Goal: Task Accomplishment & Management: Manage account settings

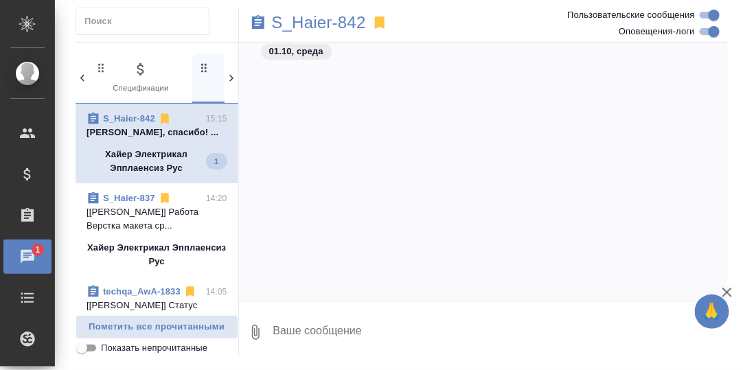
scroll to position [18343, 0]
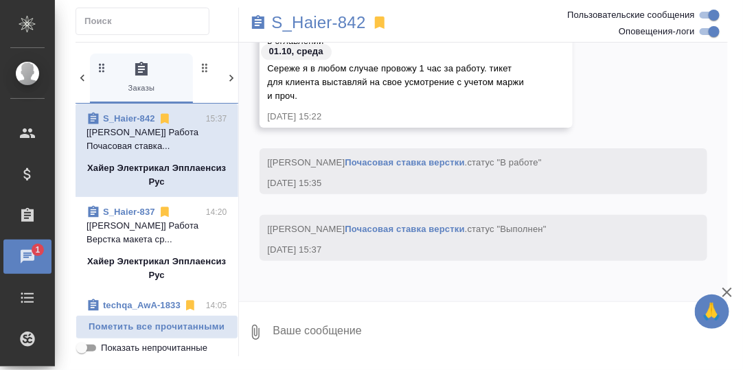
click at [149, 132] on p "[Яковлев Сергей] Работа Почасовая ставка..." at bounding box center [156, 139] width 141 height 27
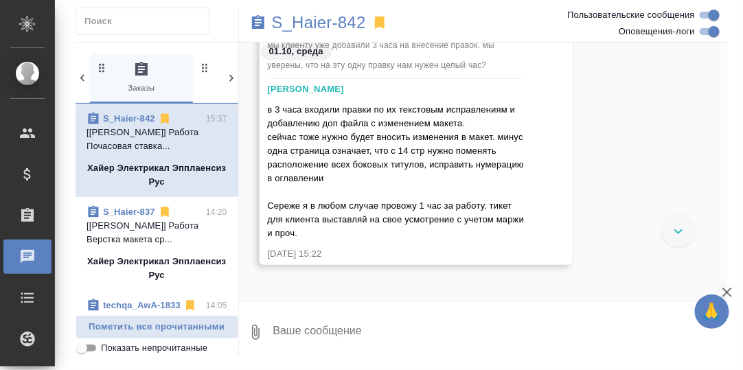
scroll to position [18138, 0]
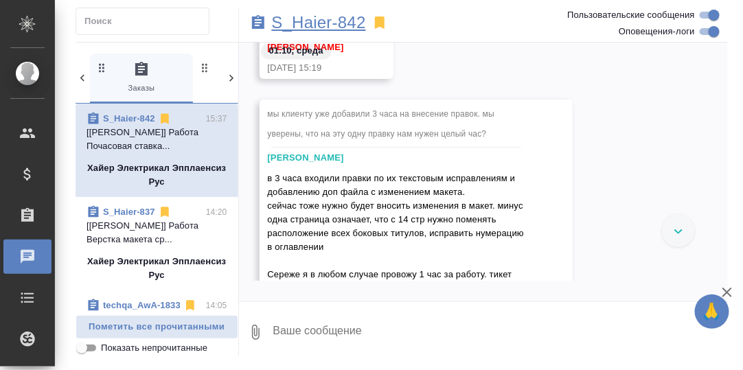
click at [308, 30] on p "S_Haier-842" at bounding box center [319, 23] width 94 height 14
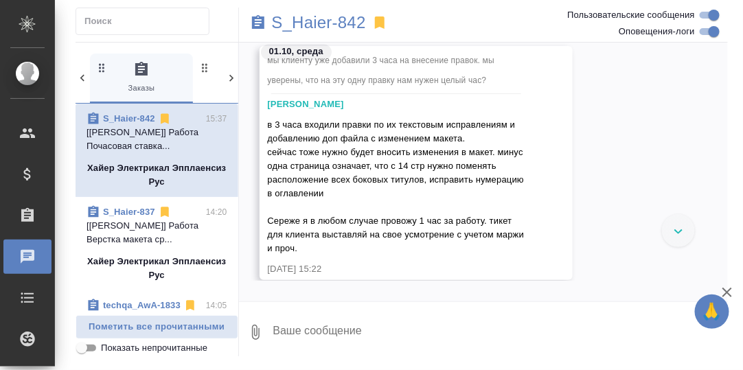
scroll to position [18275, 0]
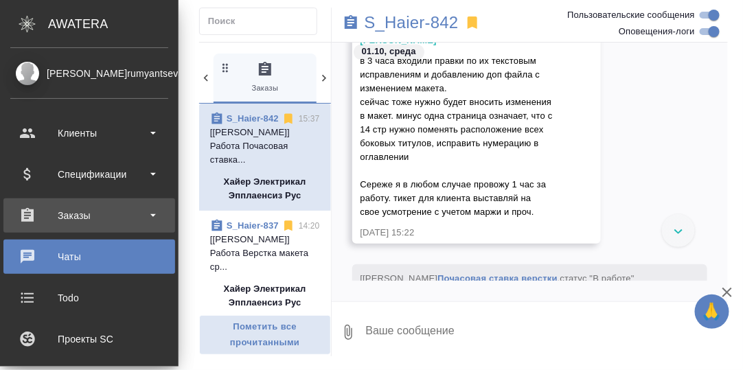
click at [77, 215] on div "Заказы" at bounding box center [89, 215] width 158 height 21
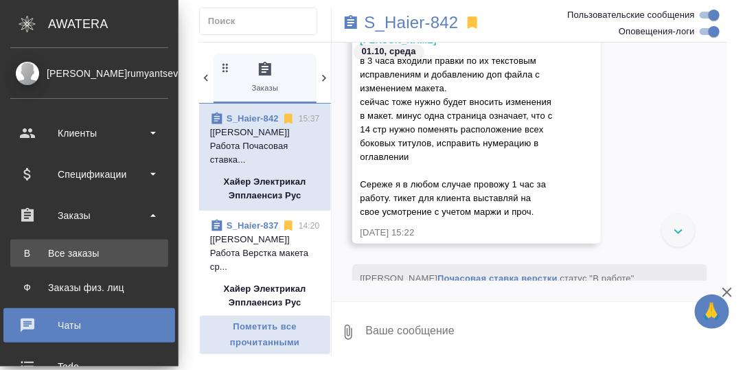
click at [77, 256] on div "Все заказы" at bounding box center [89, 253] width 144 height 14
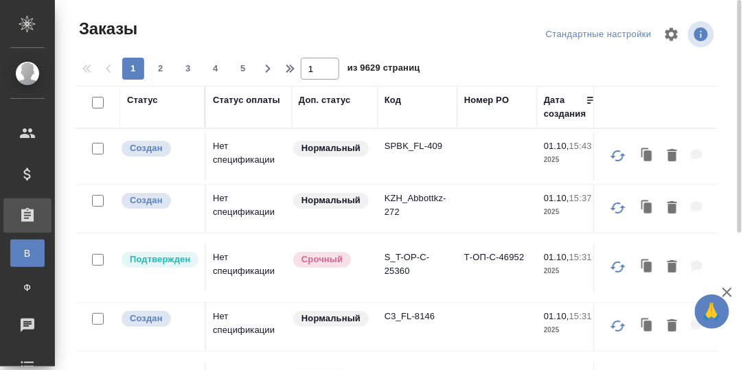
click at [395, 100] on div "Код" at bounding box center [392, 100] width 16 height 14
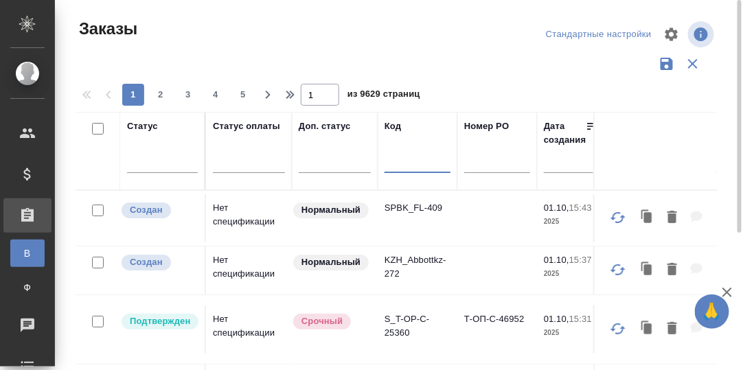
click at [401, 171] on input "text" at bounding box center [417, 164] width 66 height 17
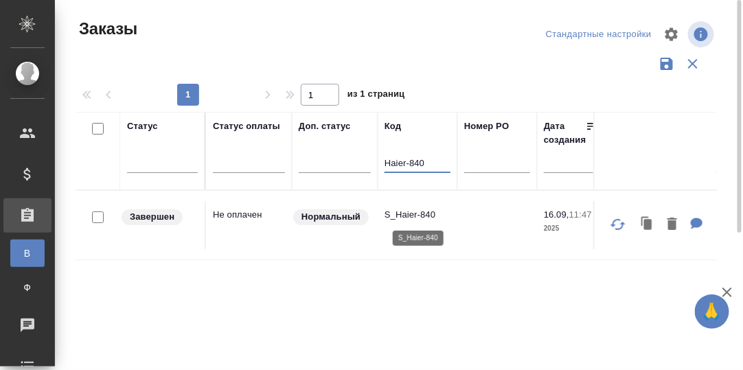
type input "Haier-840"
click at [417, 216] on p "S_Haier-840" at bounding box center [417, 215] width 66 height 14
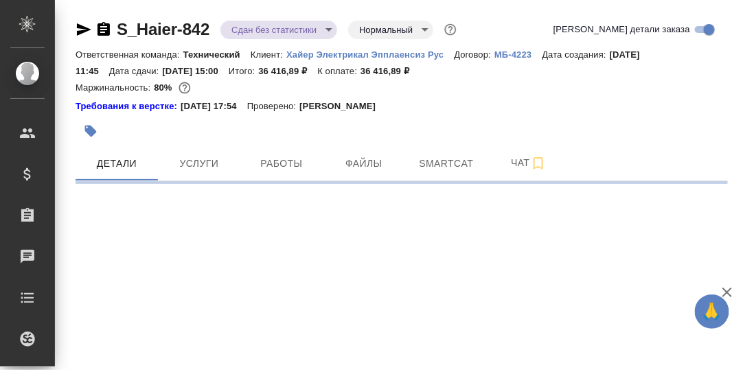
select select "RU"
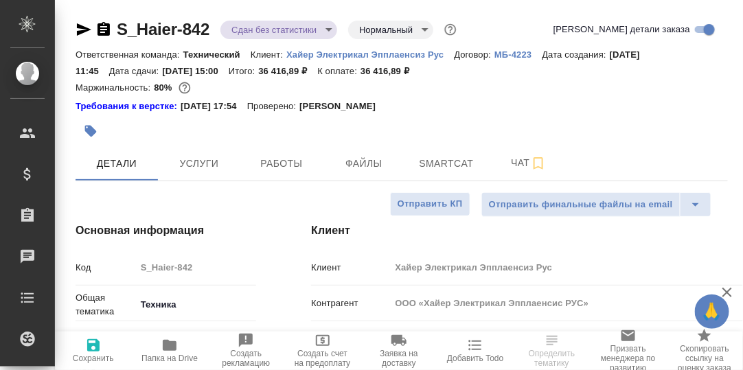
type textarea "x"
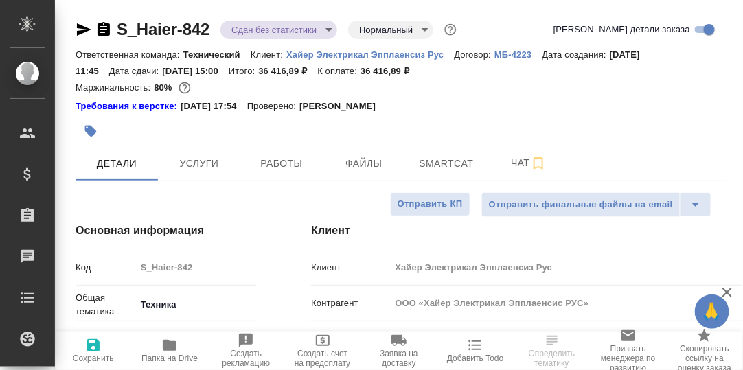
type textarea "x"
type input "Белякова Юлия"
type input "Павлова Антонина a.pavlova"
click at [190, 162] on span "Услуги" at bounding box center [199, 163] width 66 height 17
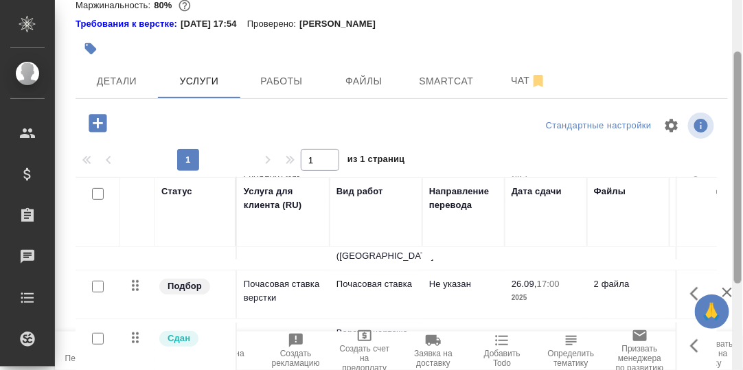
scroll to position [14, 0]
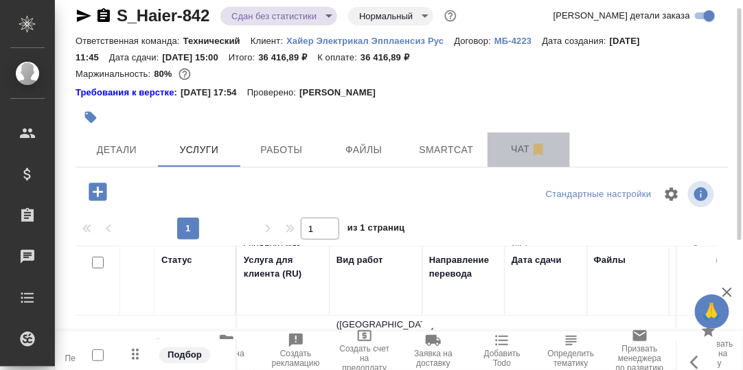
click at [518, 144] on span "Чат" at bounding box center [529, 149] width 66 height 17
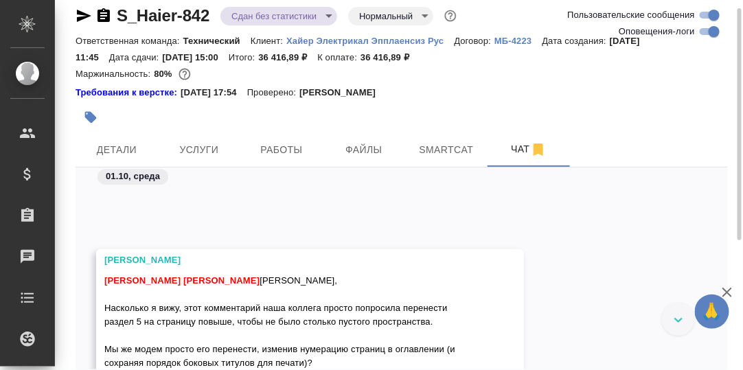
scroll to position [49519, 0]
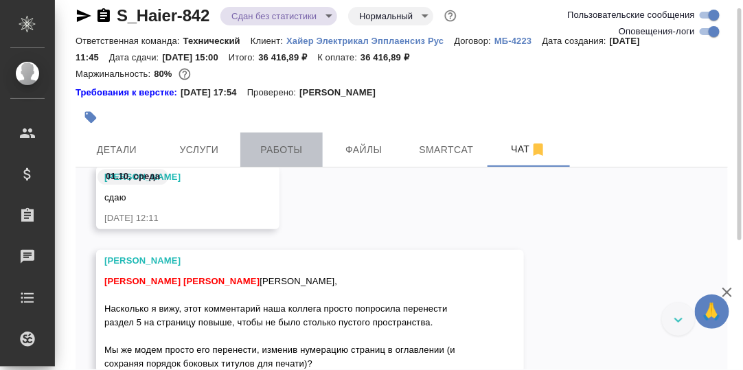
click at [296, 148] on span "Работы" at bounding box center [282, 149] width 66 height 17
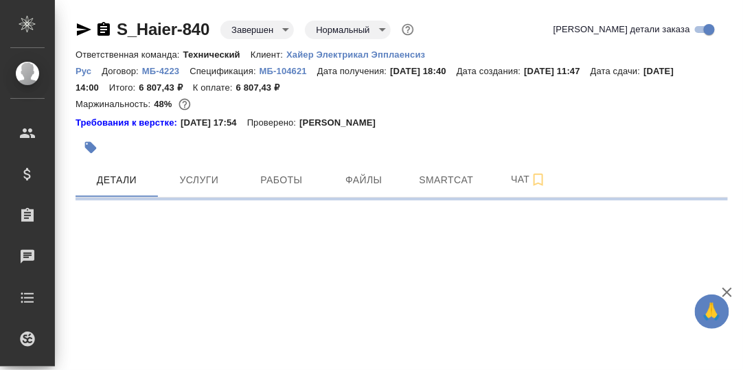
select select "RU"
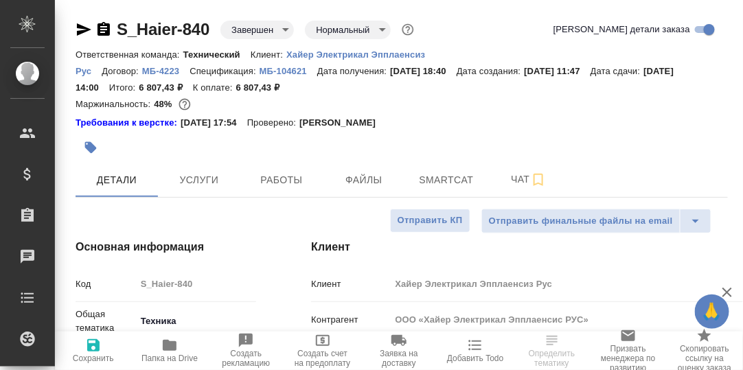
type textarea "x"
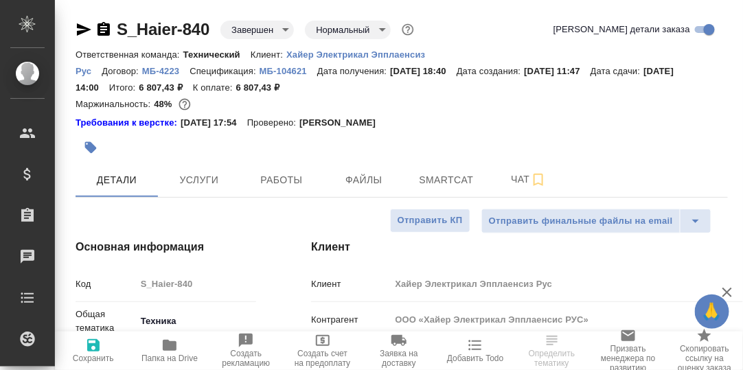
type textarea "x"
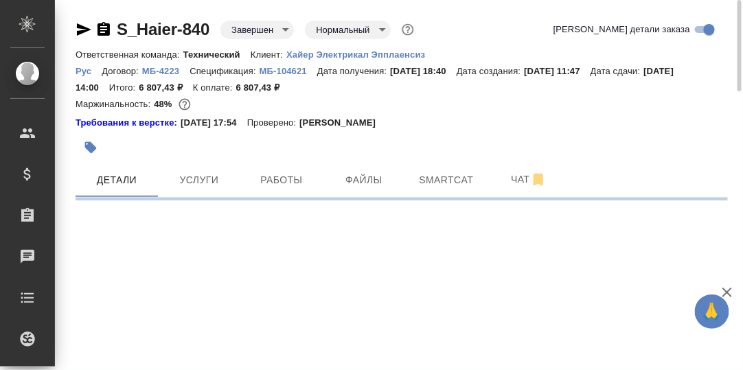
select select "RU"
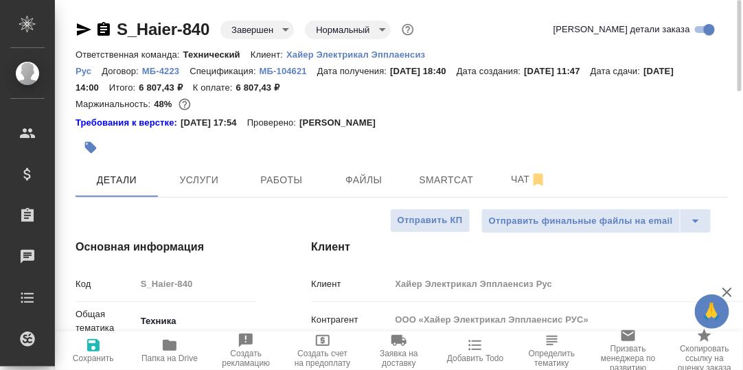
type textarea "x"
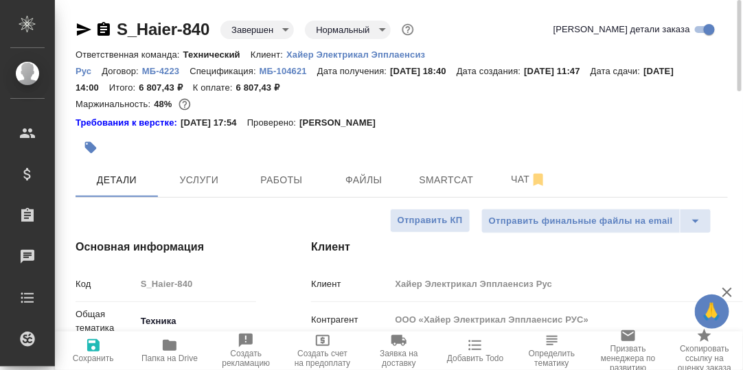
type textarea "x"
drag, startPoint x: 279, startPoint y: 182, endPoint x: 289, endPoint y: 181, distance: 10.3
click at [279, 182] on span "Работы" at bounding box center [282, 180] width 66 height 17
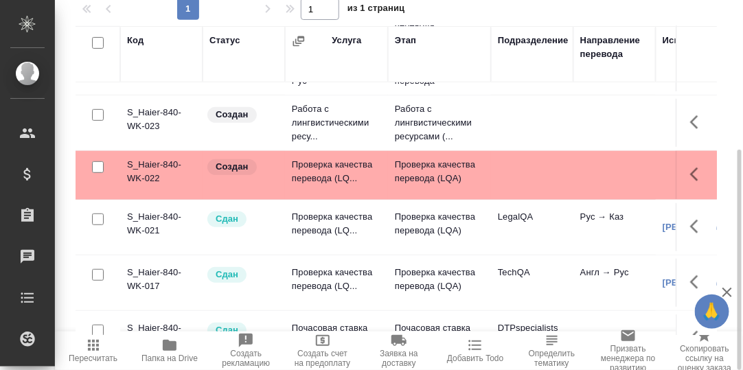
scroll to position [137, 0]
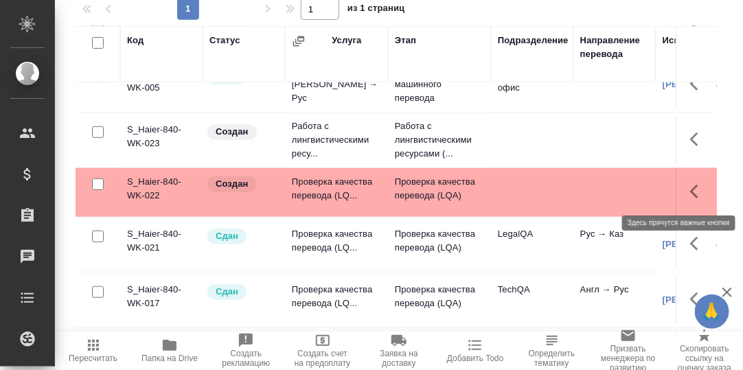
click at [690, 189] on icon "button" at bounding box center [698, 191] width 16 height 16
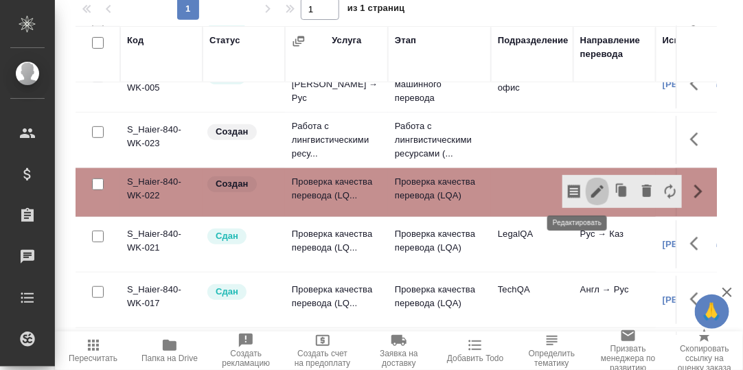
click at [589, 191] on icon "button" at bounding box center [597, 191] width 16 height 16
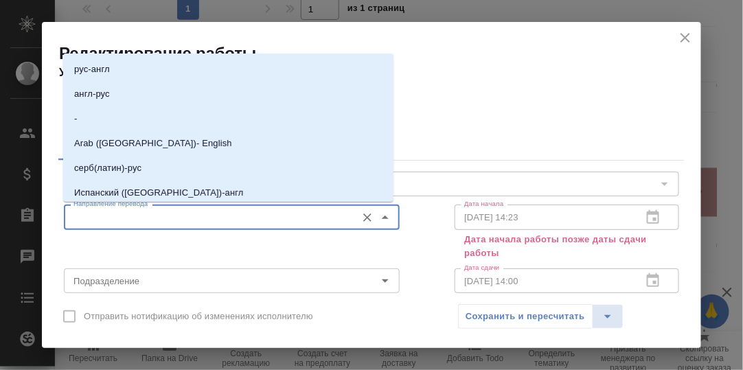
click at [96, 220] on input "Направление перевода" at bounding box center [208, 217] width 281 height 16
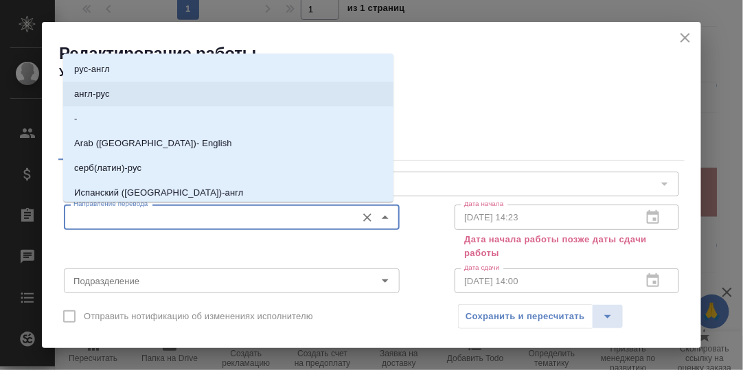
click at [106, 94] on p "англ-рус" at bounding box center [92, 94] width 36 height 14
type input "англ-рус"
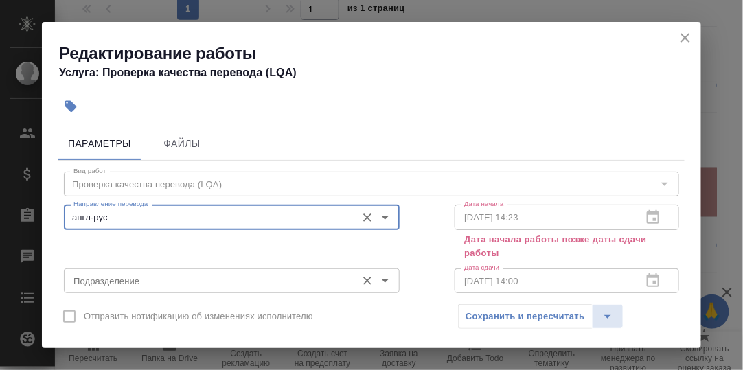
click at [126, 286] on input "Подразделение" at bounding box center [208, 281] width 281 height 16
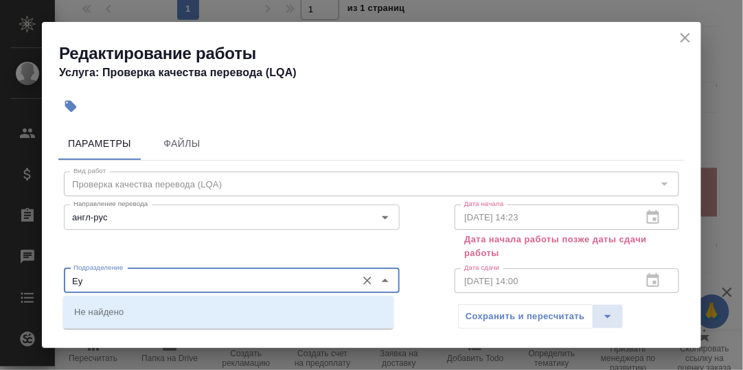
type input "Е"
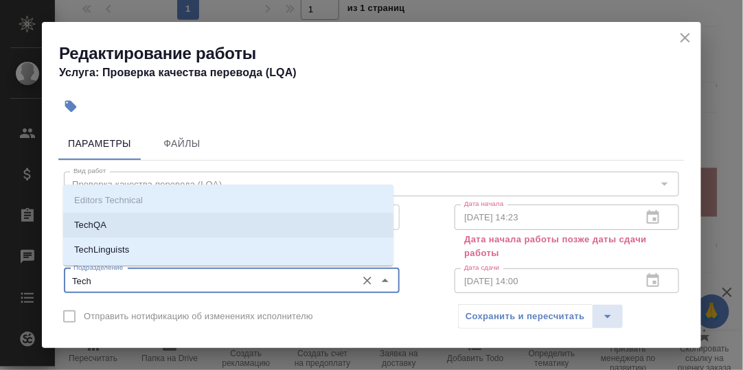
click at [115, 220] on li "TechQA" at bounding box center [228, 225] width 330 height 25
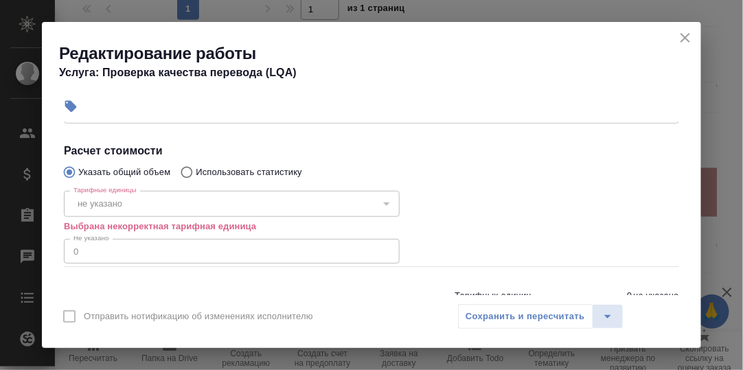
scroll to position [281, 0]
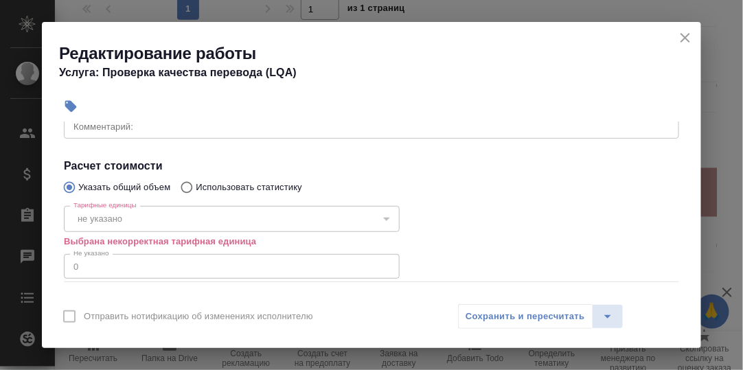
type input "TechQA"
click at [142, 218] on div "не указано" at bounding box center [232, 219] width 336 height 26
click at [111, 217] on button "не указано" at bounding box center [99, 219] width 53 height 12
click at [378, 217] on div "не указано" at bounding box center [232, 219] width 336 height 26
click at [79, 222] on button "не указано" at bounding box center [99, 219] width 53 height 12
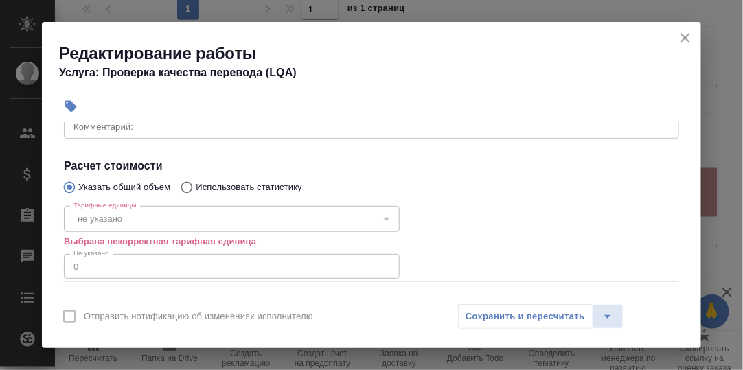
click at [79, 222] on button "не указано" at bounding box center [99, 219] width 53 height 12
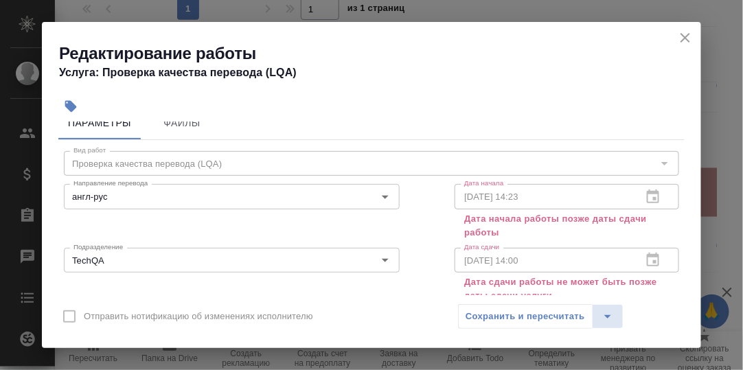
scroll to position [0, 0]
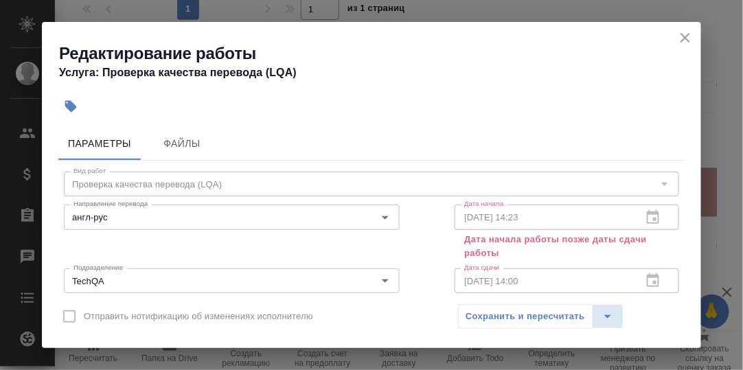
click at [642, 215] on div "01.10.2025 14:23 Дата начала" at bounding box center [566, 217] width 224 height 25
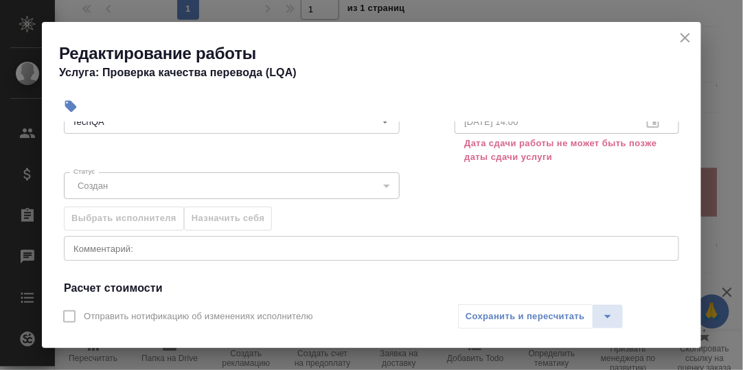
scroll to position [206, 0]
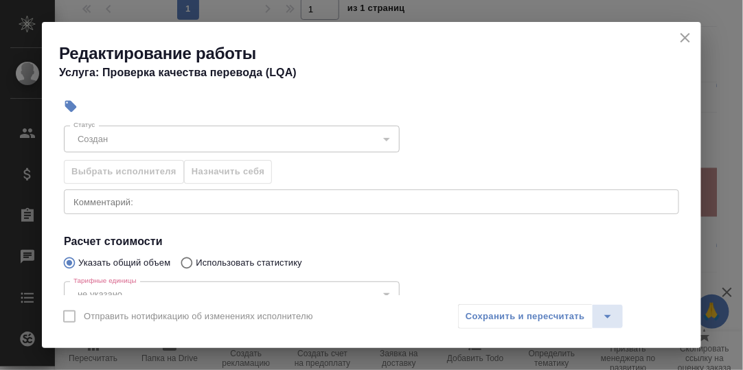
click at [548, 316] on div "Сохранить и пересчитать" at bounding box center [540, 316] width 165 height 25
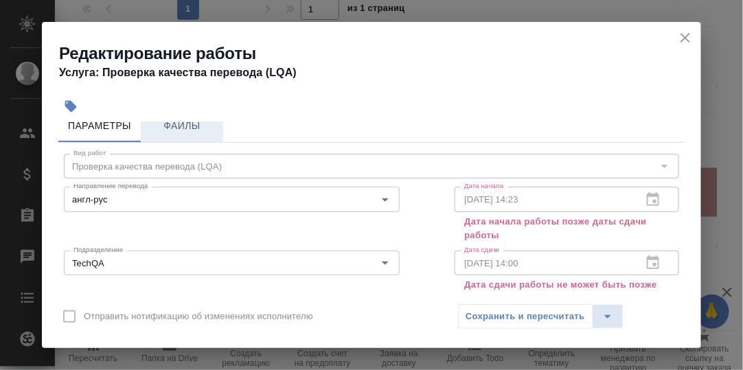
scroll to position [0, 0]
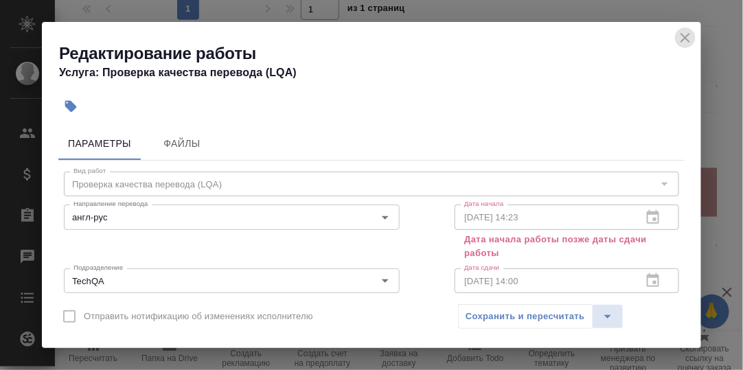
click at [686, 42] on icon "close" at bounding box center [685, 38] width 16 height 16
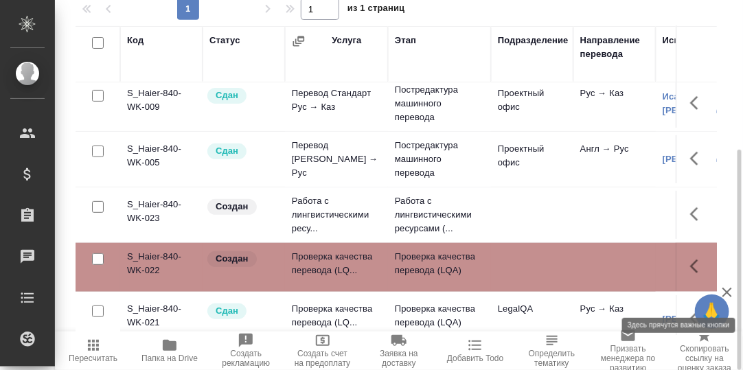
scroll to position [137, 0]
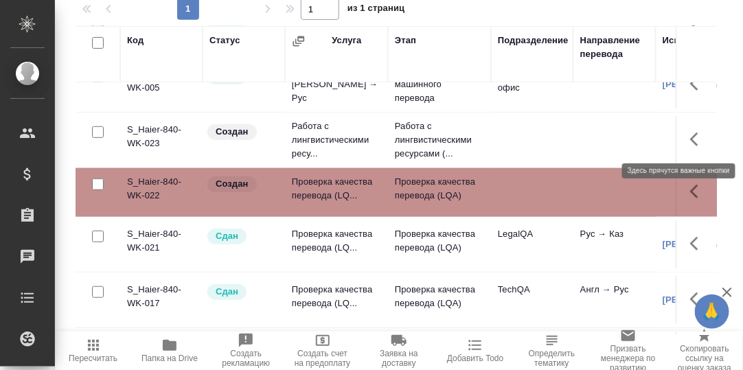
click at [690, 134] on icon "button" at bounding box center [694, 139] width 8 height 14
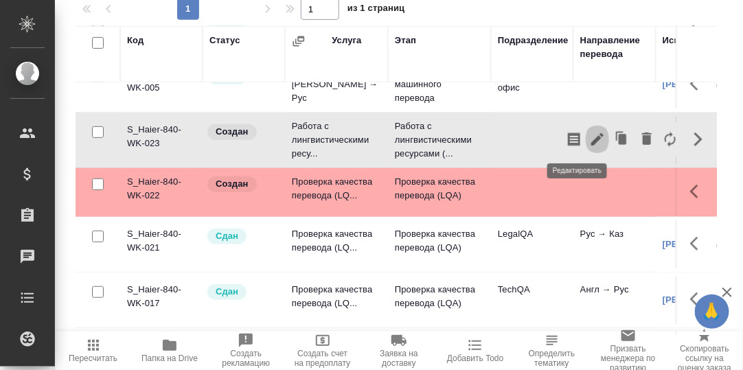
click at [591, 135] on icon "button" at bounding box center [597, 139] width 12 height 12
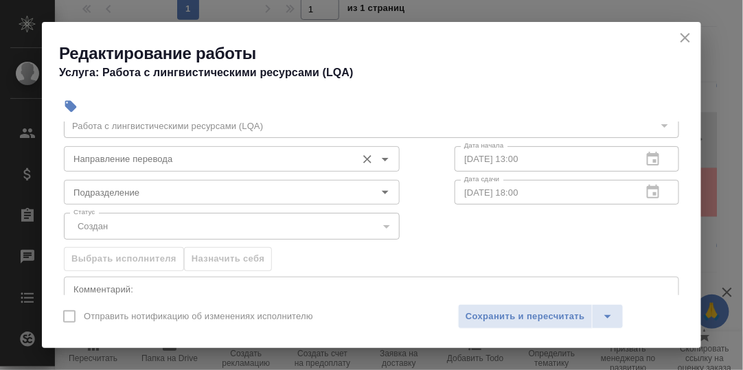
scroll to position [68, 0]
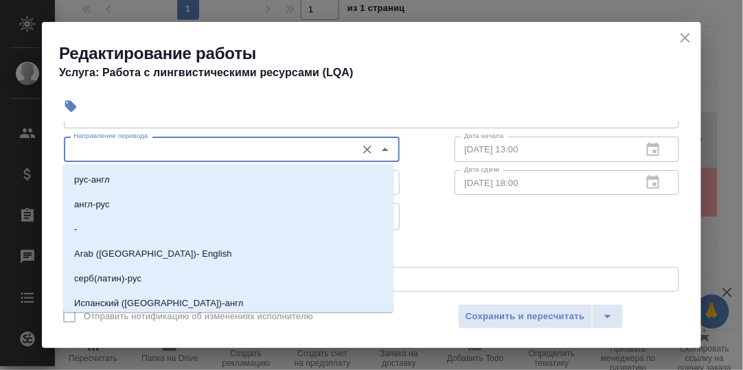
click at [220, 148] on input "Направление перевода" at bounding box center [208, 149] width 281 height 16
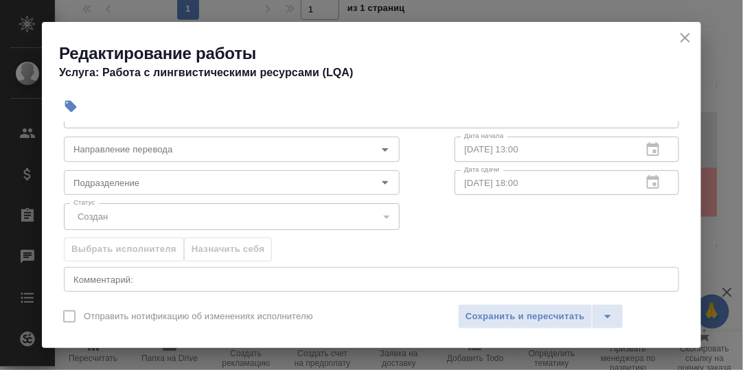
click at [400, 115] on div at bounding box center [271, 106] width 430 height 30
click at [187, 181] on input "Подразделение" at bounding box center [208, 182] width 281 height 16
drag, startPoint x: 435, startPoint y: 94, endPoint x: 174, endPoint y: 226, distance: 291.7
click at [435, 94] on div at bounding box center [271, 106] width 430 height 30
drag, startPoint x: 138, startPoint y: 220, endPoint x: 141, endPoint y: 207, distance: 13.3
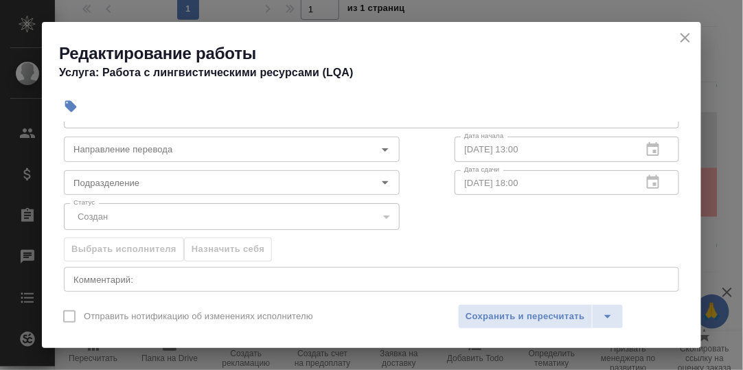
click at [138, 220] on div "Создан" at bounding box center [232, 216] width 336 height 26
click at [141, 207] on div "Создан" at bounding box center [232, 216] width 336 height 26
drag, startPoint x: 597, startPoint y: 163, endPoint x: 591, endPoint y: 152, distance: 13.2
click at [597, 163] on div "Дата сдачи 01.10.2025 18:00 Дата сдачи" at bounding box center [566, 181] width 279 height 88
click at [478, 231] on div "Выбрать исполнителя Назначить себя" at bounding box center [371, 247] width 670 height 84
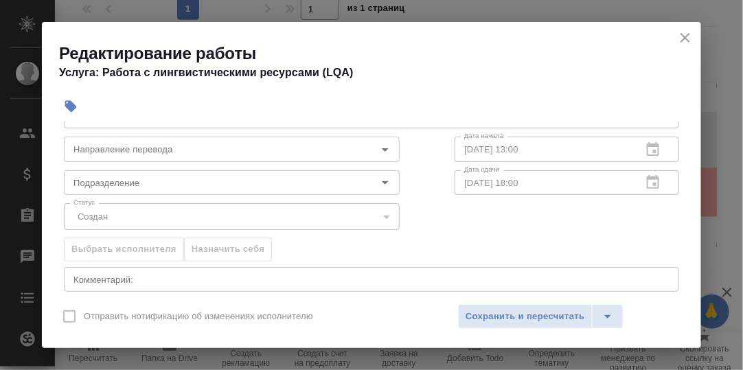
scroll to position [275, 0]
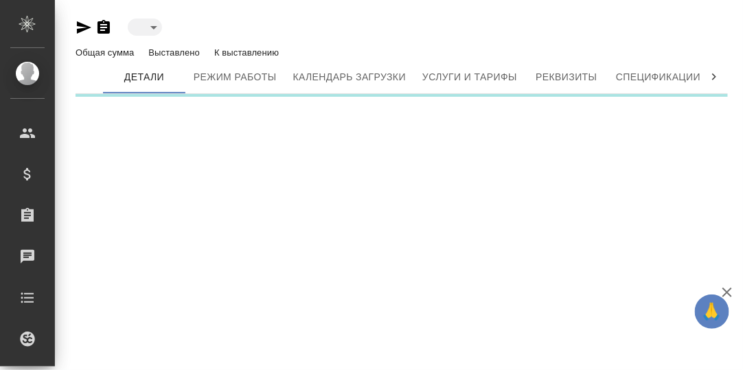
type input "inactive"
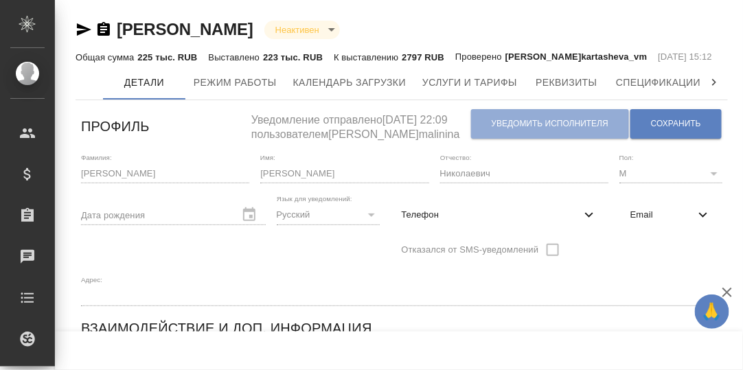
click at [717, 89] on icon at bounding box center [714, 83] width 14 height 14
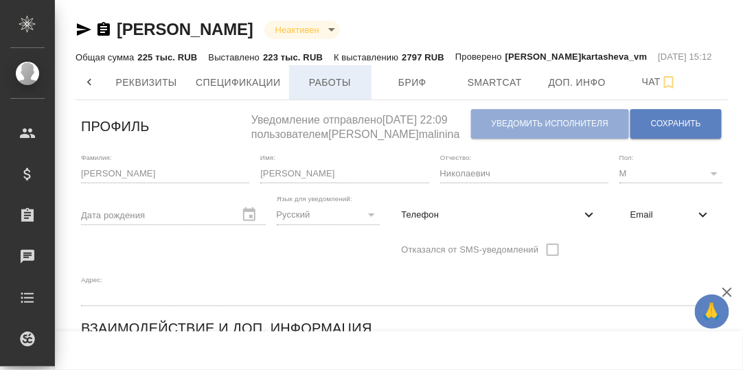
click at [345, 91] on span "Работы" at bounding box center [330, 82] width 66 height 17
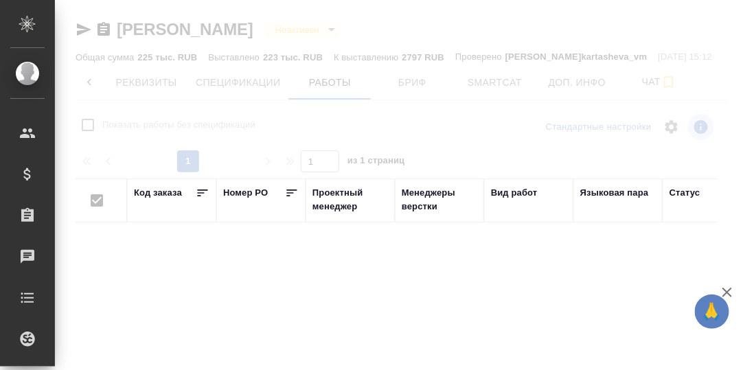
checkbox input "false"
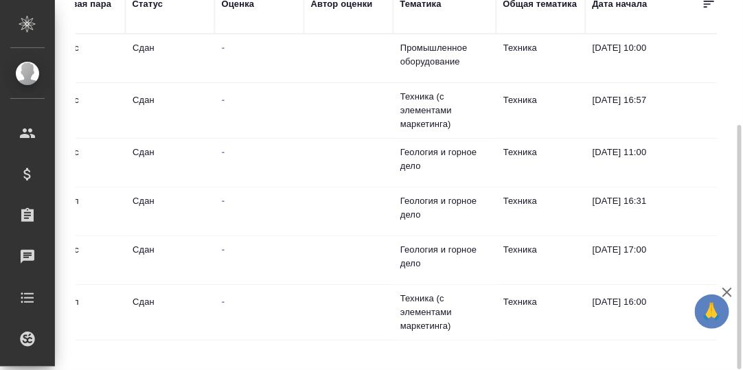
scroll to position [0, 544]
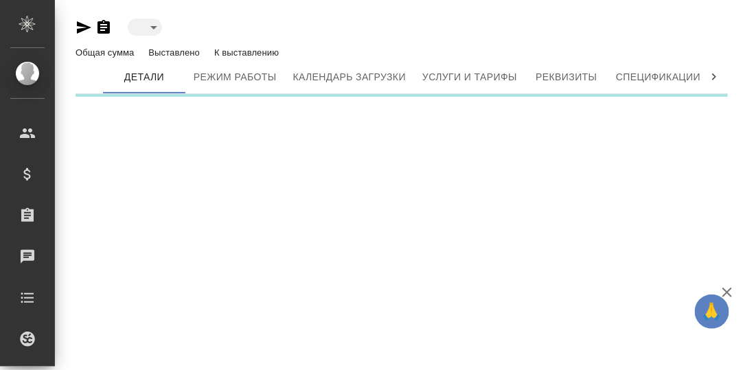
type input "active"
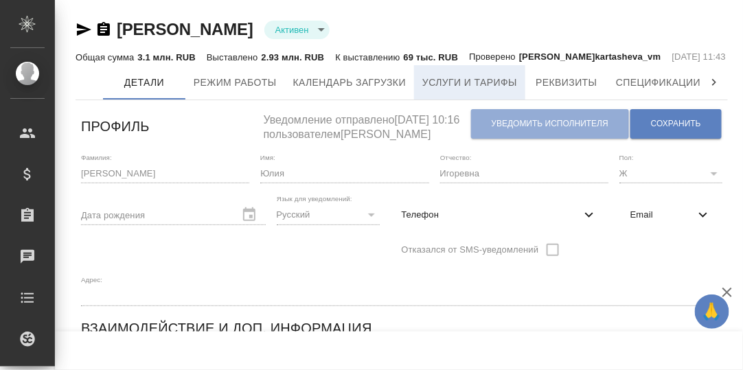
click at [455, 91] on span "Услуги и тарифы" at bounding box center [469, 82] width 95 height 17
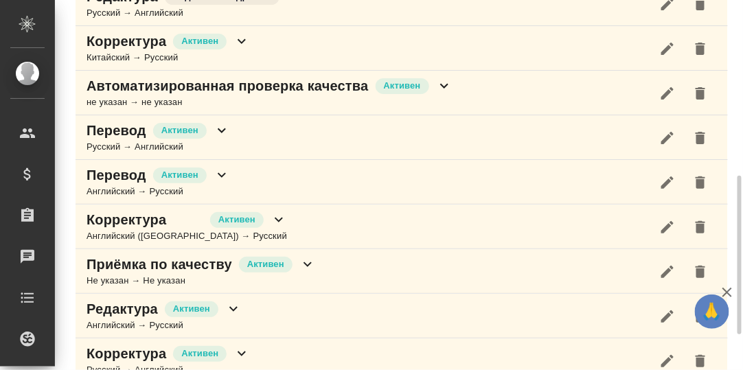
scroll to position [492, 0]
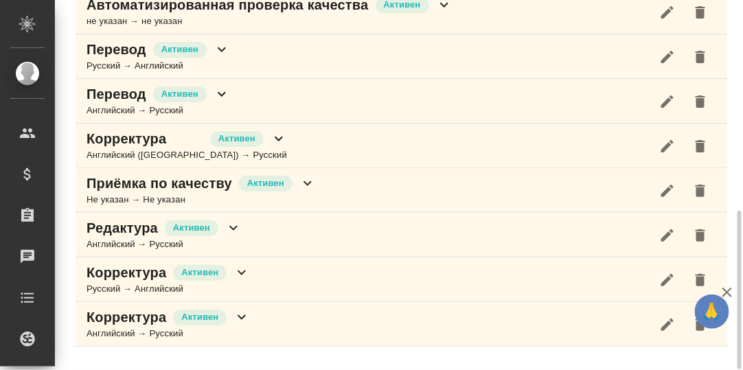
click at [218, 102] on icon at bounding box center [221, 94] width 16 height 16
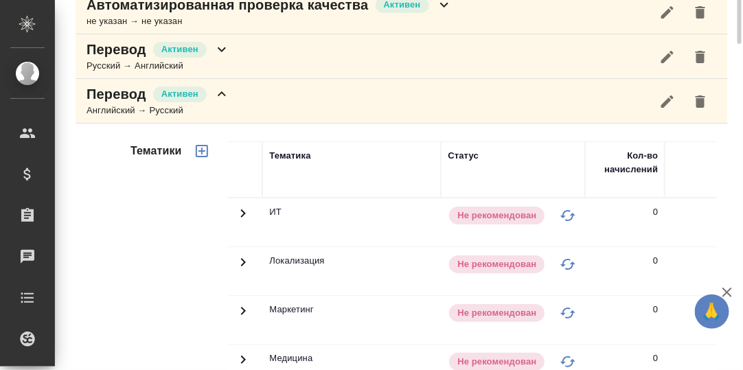
scroll to position [356, 0]
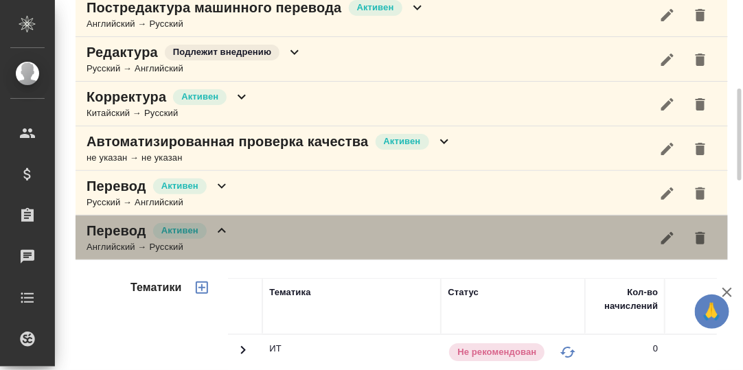
click at [222, 239] on icon at bounding box center [221, 230] width 16 height 16
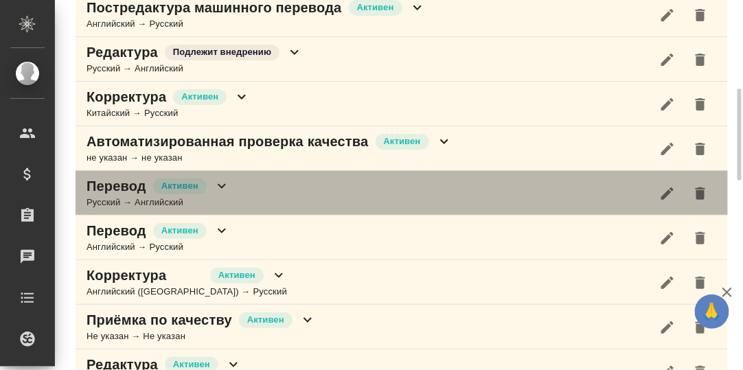
click at [221, 194] on icon at bounding box center [221, 186] width 16 height 16
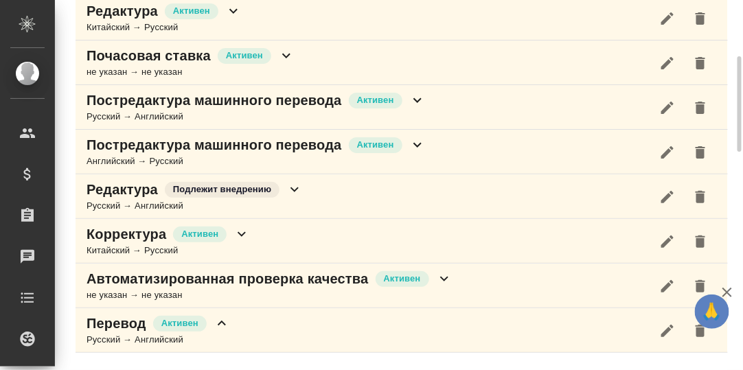
scroll to position [287, 0]
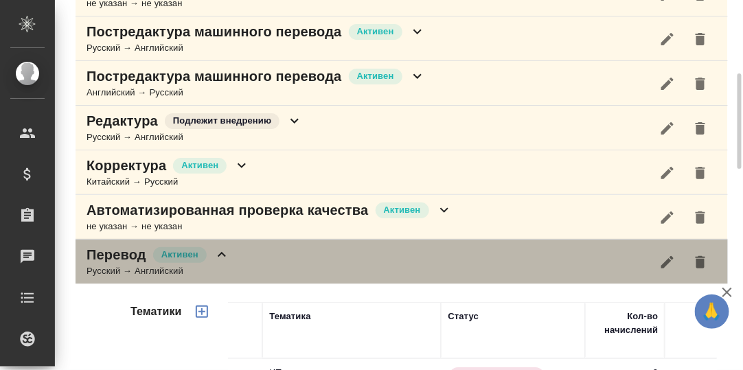
click at [215, 263] on icon at bounding box center [221, 254] width 16 height 16
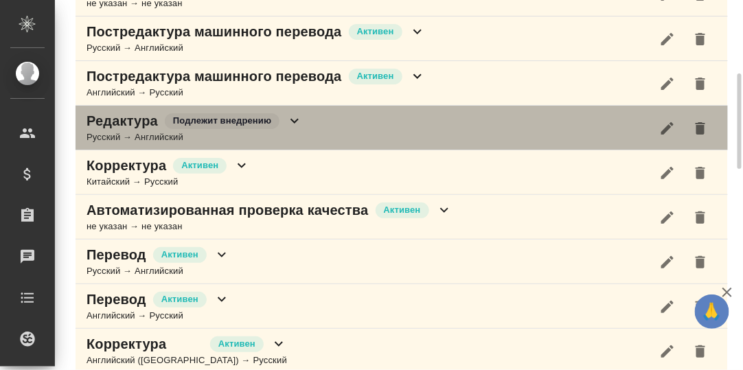
click at [291, 129] on icon at bounding box center [294, 121] width 16 height 16
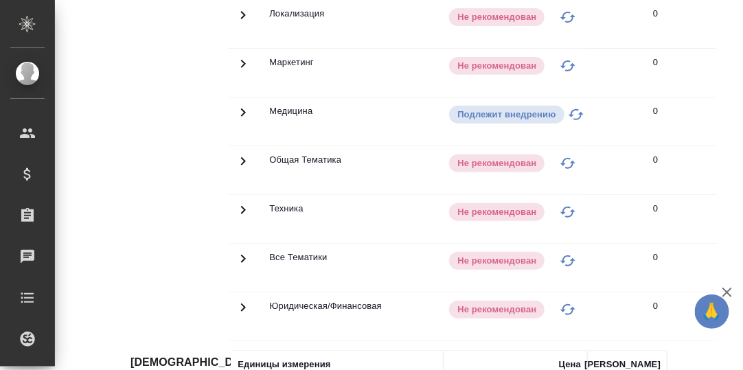
scroll to position [356, 0]
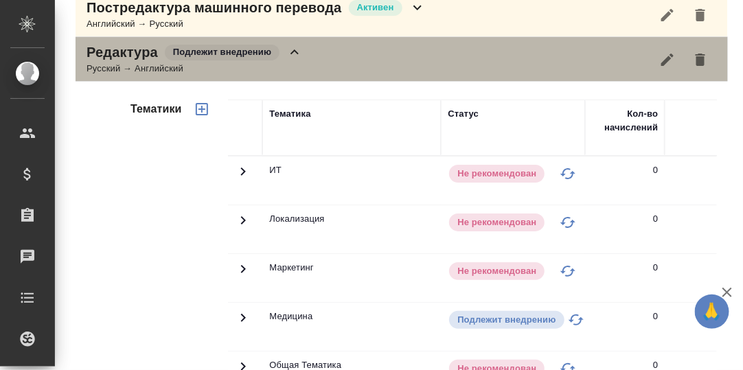
click at [296, 60] on icon at bounding box center [294, 52] width 16 height 16
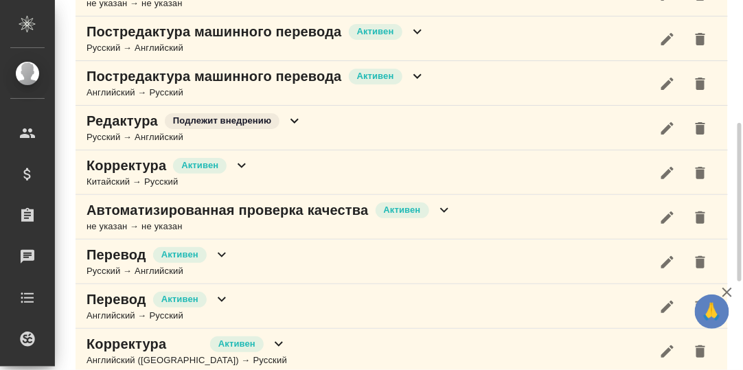
scroll to position [218, 0]
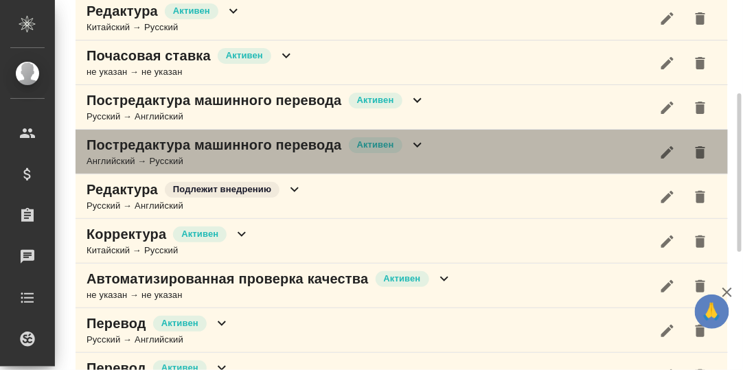
click at [420, 153] on icon at bounding box center [417, 145] width 16 height 16
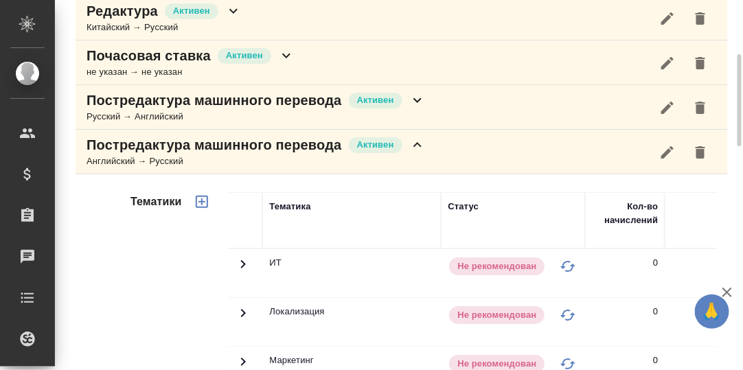
click at [417, 153] on icon at bounding box center [417, 145] width 16 height 16
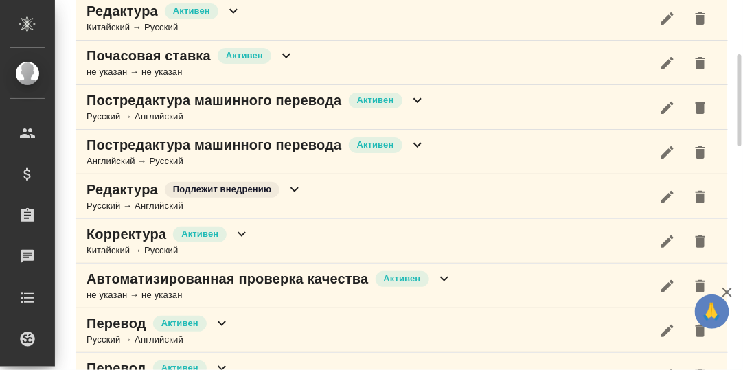
click at [420, 108] on icon at bounding box center [417, 100] width 16 height 16
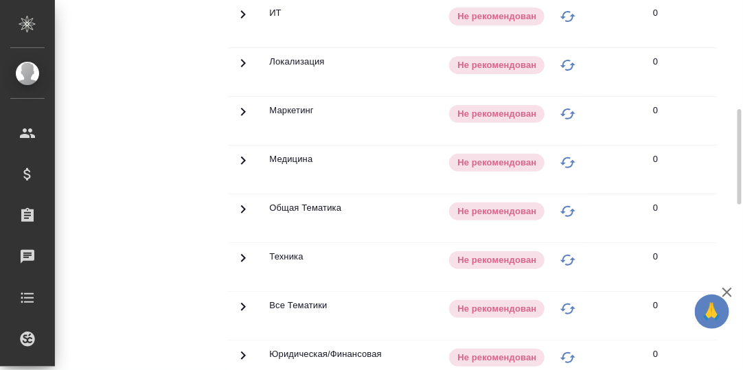
scroll to position [150, 0]
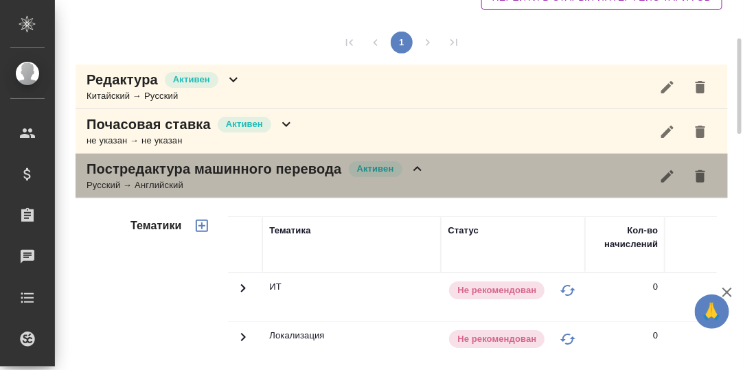
click at [420, 177] on icon at bounding box center [417, 169] width 16 height 16
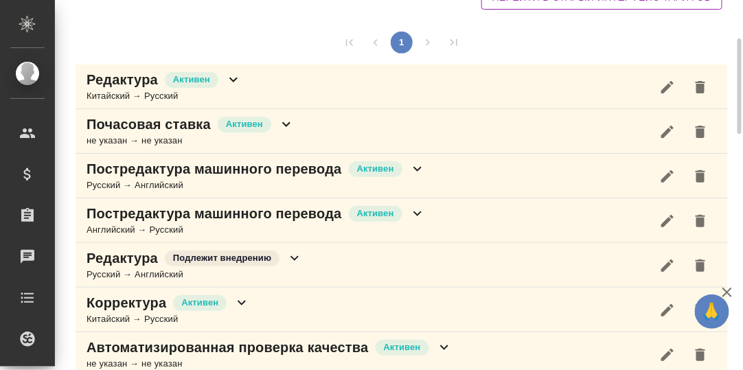
click at [231, 82] on icon at bounding box center [233, 80] width 8 height 5
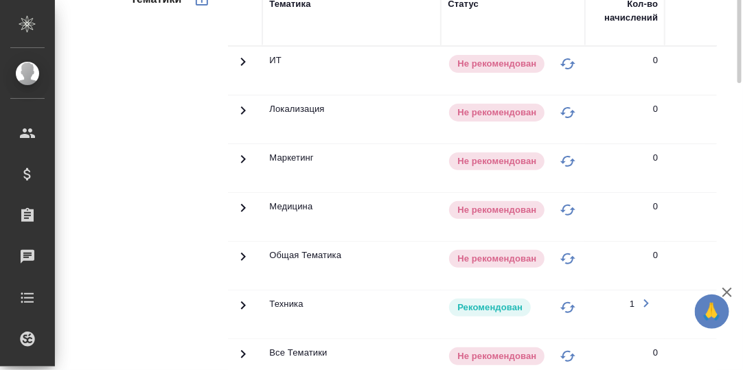
scroll to position [356, 0]
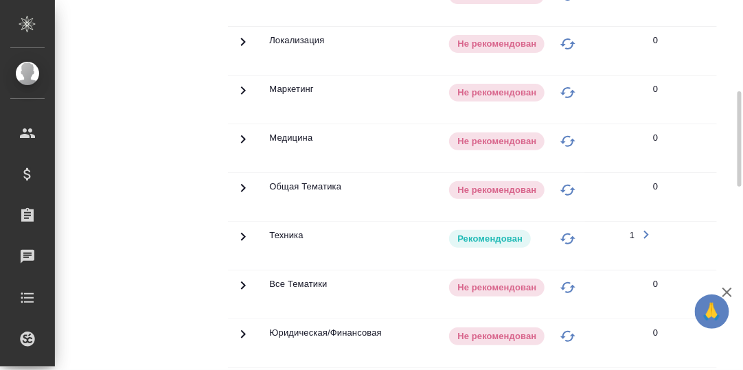
click at [243, 241] on icon at bounding box center [243, 237] width 5 height 8
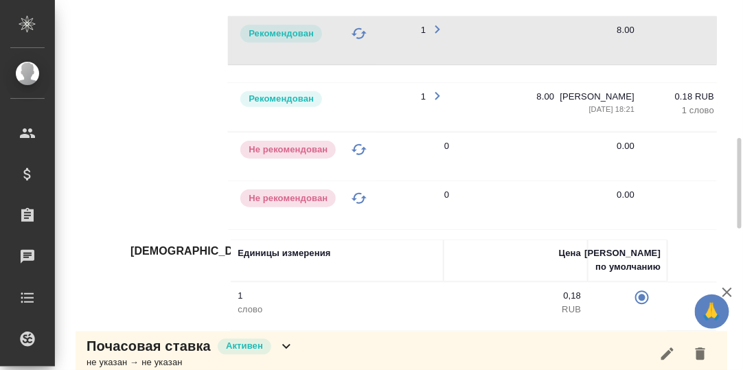
scroll to position [0, 0]
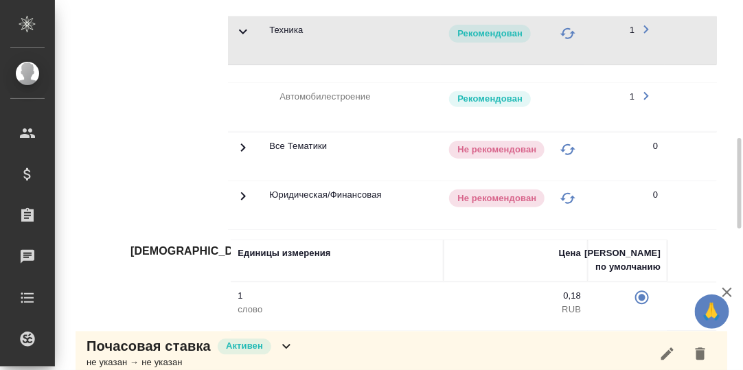
click at [649, 104] on icon "button" at bounding box center [646, 96] width 16 height 16
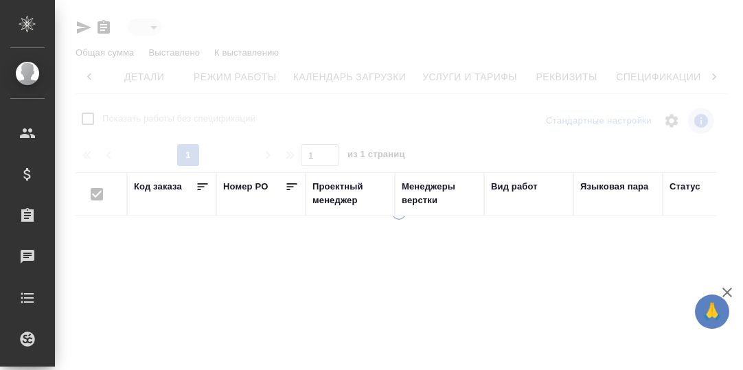
type input "active"
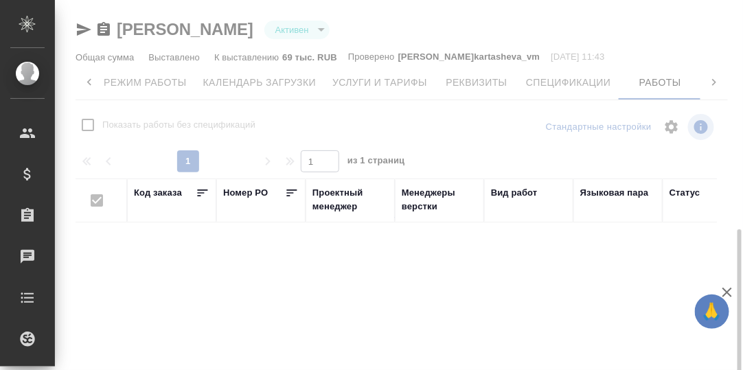
scroll to position [172, 0]
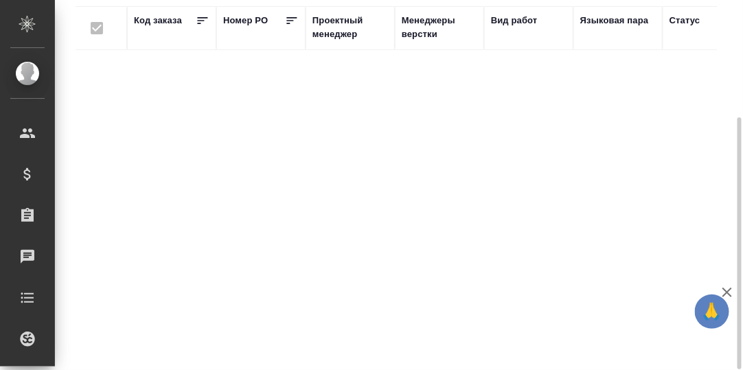
checkbox input "false"
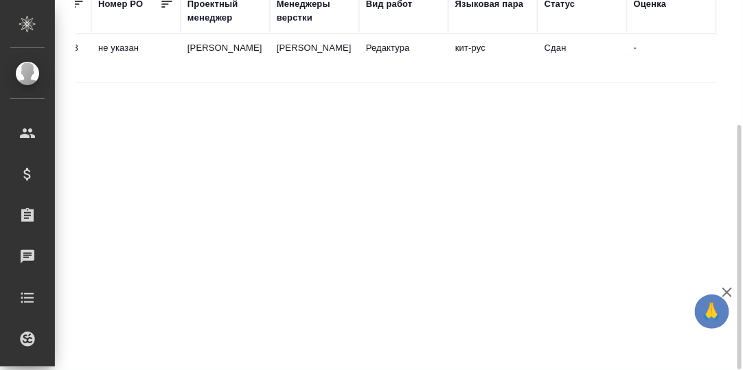
scroll to position [0, 0]
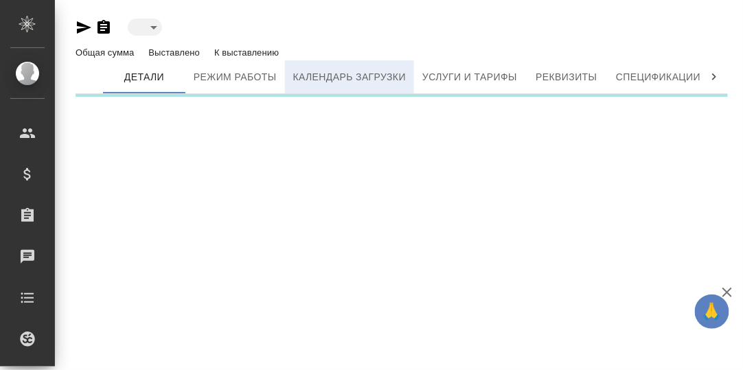
type input "active"
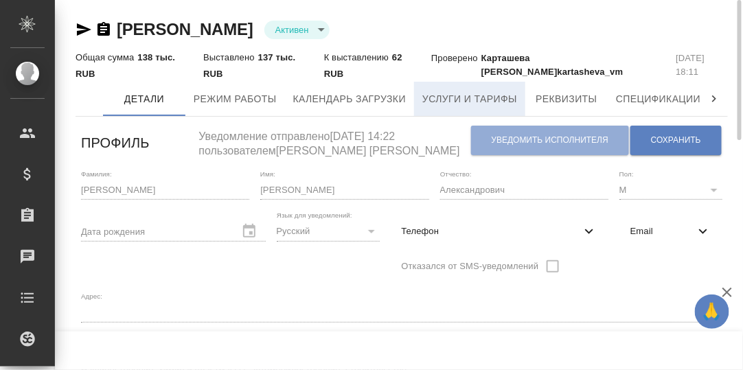
click at [450, 97] on span "Услуги и тарифы" at bounding box center [469, 99] width 95 height 17
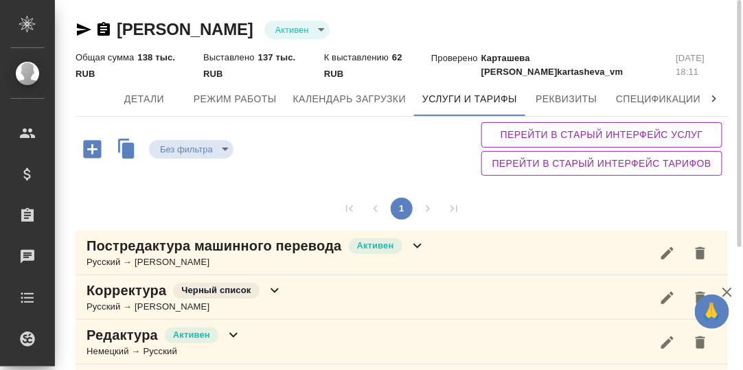
click at [713, 101] on icon at bounding box center [714, 98] width 4 height 7
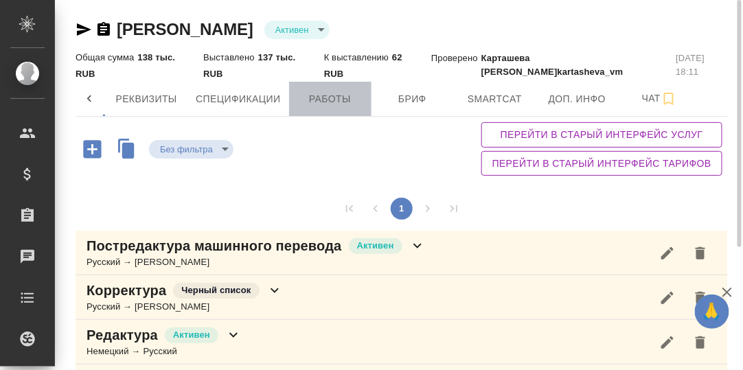
click at [338, 97] on span "Работы" at bounding box center [330, 99] width 66 height 17
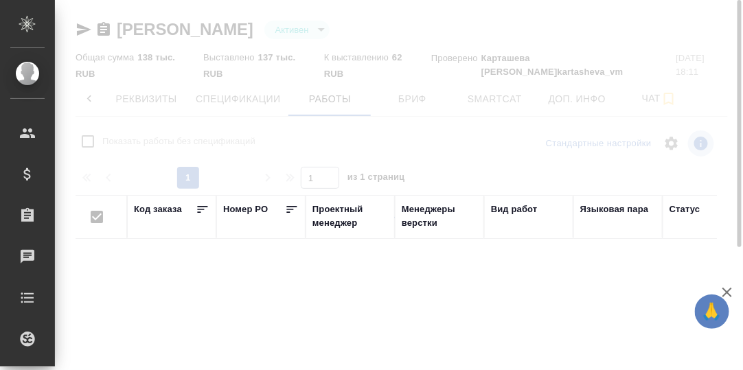
checkbox input "false"
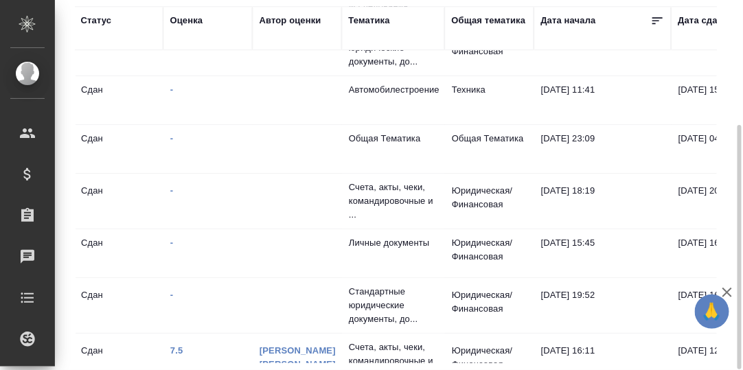
scroll to position [0, 588]
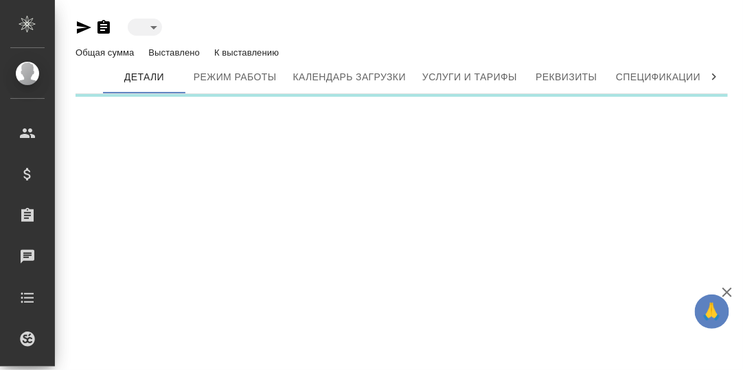
type input "active"
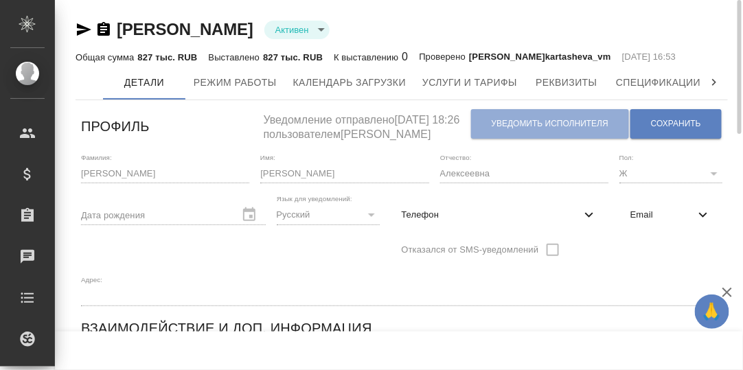
click at [715, 83] on icon at bounding box center [714, 83] width 14 height 14
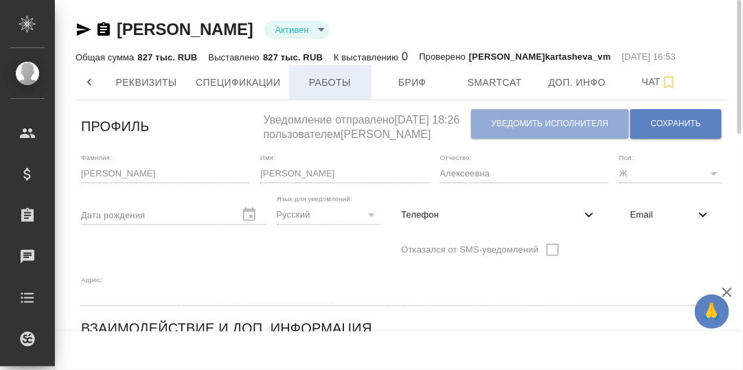
click at [349, 88] on span "Работы" at bounding box center [330, 82] width 66 height 17
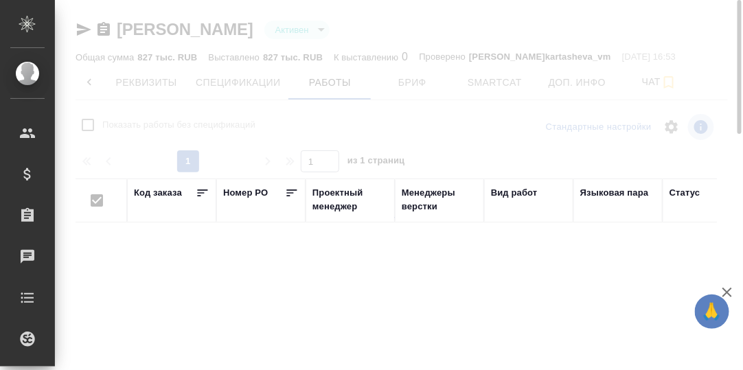
checkbox input "false"
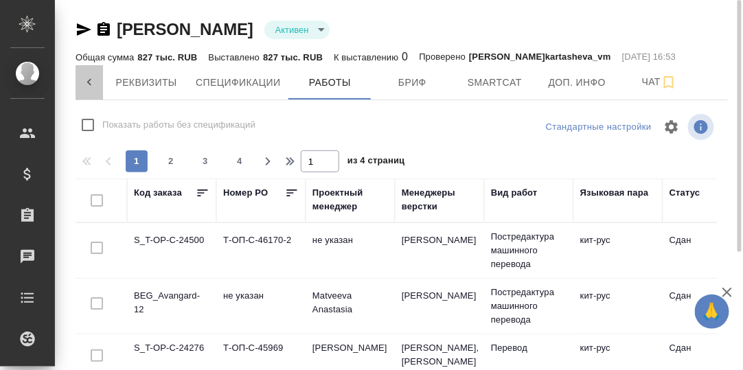
click at [91, 79] on icon at bounding box center [89, 83] width 14 height 14
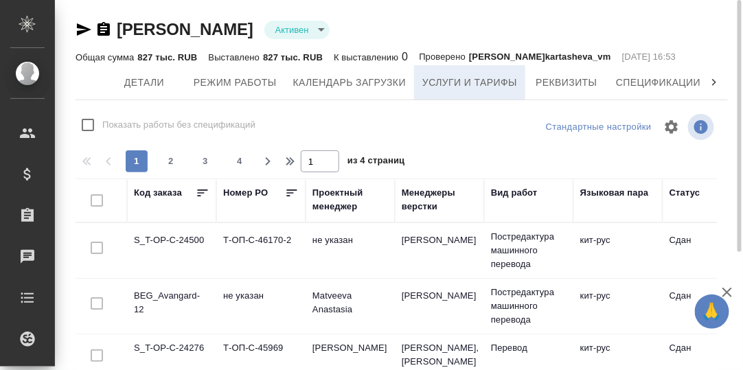
click at [450, 82] on span "Услуги и тарифы" at bounding box center [469, 82] width 95 height 17
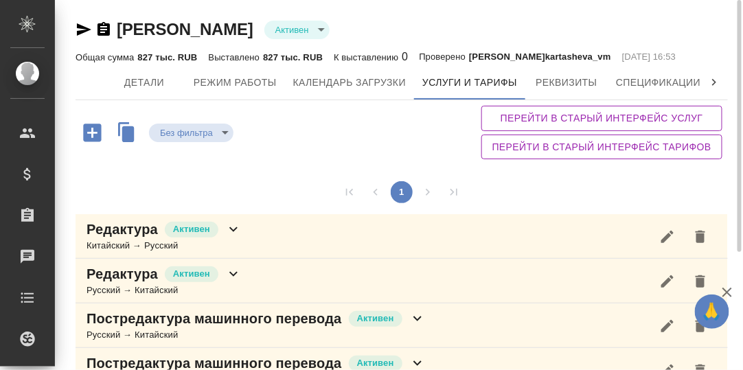
scroll to position [68, 0]
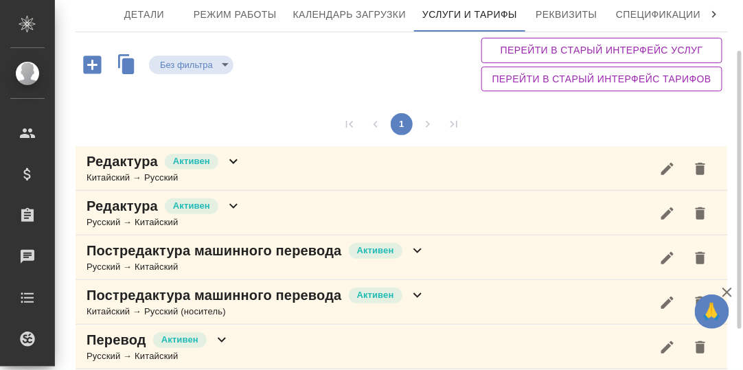
click at [230, 165] on icon at bounding box center [233, 161] width 16 height 16
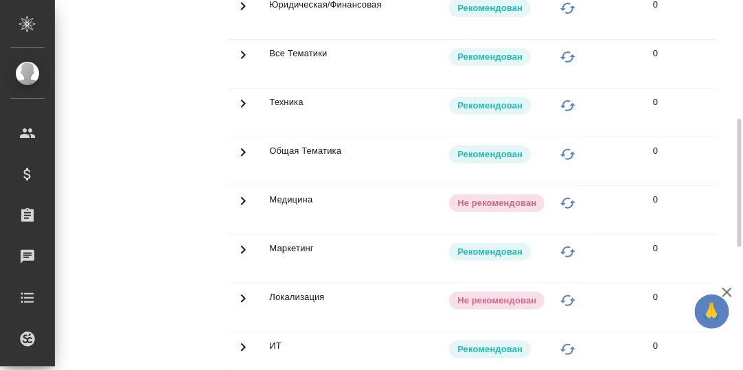
scroll to position [0, 0]
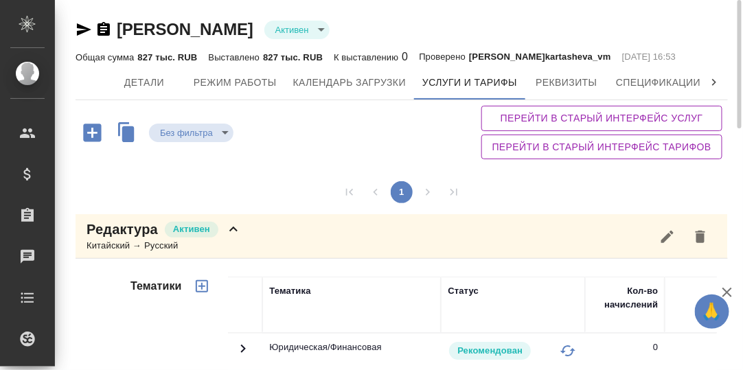
click at [233, 227] on icon at bounding box center [233, 229] width 16 height 16
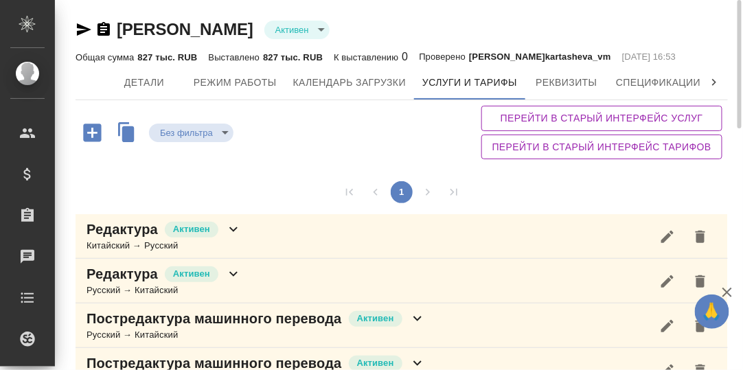
scroll to position [122, 0]
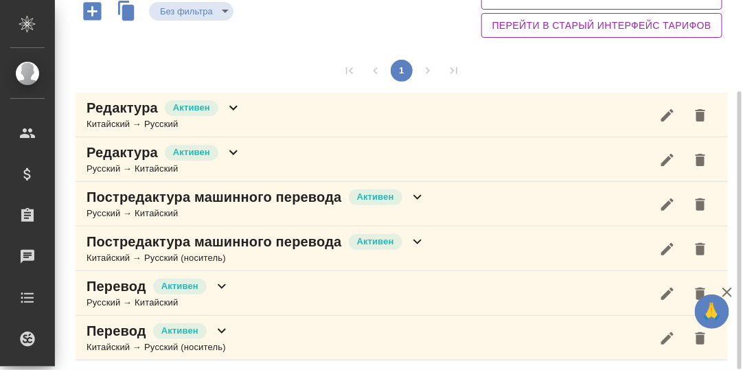
click at [238, 152] on icon at bounding box center [233, 152] width 16 height 16
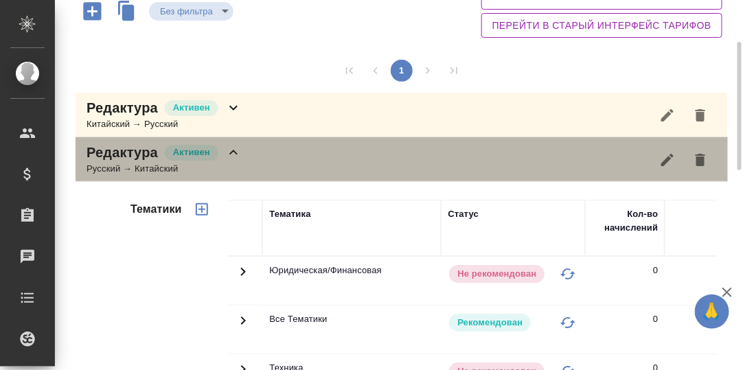
click at [231, 151] on icon at bounding box center [233, 152] width 8 height 5
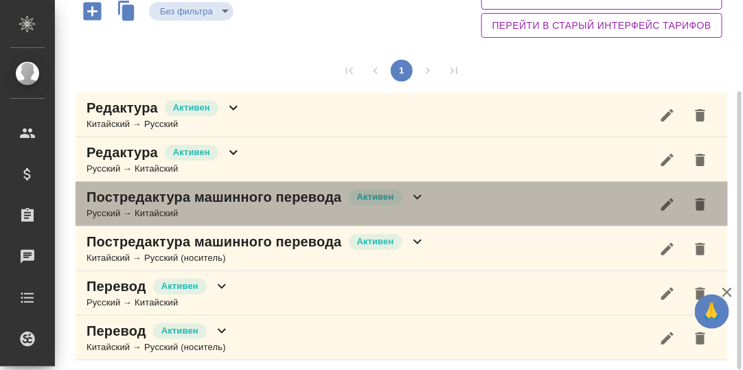
click at [417, 193] on icon at bounding box center [417, 197] width 16 height 16
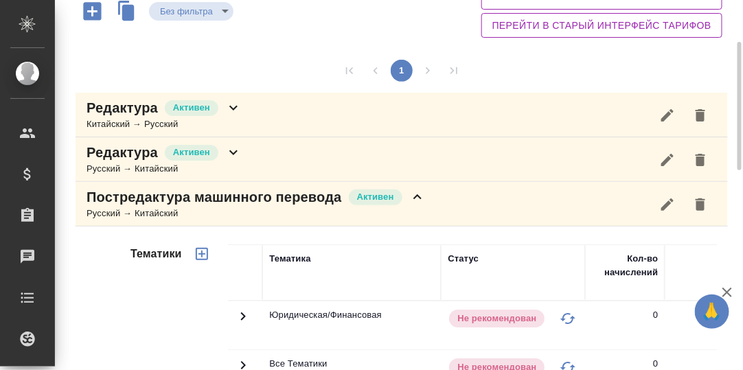
click at [417, 196] on icon at bounding box center [417, 197] width 16 height 16
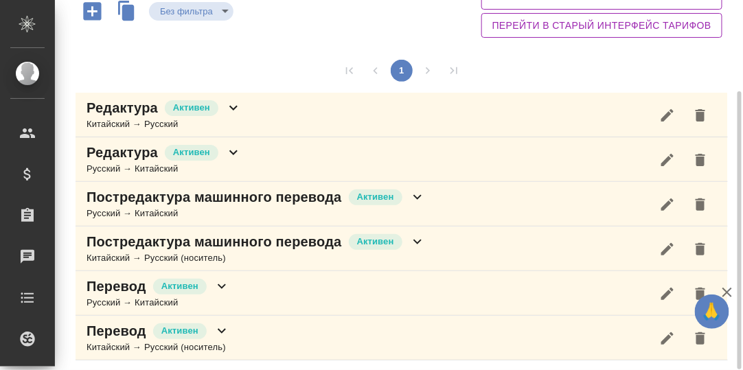
click at [418, 237] on icon at bounding box center [417, 241] width 16 height 16
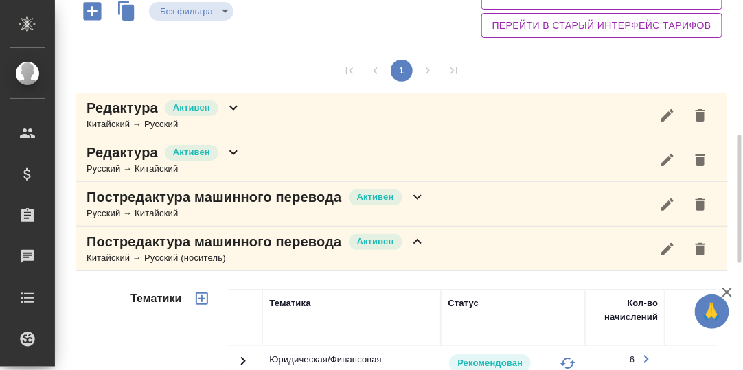
scroll to position [396, 0]
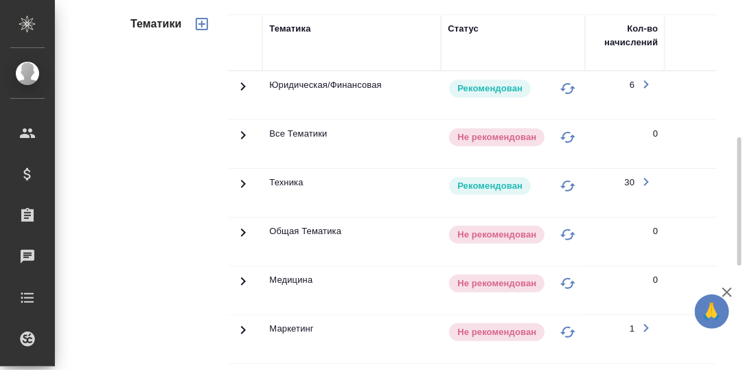
click at [244, 180] on icon at bounding box center [243, 184] width 5 height 8
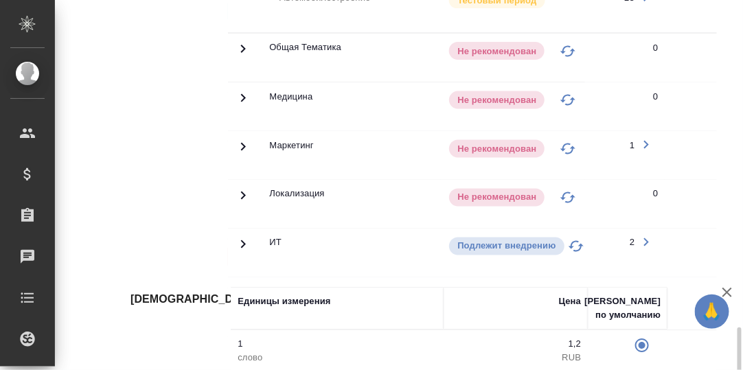
scroll to position [1002, 0]
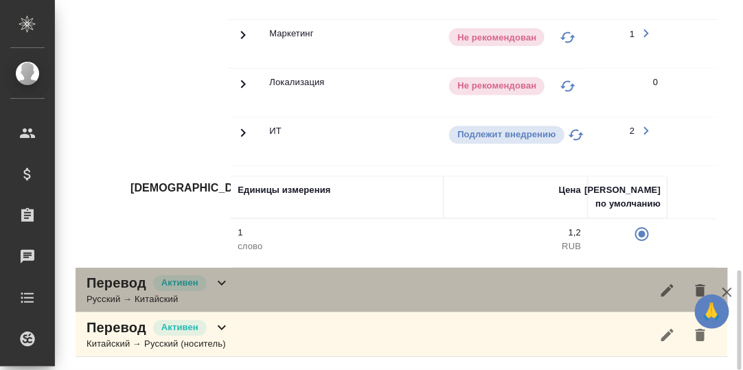
click at [222, 287] on icon at bounding box center [221, 283] width 16 height 16
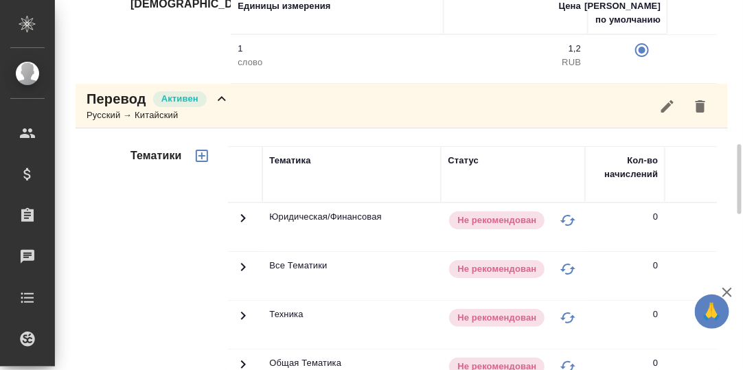
scroll to position [1118, 0]
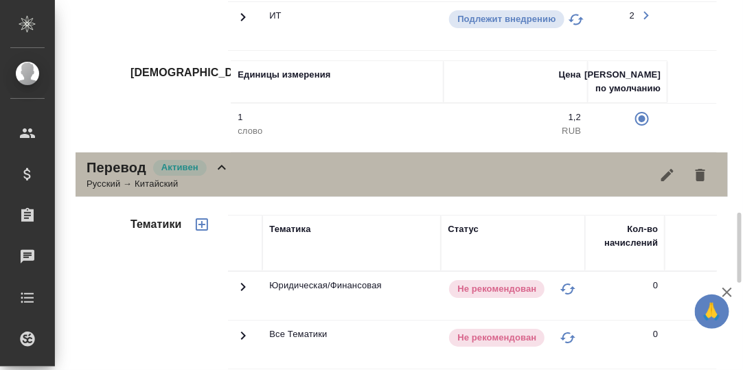
click at [221, 164] on icon at bounding box center [221, 167] width 16 height 16
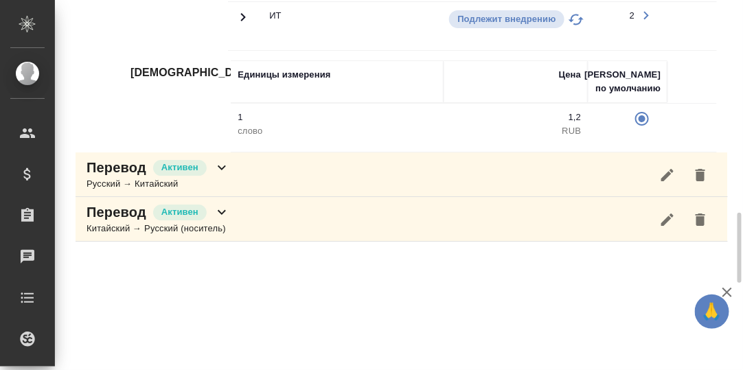
scroll to position [1117, 0]
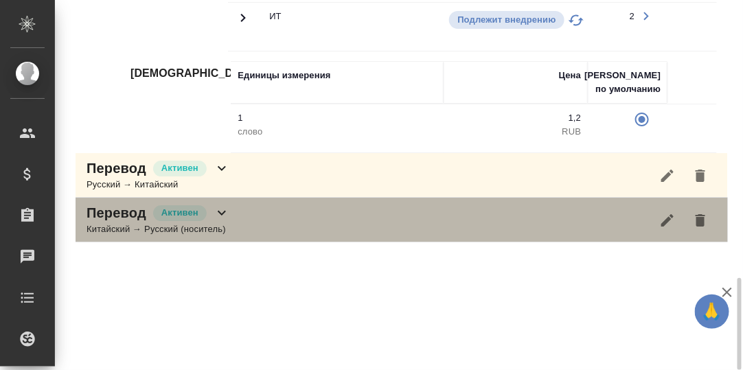
click at [220, 216] on icon at bounding box center [221, 213] width 16 height 16
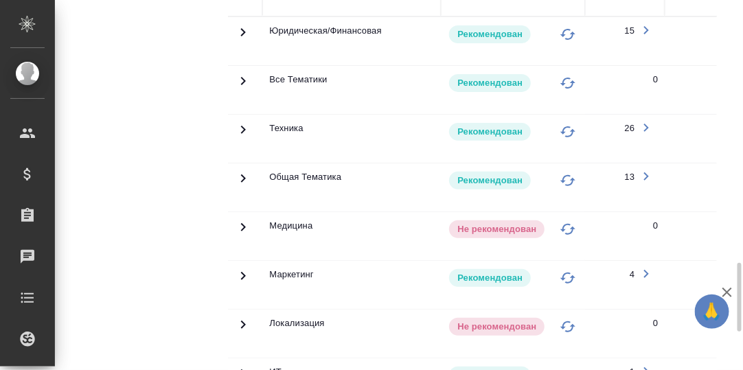
scroll to position [1348, 0]
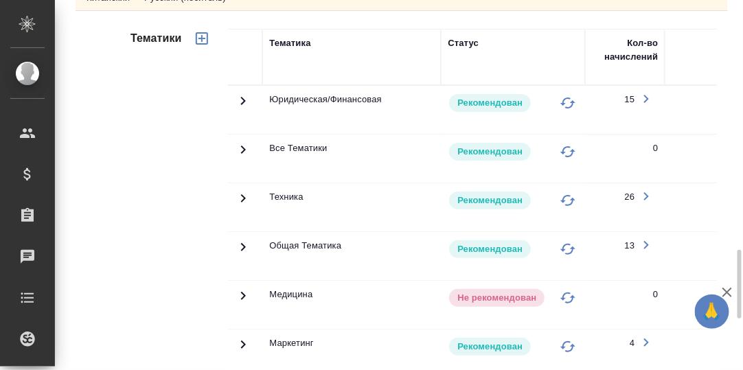
click at [242, 196] on icon at bounding box center [243, 198] width 16 height 16
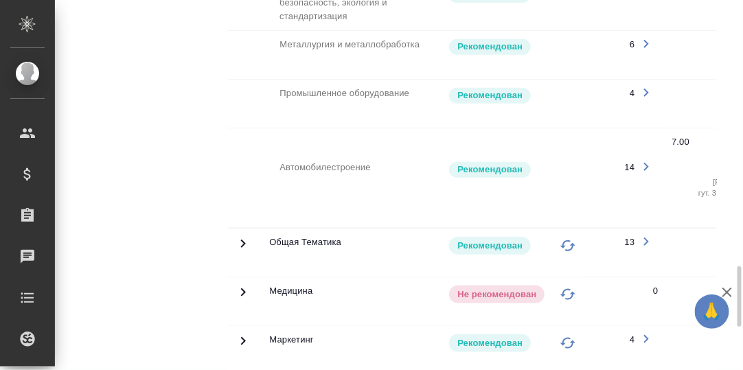
scroll to position [1280, 0]
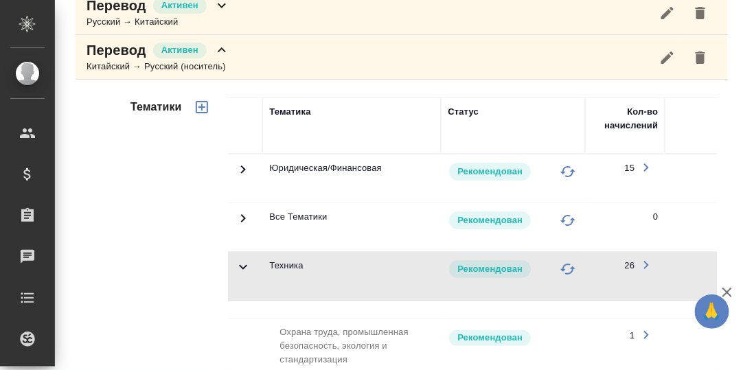
click at [218, 48] on icon at bounding box center [221, 50] width 16 height 16
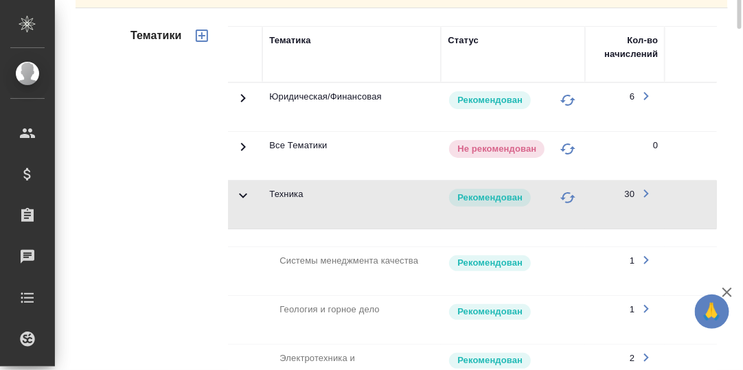
scroll to position [111, 0]
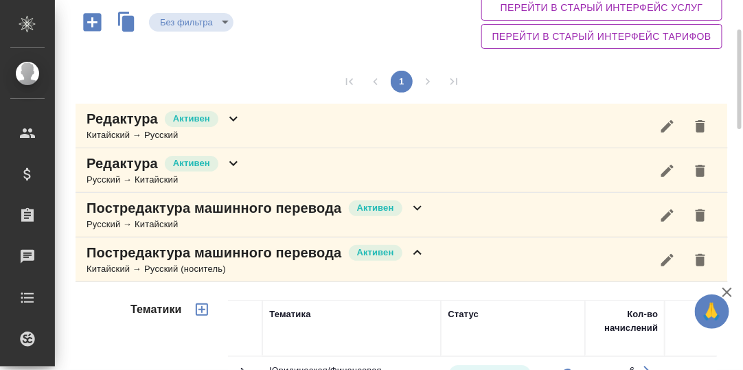
click at [417, 253] on icon at bounding box center [417, 252] width 16 height 16
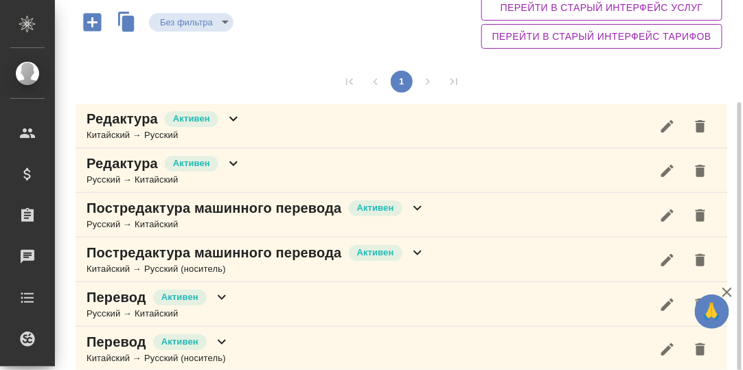
scroll to position [122, 0]
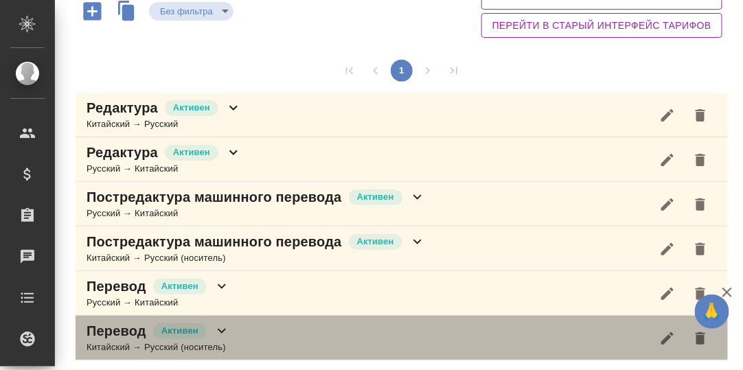
click at [218, 325] on icon at bounding box center [221, 331] width 16 height 16
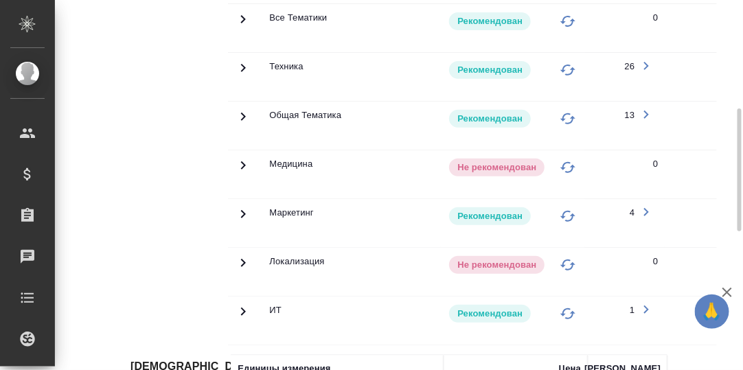
scroll to position [533, 0]
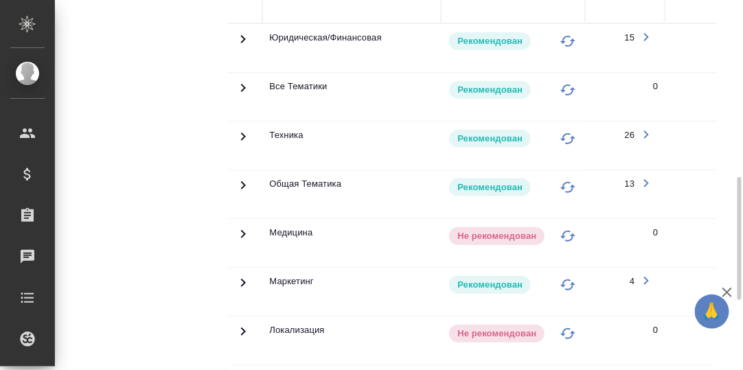
click at [240, 133] on icon at bounding box center [243, 136] width 16 height 16
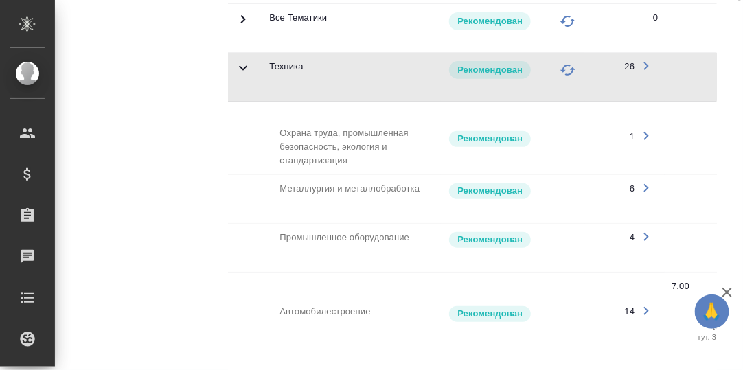
scroll to position [327, 0]
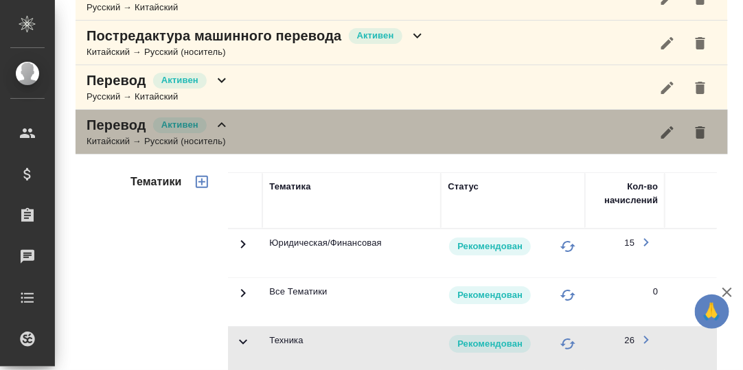
click at [218, 126] on icon at bounding box center [221, 125] width 16 height 16
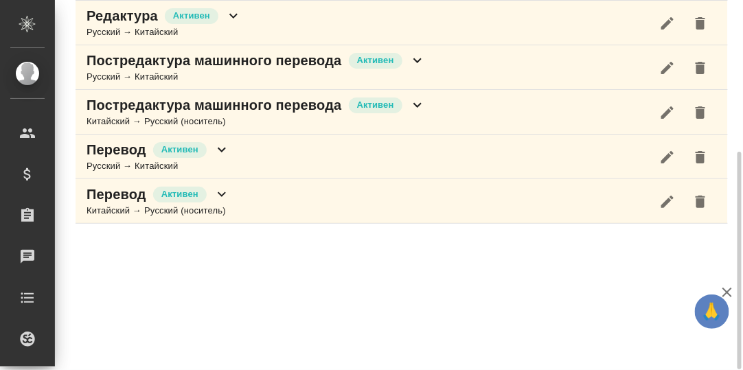
scroll to position [0, 0]
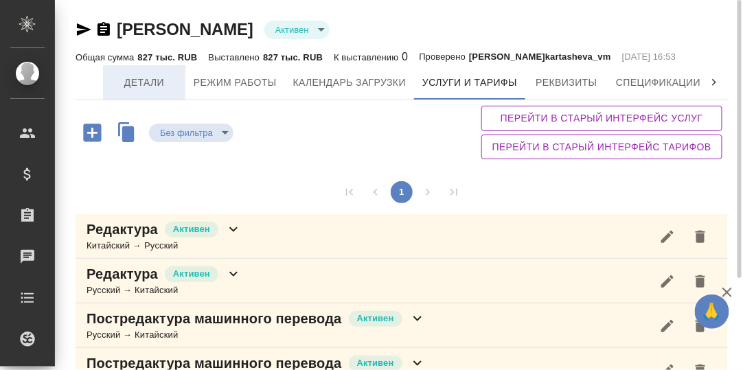
click at [146, 81] on span "Детали" at bounding box center [144, 82] width 66 height 17
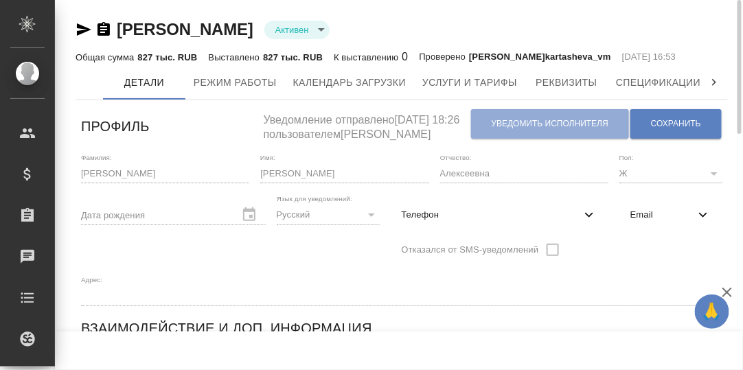
click at [717, 78] on icon at bounding box center [714, 83] width 14 height 14
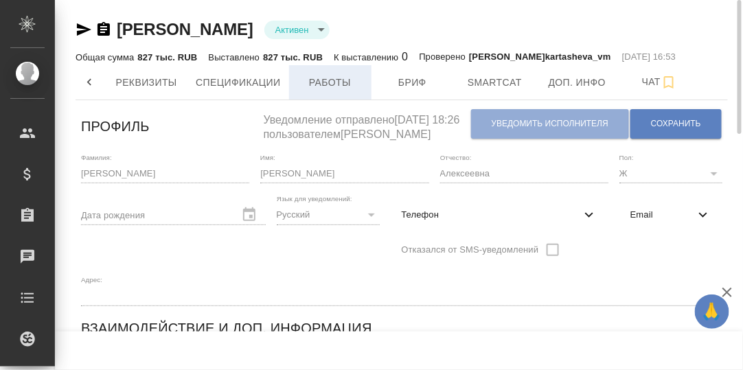
click at [327, 83] on span "Работы" at bounding box center [330, 82] width 66 height 17
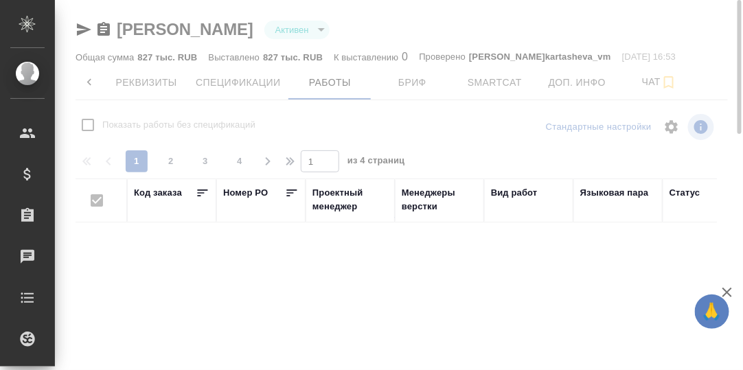
checkbox input "false"
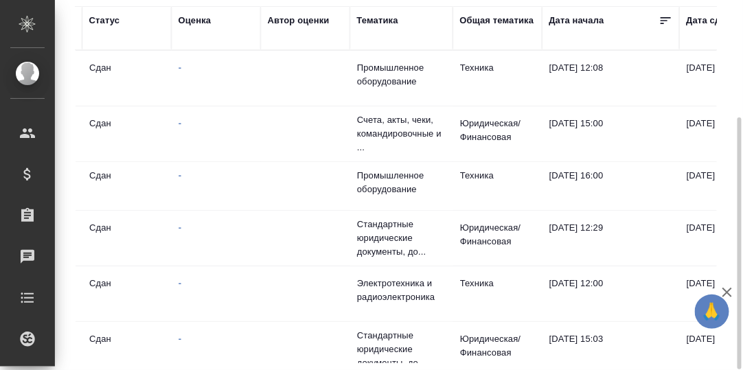
scroll to position [0, 627]
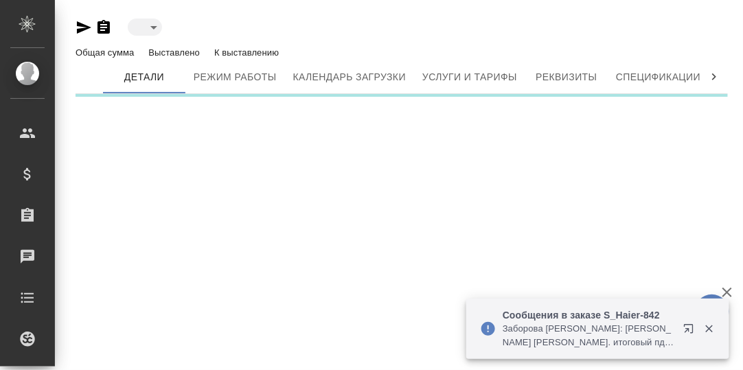
type input "active"
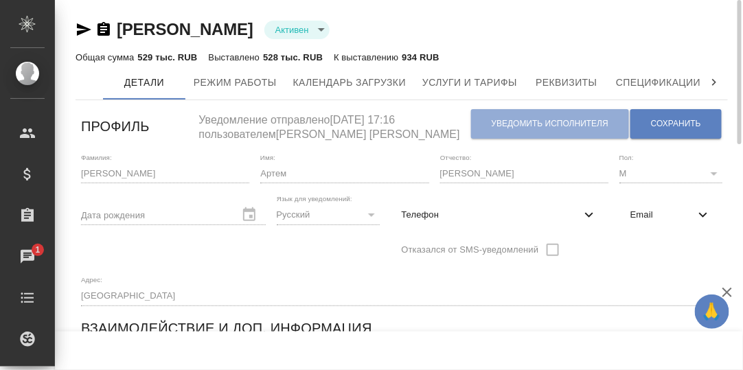
click at [715, 78] on icon at bounding box center [714, 83] width 14 height 14
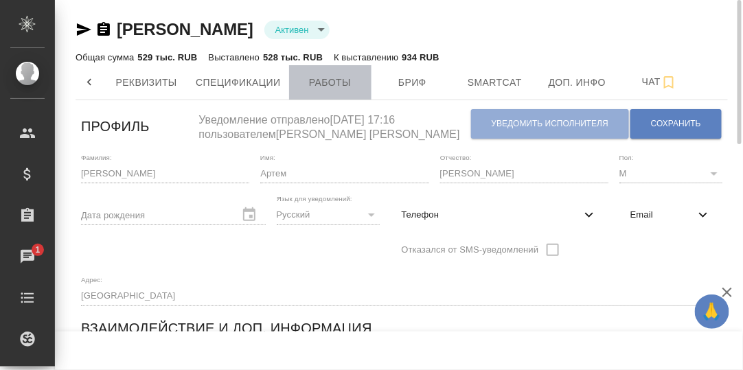
click at [327, 79] on span "Работы" at bounding box center [330, 82] width 66 height 17
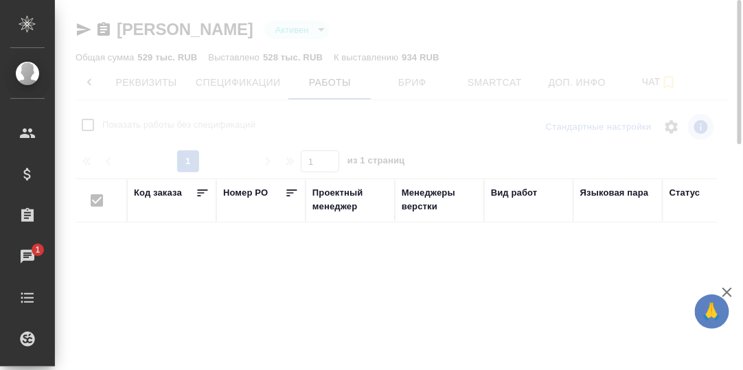
checkbox input "false"
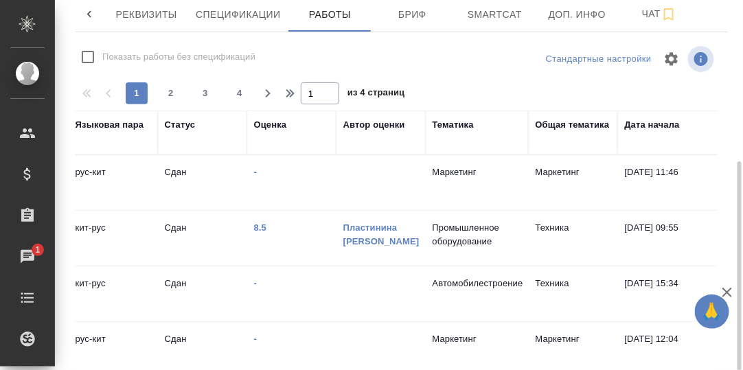
scroll to position [172, 0]
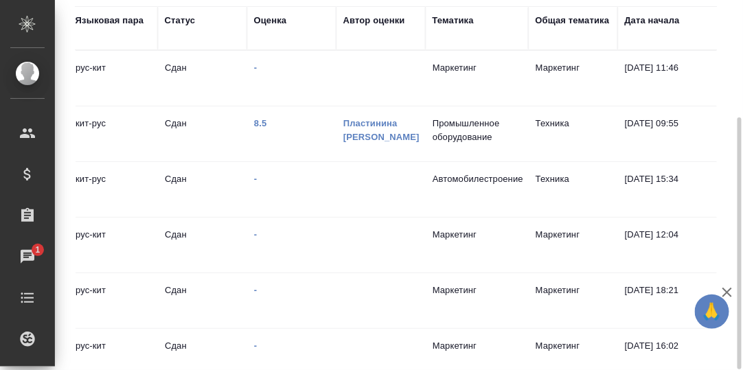
click at [264, 22] on div "Оценка" at bounding box center [270, 21] width 33 height 14
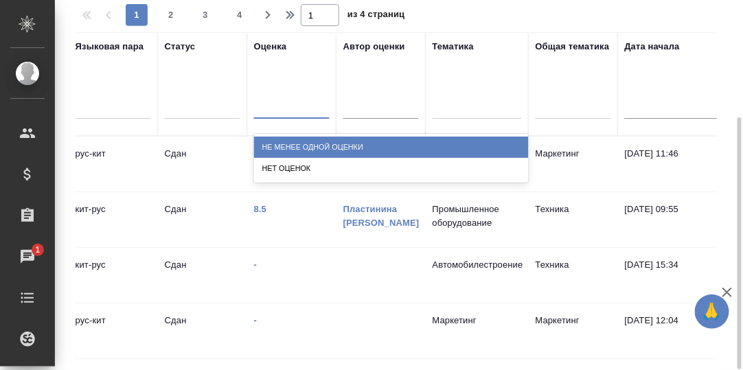
click at [270, 107] on div at bounding box center [292, 105] width 76 height 20
click at [292, 144] on div "Не менее одной оценки" at bounding box center [391, 147] width 275 height 21
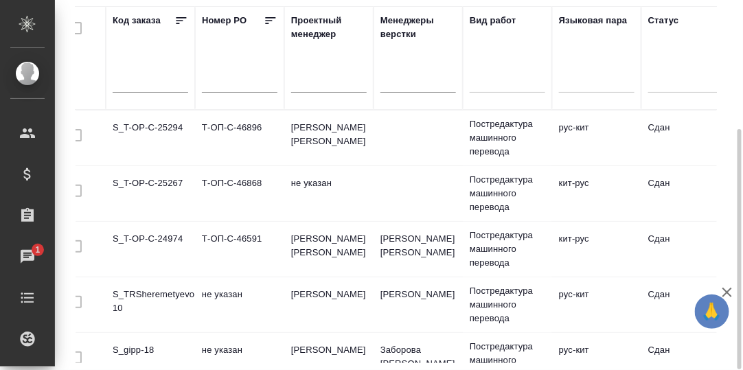
scroll to position [0, 0]
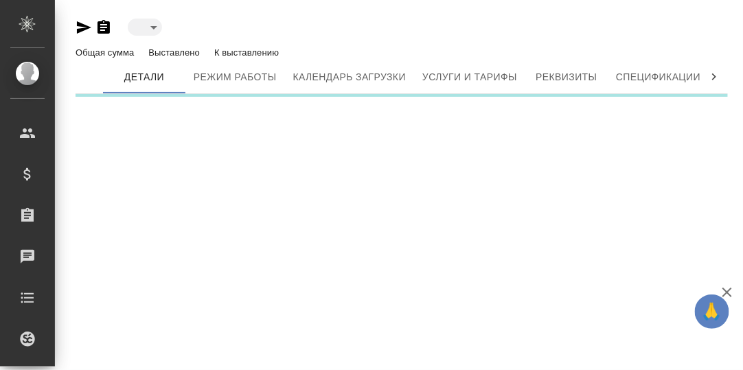
type input "active"
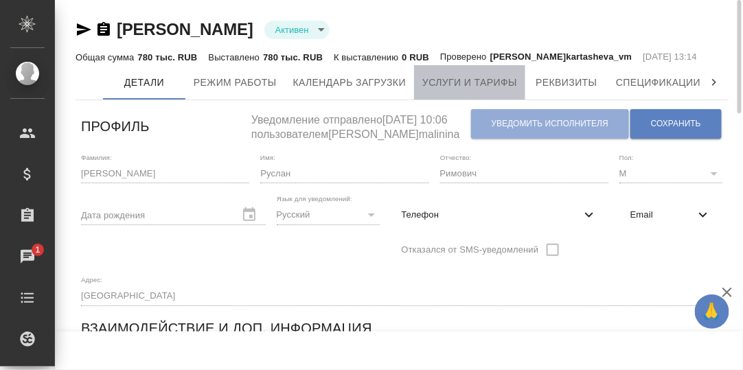
click at [493, 91] on span "Услуги и тарифы" at bounding box center [469, 82] width 95 height 17
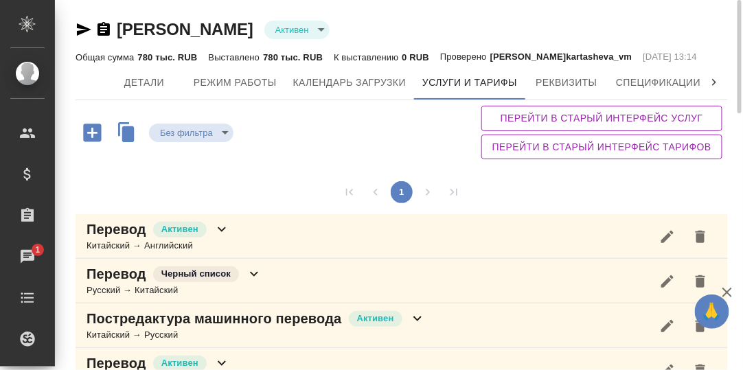
scroll to position [93, 0]
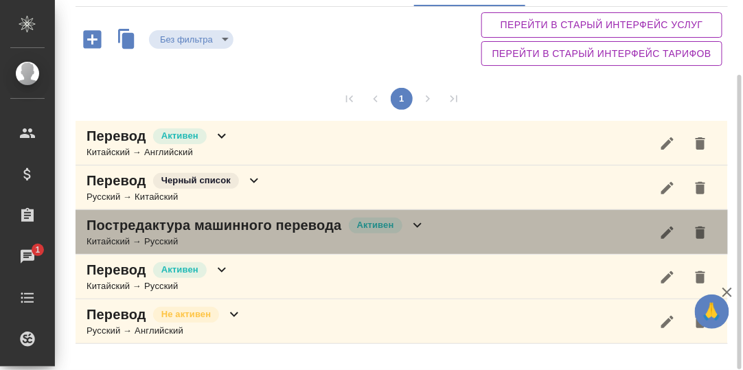
click at [417, 228] on icon at bounding box center [417, 225] width 8 height 5
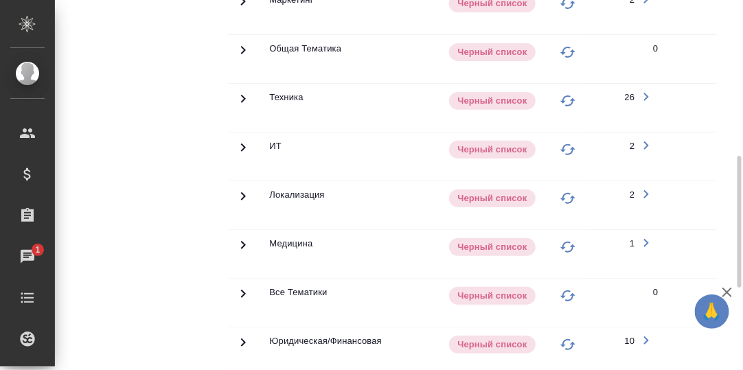
scroll to position [162, 0]
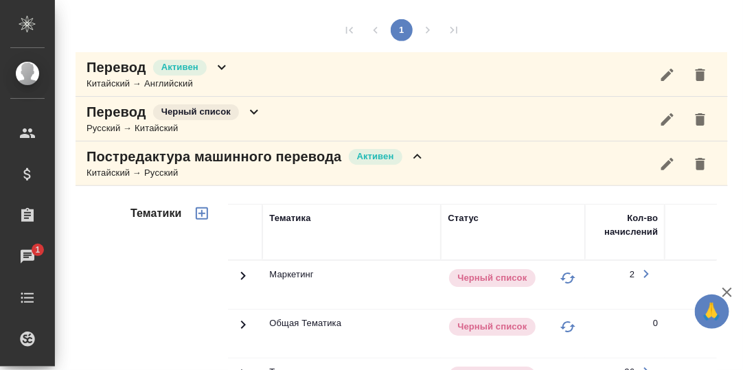
click at [416, 165] on icon at bounding box center [417, 156] width 16 height 16
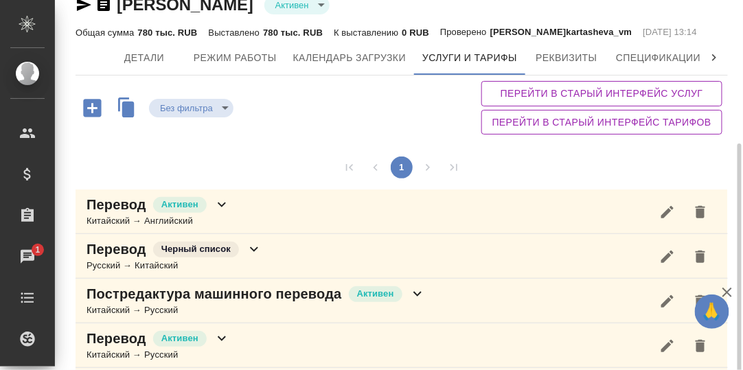
scroll to position [0, 0]
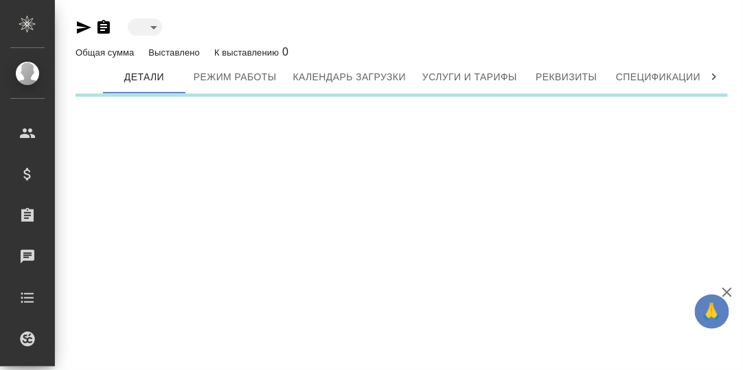
type input "inactive"
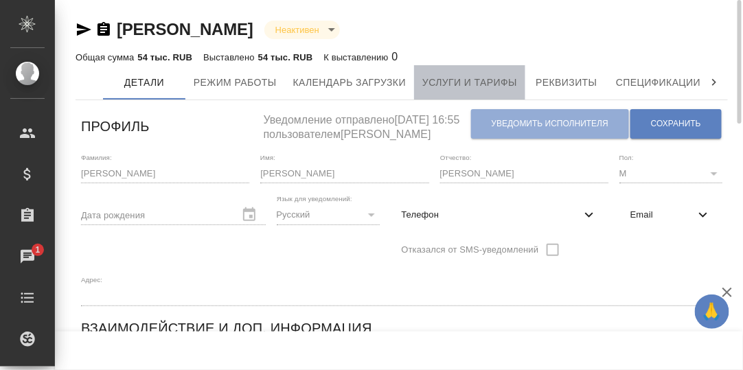
click at [489, 83] on span "Услуги и тарифы" at bounding box center [469, 82] width 95 height 17
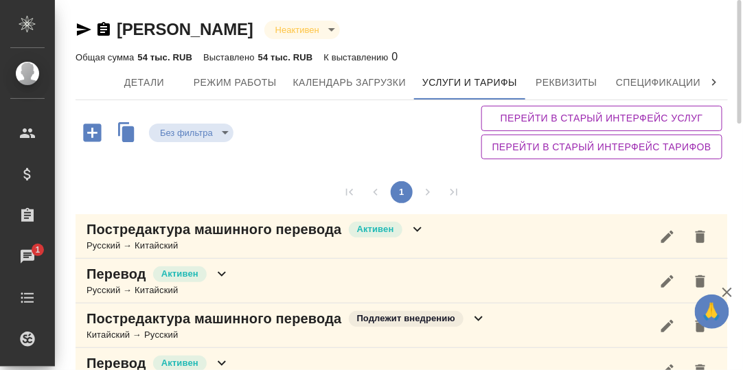
scroll to position [33, 0]
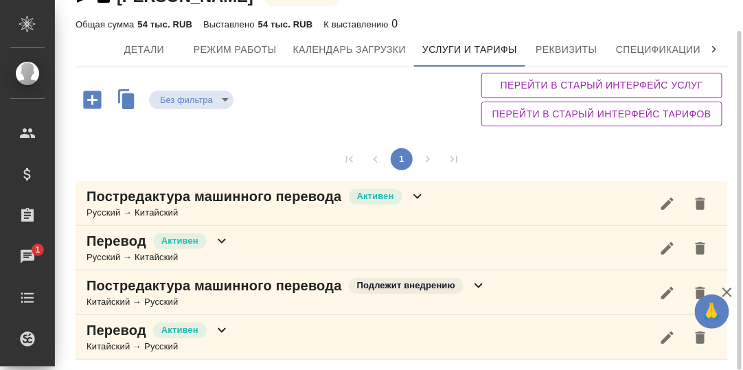
click at [713, 47] on icon at bounding box center [714, 50] width 14 height 14
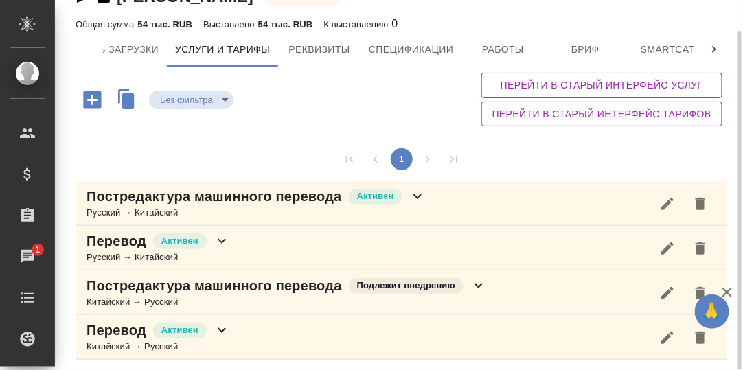
scroll to position [0, 420]
drag, startPoint x: 327, startPoint y: 48, endPoint x: 485, endPoint y: 107, distance: 168.6
click at [327, 48] on span "Работы" at bounding box center [330, 49] width 66 height 17
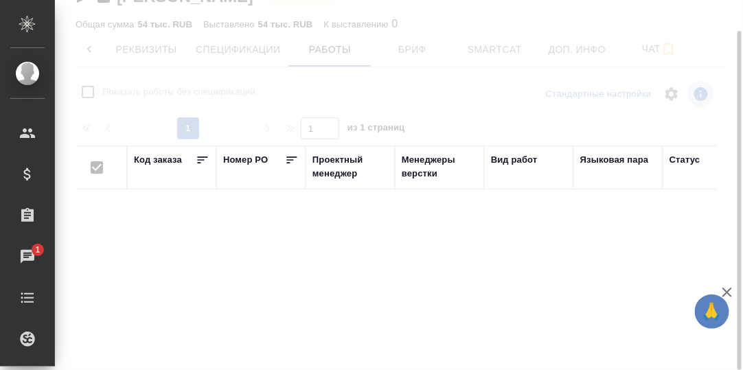
checkbox input "false"
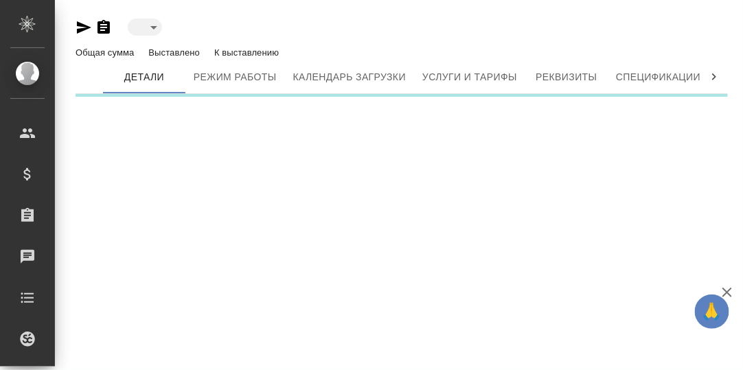
type input "active"
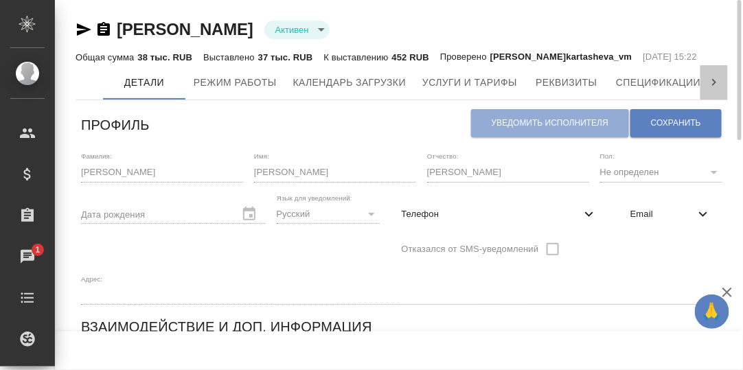
click at [713, 89] on icon at bounding box center [714, 83] width 14 height 14
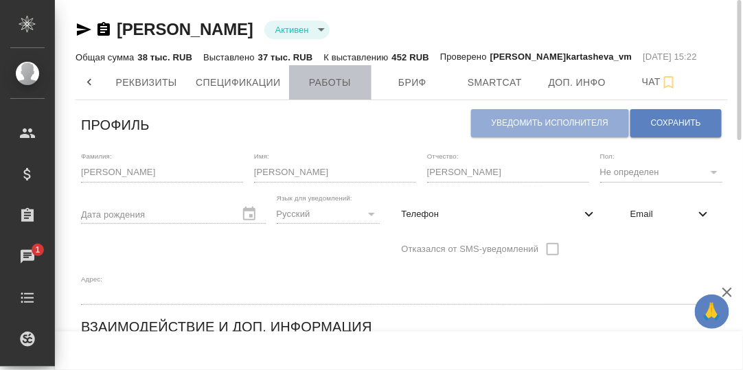
click at [330, 91] on span "Работы" at bounding box center [330, 82] width 66 height 17
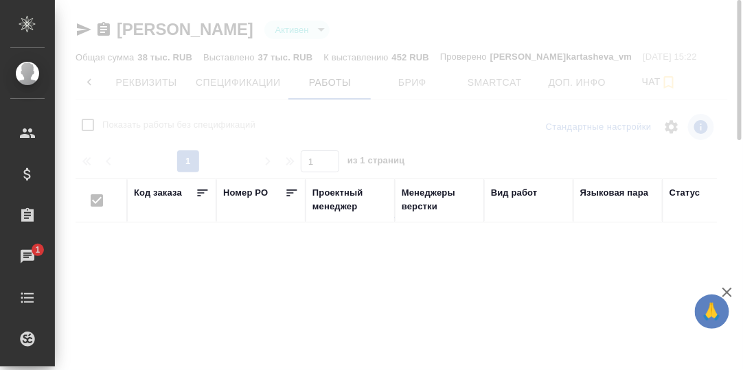
checkbox input "false"
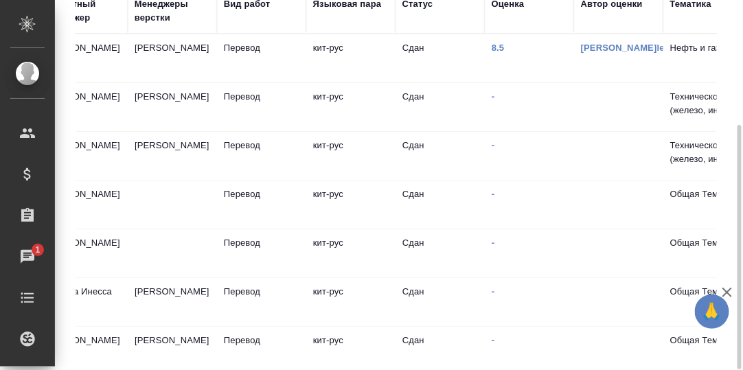
scroll to position [0, 240]
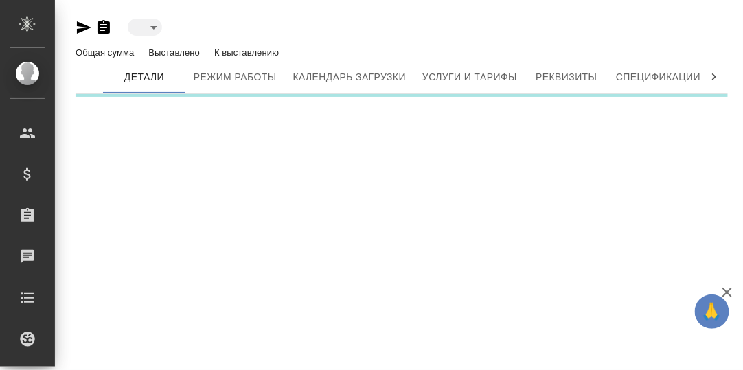
type input "reserved"
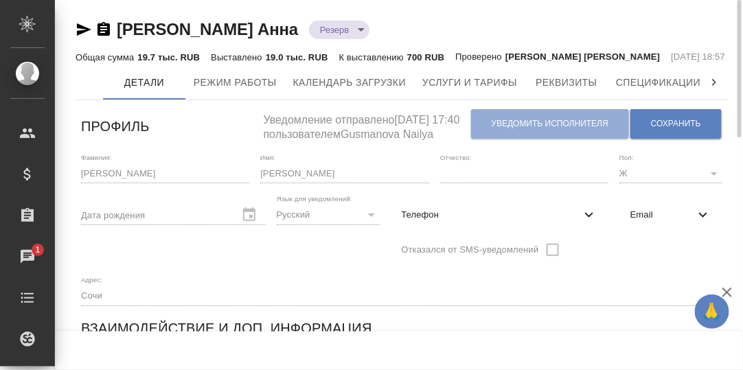
click at [713, 89] on icon at bounding box center [714, 83] width 14 height 14
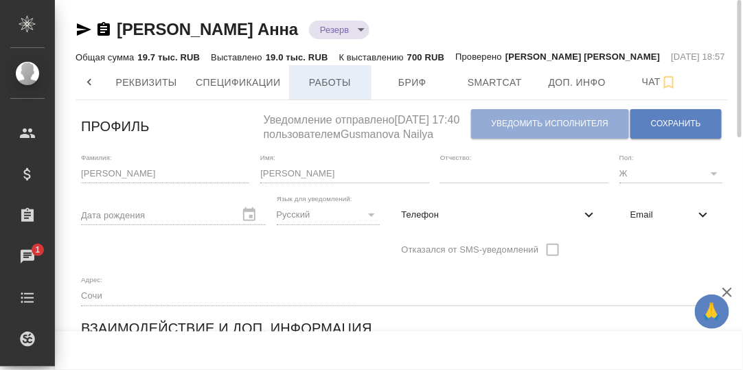
click at [327, 91] on span "Работы" at bounding box center [330, 82] width 66 height 17
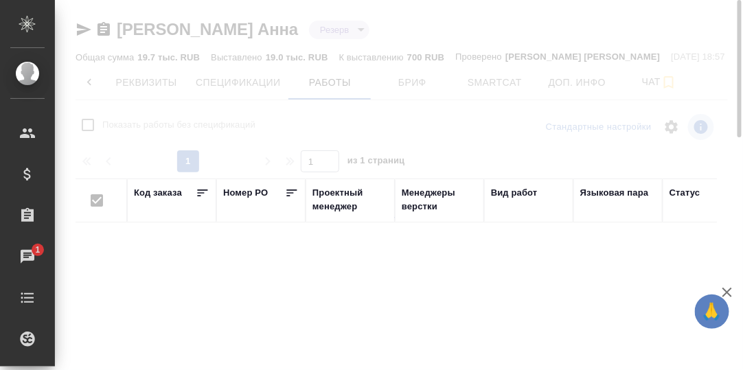
checkbox input "false"
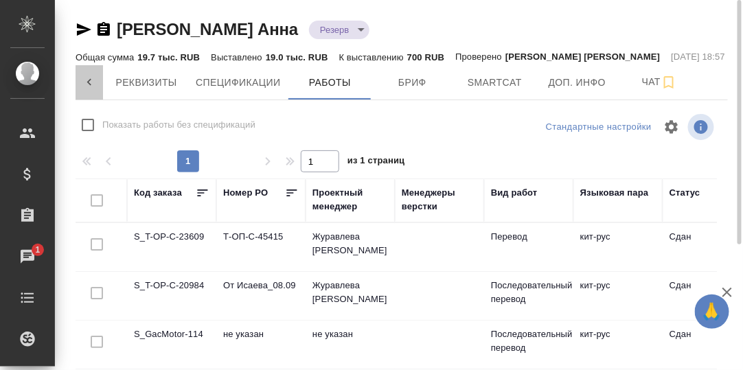
click at [88, 89] on icon at bounding box center [89, 83] width 14 height 14
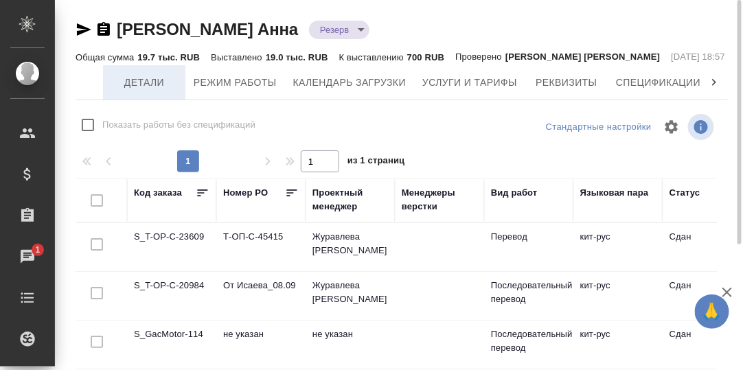
click at [131, 91] on span "Детали" at bounding box center [144, 82] width 66 height 17
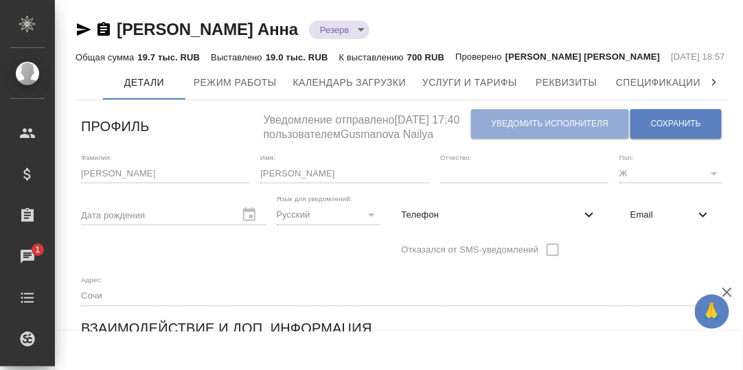
click at [707, 89] on icon at bounding box center [714, 83] width 14 height 14
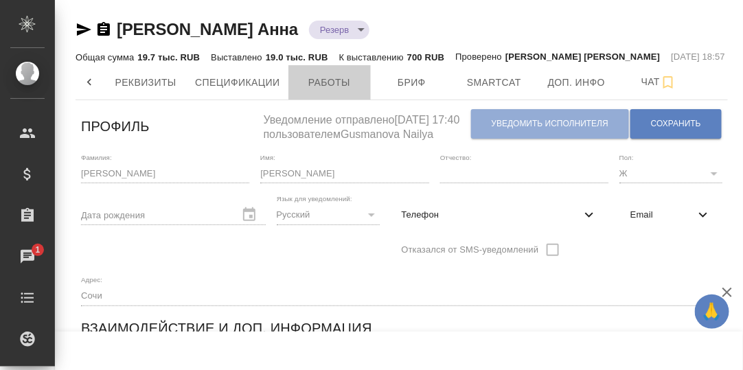
drag, startPoint x: 344, startPoint y: 96, endPoint x: 387, endPoint y: 127, distance: 53.1
click at [343, 91] on span "Работы" at bounding box center [330, 82] width 66 height 17
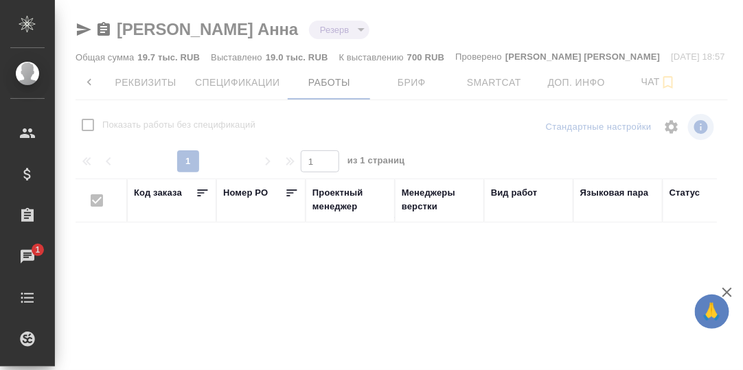
checkbox input "false"
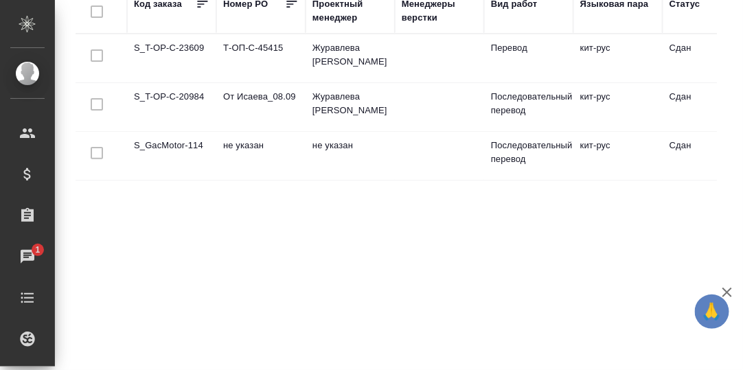
scroll to position [52, 0]
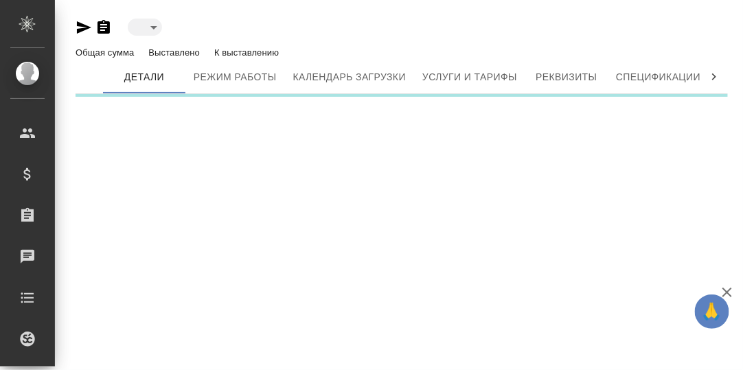
type input "active"
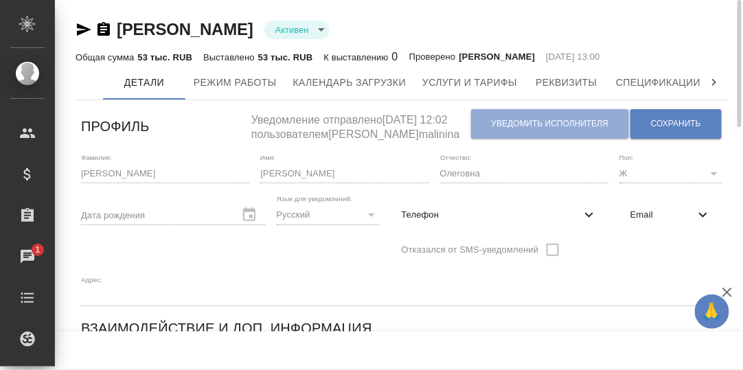
click at [713, 81] on icon at bounding box center [714, 83] width 14 height 14
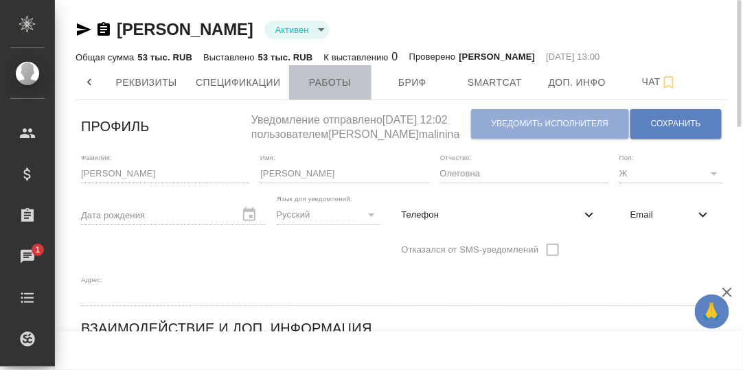
click at [330, 81] on span "Работы" at bounding box center [330, 82] width 66 height 17
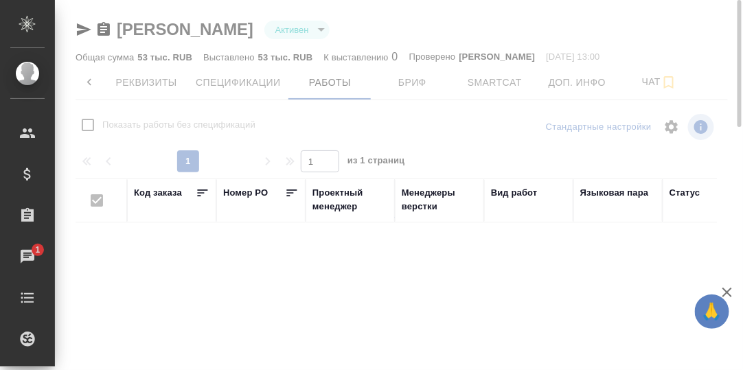
checkbox input "false"
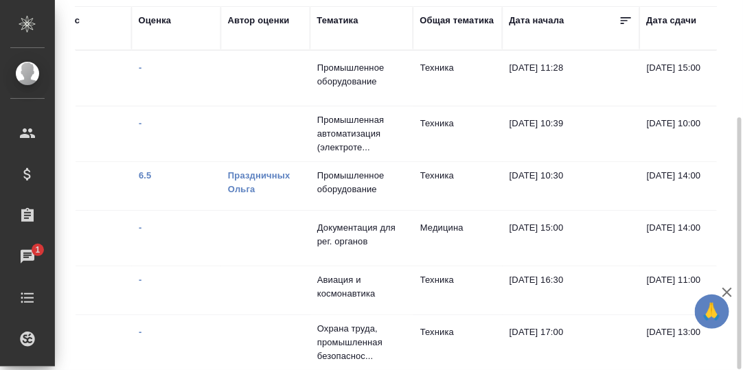
scroll to position [0, 630]
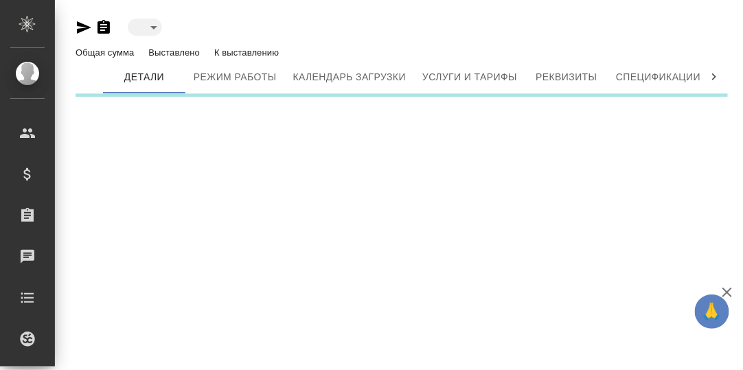
type input "inactive"
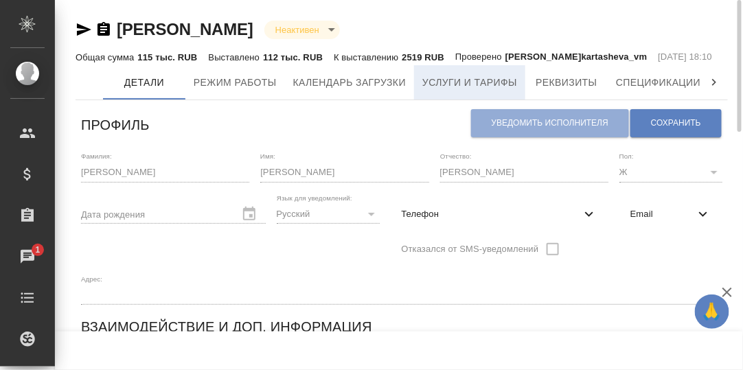
click at [446, 91] on span "Услуги и тарифы" at bounding box center [469, 82] width 95 height 17
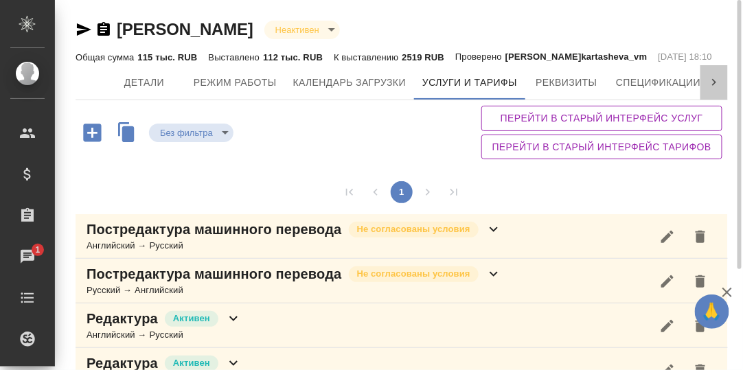
click at [717, 89] on icon at bounding box center [714, 83] width 14 height 14
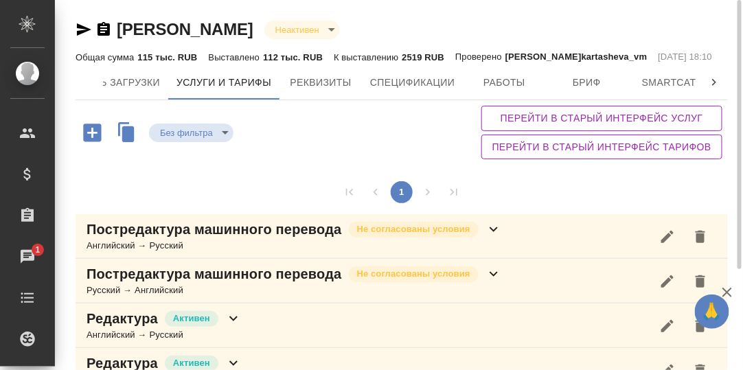
scroll to position [0, 420]
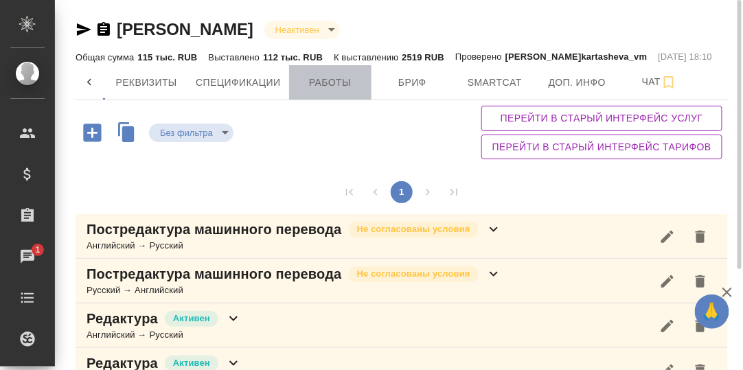
click at [329, 91] on span "Работы" at bounding box center [330, 82] width 66 height 17
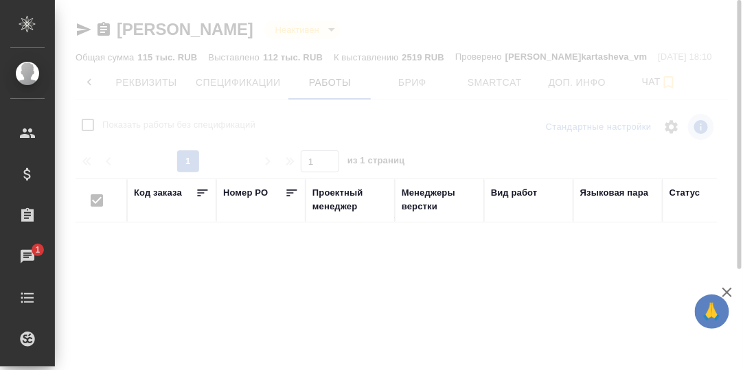
checkbox input "false"
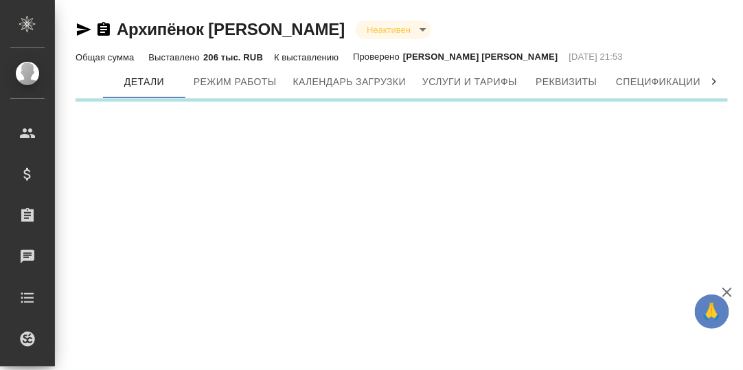
type input "inactive"
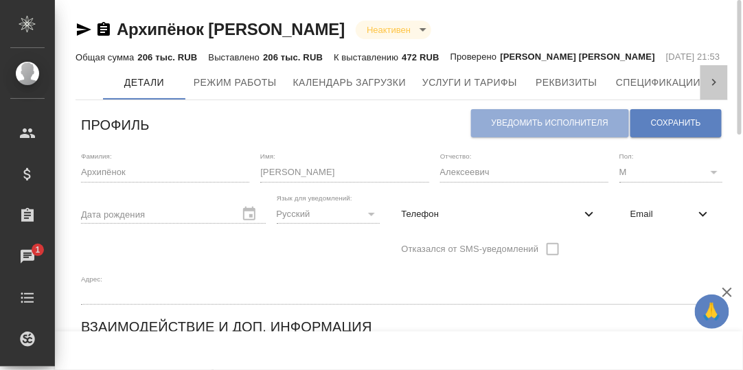
click at [714, 86] on icon at bounding box center [714, 82] width 4 height 7
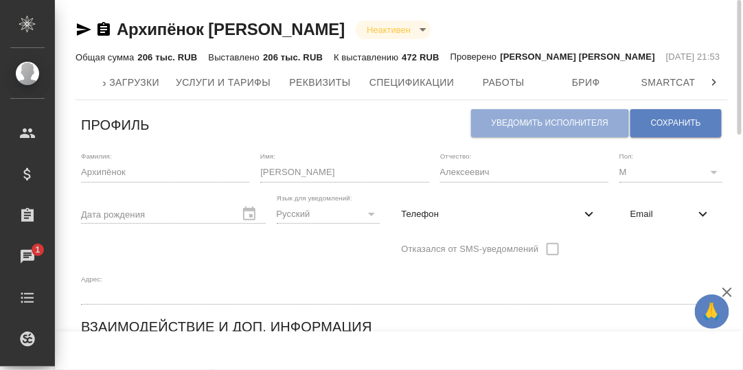
scroll to position [0, 502]
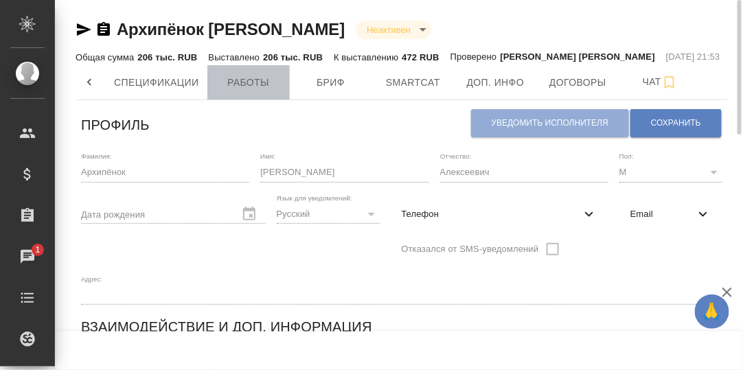
click at [252, 91] on span "Работы" at bounding box center [249, 82] width 66 height 17
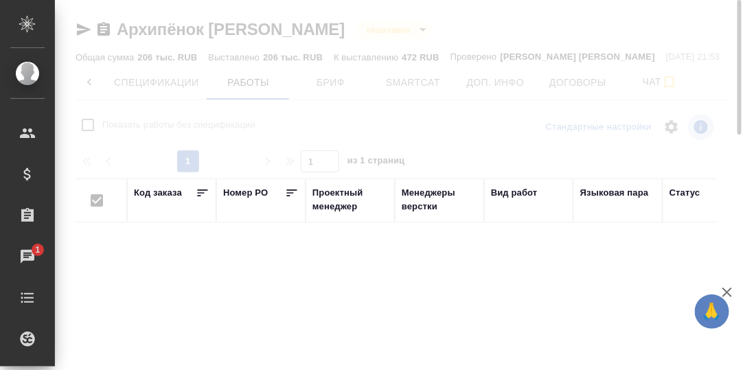
checkbox input "false"
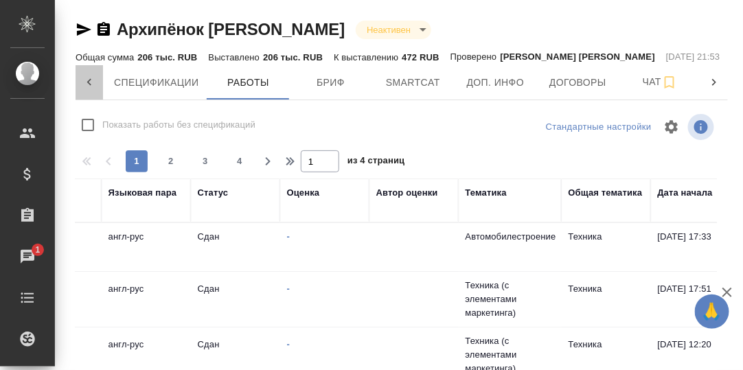
click at [89, 89] on icon at bounding box center [89, 83] width 14 height 14
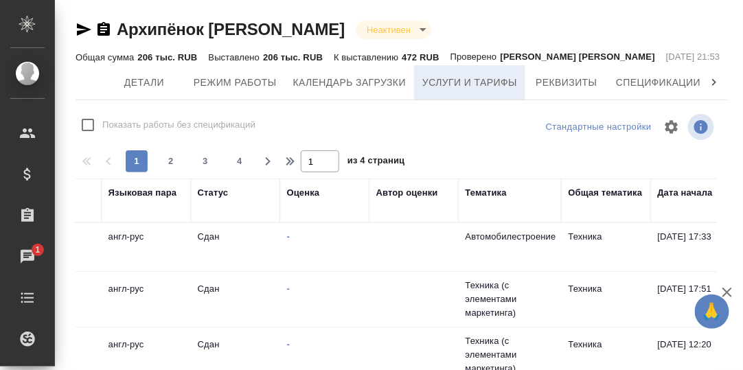
click at [470, 91] on span "Услуги и тарифы" at bounding box center [469, 82] width 95 height 17
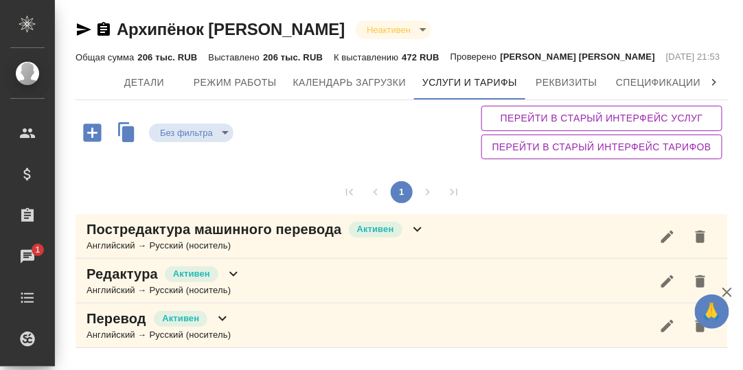
scroll to position [5, 0]
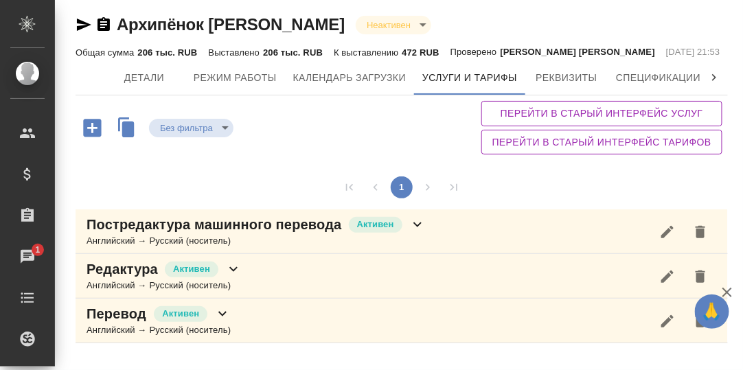
click at [412, 233] on icon at bounding box center [417, 224] width 16 height 16
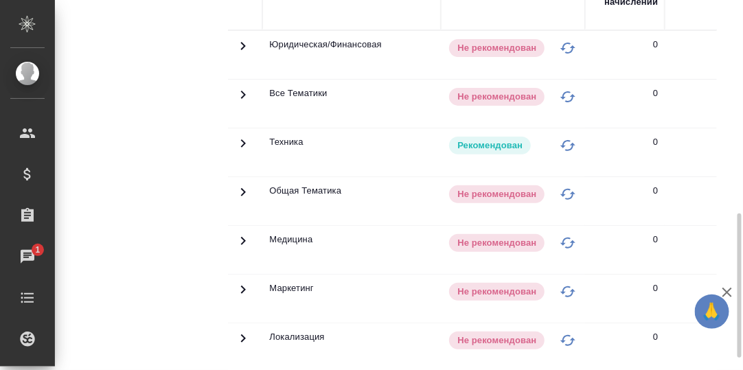
scroll to position [165, 0]
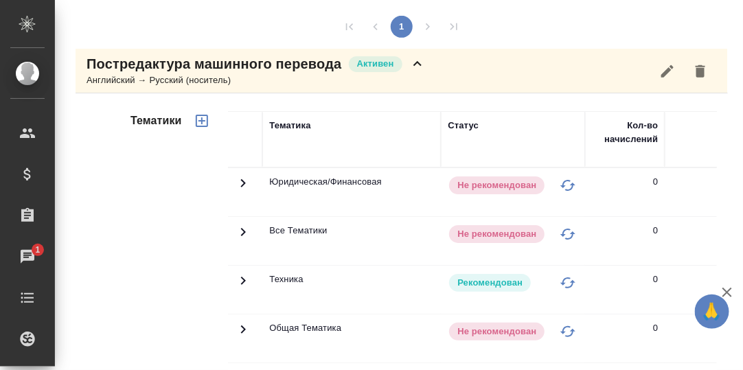
click at [417, 72] on icon at bounding box center [417, 64] width 16 height 16
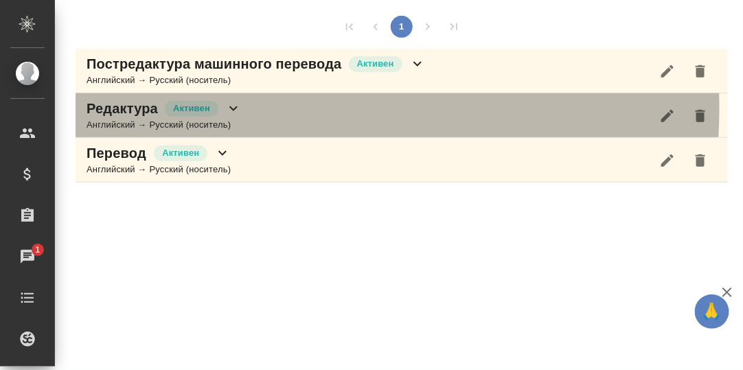
click at [233, 111] on icon at bounding box center [233, 108] width 8 height 5
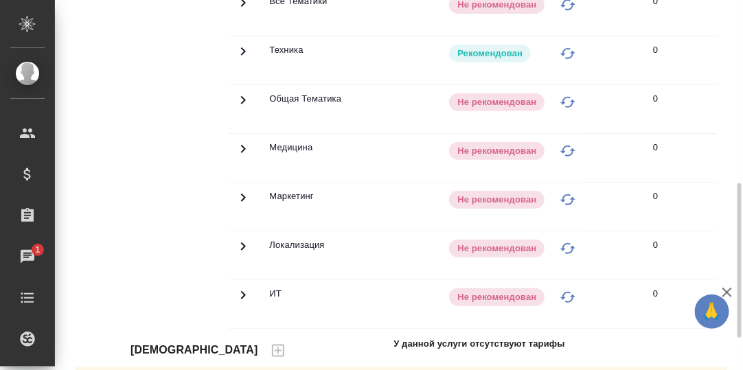
scroll to position [233, 0]
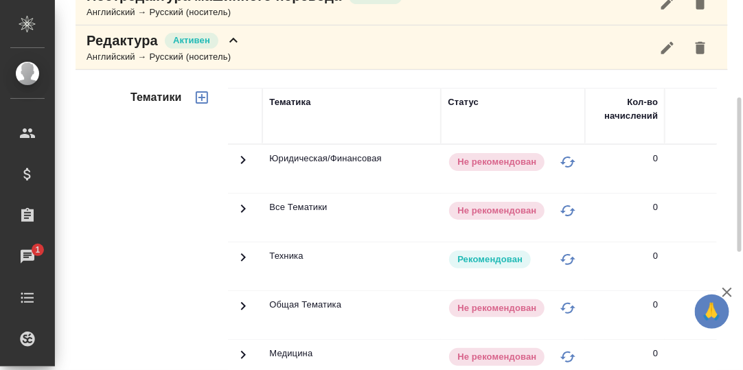
click at [231, 49] on icon at bounding box center [233, 40] width 16 height 16
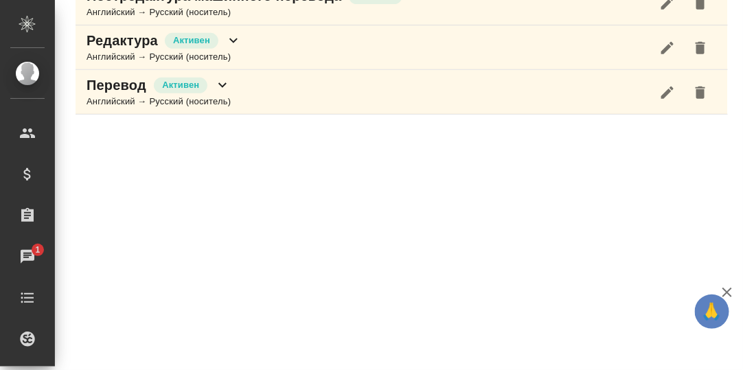
scroll to position [232, 0]
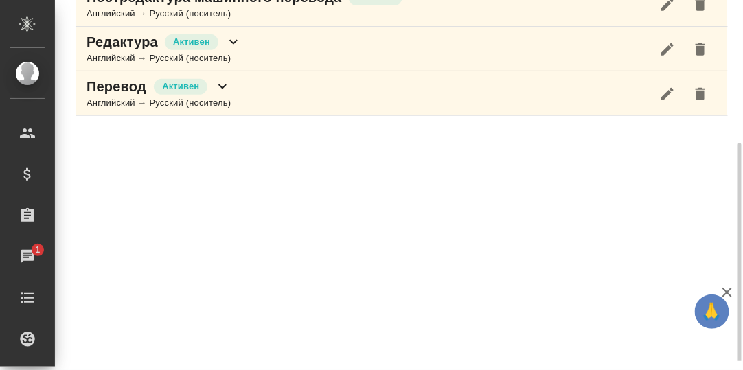
click at [219, 95] on icon at bounding box center [222, 86] width 16 height 16
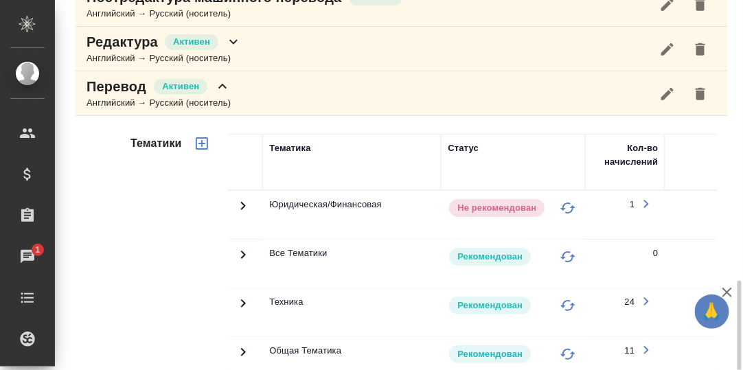
scroll to position [369, 0]
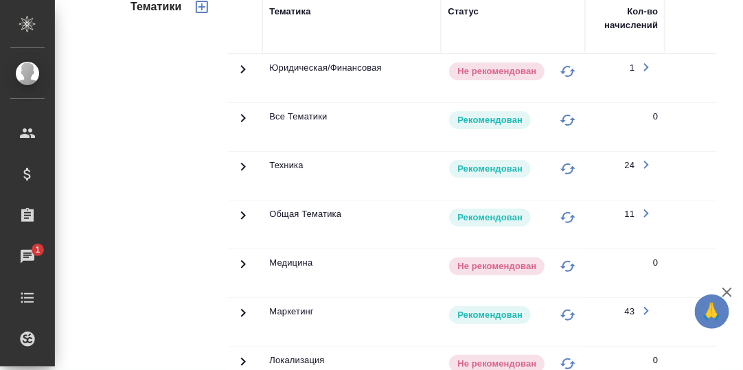
click at [243, 175] on icon at bounding box center [243, 167] width 16 height 16
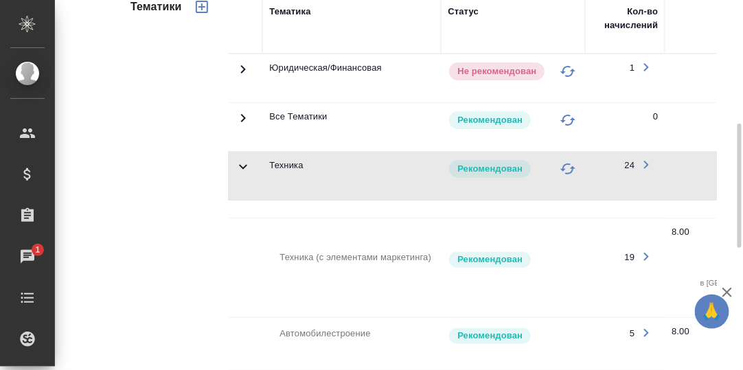
scroll to position [232, 0]
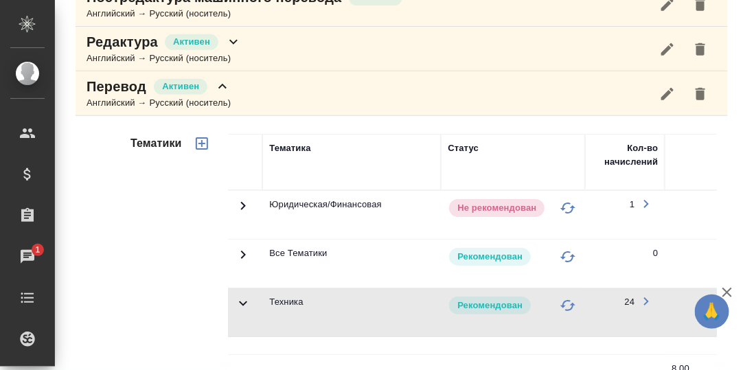
click at [220, 95] on icon at bounding box center [222, 86] width 16 height 16
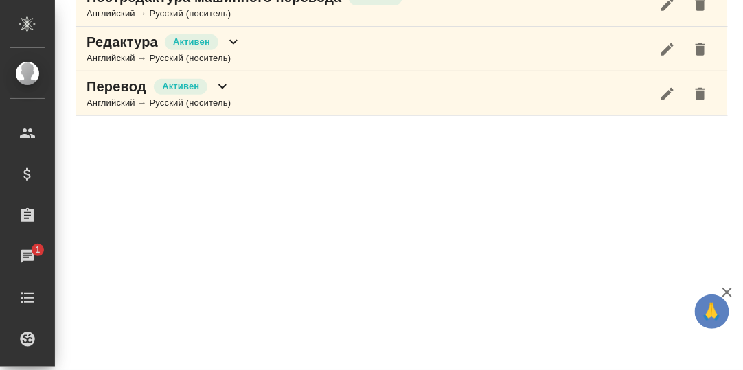
scroll to position [0, 0]
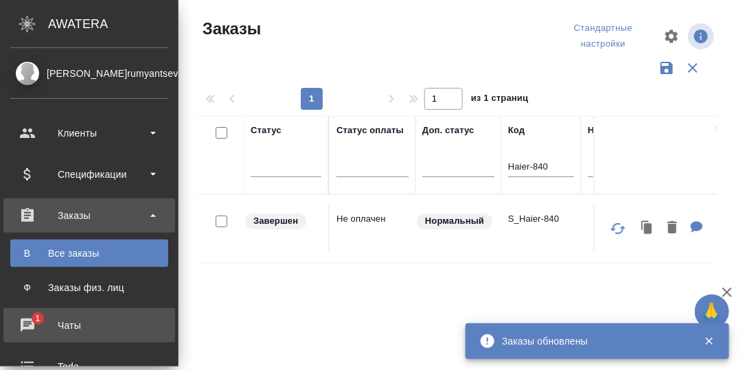
click at [27, 321] on div "Чаты" at bounding box center [89, 325] width 158 height 21
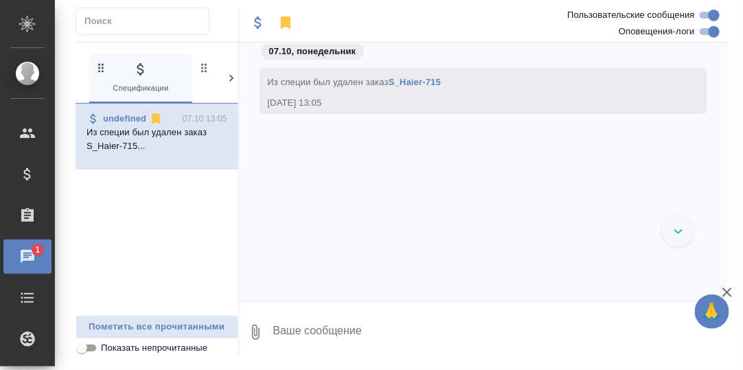
click at [231, 76] on icon at bounding box center [231, 78] width 4 height 7
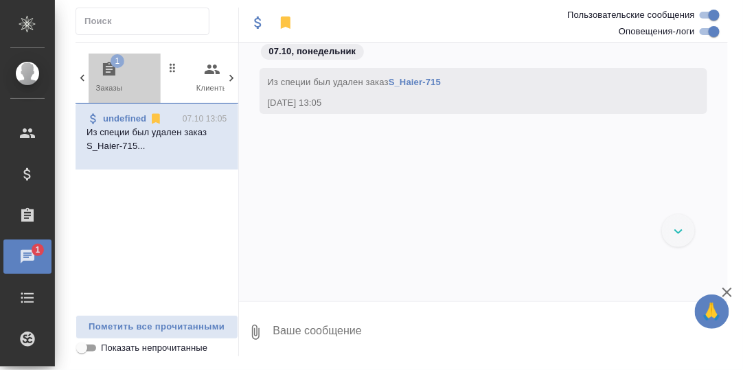
click at [108, 66] on icon "button" at bounding box center [109, 69] width 16 height 16
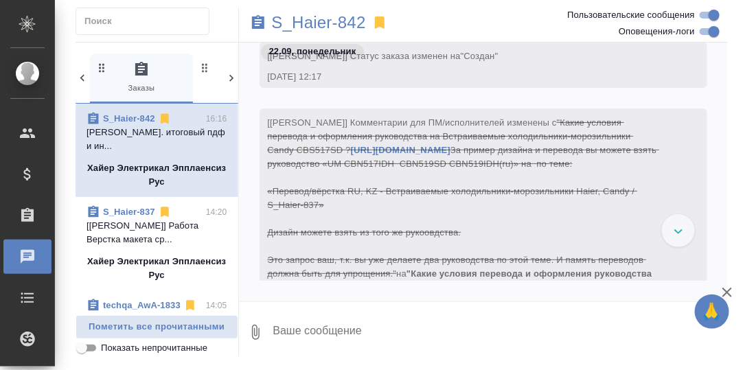
scroll to position [961, 0]
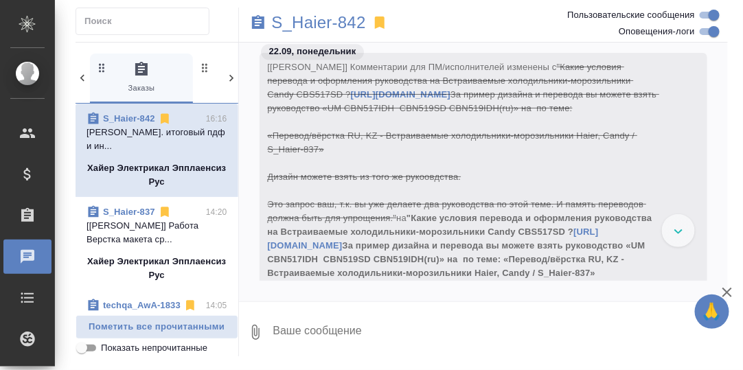
click at [675, 227] on div at bounding box center [678, 230] width 33 height 33
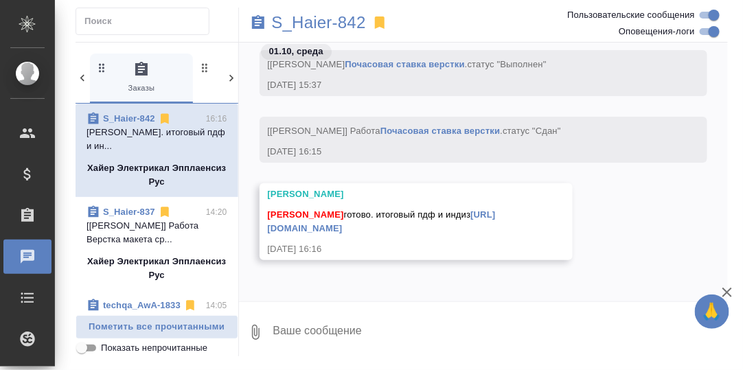
scroll to position [26905, 0]
click at [677, 231] on div "Заборова Александра Усманова Ольга готово. итоговый пдф и индиз https://drive.a…" at bounding box center [483, 231] width 489 height 97
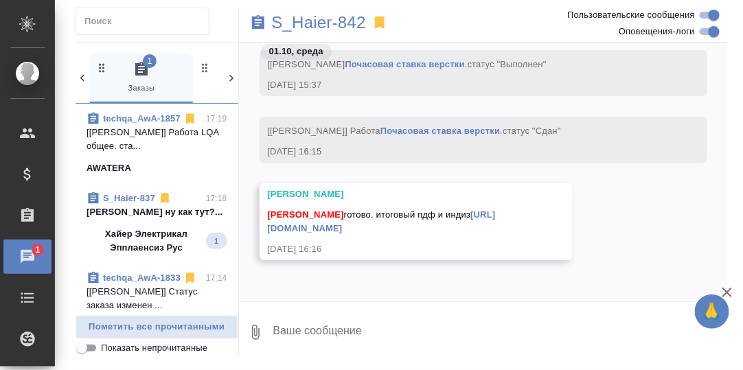
click at [135, 219] on p "Арсеньева Вера ну как тут?..." at bounding box center [156, 212] width 141 height 14
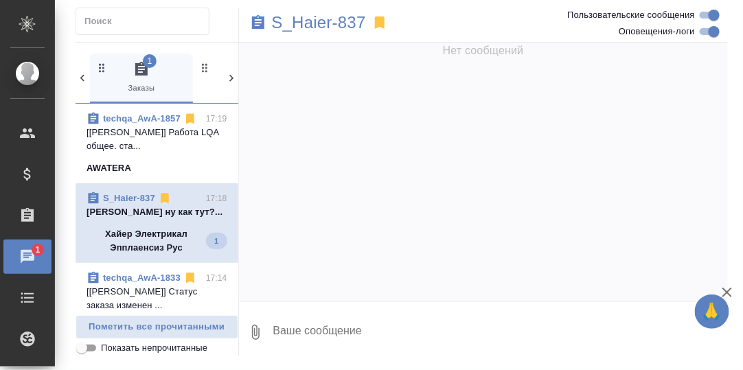
scroll to position [0, 0]
click at [134, 203] on link "S_Haier-837" at bounding box center [129, 198] width 52 height 10
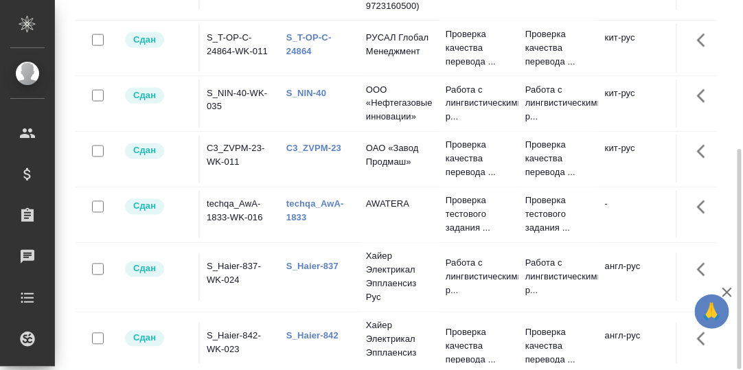
scroll to position [446, 0]
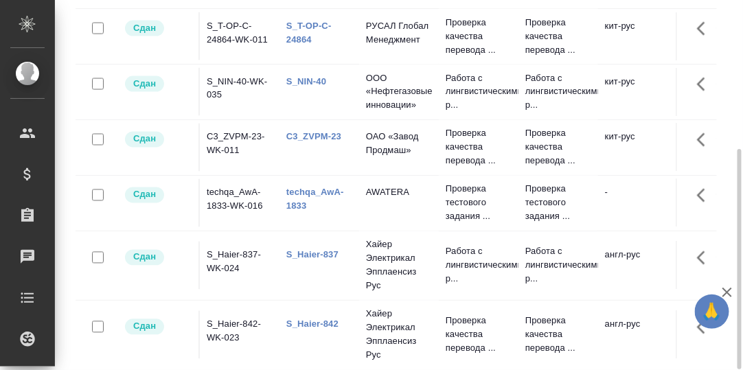
click at [301, 187] on link "techqa_AwA-1833" at bounding box center [315, 199] width 58 height 24
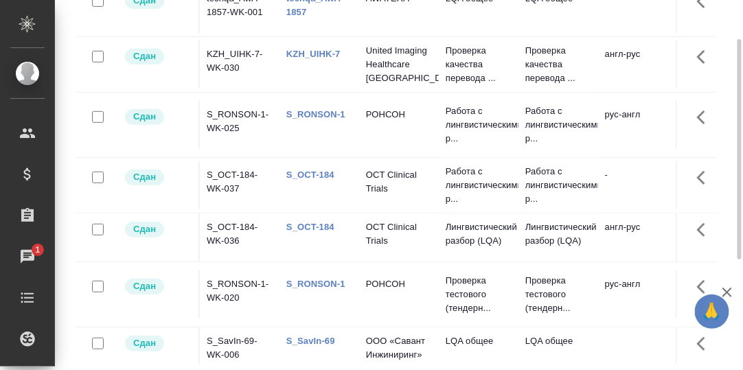
scroll to position [45, 0]
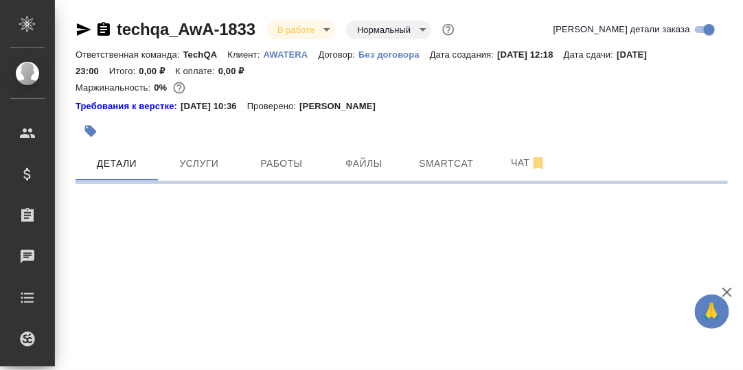
select select "RU"
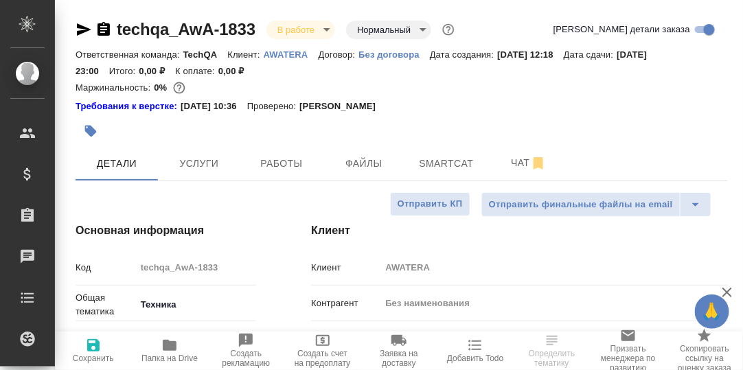
type textarea "x"
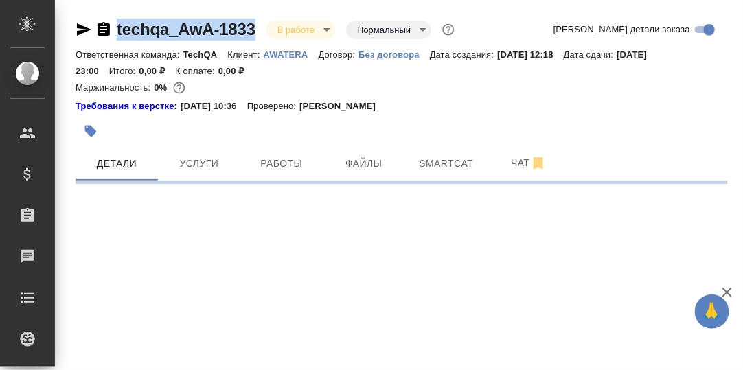
drag, startPoint x: 261, startPoint y: 27, endPoint x: 114, endPoint y: 10, distance: 148.0
click at [114, 10] on div "techqa_AwA-1833 В работе inProgress Нормальный normal Кратко детали заказа Отве…" at bounding box center [401, 96] width 667 height 192
copy link "techqa_AwA-1833"
select select "RU"
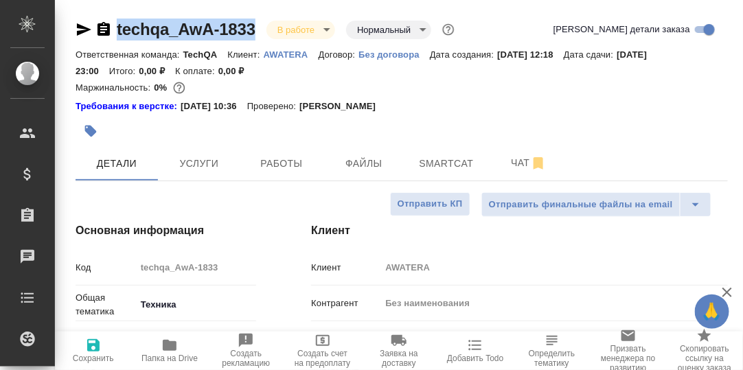
type textarea "x"
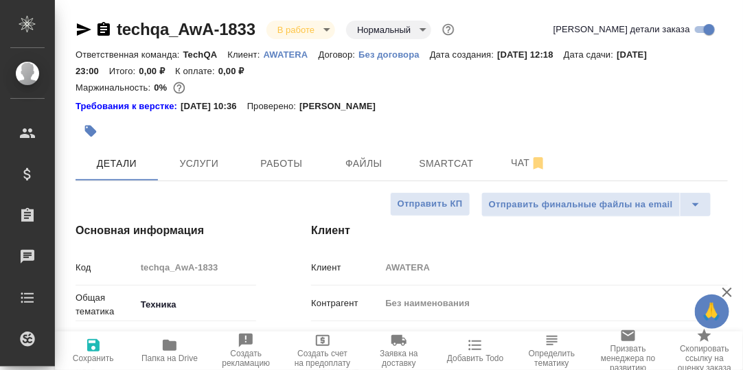
click at [489, 82] on div "Маржинальность: 0%" at bounding box center [402, 88] width 652 height 18
click at [292, 55] on p "AWATERA" at bounding box center [291, 54] width 55 height 10
type textarea "x"
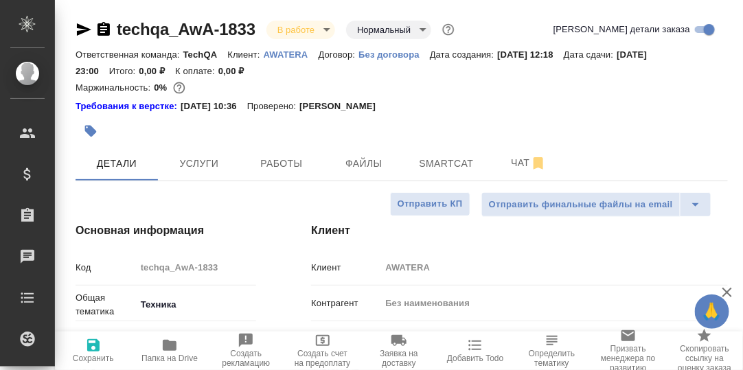
type textarea "x"
click at [291, 54] on p "AWATERA" at bounding box center [291, 54] width 55 height 10
type textarea "x"
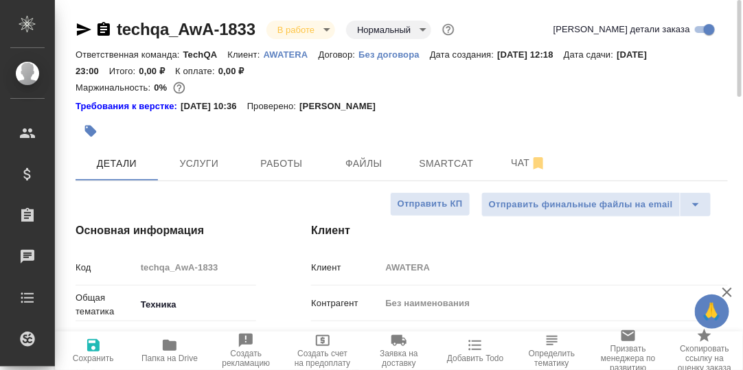
type textarea "x"
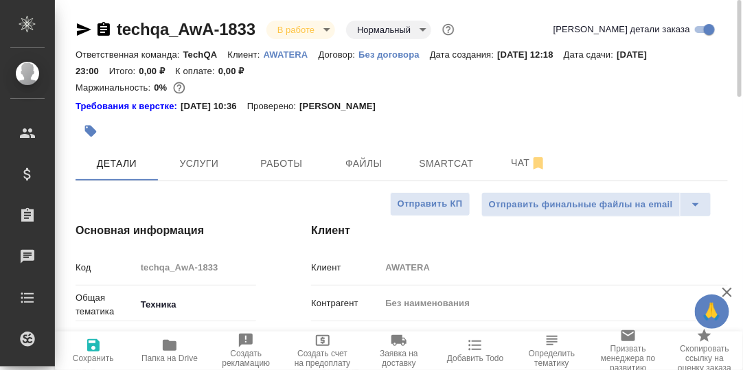
scroll to position [68, 0]
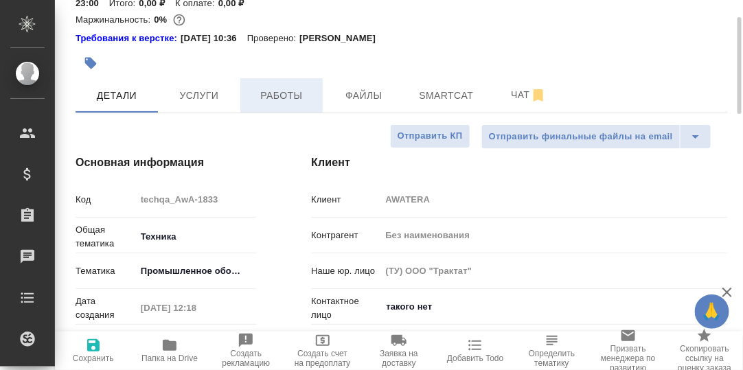
click at [293, 97] on span "Работы" at bounding box center [282, 95] width 66 height 17
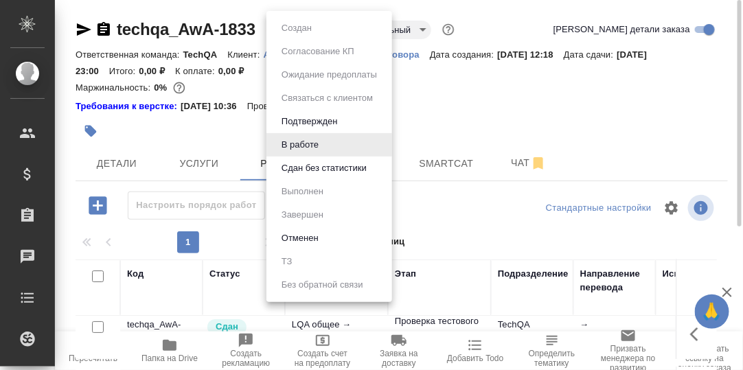
click at [329, 26] on body "🙏 .cls-1 fill:#fff; AWATERA Румянцева Дарья d.rumyantseva Клиенты Спецификации …" at bounding box center [371, 185] width 743 height 370
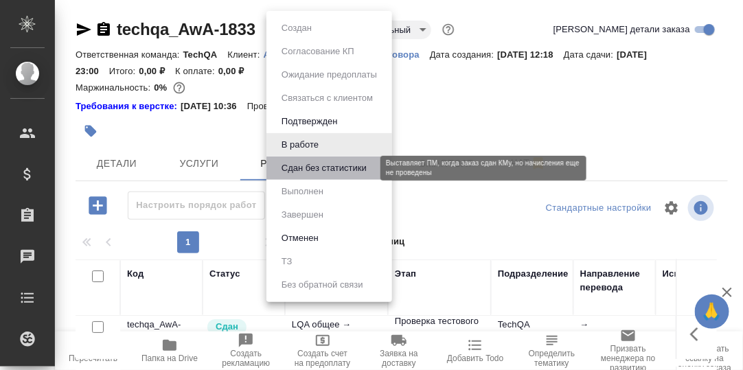
click at [310, 167] on button "Сдан без статистики" at bounding box center [323, 168] width 93 height 15
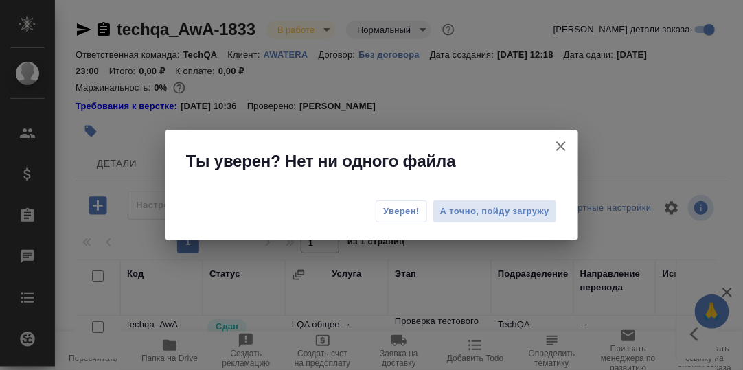
click at [405, 213] on span "Уверен!" at bounding box center [401, 212] width 36 height 14
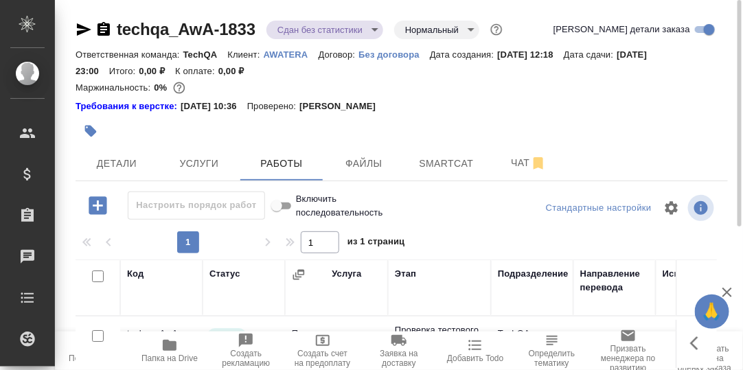
click at [373, 27] on body "🙏 .cls-1 fill:#fff; AWATERA Румянцева Дарья d.rumyantseva Клиенты Спецификации …" at bounding box center [371, 185] width 743 height 370
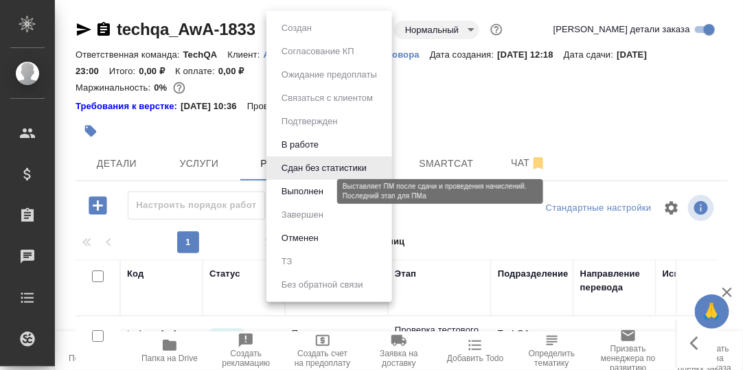
click at [309, 192] on button "Выполнен" at bounding box center [302, 191] width 50 height 15
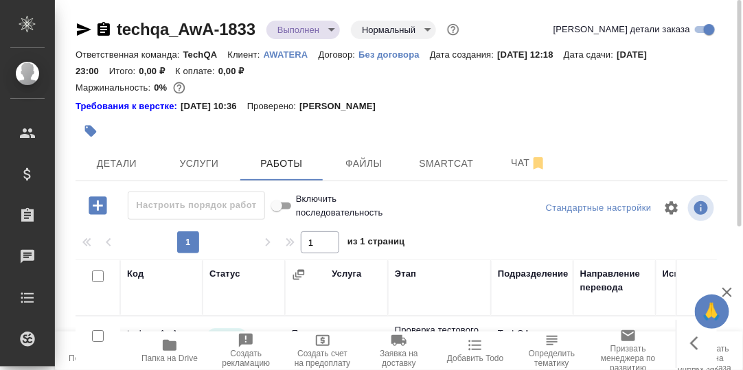
click at [332, 28] on body "🙏 .cls-1 fill:#fff; AWATERA Румянцева Дарья d.rumyantseva Клиенты Спецификации …" at bounding box center [371, 185] width 743 height 370
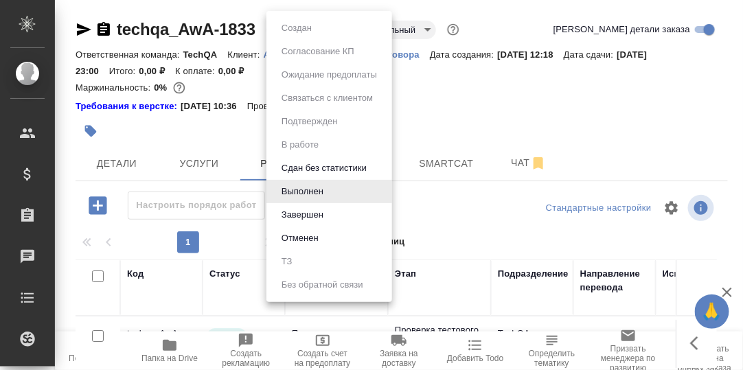
click at [231, 20] on div at bounding box center [371, 185] width 743 height 370
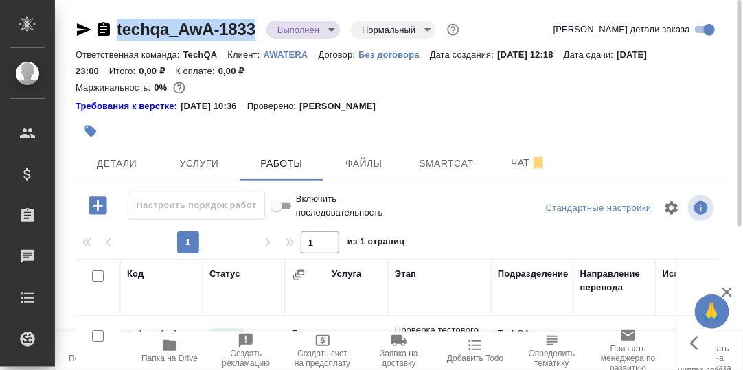
drag, startPoint x: 264, startPoint y: 28, endPoint x: 106, endPoint y: 27, distance: 157.2
click at [106, 27] on div "techqa_AwA-1833 Выполнен completed Нормальный normal" at bounding box center [269, 30] width 386 height 22
copy link "techqa_AwA-1833"
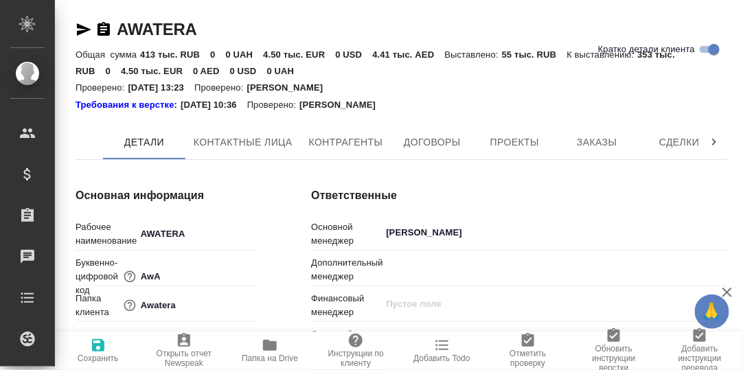
type textarea "x"
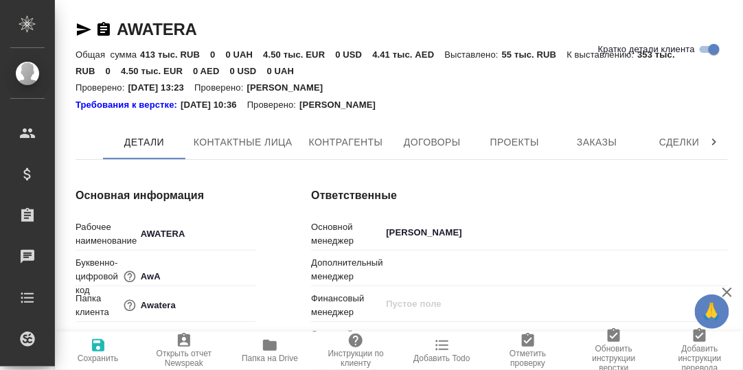
type textarea "x"
click at [606, 137] on span "Заказы" at bounding box center [597, 142] width 66 height 17
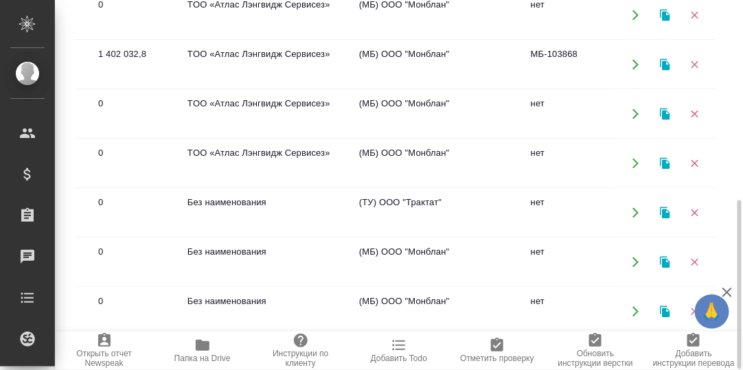
scroll to position [673, 172]
click at [660, 207] on icon "button" at bounding box center [665, 213] width 10 height 12
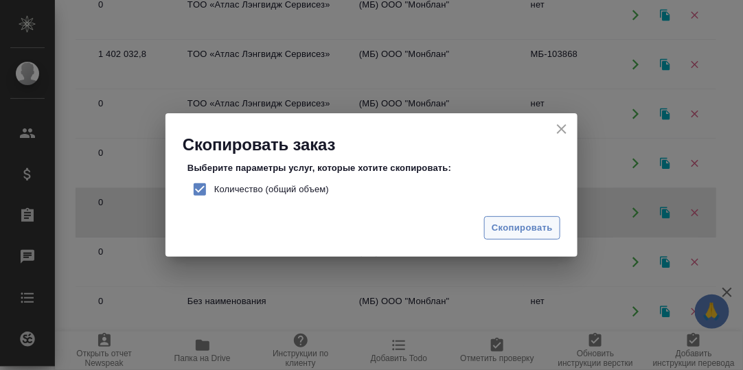
click at [539, 225] on span "Скопировать" at bounding box center [522, 228] width 61 height 16
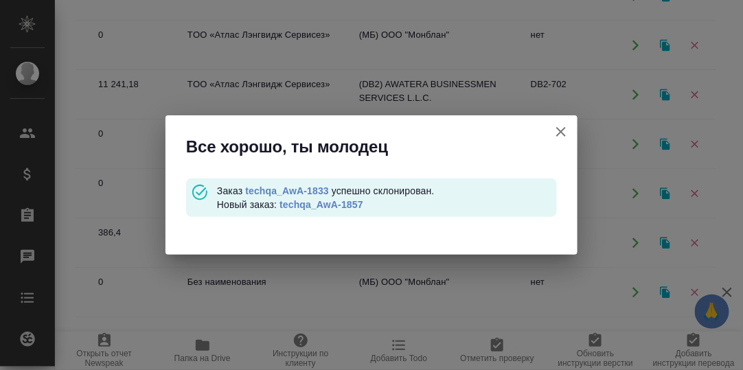
scroll to position [0, 162]
click at [340, 204] on link "techqa_AwA-1857" at bounding box center [321, 204] width 84 height 11
click at [564, 130] on icon "button" at bounding box center [561, 132] width 16 height 16
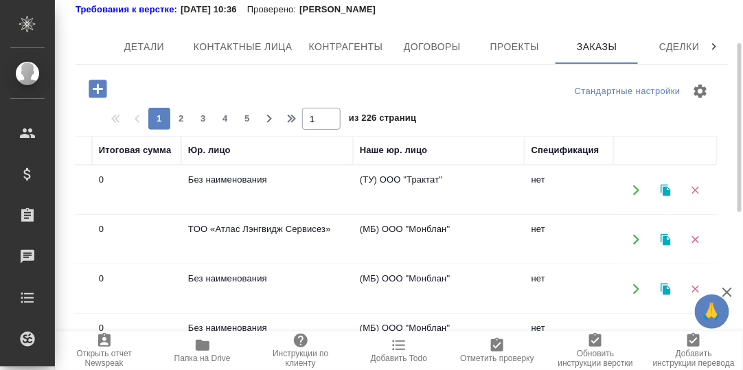
scroll to position [0, 0]
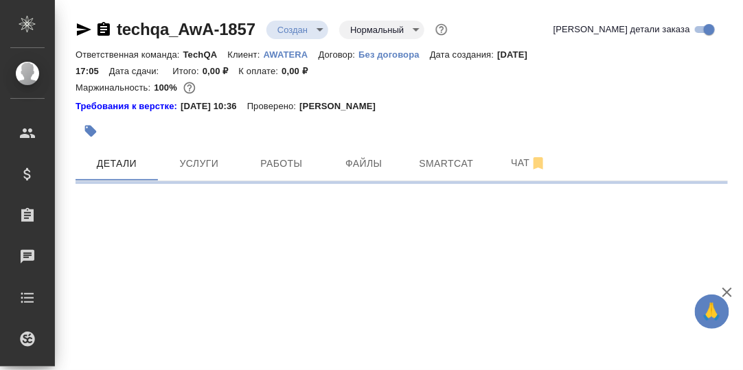
select select "RU"
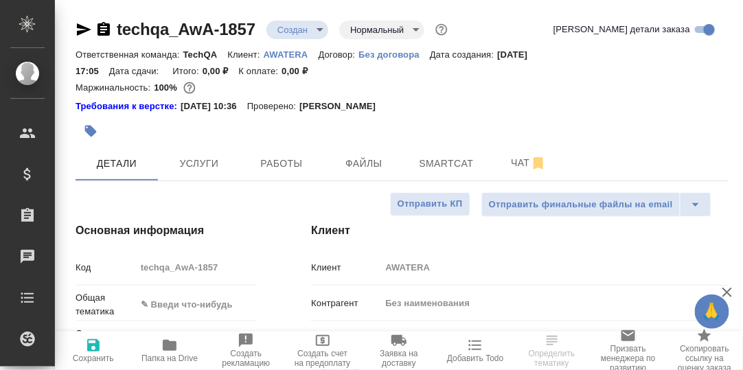
type textarea "x"
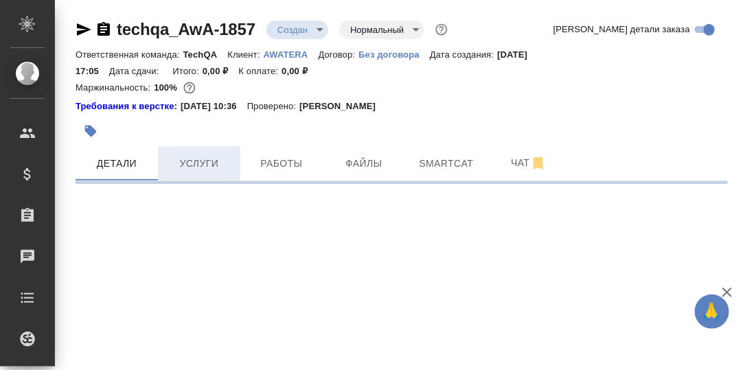
select select "RU"
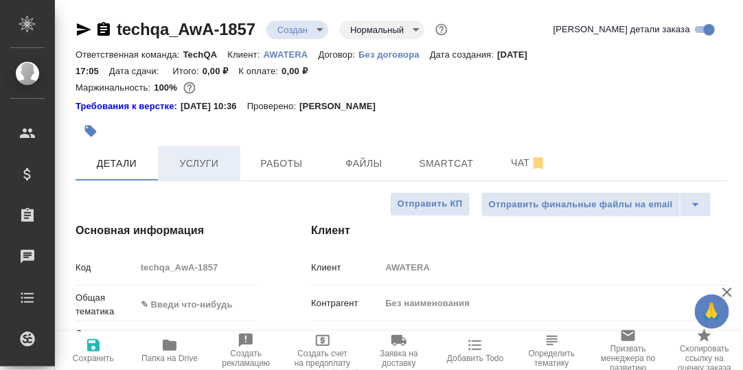
type textarea "x"
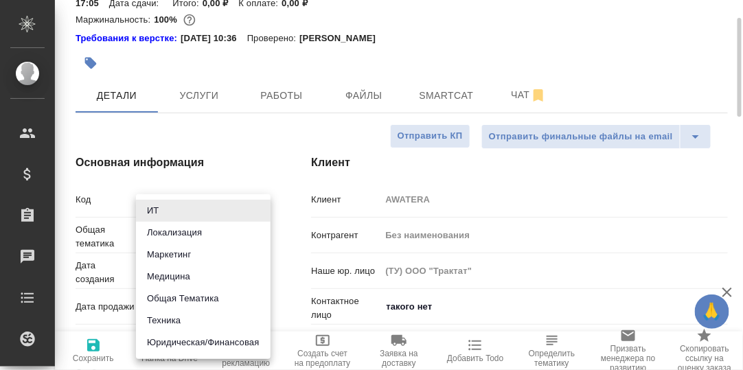
click at [196, 227] on body "🙏 .cls-1 fill:#fff; AWATERA [PERSON_NAME] d.rumyantseva Клиенты Спецификации За…" at bounding box center [371, 185] width 743 height 370
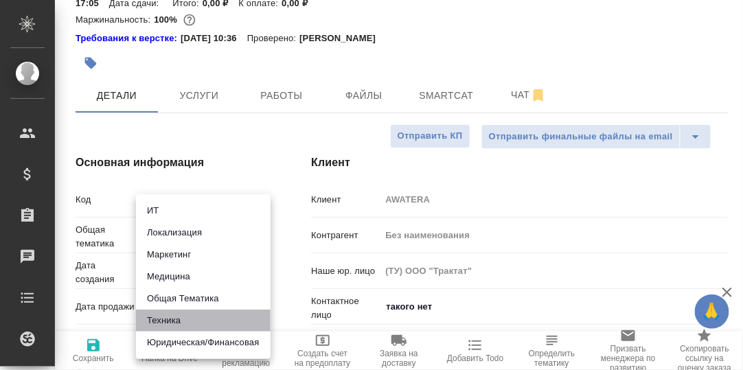
click at [168, 322] on li "Техника" at bounding box center [203, 321] width 135 height 22
type input "tech"
type textarea "x"
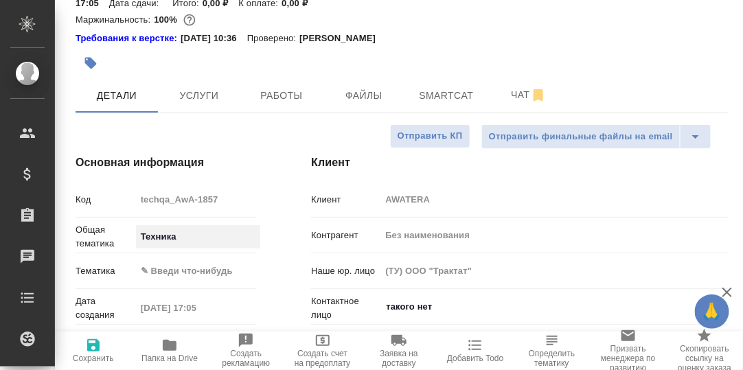
scroll to position [137, 0]
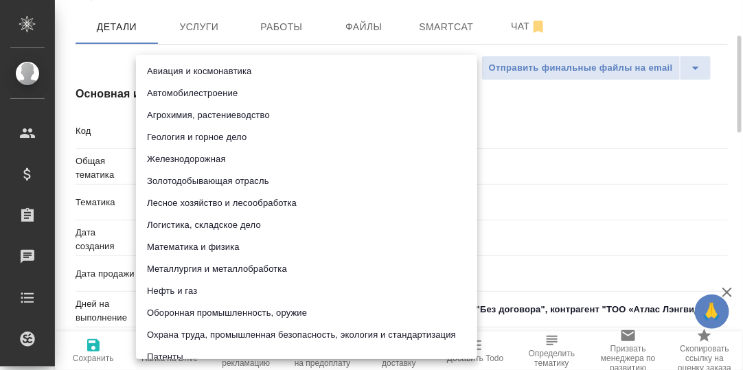
click at [184, 197] on body "🙏 .cls-1 fill:#fff; AWATERA Румянцева Дарья d.rumyantseva Клиенты Спецификации …" at bounding box center [371, 185] width 743 height 370
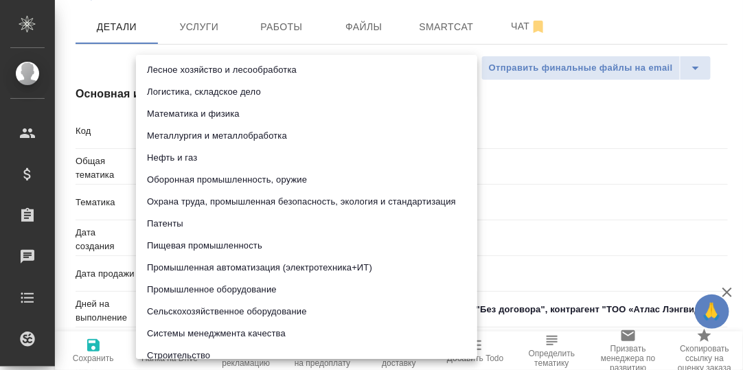
scroll to position [137, 0]
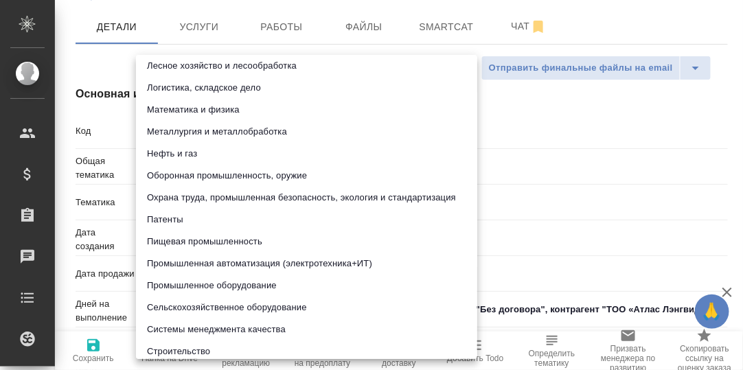
click at [178, 285] on li "Промышленное оборудование" at bounding box center [306, 286] width 341 height 22
type textarea "x"
type input "5f647205b73bc97568ca66bc"
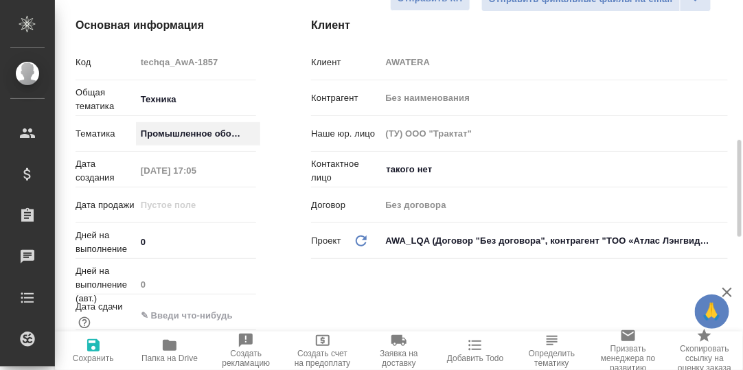
scroll to position [274, 0]
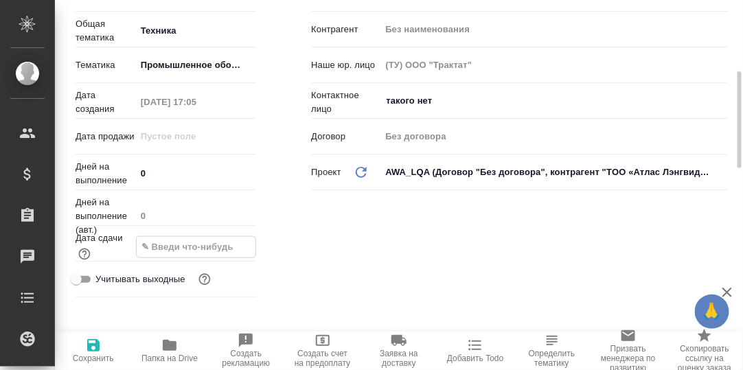
click at [154, 246] on input "text" at bounding box center [196, 247] width 119 height 20
click at [220, 243] on icon "button" at bounding box center [216, 246] width 16 height 16
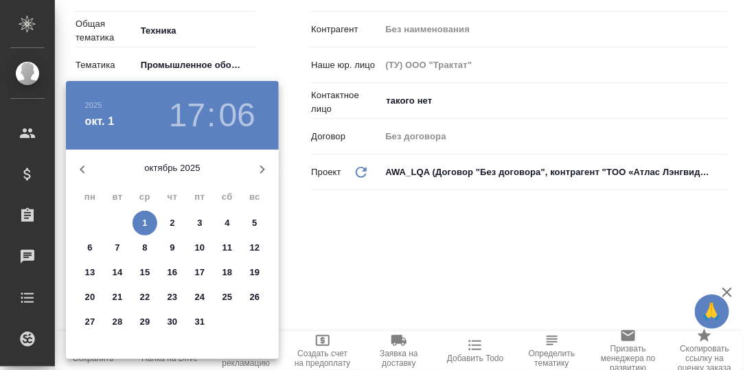
click at [201, 322] on p "31" at bounding box center [200, 322] width 10 height 14
type input "31.10.2025 17:06"
type textarea "x"
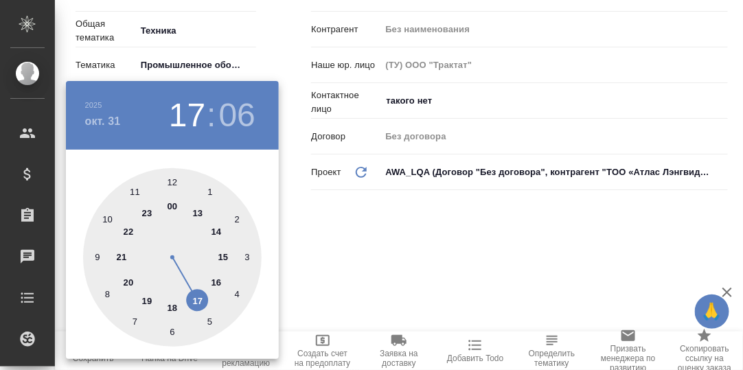
type input "31.10.2025 23:06"
type textarea "x"
click at [149, 213] on div at bounding box center [172, 257] width 178 height 178
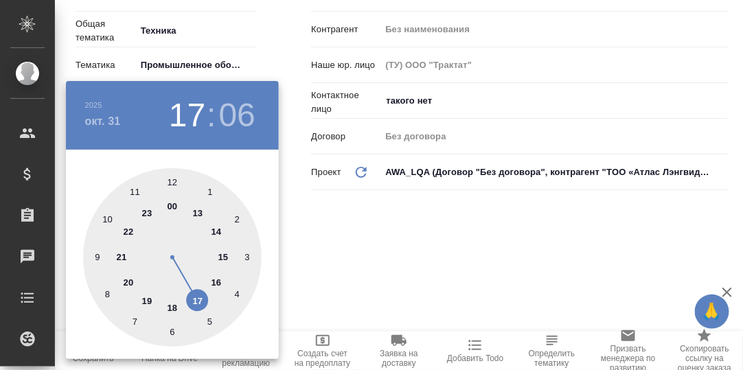
type textarea "x"
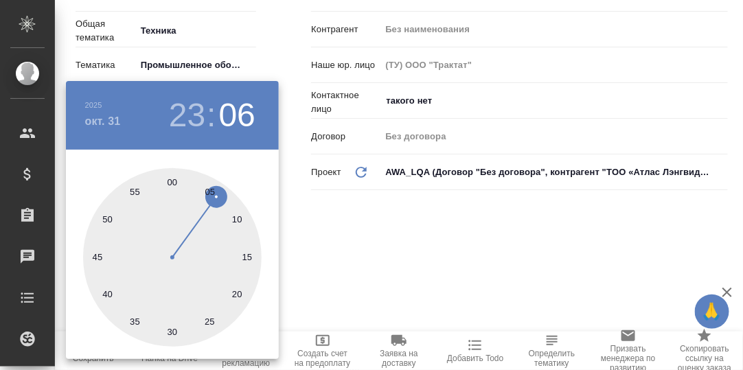
click at [176, 181] on div at bounding box center [172, 257] width 178 height 178
type input "31.10.2025 23:00"
type textarea "x"
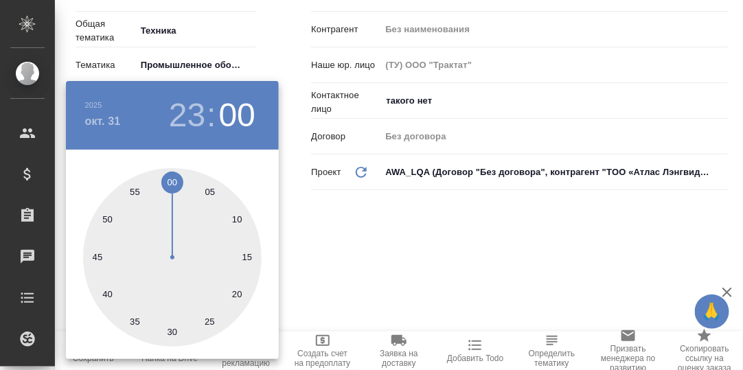
click at [359, 215] on div at bounding box center [371, 185] width 743 height 370
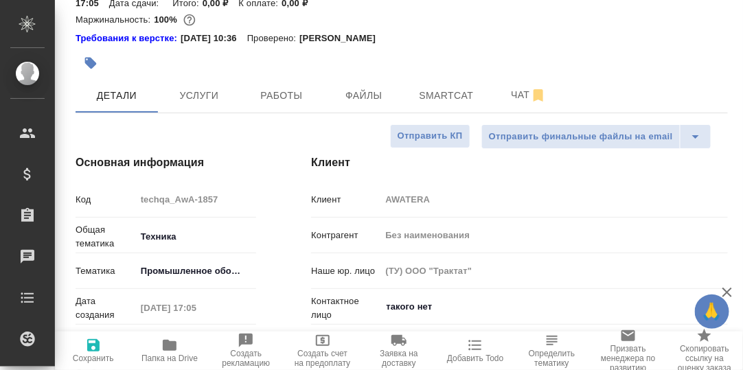
scroll to position [411, 0]
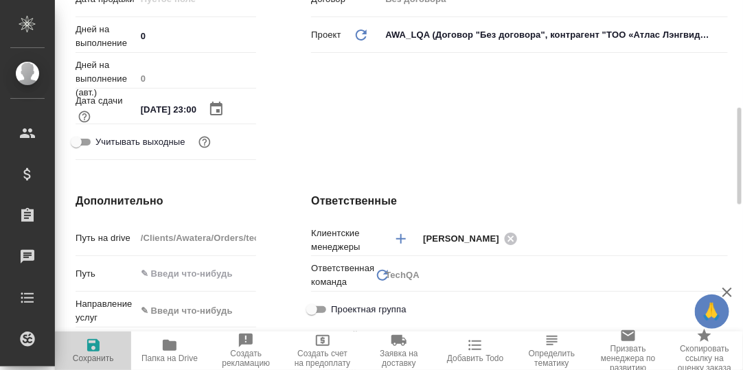
click at [93, 346] on icon "button" at bounding box center [93, 345] width 16 height 16
type textarea "x"
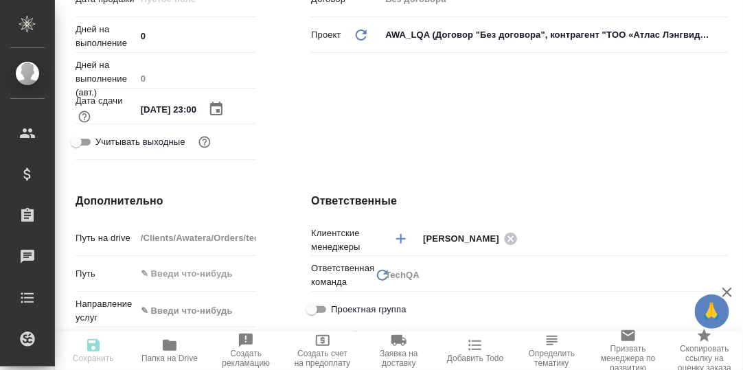
type textarea "x"
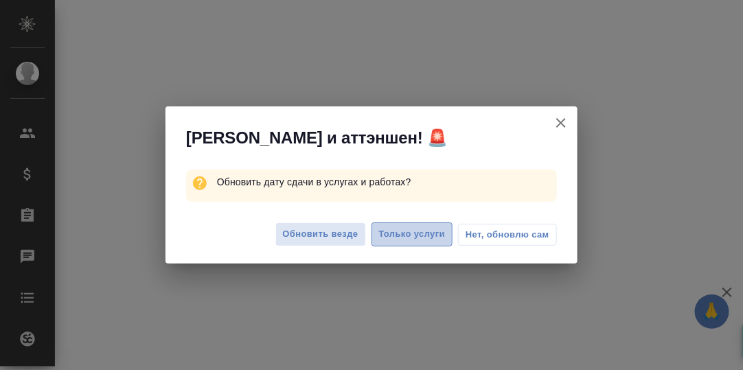
click at [417, 233] on span "Только услуги" at bounding box center [412, 235] width 67 height 16
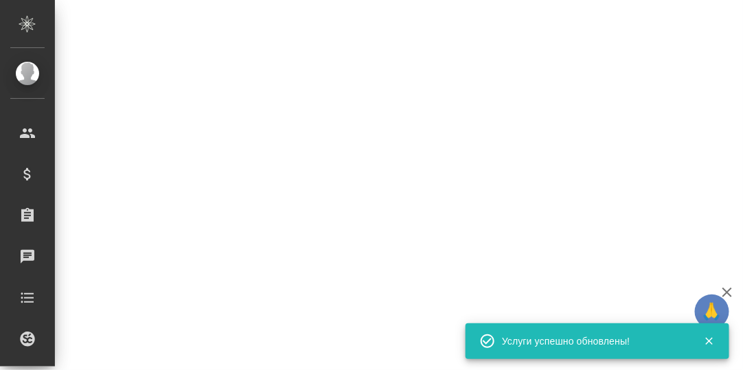
select select "RU"
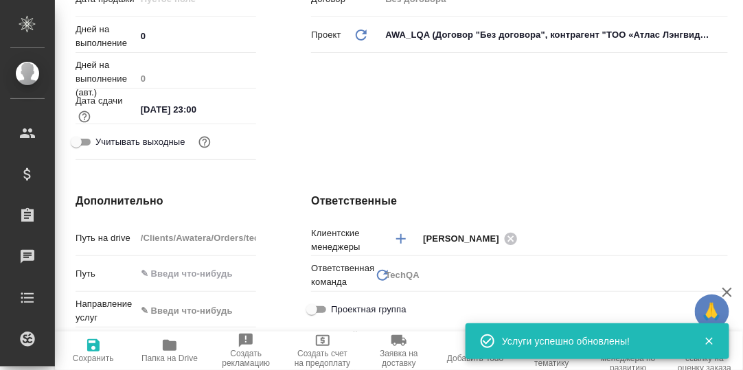
type textarea "x"
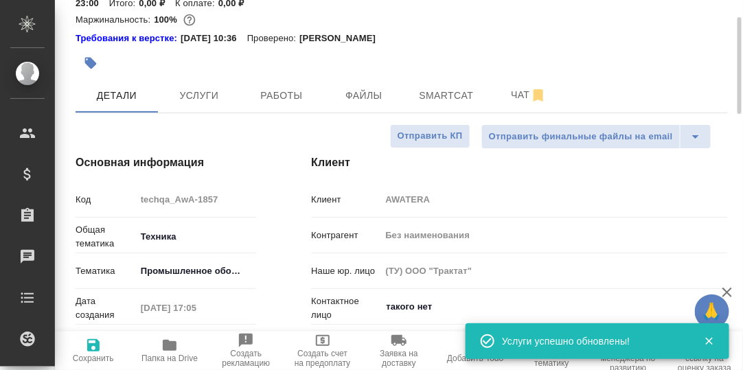
scroll to position [0, 0]
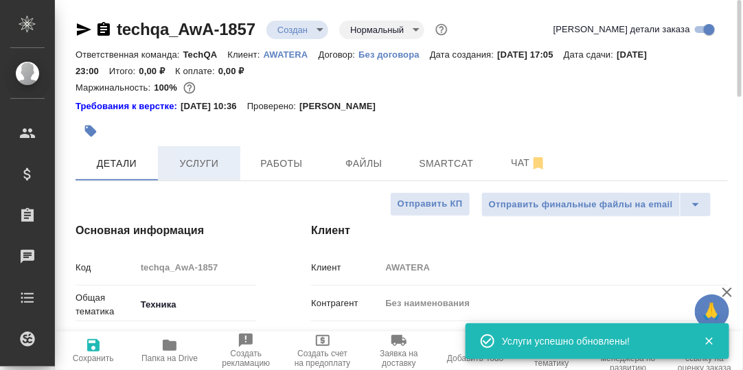
click at [207, 161] on span "Услуги" at bounding box center [199, 163] width 66 height 17
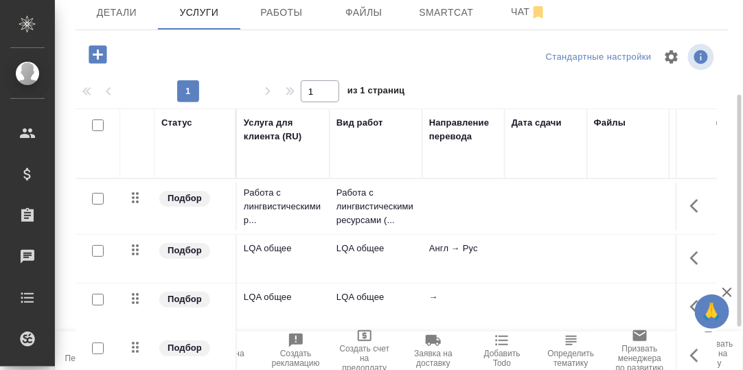
scroll to position [220, 0]
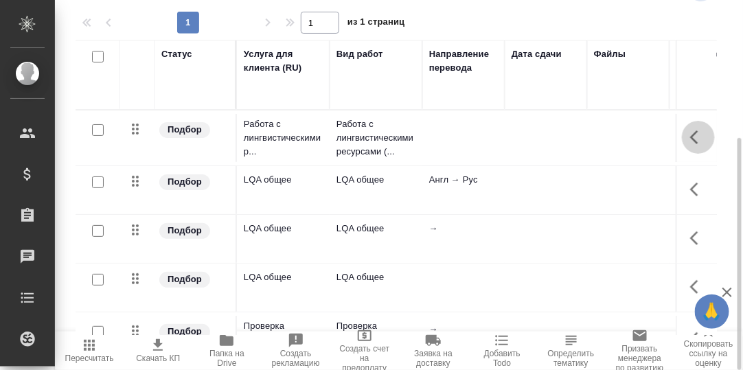
click at [690, 137] on icon "button" at bounding box center [694, 137] width 8 height 14
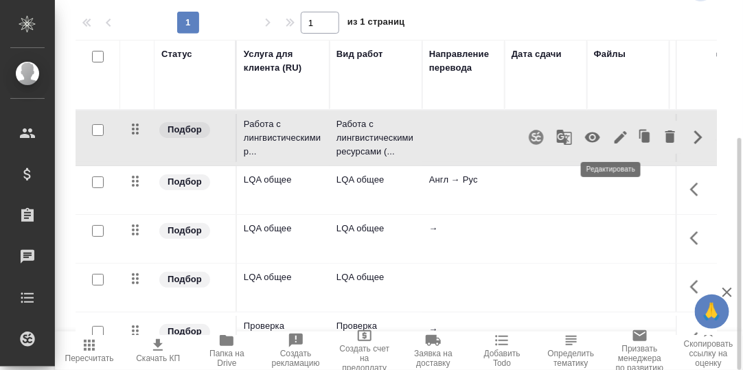
click at [614, 136] on icon "button" at bounding box center [620, 137] width 12 height 12
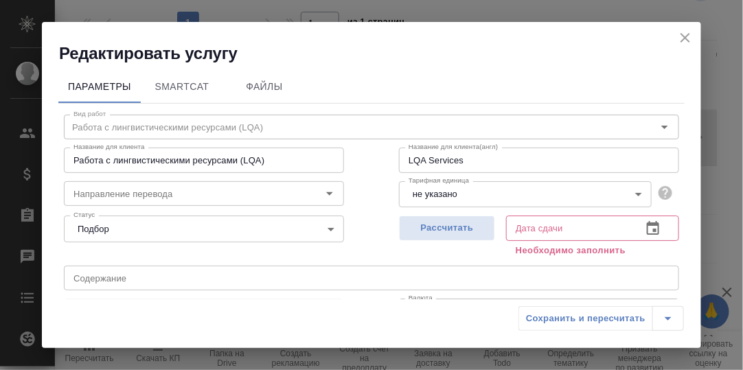
scroll to position [68, 0]
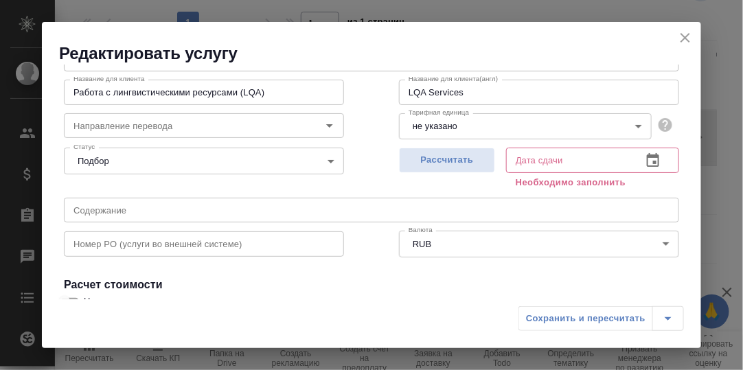
click at [645, 164] on icon "button" at bounding box center [653, 160] width 16 height 16
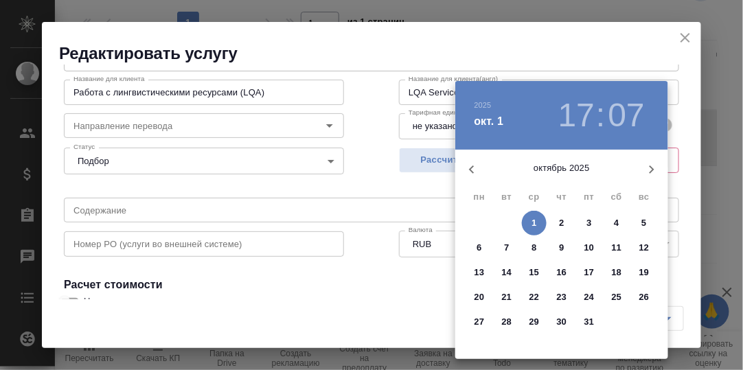
click at [588, 318] on p "31" at bounding box center [589, 322] width 10 height 14
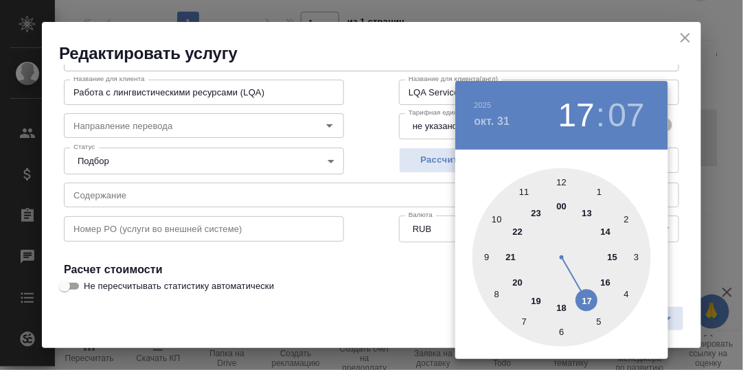
click at [534, 213] on div at bounding box center [561, 257] width 178 height 178
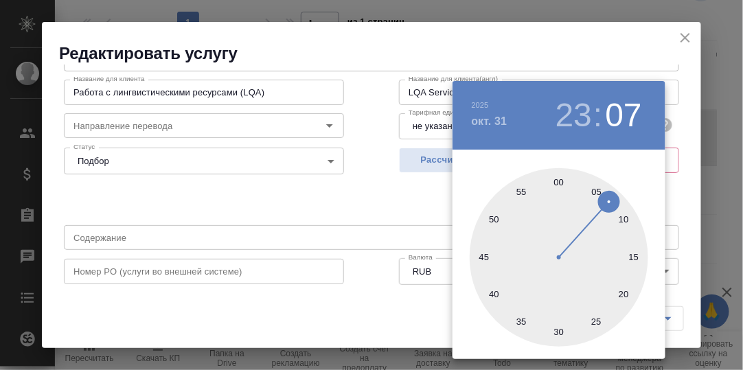
click at [559, 181] on div at bounding box center [559, 257] width 178 height 178
type input "31.10.2025 23:00"
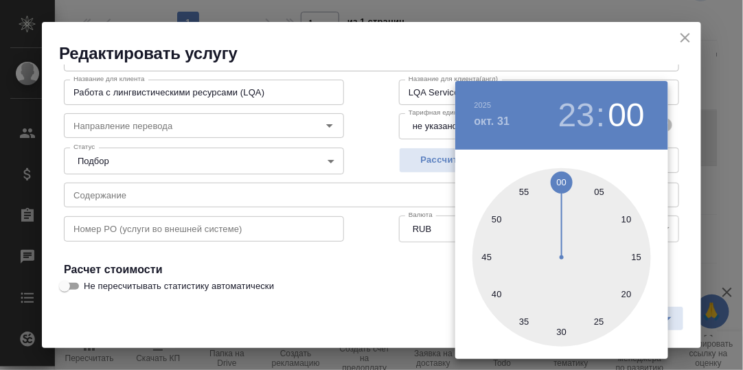
click at [682, 178] on div at bounding box center [371, 185] width 743 height 370
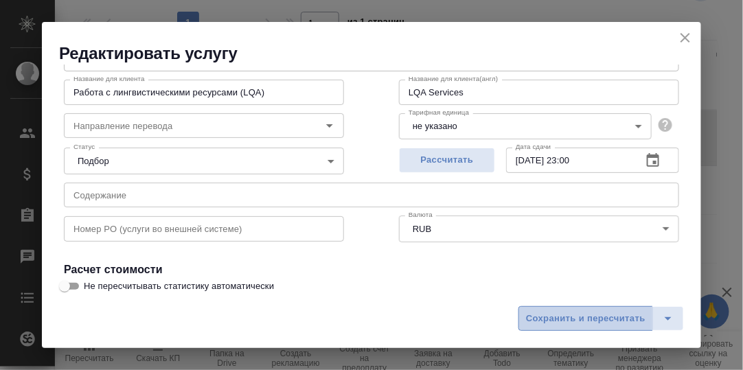
click at [589, 318] on span "Сохранить и пересчитать" at bounding box center [585, 319] width 119 height 16
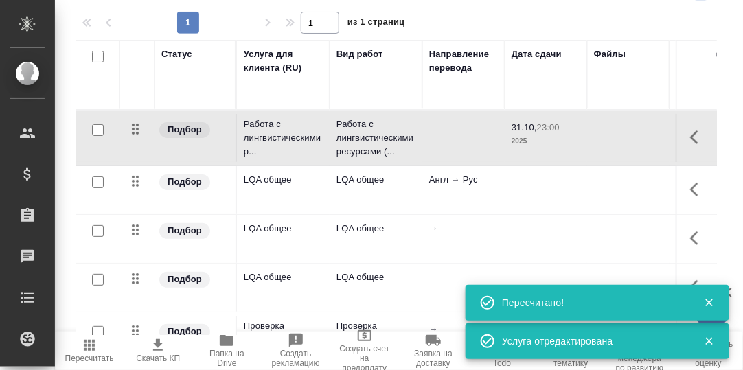
click at [690, 192] on icon "button" at bounding box center [694, 190] width 8 height 14
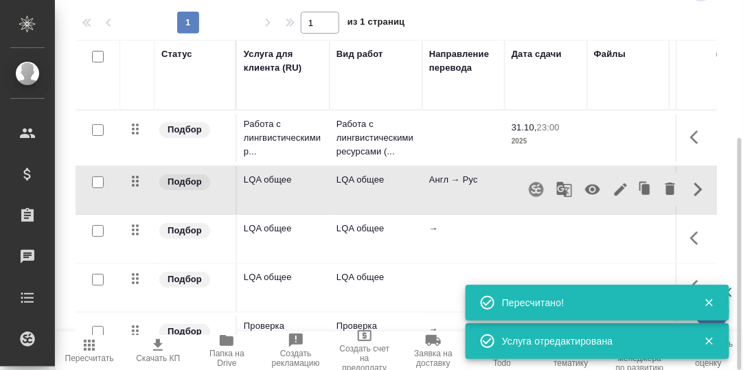
click at [614, 189] on icon "button" at bounding box center [620, 189] width 12 height 12
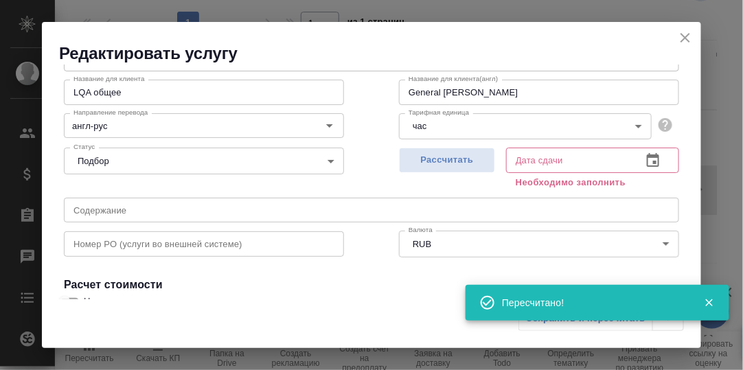
click at [645, 152] on icon "button" at bounding box center [653, 160] width 16 height 16
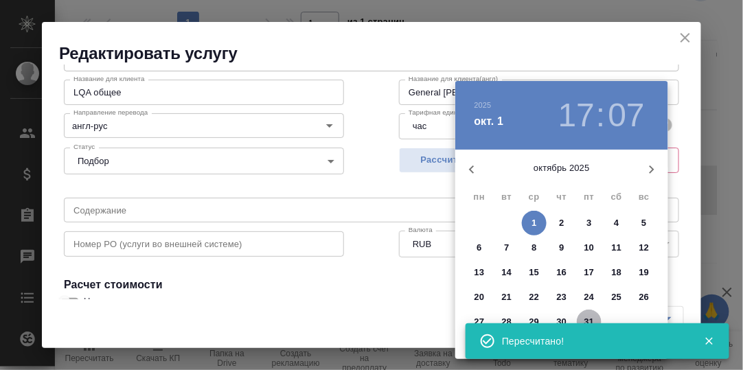
click at [587, 316] on p "31" at bounding box center [589, 322] width 10 height 14
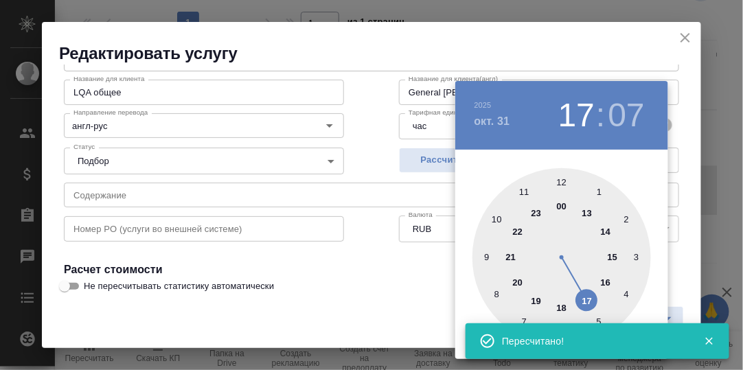
click at [708, 345] on icon "button" at bounding box center [709, 341] width 12 height 12
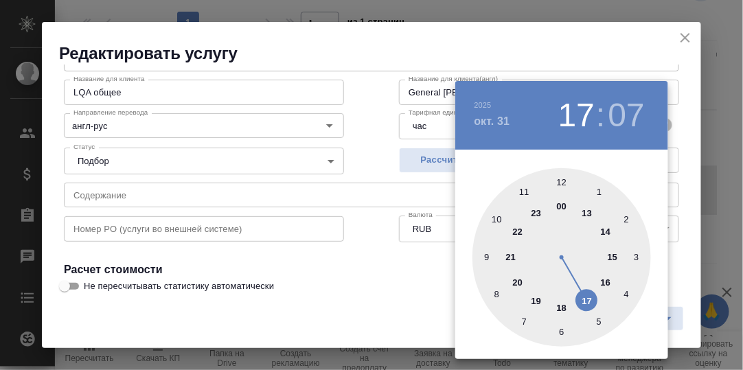
click at [535, 212] on div at bounding box center [561, 257] width 178 height 178
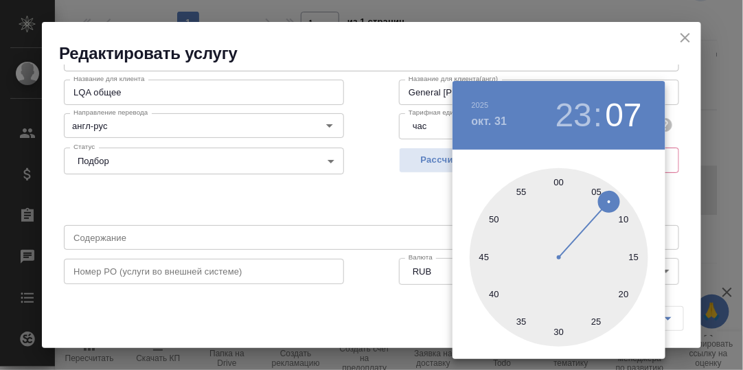
click at [559, 184] on div at bounding box center [559, 257] width 178 height 178
type input "31.10.2025 23:00"
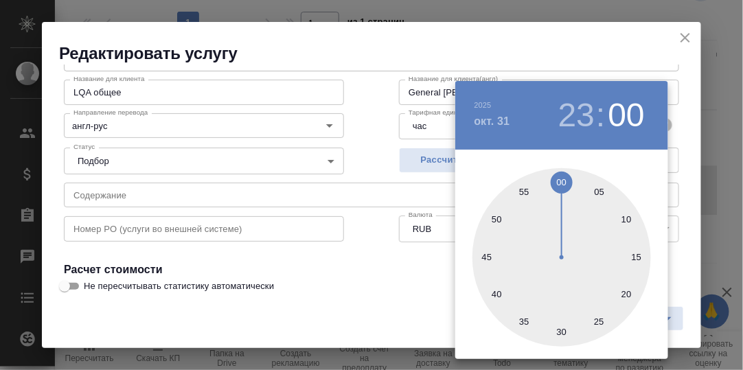
click at [686, 187] on div at bounding box center [371, 185] width 743 height 370
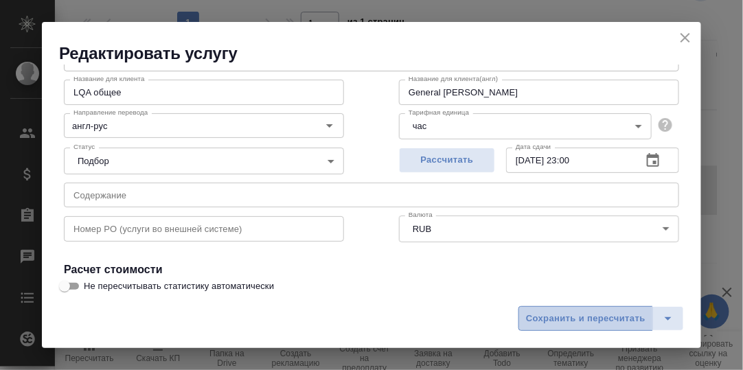
click at [613, 312] on span "Сохранить и пересчитать" at bounding box center [585, 319] width 119 height 16
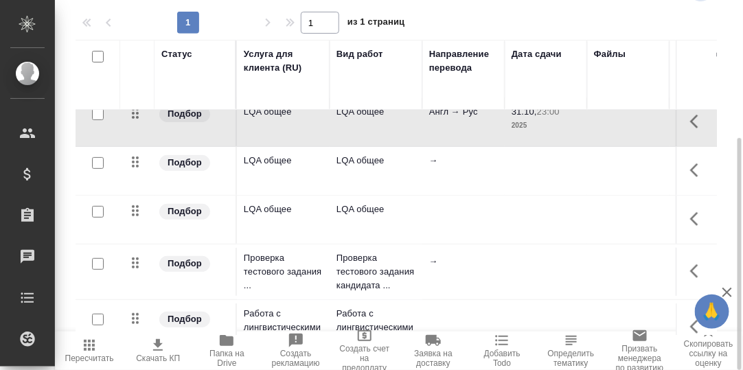
click at [690, 170] on icon "button" at bounding box center [694, 170] width 8 height 14
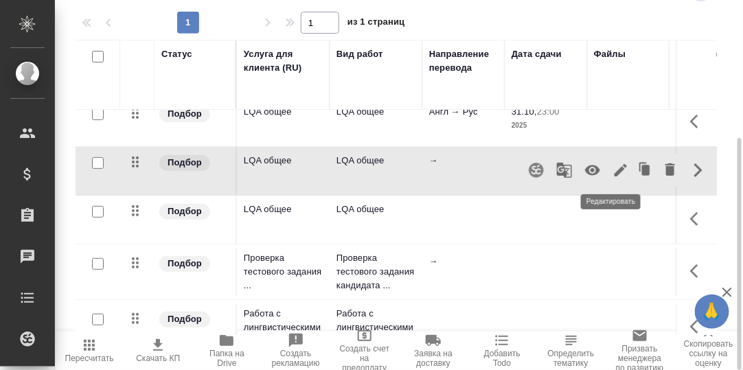
click at [614, 168] on icon "button" at bounding box center [620, 170] width 12 height 12
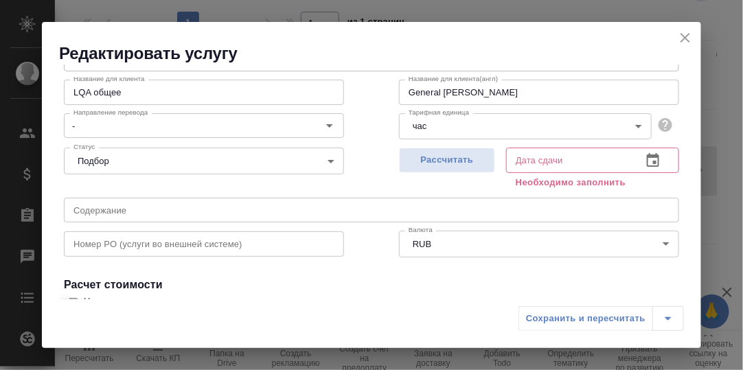
click at [647, 156] on icon "button" at bounding box center [653, 160] width 12 height 14
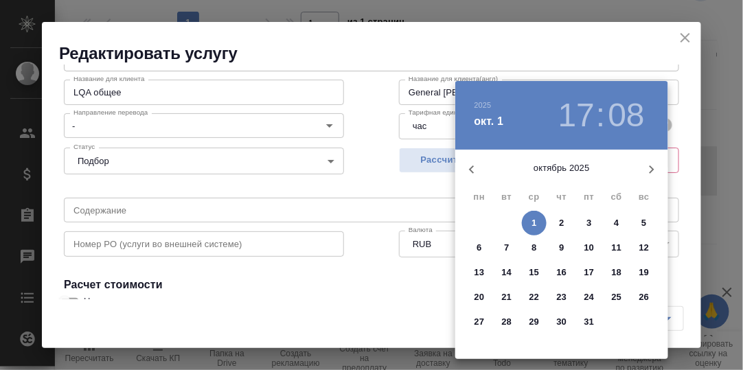
click at [591, 319] on p "31" at bounding box center [589, 322] width 10 height 14
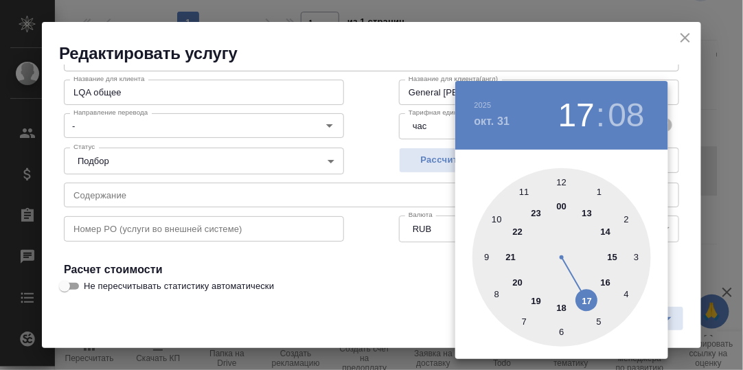
click at [537, 213] on div at bounding box center [561, 257] width 178 height 178
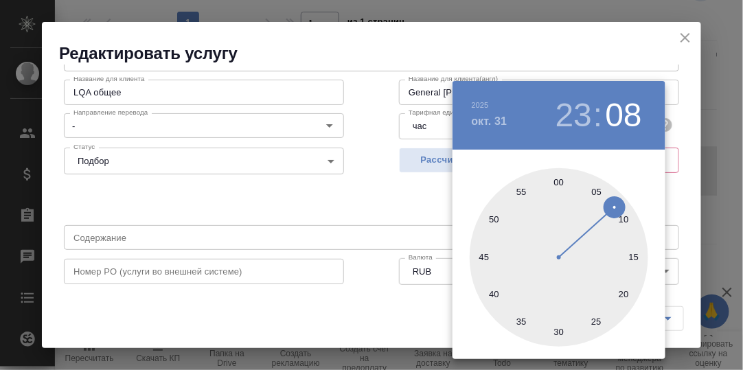
click at [559, 184] on div at bounding box center [559, 257] width 178 height 178
type input "31.10.2025 23:00"
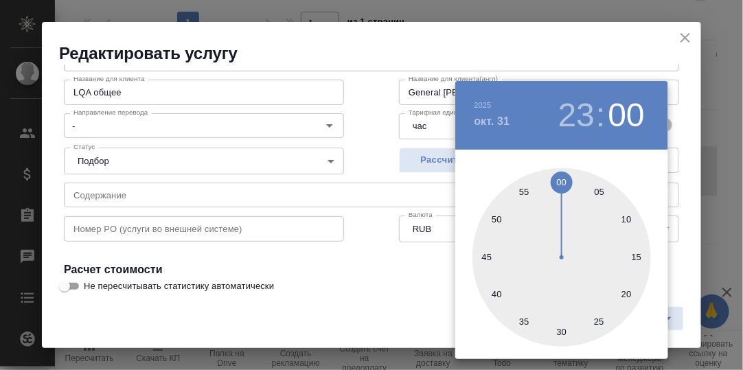
click at [677, 178] on div at bounding box center [371, 185] width 743 height 370
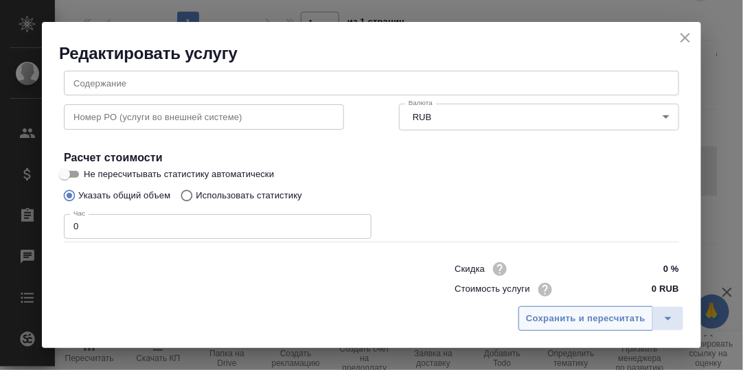
scroll to position [206, 0]
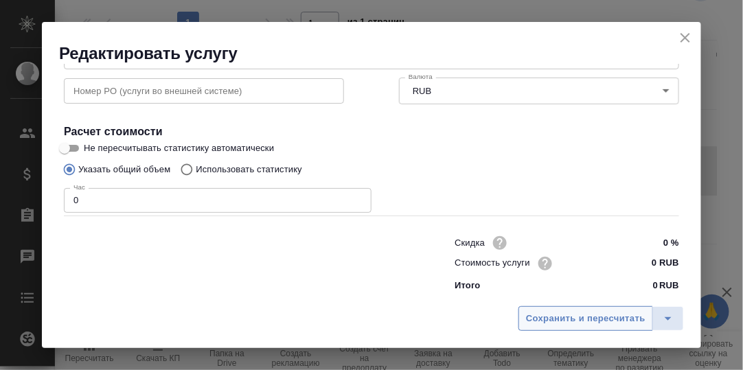
click at [587, 316] on span "Сохранить и пересчитать" at bounding box center [585, 319] width 119 height 16
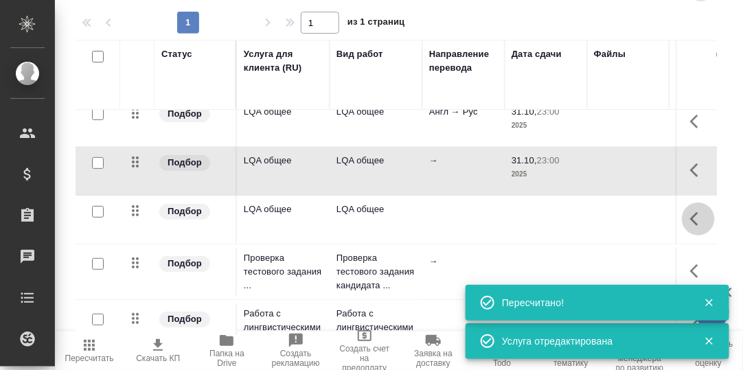
click at [690, 217] on icon "button" at bounding box center [694, 219] width 8 height 14
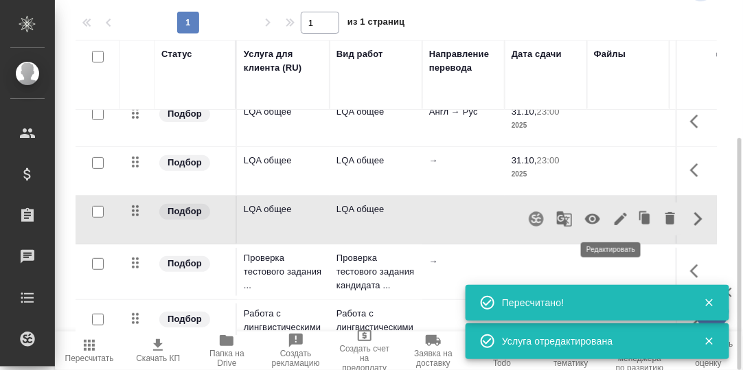
click at [612, 213] on icon "button" at bounding box center [620, 219] width 16 height 16
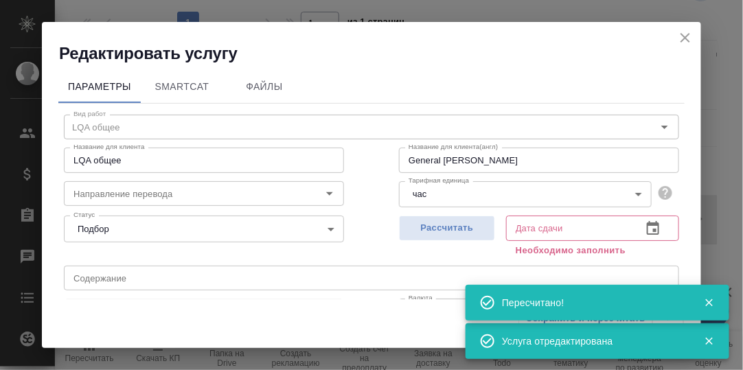
click at [645, 225] on icon "button" at bounding box center [653, 228] width 16 height 16
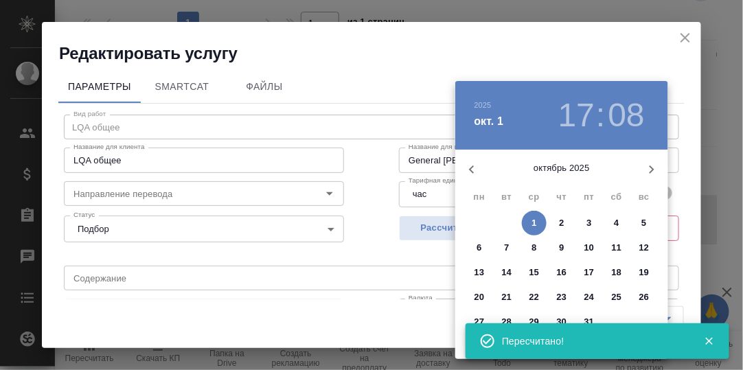
click at [711, 340] on icon "button" at bounding box center [709, 341] width 12 height 12
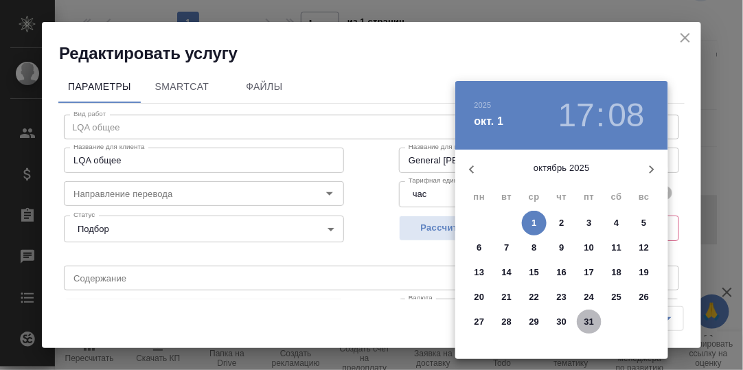
click at [591, 322] on p "31" at bounding box center [589, 322] width 10 height 14
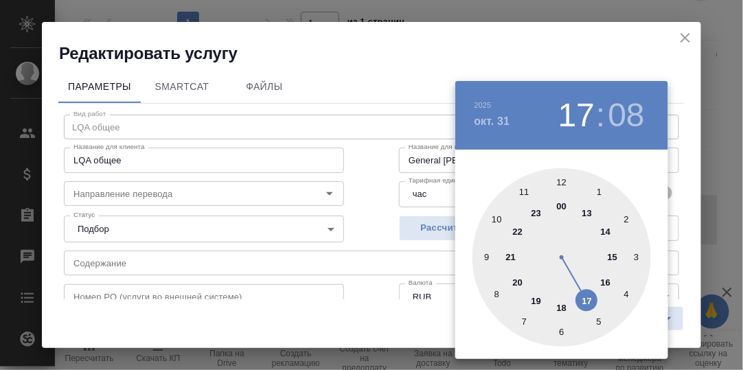
click at [537, 213] on div at bounding box center [561, 257] width 178 height 178
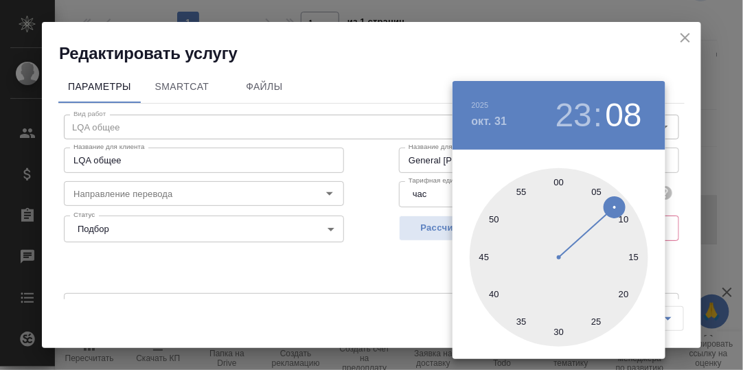
click at [558, 181] on div at bounding box center [559, 257] width 178 height 178
type input "31.10.2025 23:00"
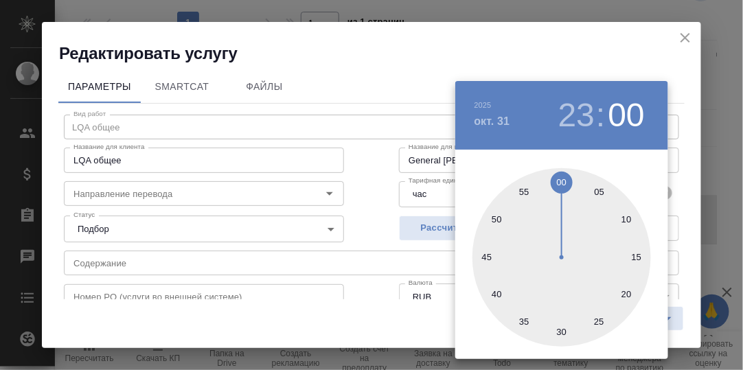
click at [677, 185] on div at bounding box center [371, 185] width 743 height 370
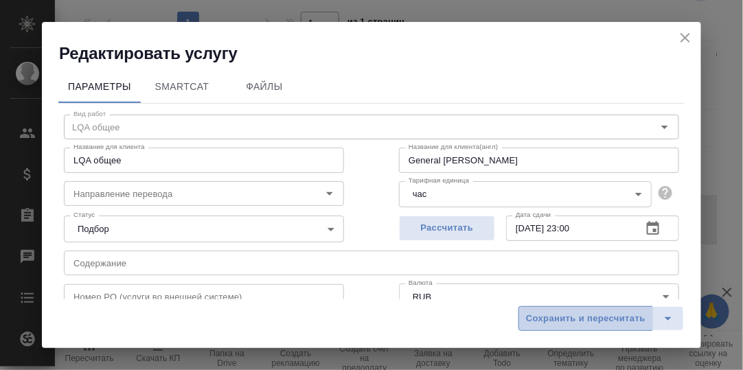
click at [614, 317] on span "Сохранить и пересчитать" at bounding box center [585, 319] width 119 height 16
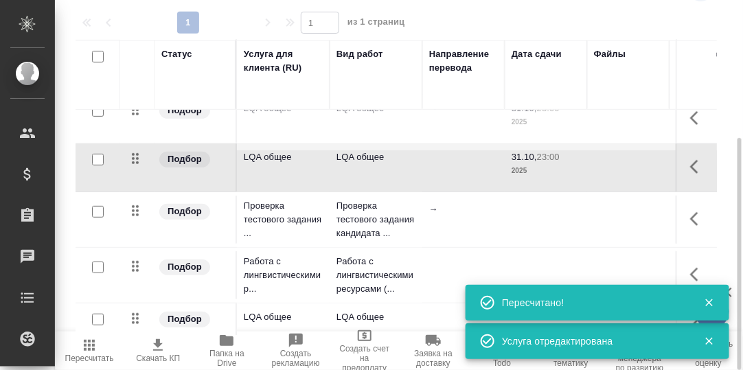
scroll to position [137, 0]
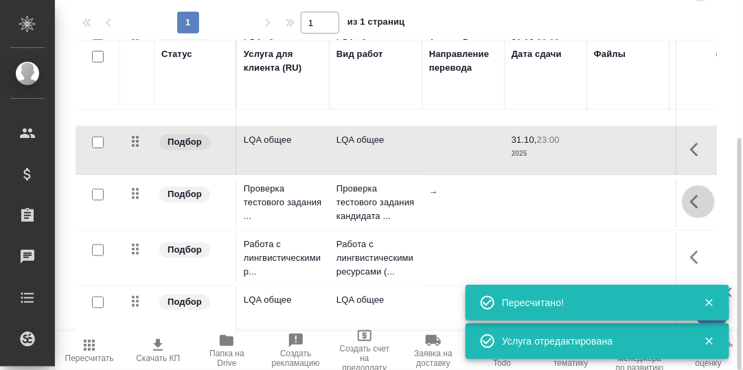
click at [690, 198] on icon "button" at bounding box center [698, 202] width 16 height 16
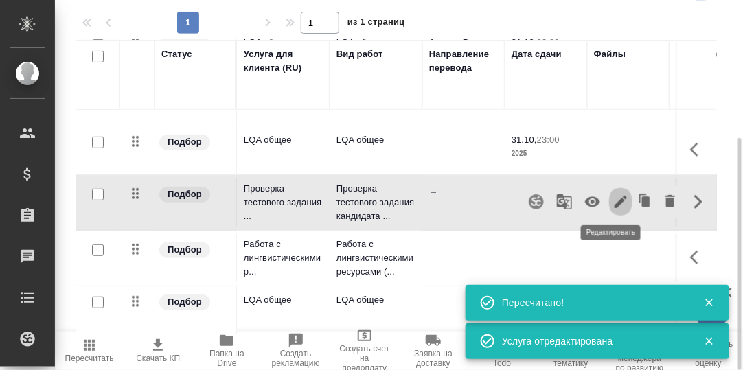
click at [614, 200] on icon "button" at bounding box center [620, 202] width 12 height 12
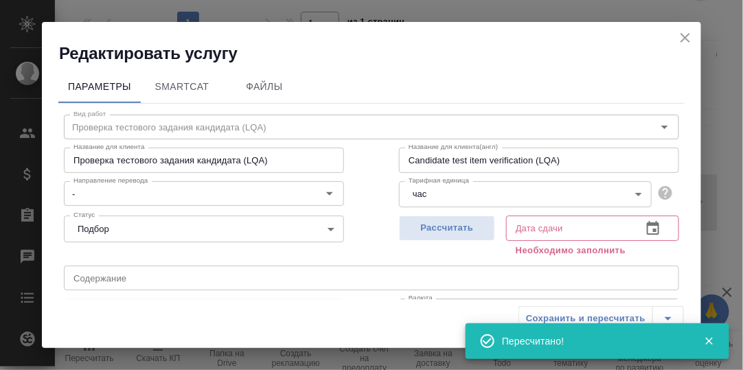
click at [645, 229] on icon "button" at bounding box center [653, 228] width 16 height 16
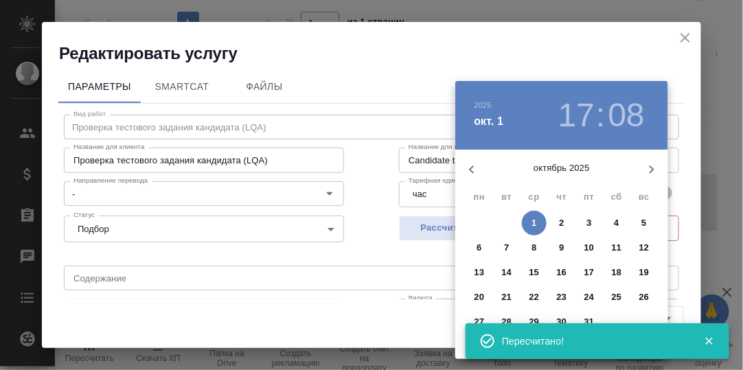
click at [712, 343] on icon "button" at bounding box center [709, 342] width 8 height 8
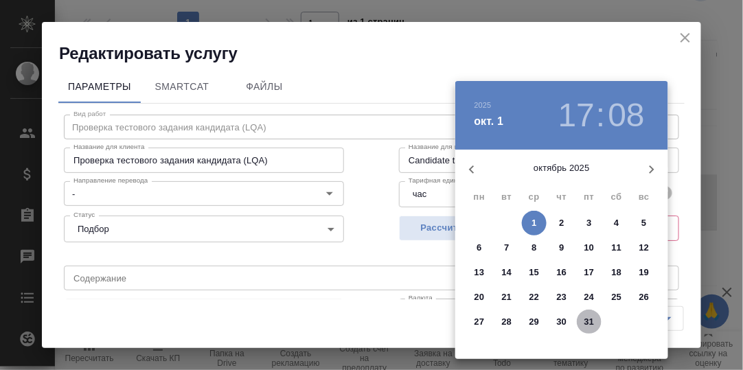
click at [592, 320] on p "31" at bounding box center [589, 322] width 10 height 14
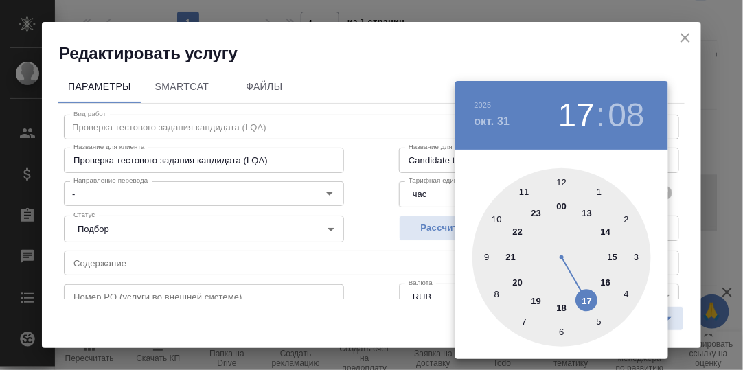
click at [540, 217] on div at bounding box center [561, 257] width 178 height 178
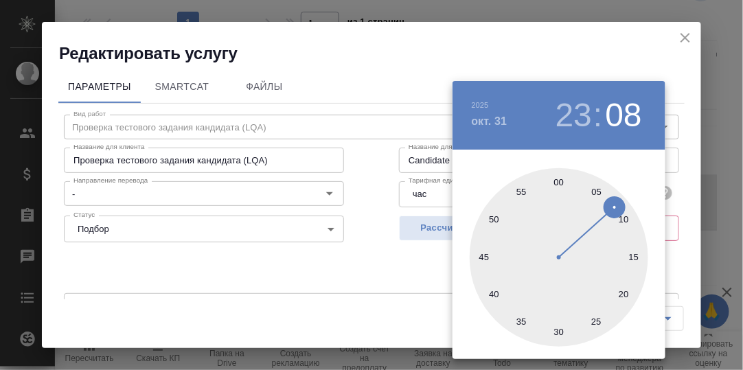
click at [559, 183] on div at bounding box center [559, 257] width 178 height 178
type input "31.10.2025 23:00"
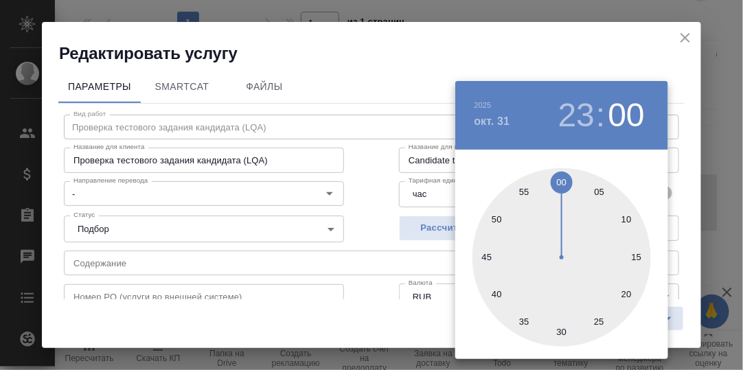
click at [678, 189] on div at bounding box center [371, 185] width 743 height 370
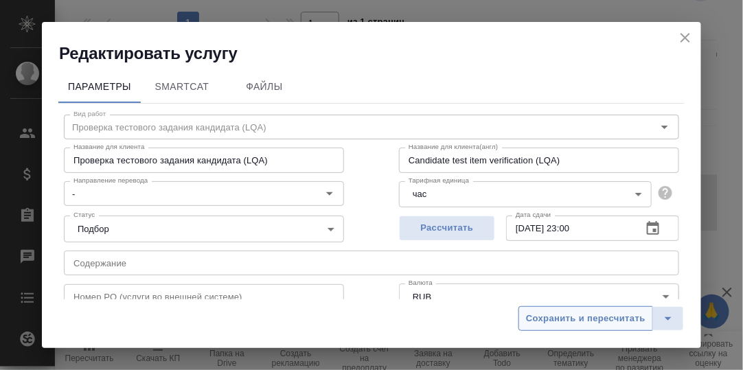
click at [614, 318] on span "Сохранить и пересчитать" at bounding box center [585, 319] width 119 height 16
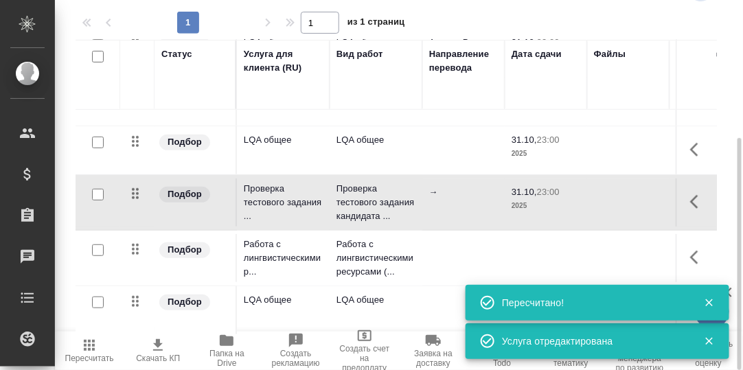
scroll to position [206, 0]
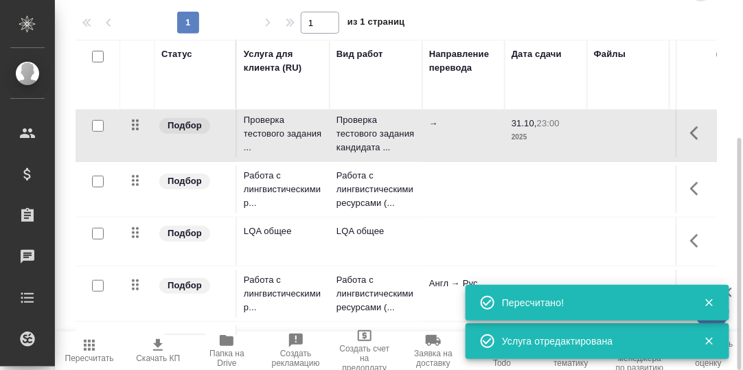
click at [690, 192] on icon "button" at bounding box center [698, 189] width 16 height 16
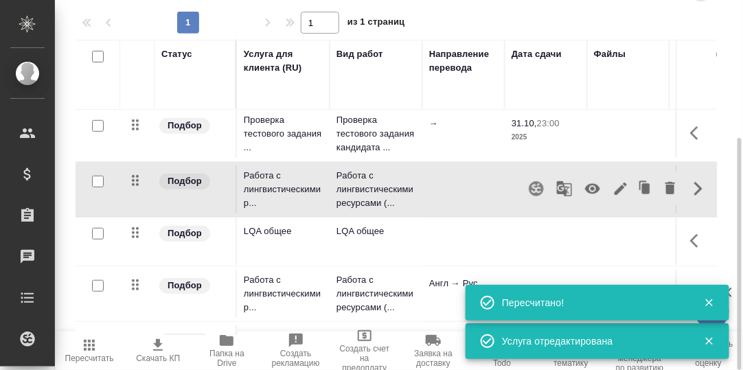
click at [614, 186] on icon "button" at bounding box center [620, 189] width 12 height 12
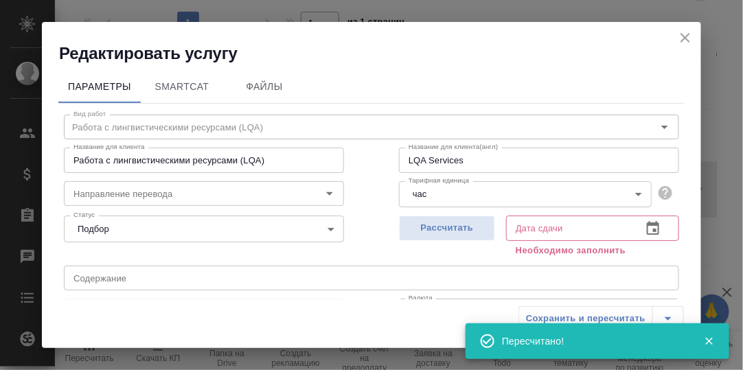
click at [645, 231] on icon "button" at bounding box center [653, 228] width 16 height 16
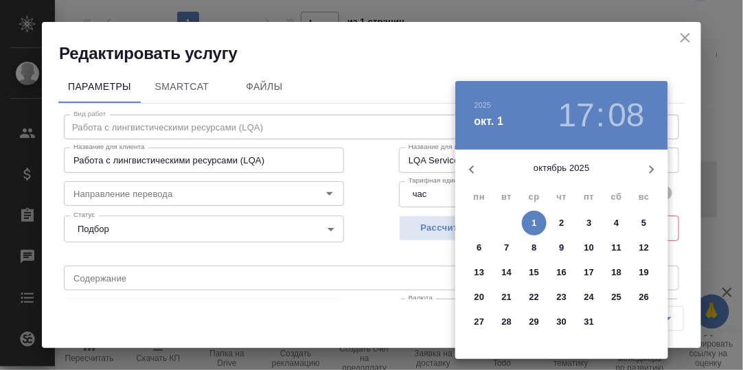
click at [587, 317] on p "31" at bounding box center [589, 322] width 10 height 14
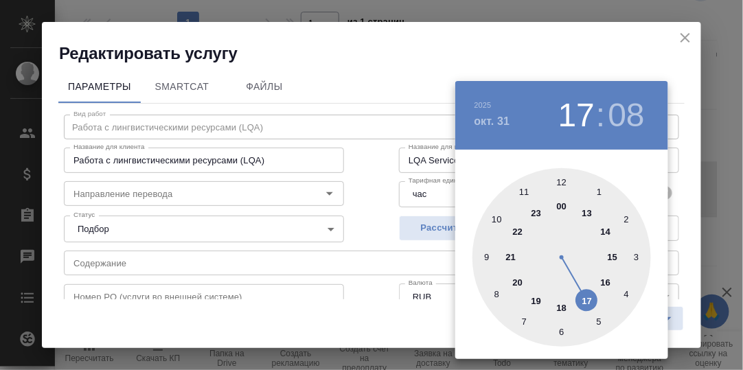
click at [537, 213] on div at bounding box center [561, 257] width 178 height 178
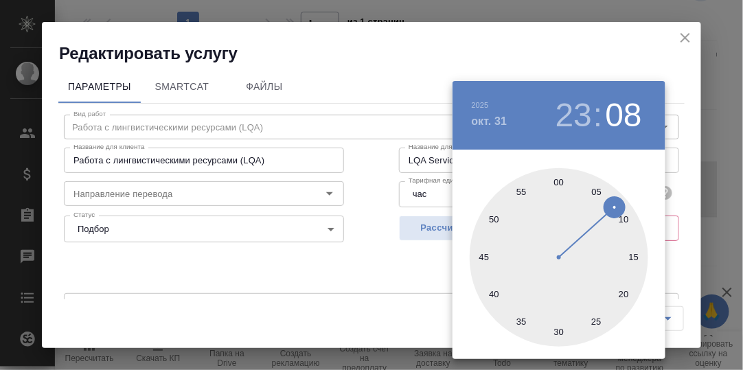
click at [558, 184] on div at bounding box center [559, 257] width 178 height 178
type input "31.10.2025 23:00"
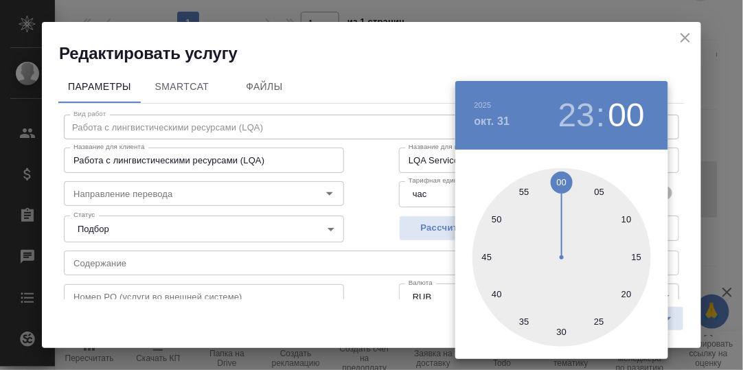
click at [675, 199] on div at bounding box center [371, 185] width 743 height 370
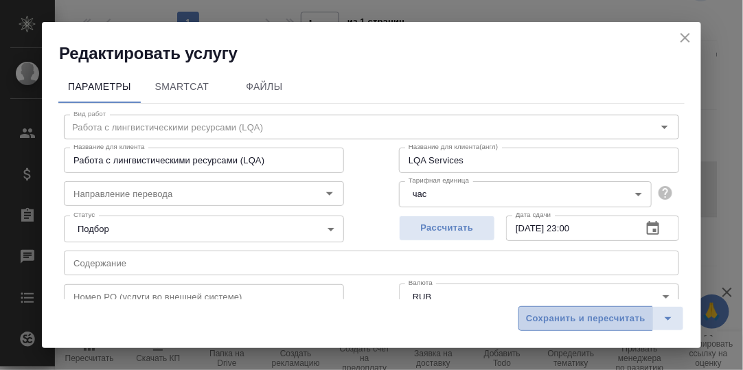
click at [584, 320] on span "Сохранить и пересчитать" at bounding box center [585, 319] width 119 height 16
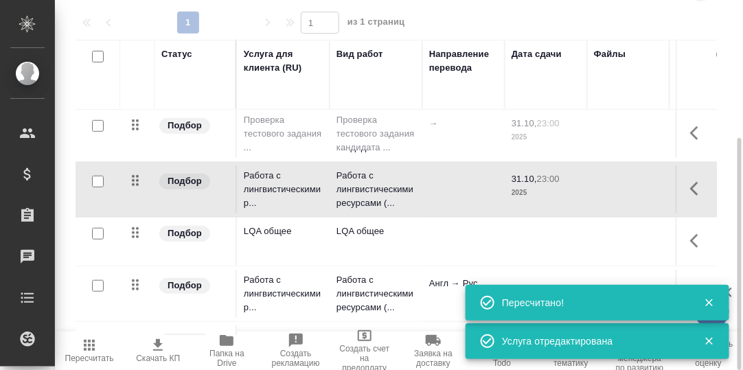
scroll to position [275, 0]
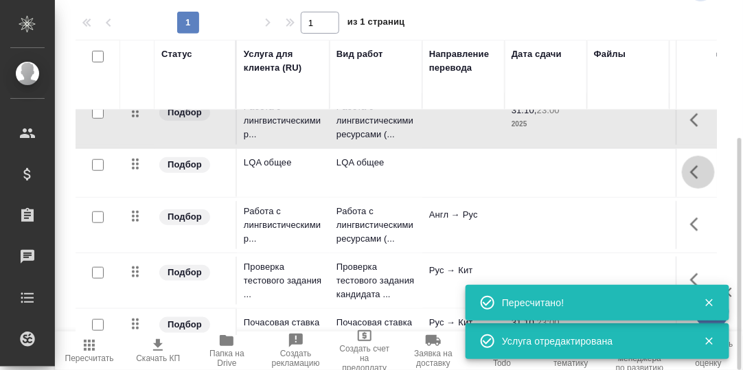
click at [690, 174] on icon "button" at bounding box center [698, 172] width 16 height 16
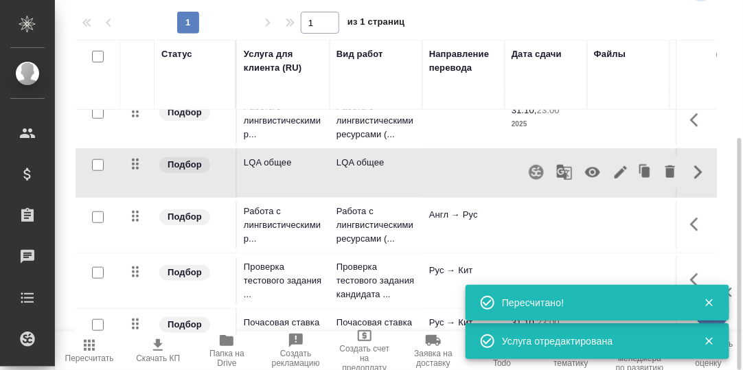
click at [612, 172] on icon "button" at bounding box center [620, 172] width 16 height 16
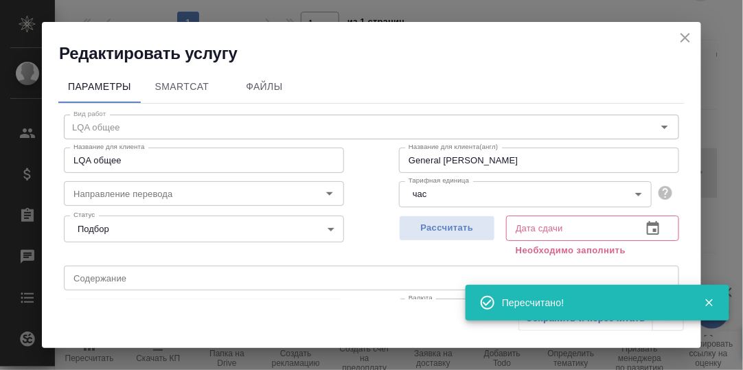
click at [713, 301] on icon "button" at bounding box center [709, 303] width 12 height 12
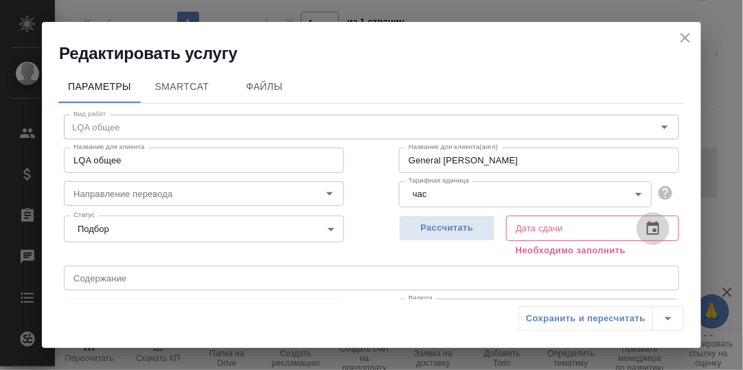
click at [645, 229] on icon "button" at bounding box center [653, 228] width 16 height 16
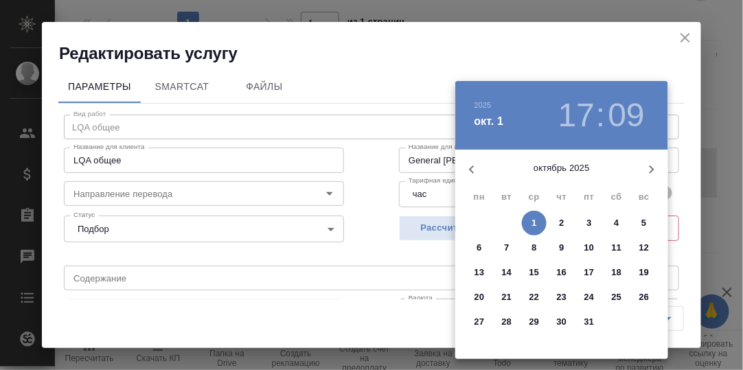
click at [591, 326] on p "31" at bounding box center [589, 322] width 10 height 14
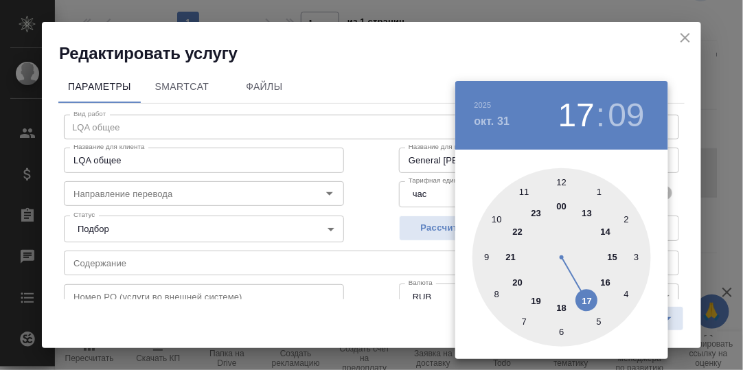
click at [536, 213] on div at bounding box center [561, 257] width 178 height 178
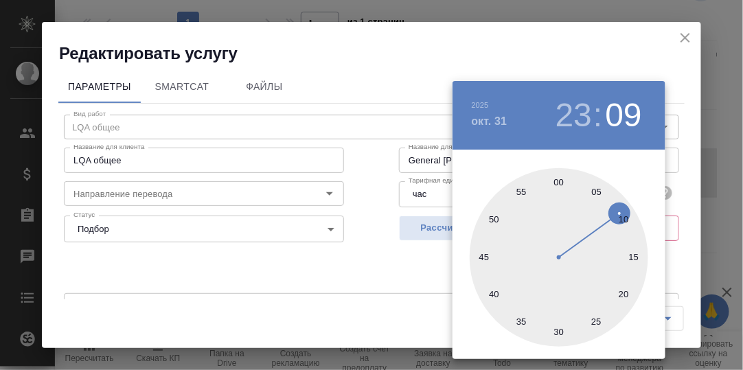
click at [560, 181] on div at bounding box center [559, 257] width 178 height 178
type input "31.10.2025 23:00"
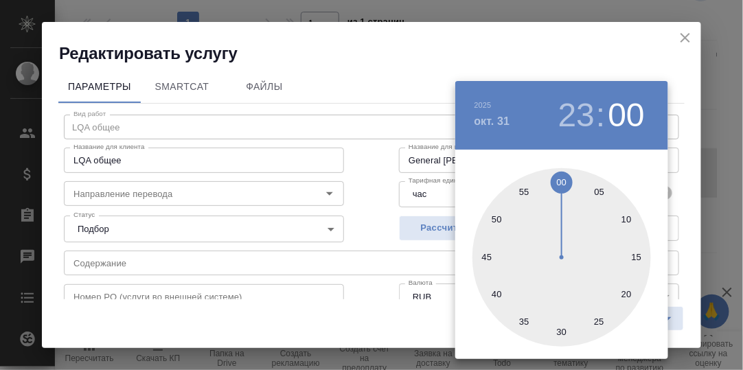
click at [679, 190] on div at bounding box center [371, 185] width 743 height 370
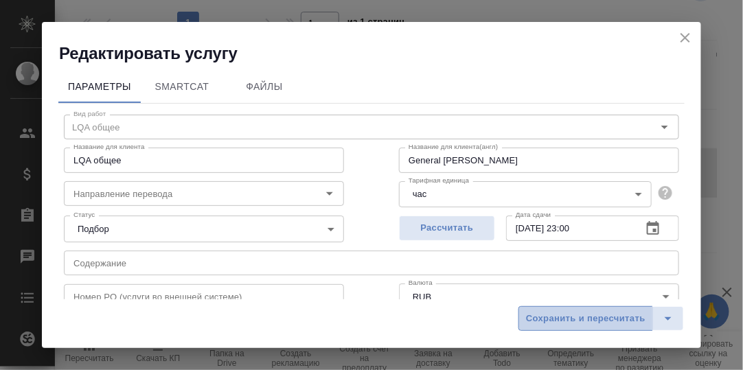
click at [608, 319] on span "Сохранить и пересчитать" at bounding box center [585, 319] width 119 height 16
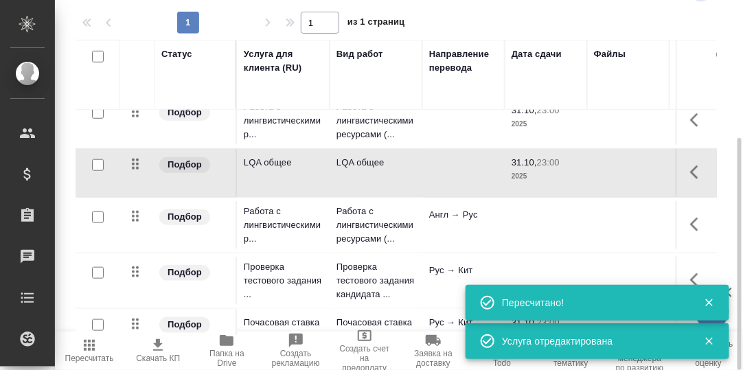
scroll to position [343, 0]
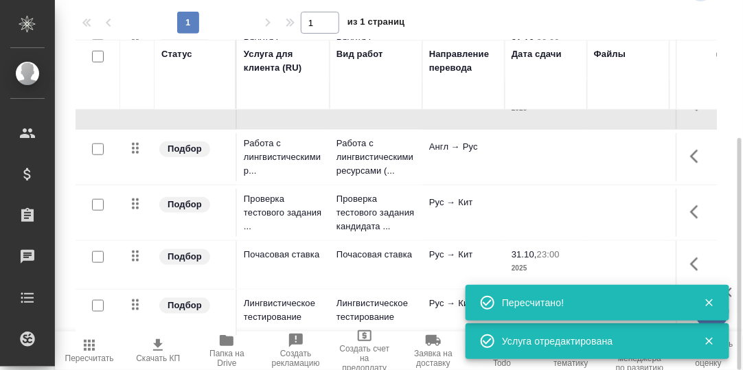
click at [690, 155] on icon "button" at bounding box center [694, 157] width 8 height 14
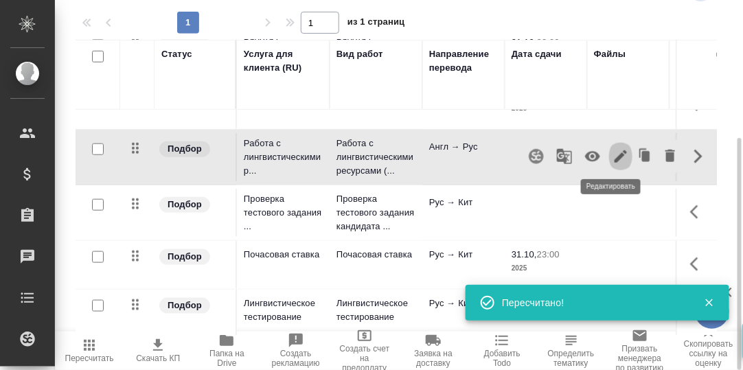
click at [614, 154] on icon "button" at bounding box center [620, 156] width 16 height 16
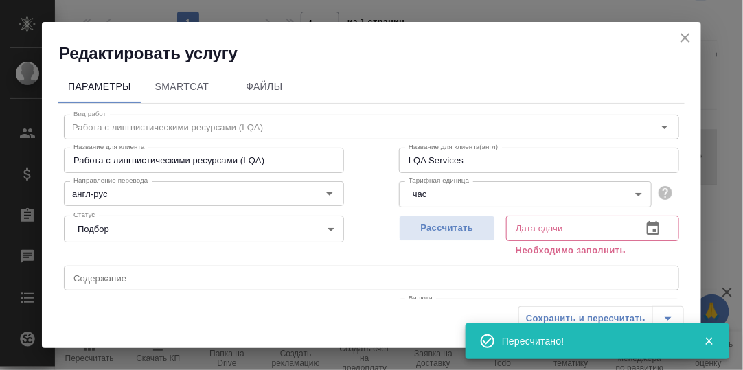
click at [647, 231] on icon "button" at bounding box center [653, 228] width 12 height 14
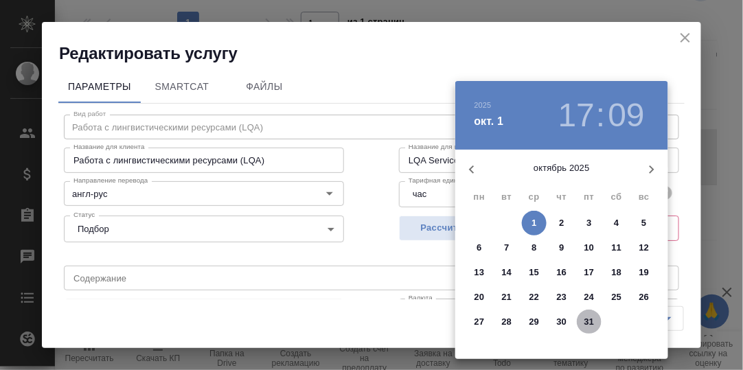
click at [591, 318] on p "31" at bounding box center [589, 322] width 10 height 14
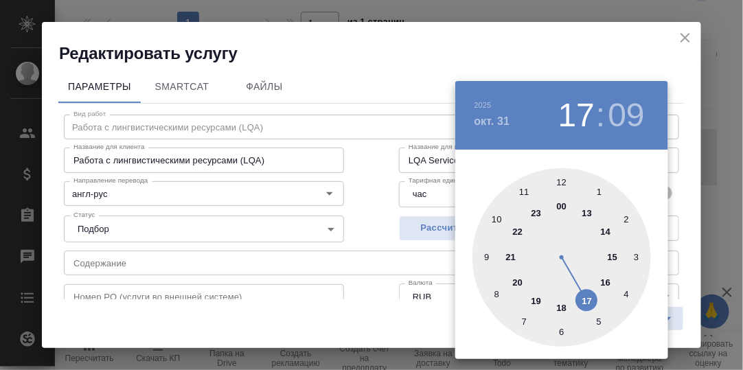
click at [535, 215] on div at bounding box center [561, 257] width 178 height 178
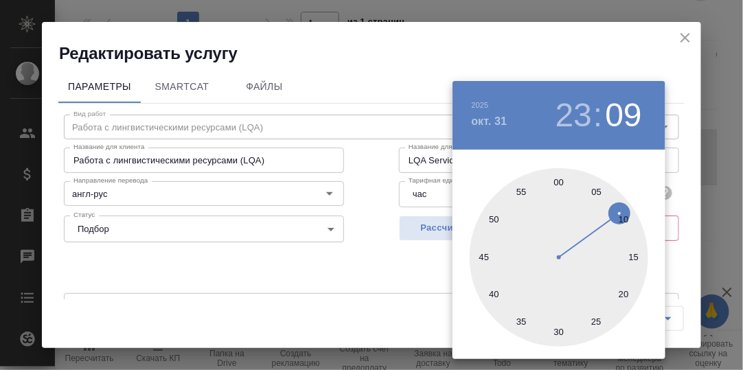
drag, startPoint x: 558, startPoint y: 183, endPoint x: 669, endPoint y: 184, distance: 110.5
click at [558, 183] on div at bounding box center [559, 257] width 178 height 178
type input "31.10.2025 23:00"
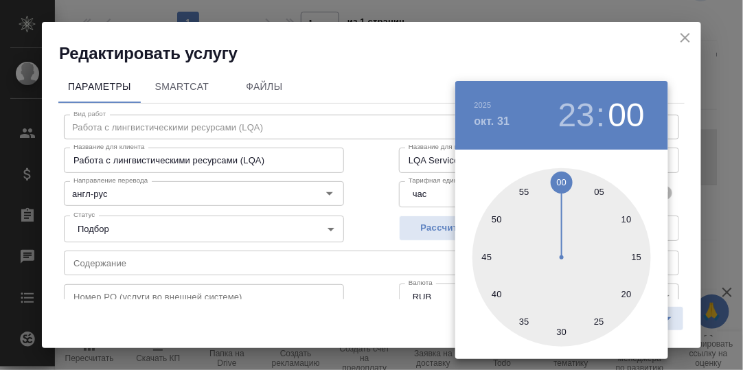
click at [678, 186] on div at bounding box center [371, 185] width 743 height 370
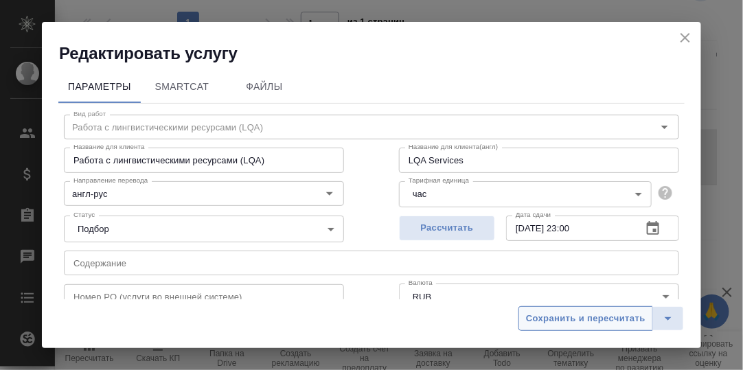
click at [596, 315] on span "Сохранить и пересчитать" at bounding box center [585, 319] width 119 height 16
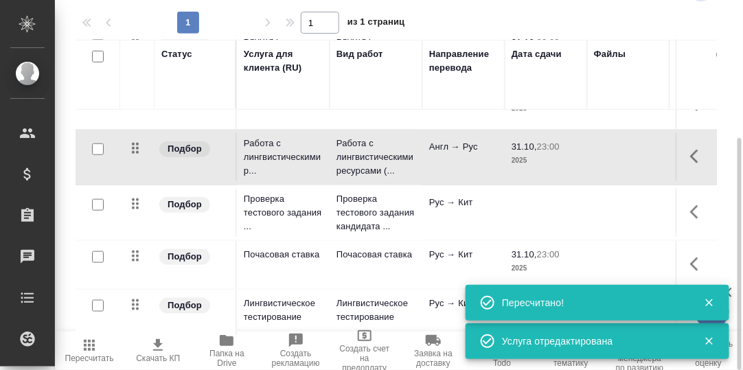
click at [690, 212] on icon "button" at bounding box center [698, 212] width 16 height 16
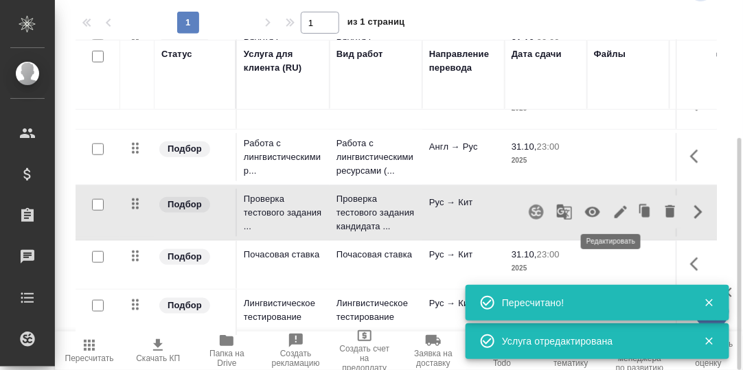
click at [614, 208] on icon "button" at bounding box center [620, 212] width 12 height 12
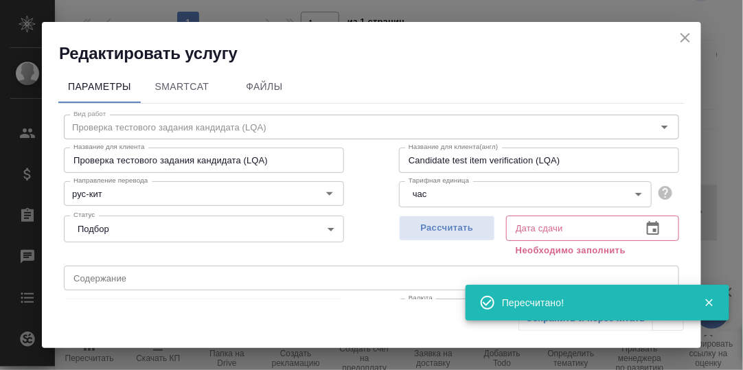
click at [647, 231] on icon "button" at bounding box center [653, 228] width 12 height 14
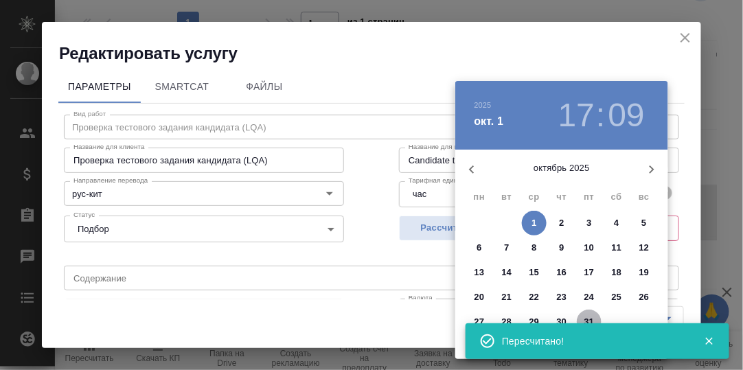
click at [589, 317] on p "31" at bounding box center [589, 322] width 10 height 14
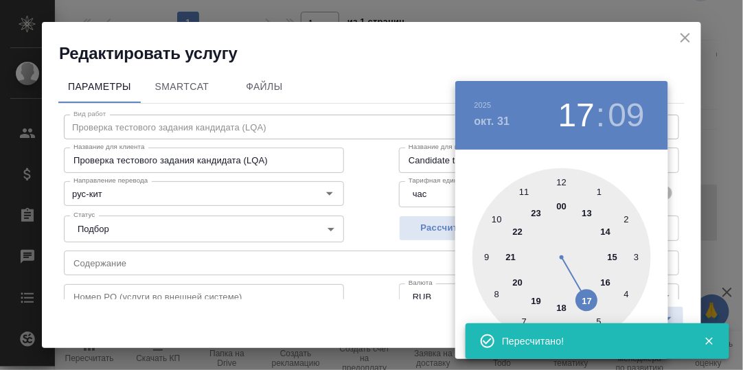
click at [532, 213] on div at bounding box center [561, 257] width 178 height 178
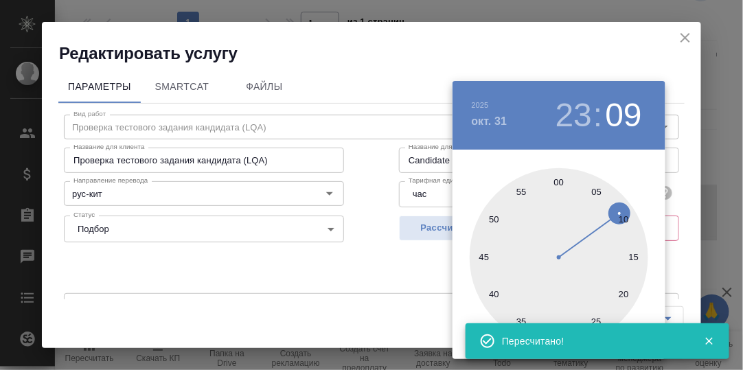
click at [558, 183] on div at bounding box center [559, 257] width 178 height 178
type input "31.10.2025 23:00"
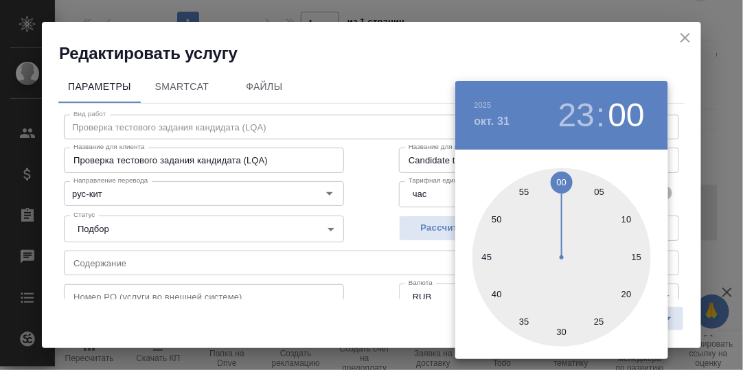
click at [682, 192] on div at bounding box center [371, 185] width 743 height 370
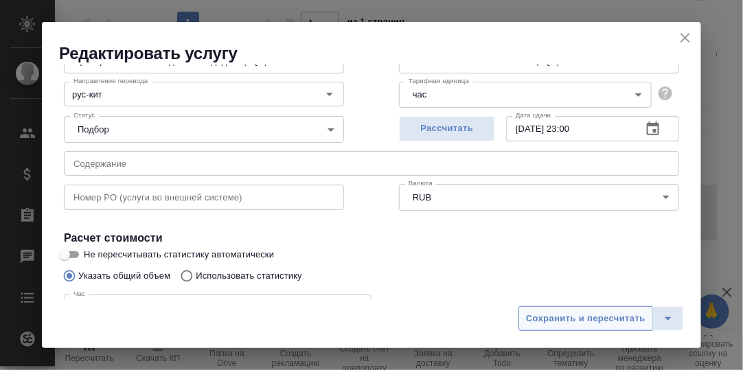
scroll to position [137, 0]
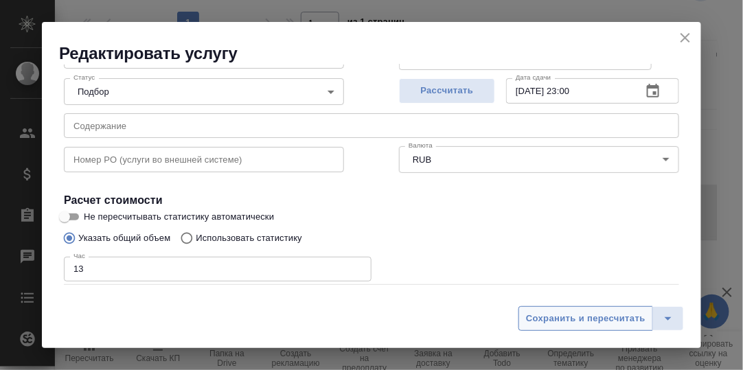
click at [612, 319] on span "Сохранить и пересчитать" at bounding box center [585, 319] width 119 height 16
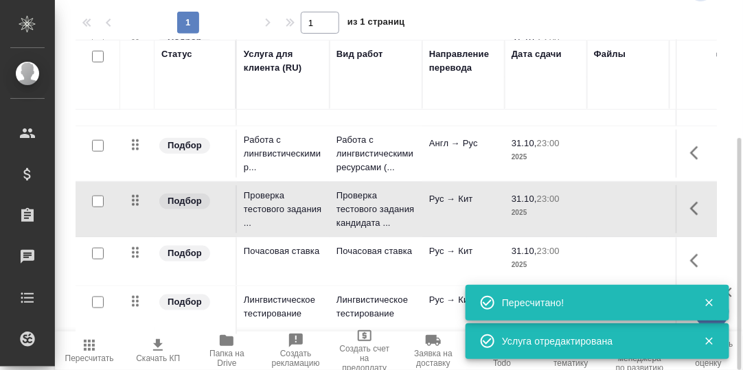
scroll to position [351, 0]
click at [712, 301] on icon "button" at bounding box center [709, 303] width 12 height 12
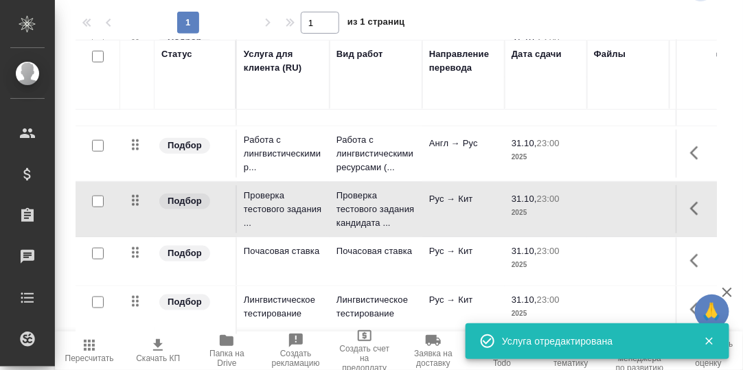
click at [711, 339] on icon "button" at bounding box center [709, 342] width 8 height 8
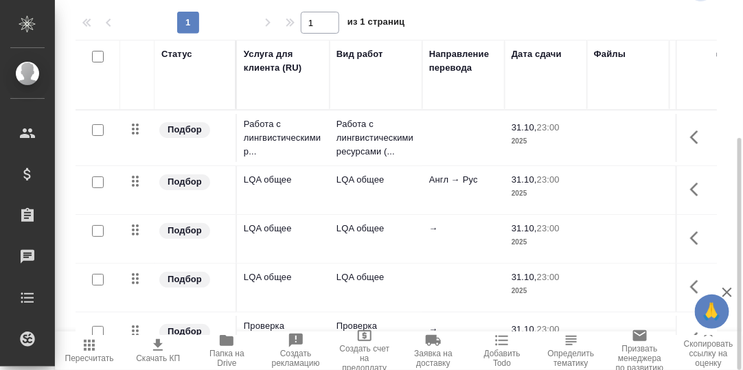
scroll to position [14, 0]
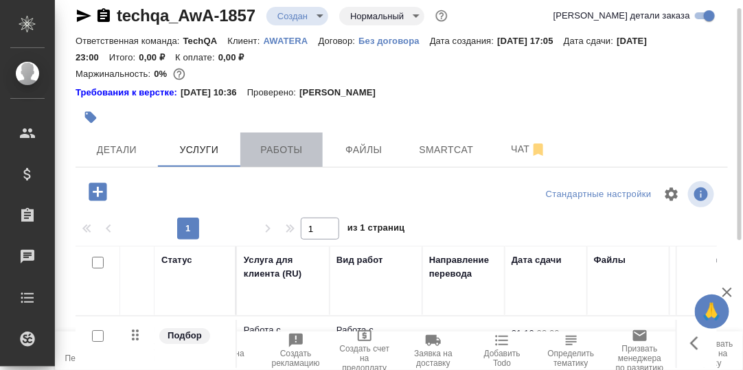
drag, startPoint x: 285, startPoint y: 150, endPoint x: 518, endPoint y: 157, distance: 232.8
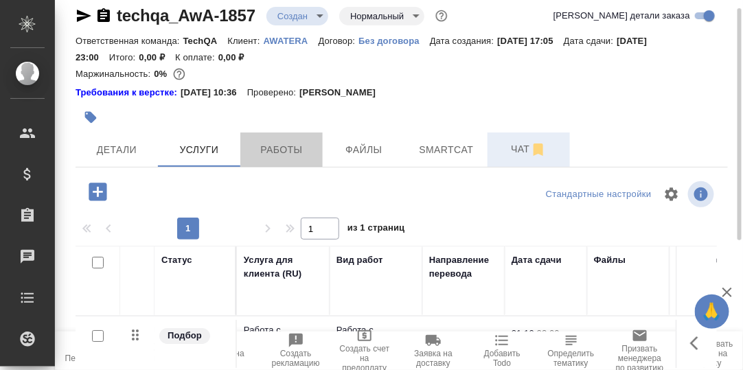
click at [286, 150] on span "Работы" at bounding box center [282, 149] width 66 height 17
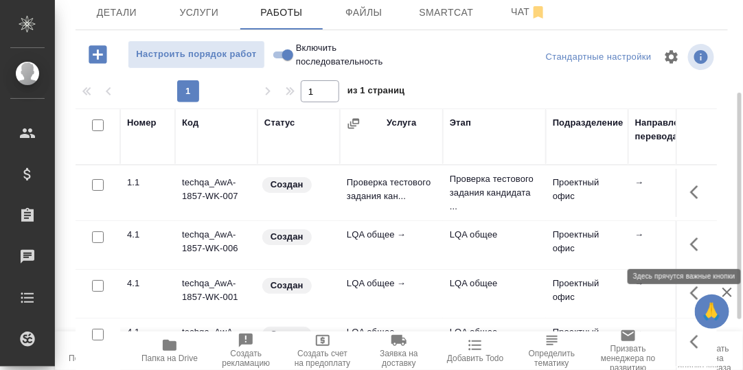
scroll to position [220, 0]
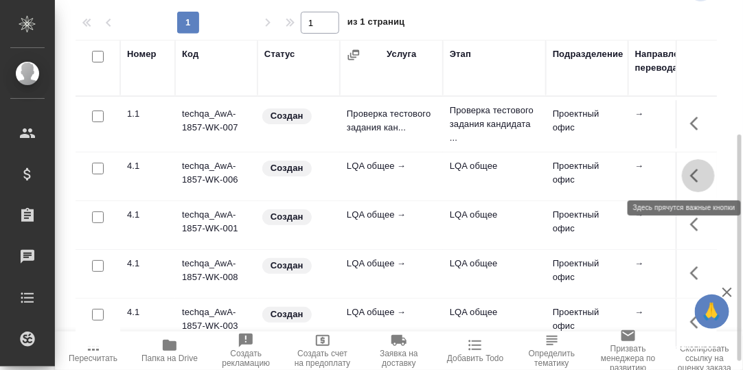
click at [690, 176] on icon "button" at bounding box center [694, 176] width 8 height 14
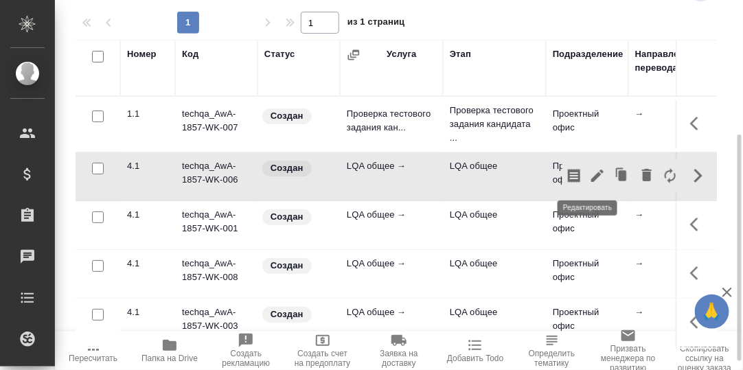
click at [591, 172] on icon "button" at bounding box center [597, 176] width 12 height 12
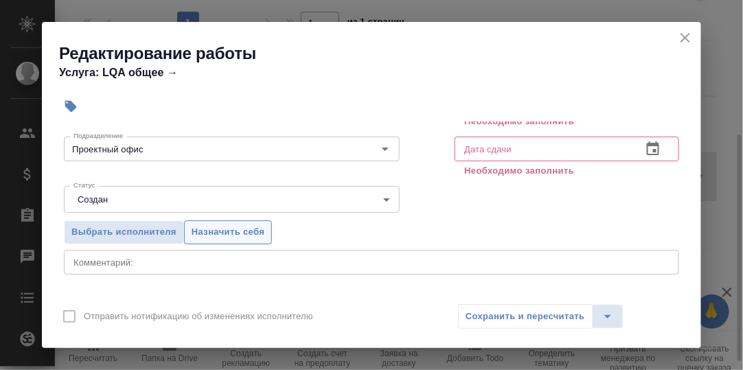
scroll to position [137, 0]
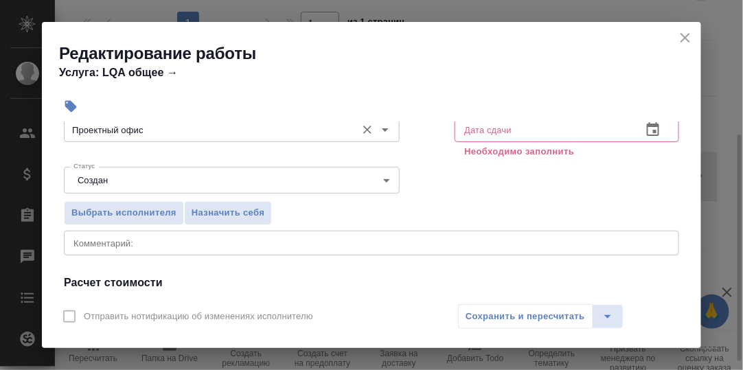
click at [209, 134] on input "Проектный офис" at bounding box center [208, 130] width 281 height 16
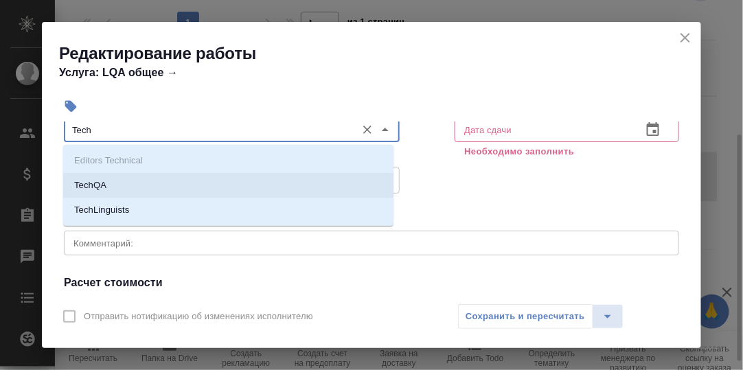
click at [95, 182] on p "TechQA" at bounding box center [90, 185] width 32 height 14
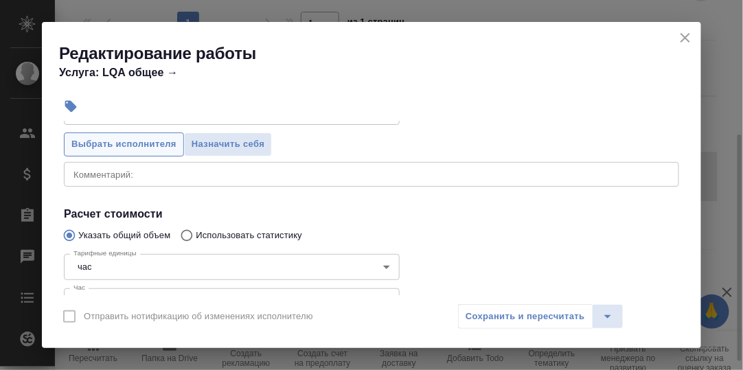
scroll to position [275, 0]
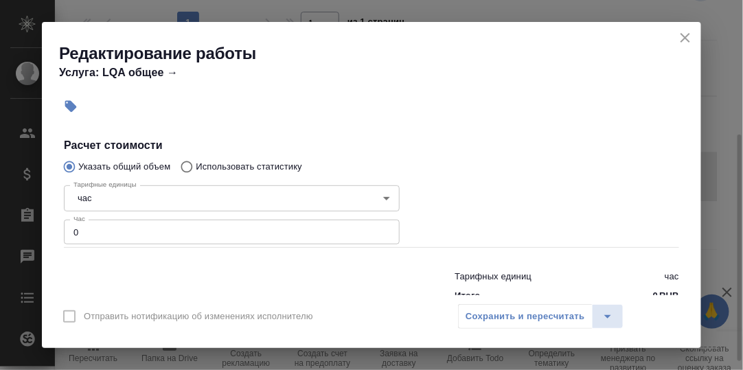
type input "TechQA"
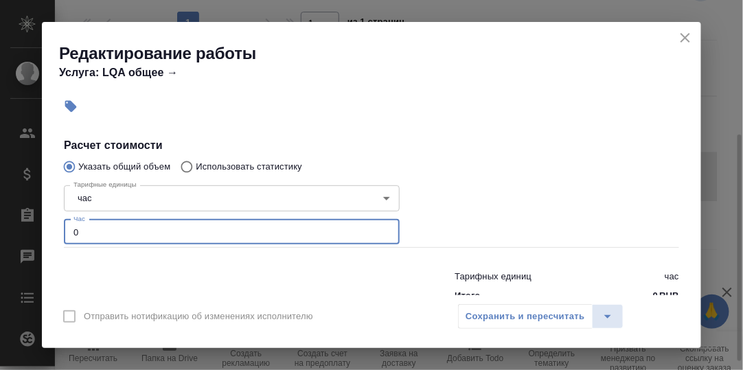
drag, startPoint x: 78, startPoint y: 231, endPoint x: 65, endPoint y: 231, distance: 13.0
click at [65, 231] on input "0" at bounding box center [232, 232] width 336 height 25
type input "1"
click at [408, 148] on h4 "Расчет стоимости" at bounding box center [371, 145] width 615 height 16
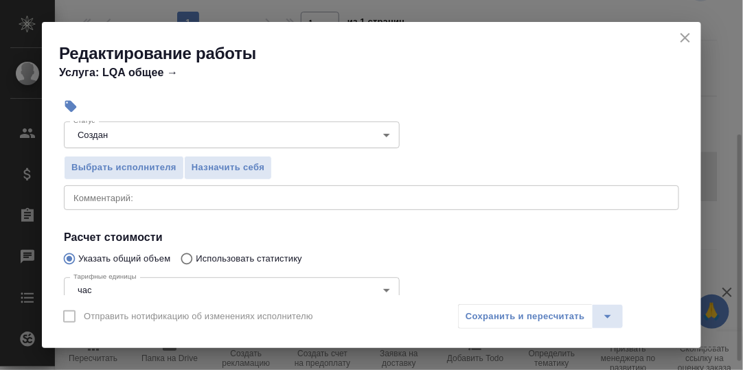
scroll to position [137, 0]
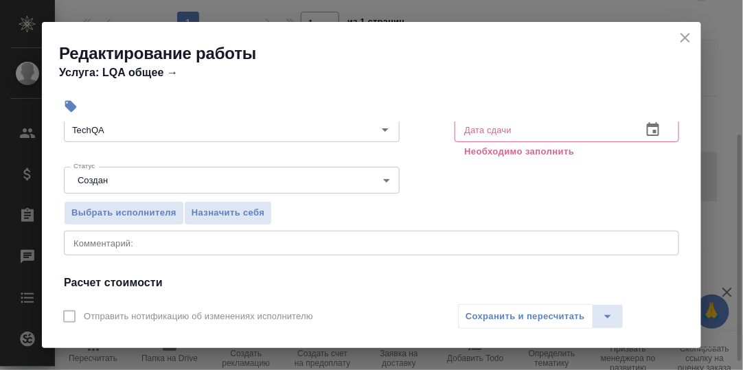
click at [130, 244] on textarea at bounding box center [371, 243] width 596 height 10
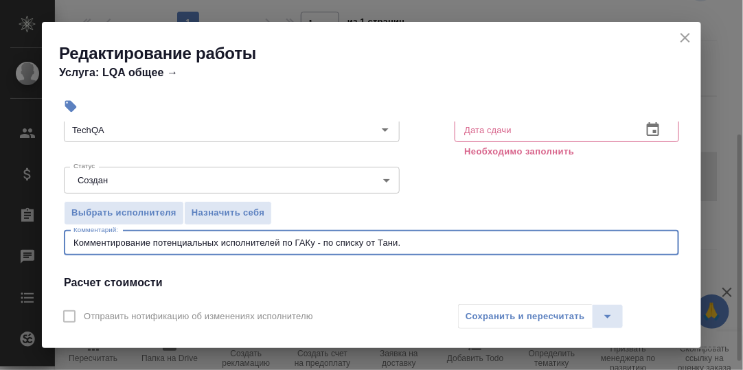
scroll to position [68, 0]
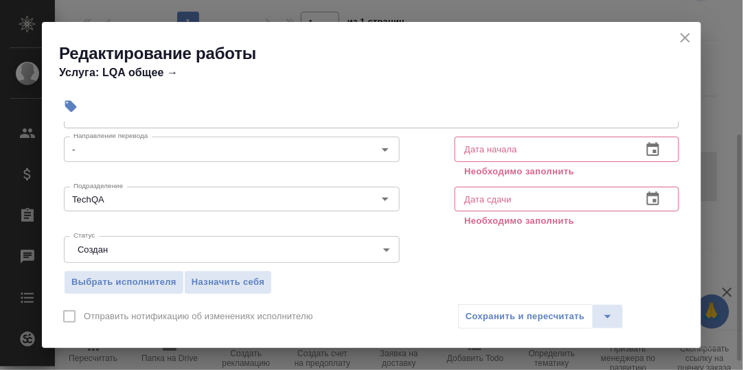
type textarea "Комментирование потенциальных исполнителей по ГАКу - по списку от Тани."
click at [645, 150] on icon "button" at bounding box center [653, 149] width 16 height 16
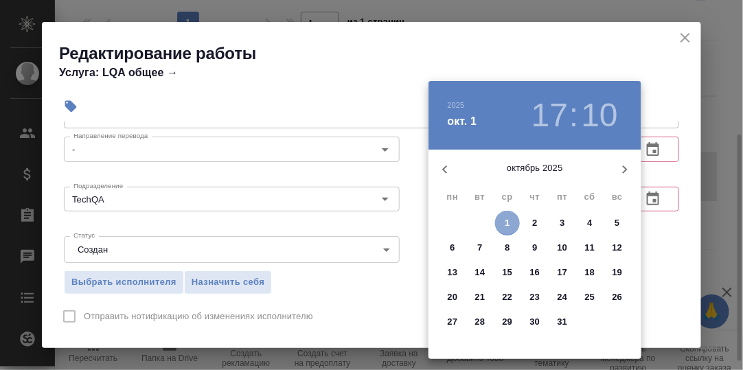
click at [506, 224] on p "1" at bounding box center [507, 223] width 5 height 14
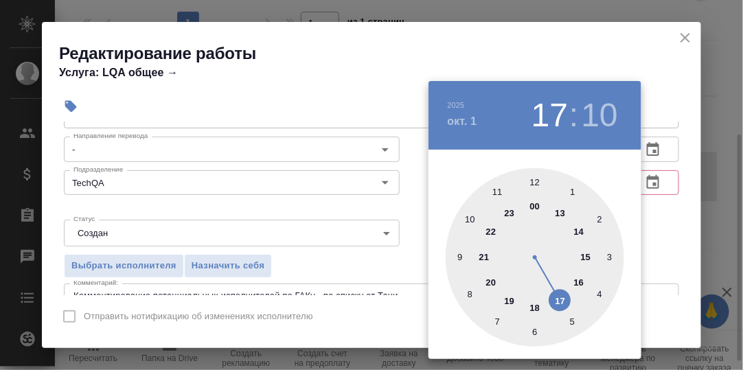
click at [460, 256] on div at bounding box center [535, 257] width 178 height 178
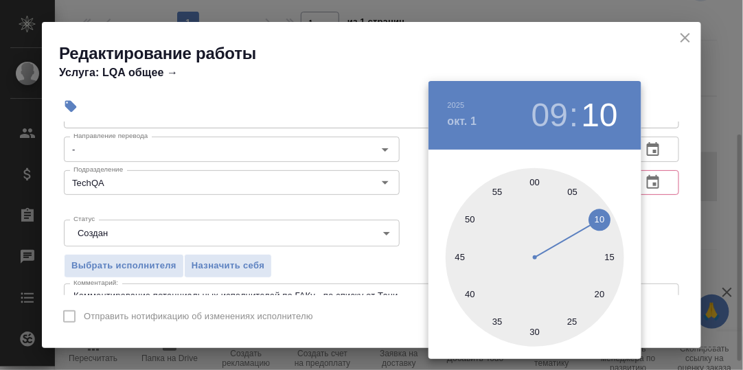
click at [533, 182] on div at bounding box center [535, 257] width 178 height 178
type input "01.10.2025 09:00"
drag, startPoint x: 660, startPoint y: 227, endPoint x: 660, endPoint y: 217, distance: 9.6
click at [660, 227] on div at bounding box center [371, 185] width 743 height 370
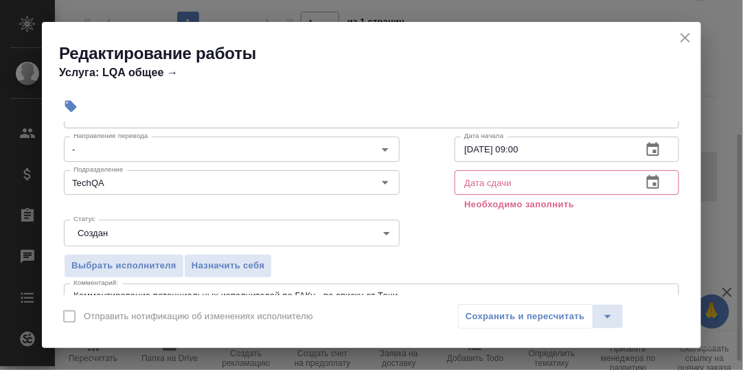
click at [649, 181] on icon "button" at bounding box center [653, 182] width 16 height 16
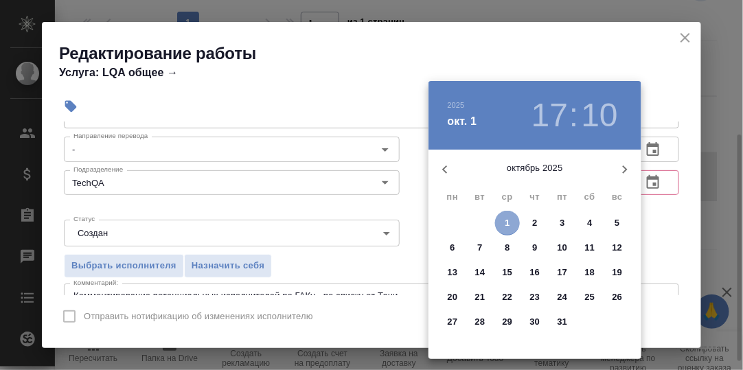
click at [504, 222] on span "1" at bounding box center [507, 223] width 25 height 14
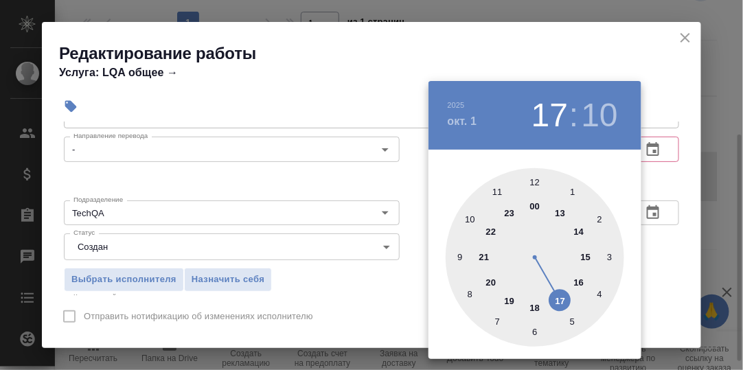
click at [533, 310] on div at bounding box center [535, 257] width 178 height 178
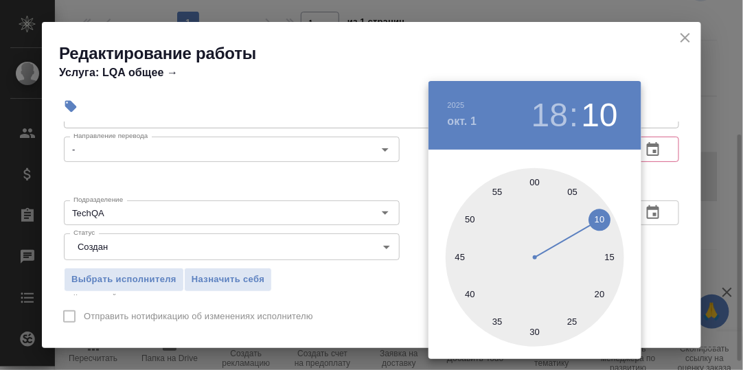
click at [534, 180] on div at bounding box center [535, 257] width 178 height 178
type input "01.10.2025 18:00"
click at [665, 189] on div at bounding box center [371, 185] width 743 height 370
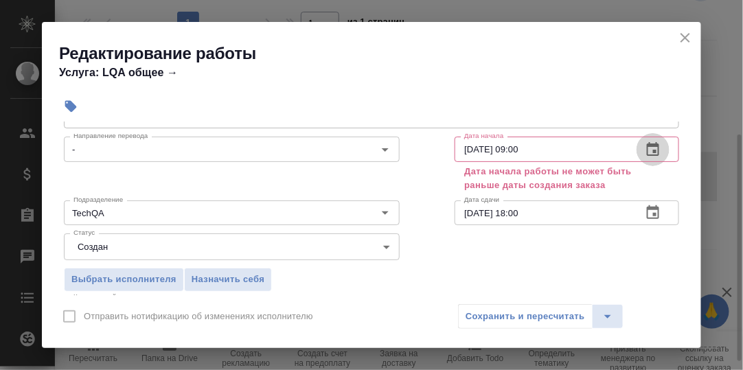
click at [647, 143] on icon "button" at bounding box center [653, 149] width 12 height 14
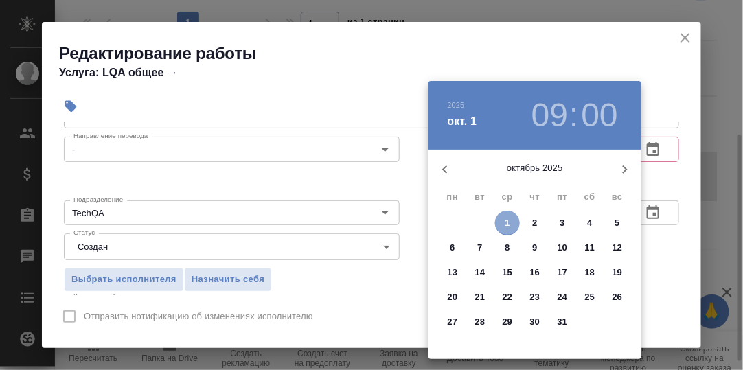
click at [507, 221] on p "1" at bounding box center [507, 223] width 5 height 14
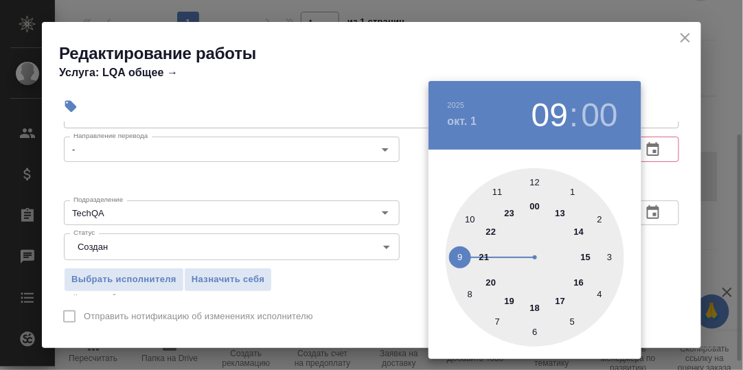
click at [581, 228] on div at bounding box center [535, 257] width 178 height 178
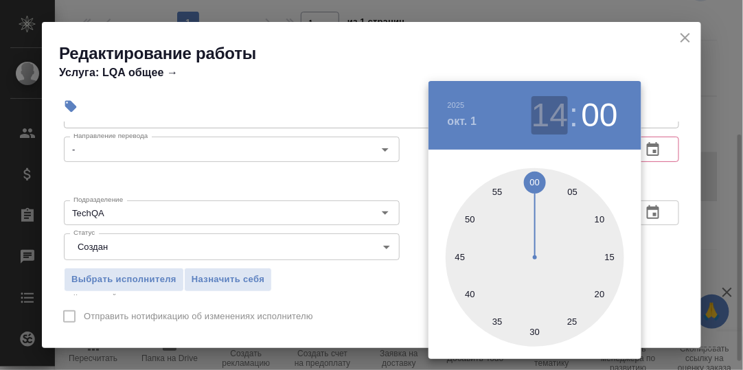
click at [555, 123] on h3 "14" at bounding box center [549, 115] width 36 height 38
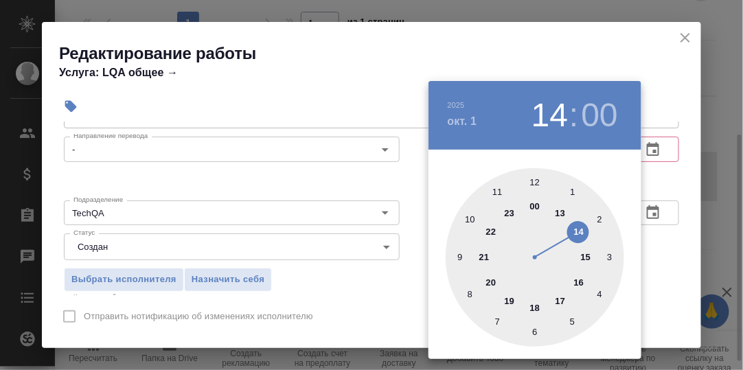
click at [586, 255] on div at bounding box center [535, 257] width 178 height 178
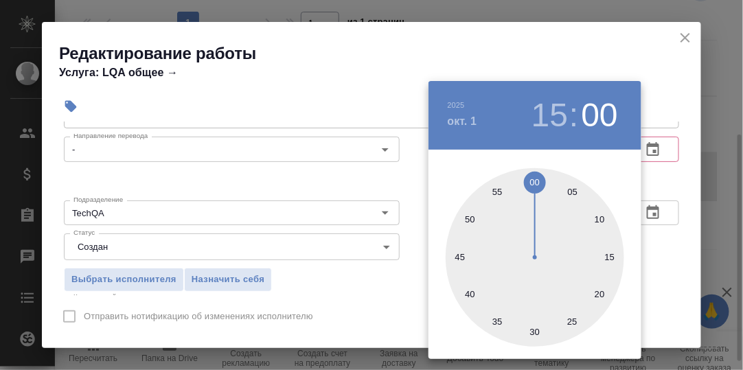
click at [559, 124] on h3 "15" at bounding box center [549, 115] width 36 height 38
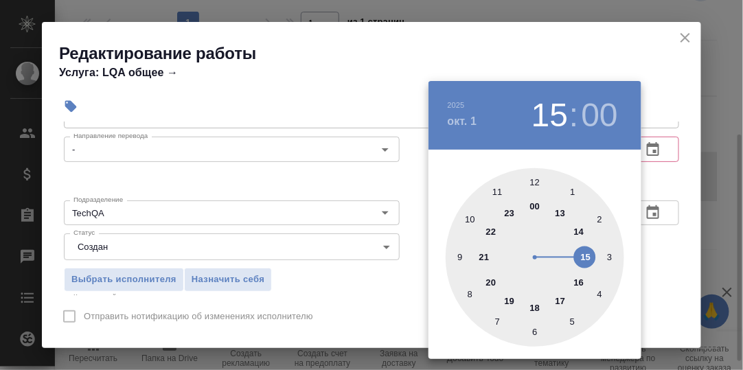
click at [581, 285] on div at bounding box center [535, 257] width 178 height 178
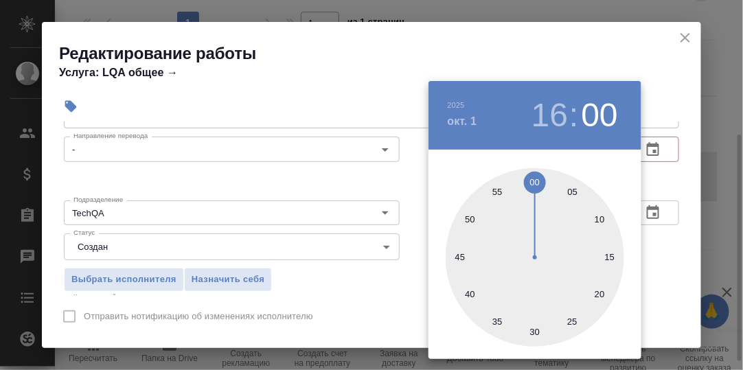
click at [556, 115] on h3 "16" at bounding box center [549, 115] width 36 height 38
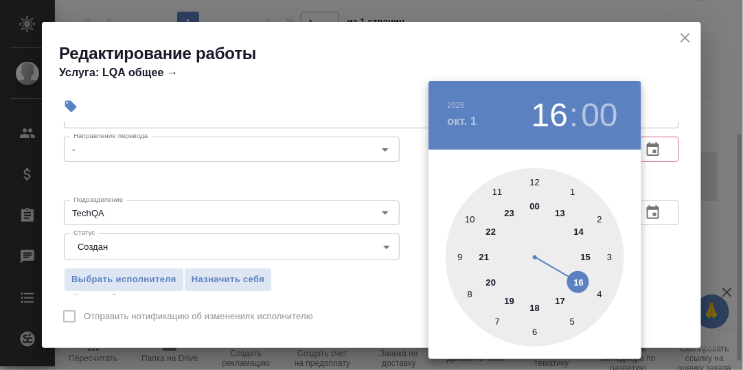
click at [562, 301] on div at bounding box center [535, 257] width 178 height 178
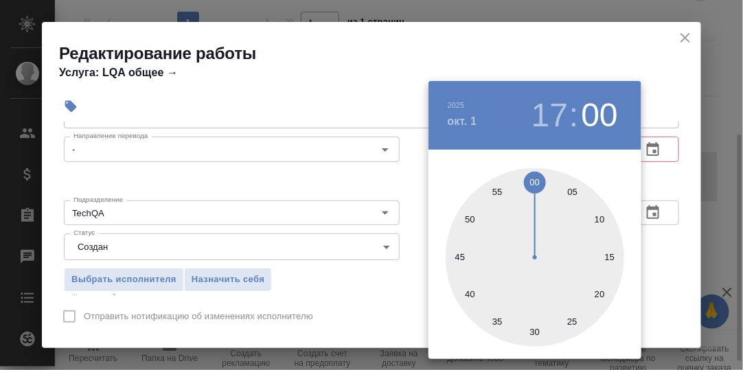
click at [667, 258] on div at bounding box center [371, 185] width 743 height 370
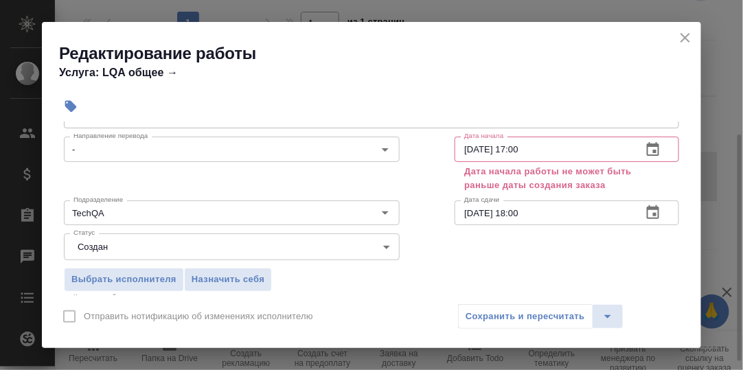
click at [645, 150] on icon "button" at bounding box center [653, 149] width 16 height 16
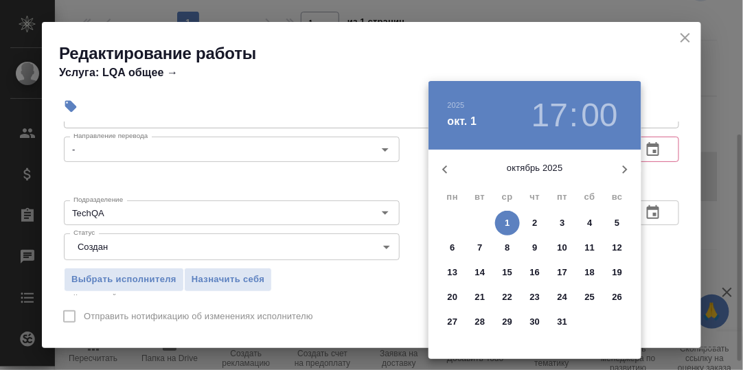
click at [506, 222] on p "1" at bounding box center [507, 223] width 5 height 14
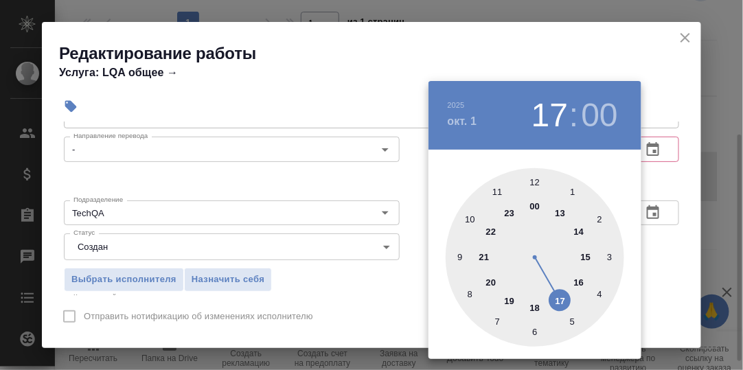
click at [562, 302] on div at bounding box center [535, 257] width 178 height 178
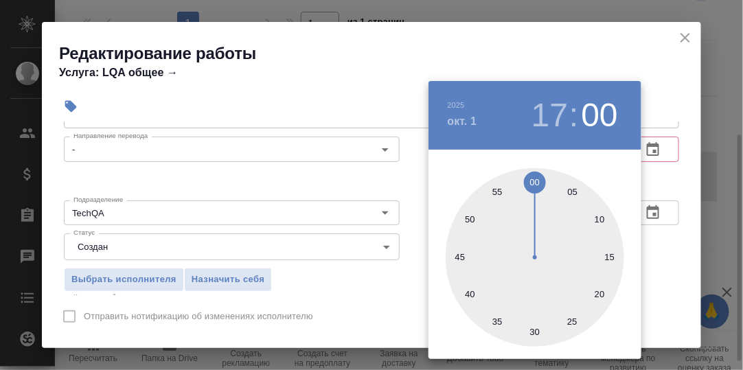
click at [533, 333] on div at bounding box center [535, 257] width 178 height 178
type input "01.10.2025 17:30"
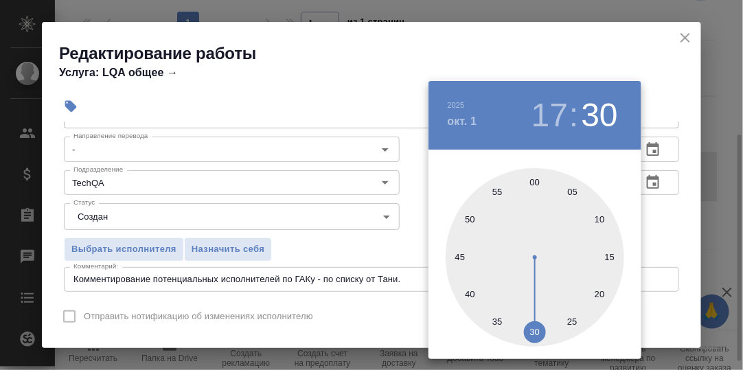
click at [656, 241] on div at bounding box center [371, 185] width 743 height 370
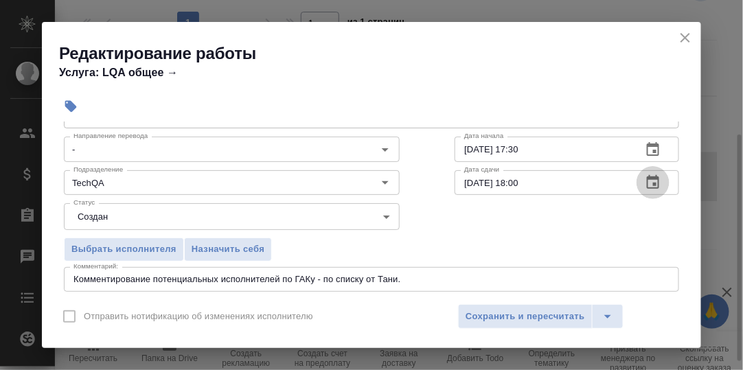
click at [645, 183] on icon "button" at bounding box center [653, 182] width 16 height 16
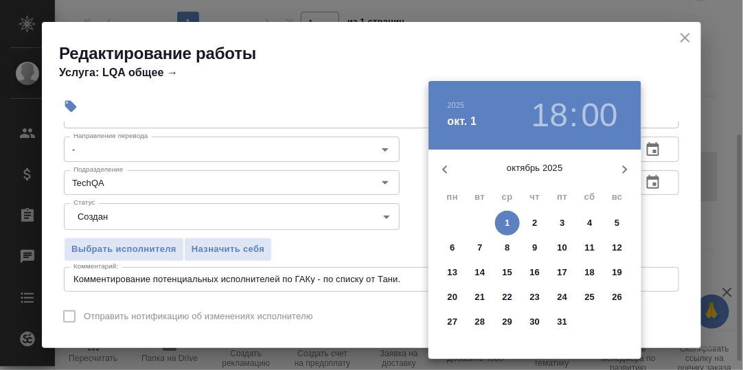
click at [508, 222] on p "1" at bounding box center [507, 223] width 5 height 14
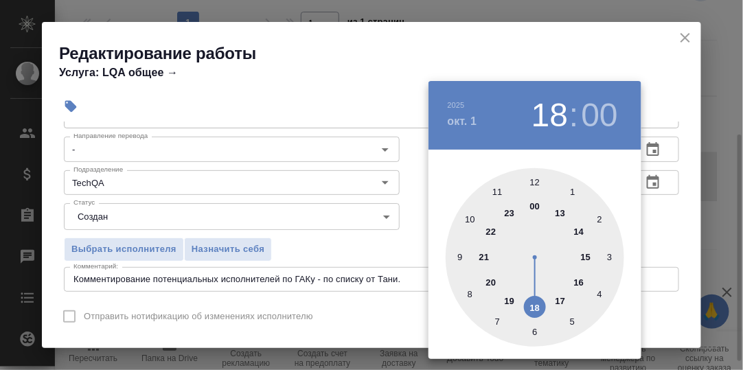
click at [535, 310] on div at bounding box center [535, 257] width 178 height 178
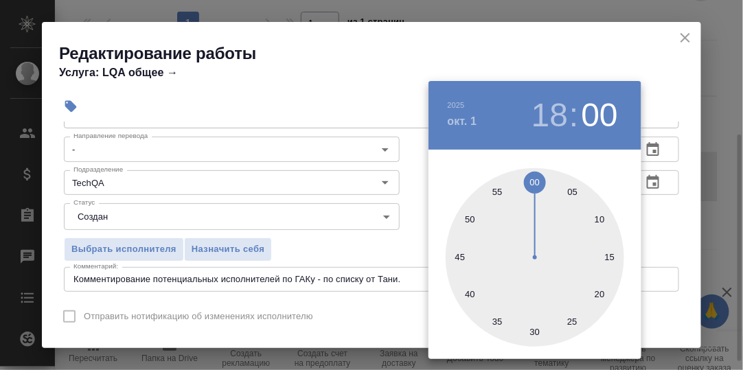
drag, startPoint x: 535, startPoint y: 332, endPoint x: 556, endPoint y: 323, distance: 22.7
click at [535, 332] on div at bounding box center [535, 257] width 178 height 178
type input "01.10.2025 18:30"
click at [669, 238] on div at bounding box center [371, 185] width 743 height 370
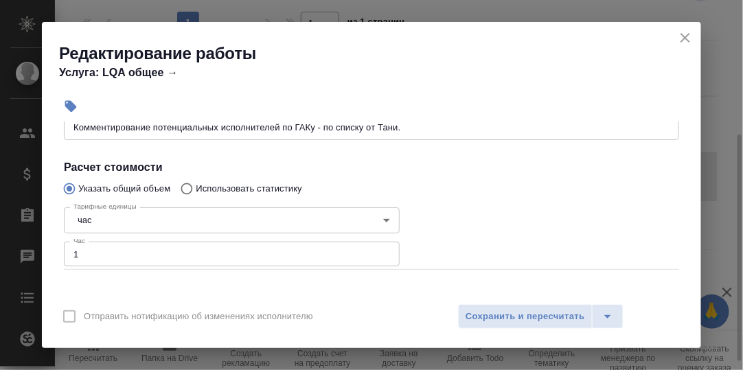
scroll to position [206, 0]
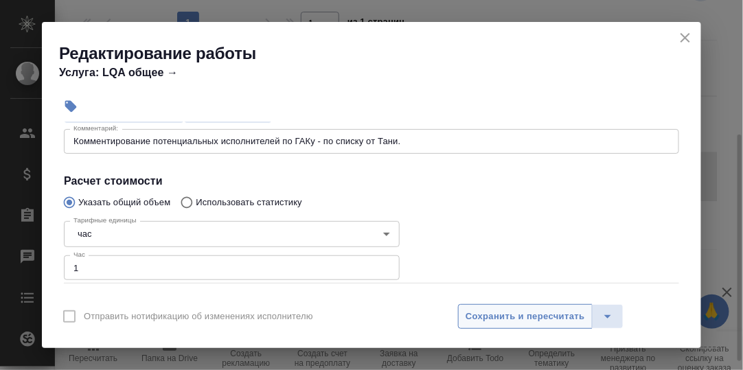
drag, startPoint x: 516, startPoint y: 312, endPoint x: 535, endPoint y: 305, distance: 20.7
click at [516, 312] on span "Сохранить и пересчитать" at bounding box center [524, 317] width 119 height 16
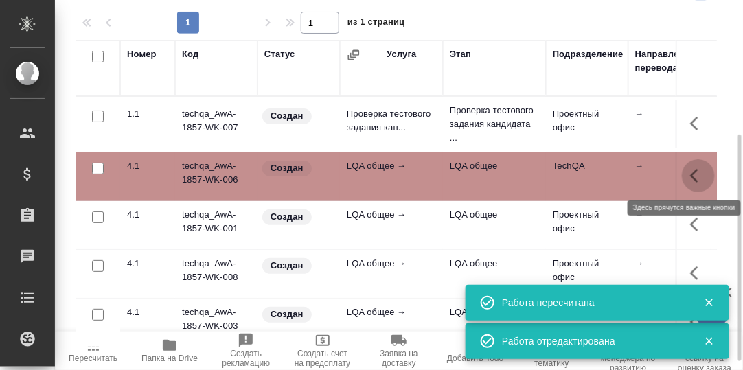
click at [690, 176] on icon "button" at bounding box center [698, 176] width 16 height 16
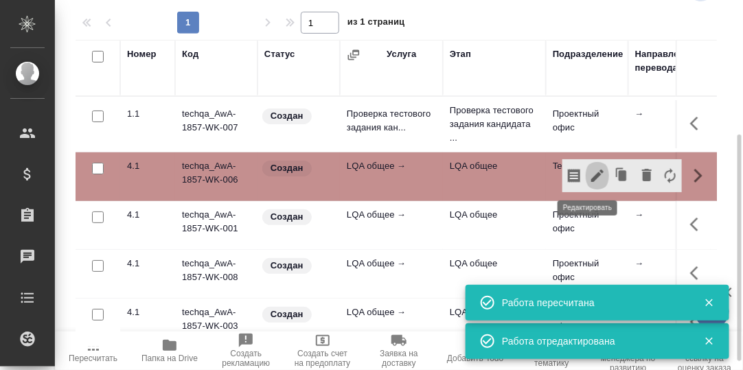
click at [590, 175] on icon "button" at bounding box center [597, 176] width 16 height 16
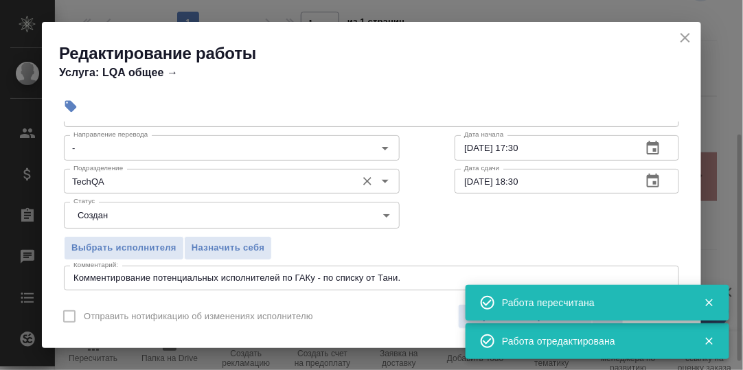
scroll to position [137, 0]
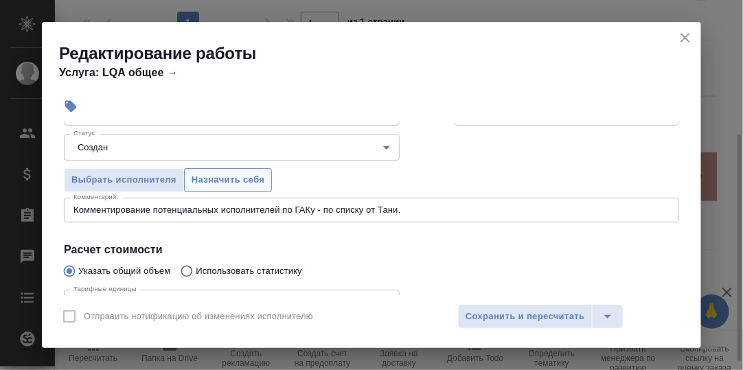
click at [238, 181] on span "Назначить себя" at bounding box center [228, 180] width 73 height 16
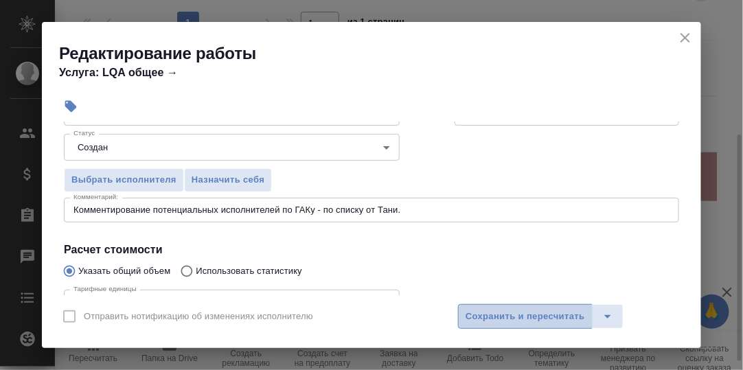
drag, startPoint x: 518, startPoint y: 320, endPoint x: 614, endPoint y: 303, distance: 97.5
click at [518, 320] on span "Сохранить и пересчитать" at bounding box center [524, 317] width 119 height 16
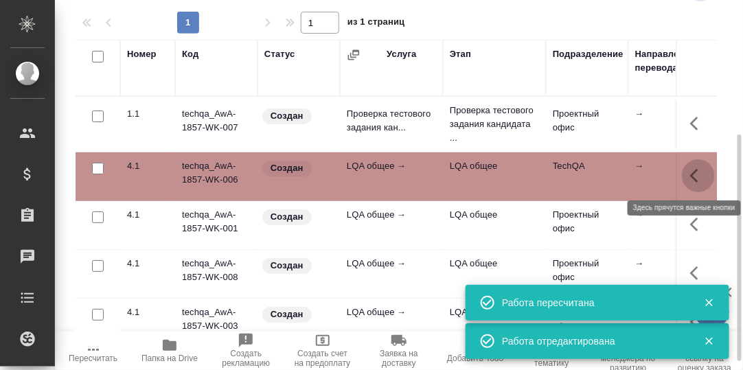
click at [690, 176] on icon "button" at bounding box center [694, 176] width 8 height 14
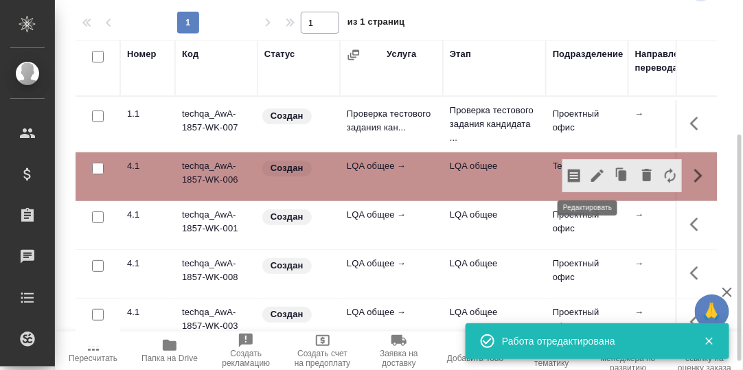
click at [590, 176] on icon "button" at bounding box center [597, 176] width 16 height 16
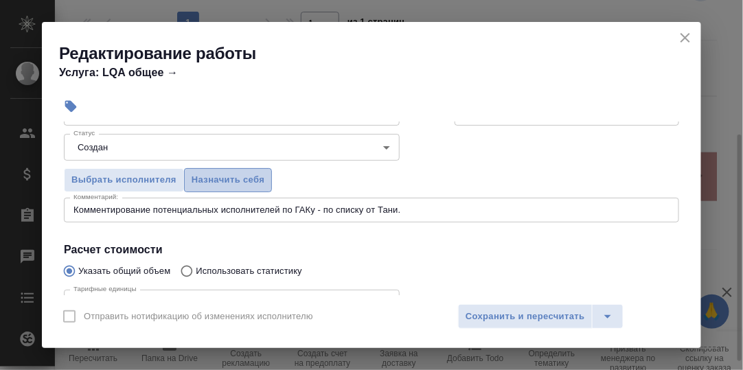
click at [221, 181] on span "Назначить себя" at bounding box center [228, 180] width 73 height 16
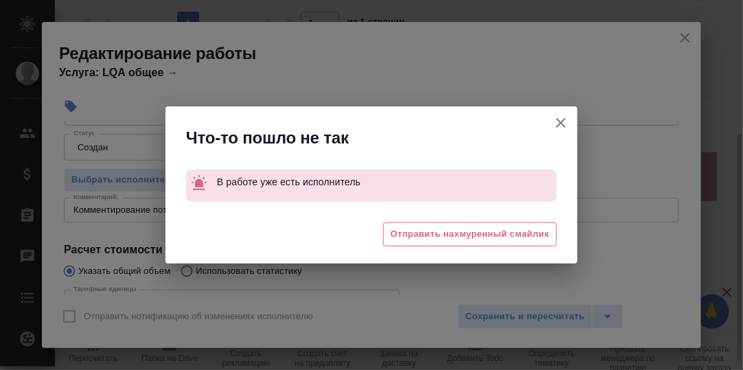
drag, startPoint x: 558, startPoint y: 119, endPoint x: 556, endPoint y: 175, distance: 55.6
click at [559, 120] on icon "button" at bounding box center [561, 123] width 16 height 16
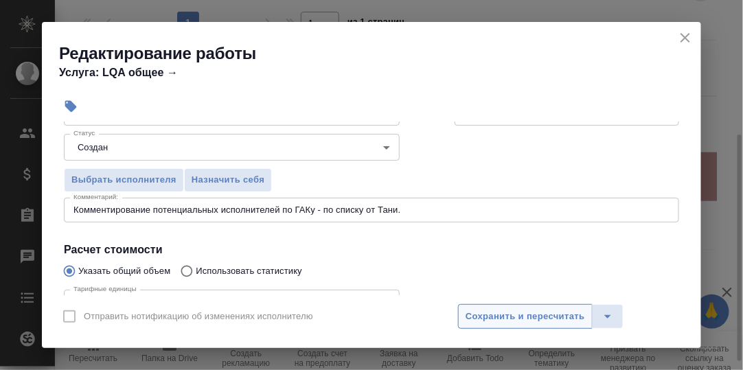
drag, startPoint x: 540, startPoint y: 316, endPoint x: 562, endPoint y: 308, distance: 23.7
click at [540, 316] on span "Сохранить и пересчитать" at bounding box center [524, 317] width 119 height 16
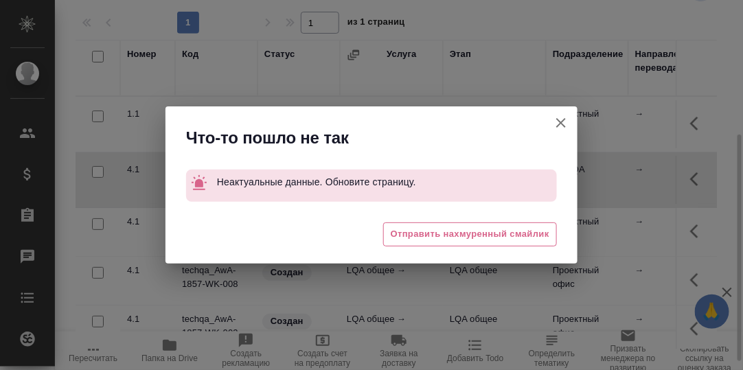
click at [562, 124] on icon "button" at bounding box center [561, 123] width 10 height 10
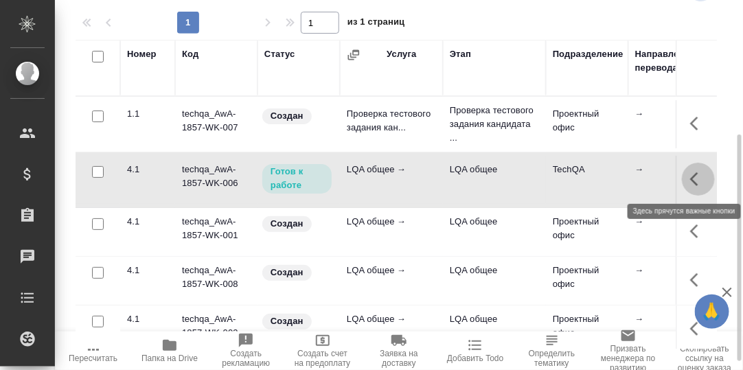
click at [690, 172] on icon "button" at bounding box center [694, 179] width 8 height 14
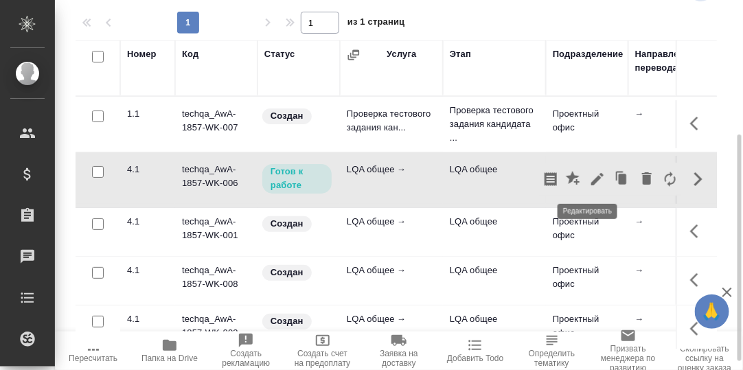
click at [589, 175] on icon "button" at bounding box center [597, 179] width 16 height 16
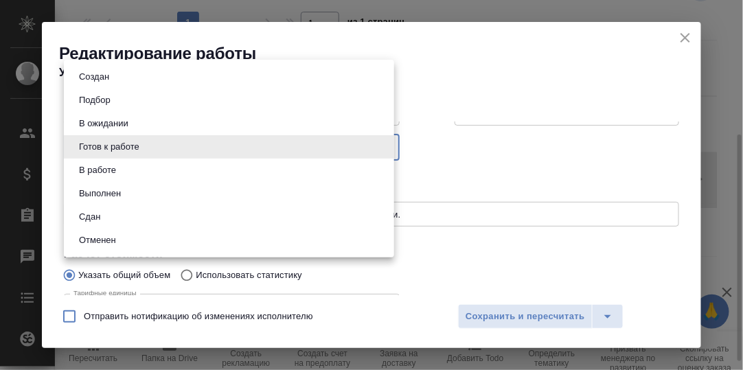
click at [384, 144] on body "🙏 .cls-1 fill:#fff; AWATERA Румянцева Дарья d.rumyantseva Клиенты Спецификации …" at bounding box center [371, 185] width 743 height 370
click at [119, 216] on li "Сдан" at bounding box center [229, 216] width 330 height 23
type input "closed"
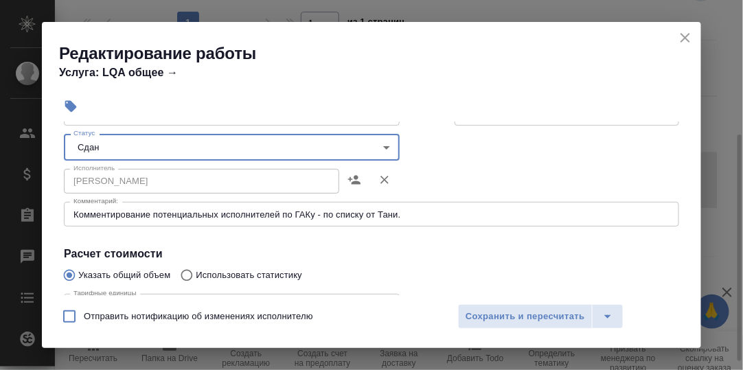
drag, startPoint x: 487, startPoint y: 321, endPoint x: 535, endPoint y: 303, distance: 51.3
click at [487, 321] on span "Сохранить и пересчитать" at bounding box center [524, 317] width 119 height 16
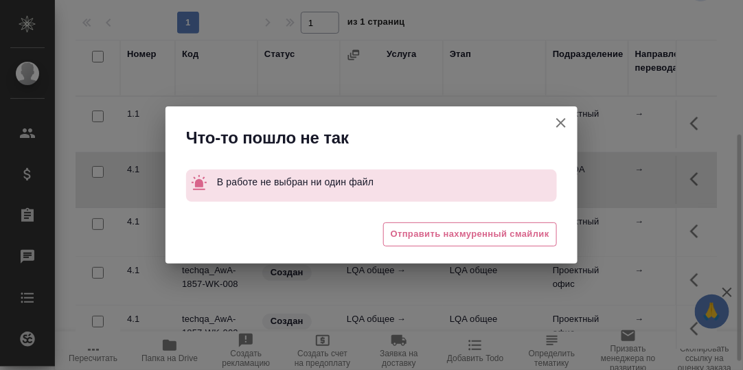
click at [559, 122] on icon "button" at bounding box center [561, 123] width 10 height 10
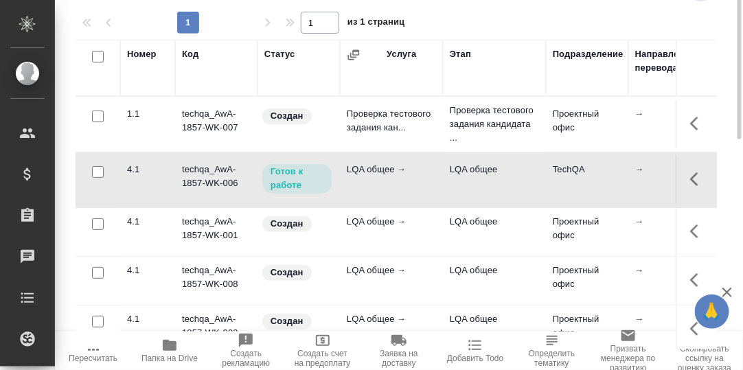
scroll to position [82, 0]
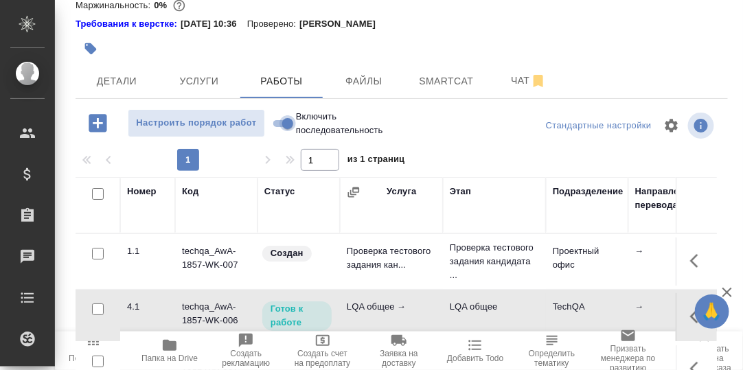
drag, startPoint x: 276, startPoint y: 123, endPoint x: 283, endPoint y: 126, distance: 7.7
click at [276, 123] on input "Включить последовательность" at bounding box center [287, 123] width 49 height 16
checkbox input "true"
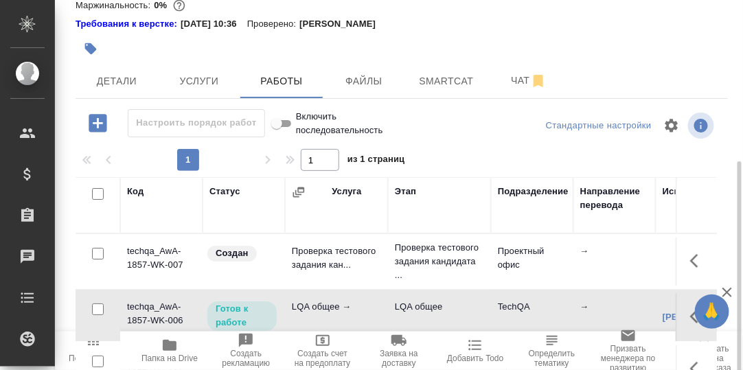
scroll to position [220, 0]
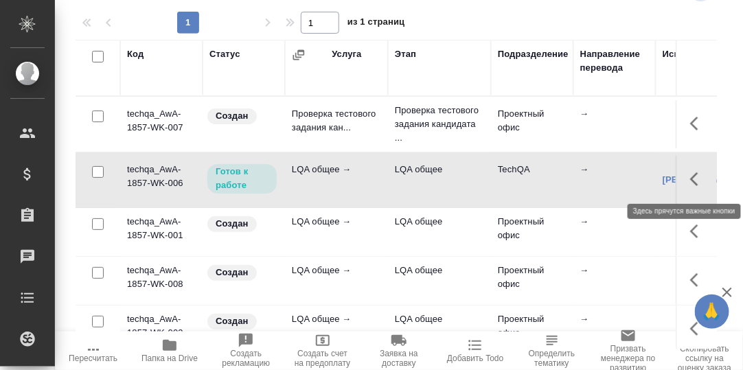
click at [682, 178] on button "button" at bounding box center [698, 179] width 33 height 33
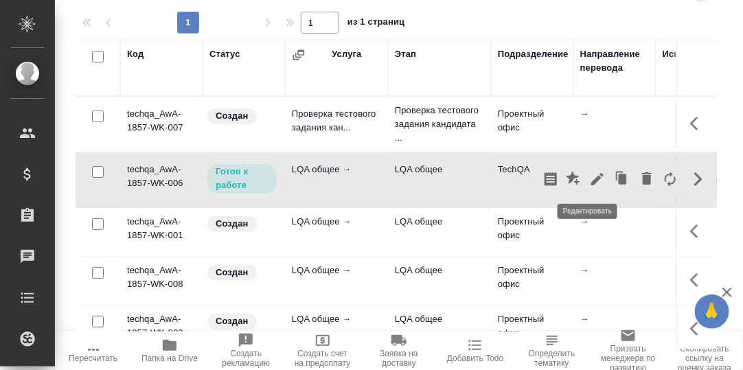
click at [589, 174] on icon "button" at bounding box center [597, 179] width 16 height 16
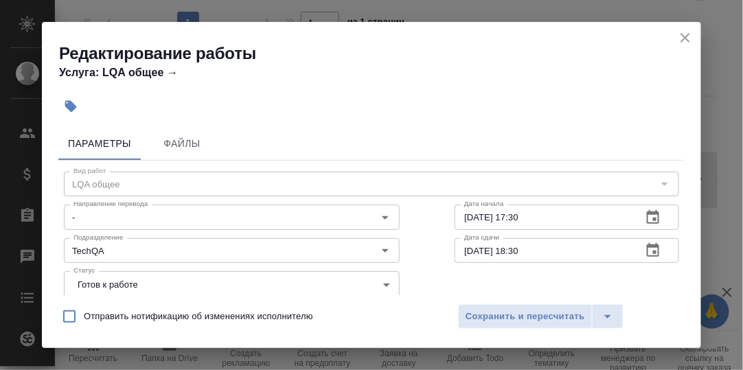
scroll to position [68, 0]
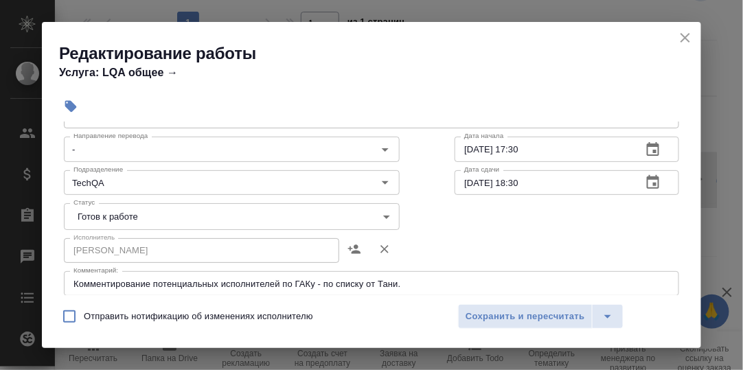
click at [382, 211] on body "🙏 .cls-1 fill:#fff; AWATERA Румянцева Дарья d.rumyantseva Клиенты Спецификации …" at bounding box center [371, 185] width 743 height 370
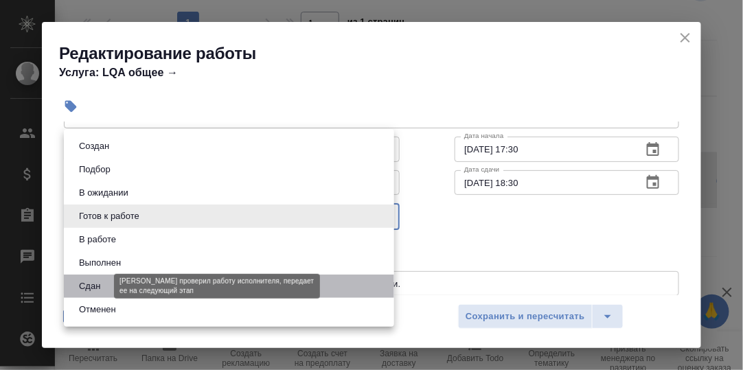
click at [97, 279] on button "Сдан" at bounding box center [90, 286] width 30 height 15
type input "closed"
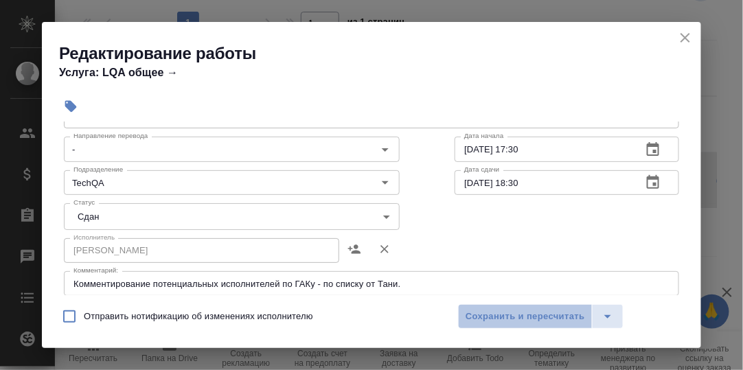
drag, startPoint x: 498, startPoint y: 310, endPoint x: 337, endPoint y: 265, distance: 167.6
click at [496, 310] on span "Сохранить и пересчитать" at bounding box center [524, 317] width 119 height 16
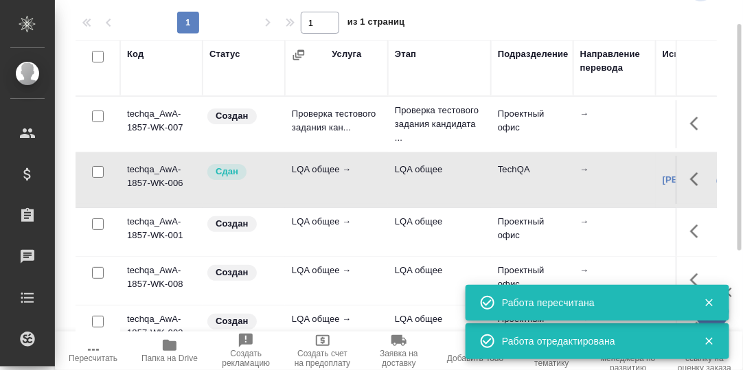
scroll to position [0, 0]
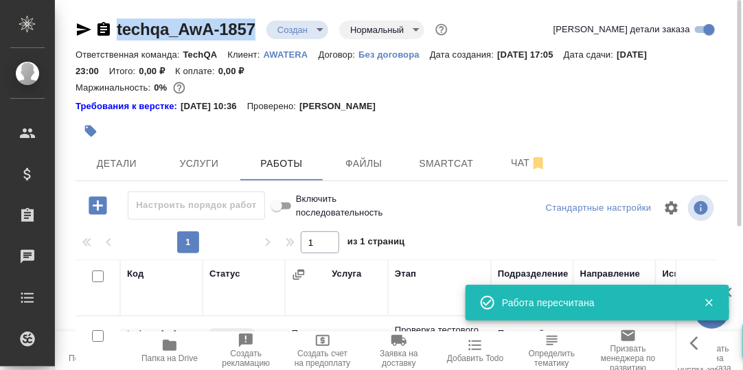
drag, startPoint x: 257, startPoint y: 29, endPoint x: 107, endPoint y: 36, distance: 150.5
click at [107, 36] on div "techqa_AwA-1857 Создан new Нормальный normal" at bounding box center [263, 30] width 375 height 22
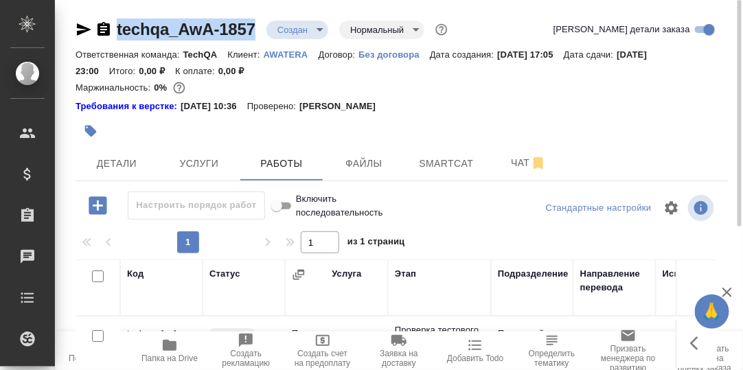
copy link "techqa_AwA-1857"
click at [257, 12] on div "techqa_AwA-1857 Создан new Нормальный normal Кратко детали заказа Ответственная…" at bounding box center [401, 301] width 667 height 603
drag, startPoint x: 257, startPoint y: 26, endPoint x: 116, endPoint y: 26, distance: 141.4
click at [116, 26] on div "techqa_AwA-1857 Создан new Нормальный normal" at bounding box center [263, 30] width 375 height 22
copy link "techqa_AwA-1857"
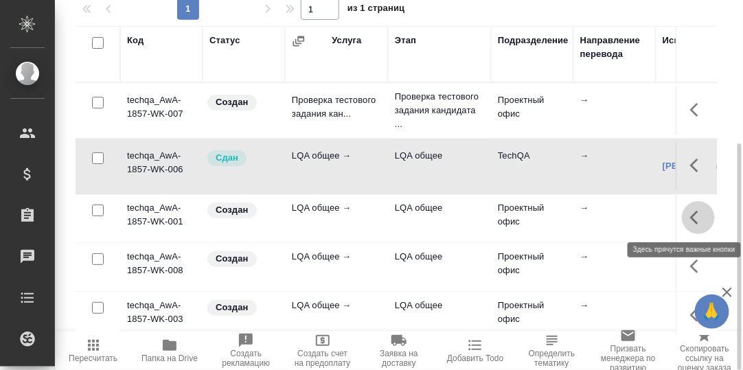
click at [690, 219] on icon "button" at bounding box center [698, 217] width 16 height 16
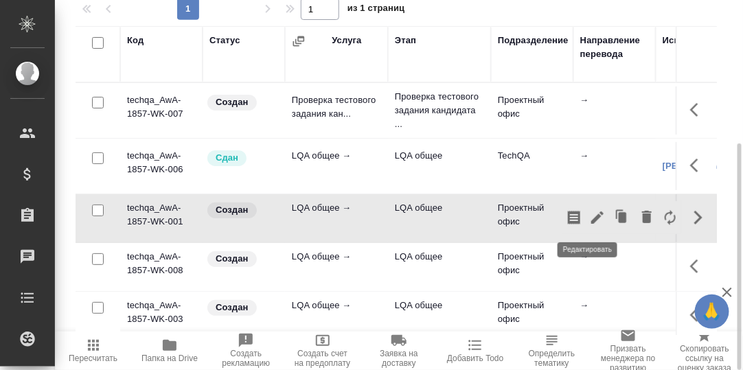
click at [590, 220] on icon "button" at bounding box center [597, 217] width 16 height 16
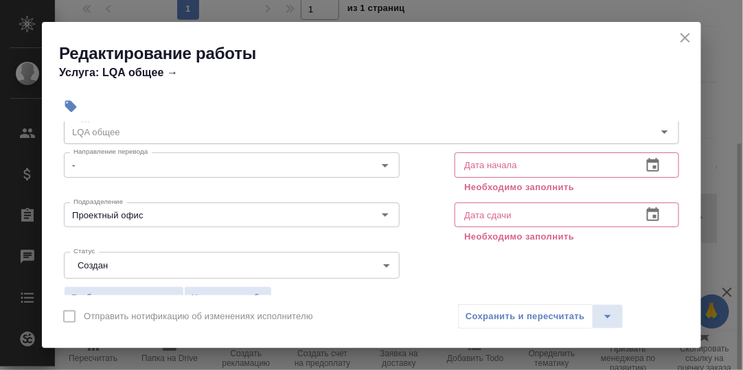
scroll to position [68, 0]
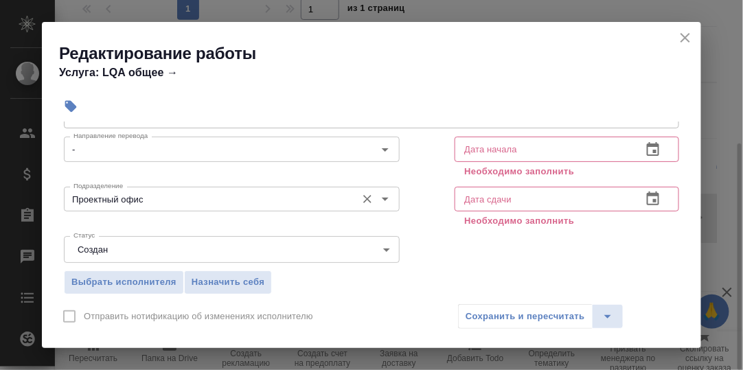
click at [159, 197] on input "Проектный офис" at bounding box center [208, 199] width 281 height 16
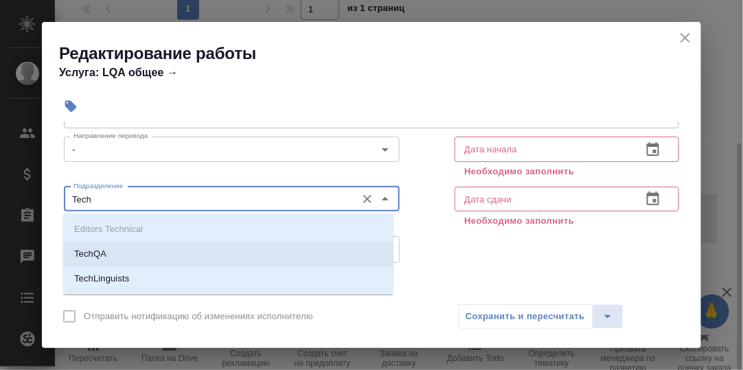
click at [128, 246] on li "TechQA" at bounding box center [228, 254] width 330 height 25
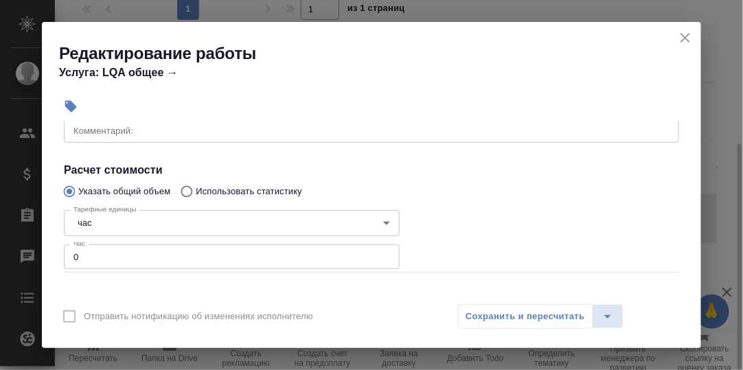
scroll to position [275, 0]
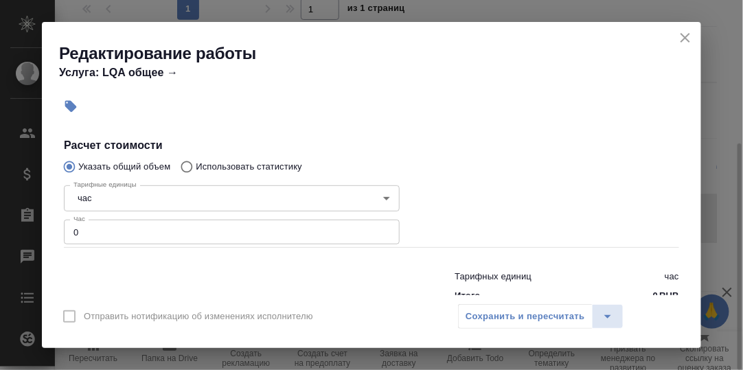
type input "TechQA"
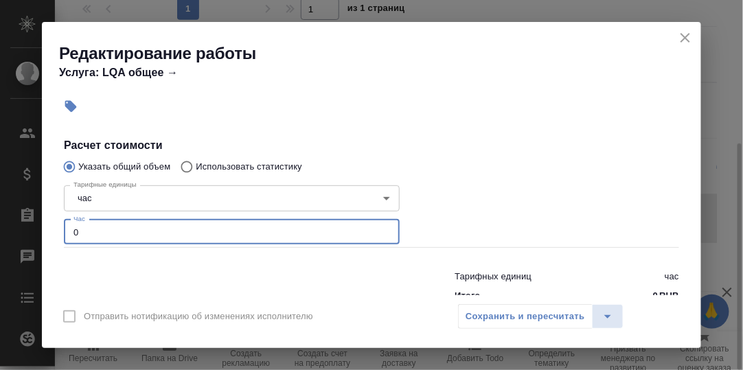
drag, startPoint x: 97, startPoint y: 228, endPoint x: 104, endPoint y: 231, distance: 8.3
click at [96, 231] on input "0" at bounding box center [232, 232] width 336 height 25
type input "0.2"
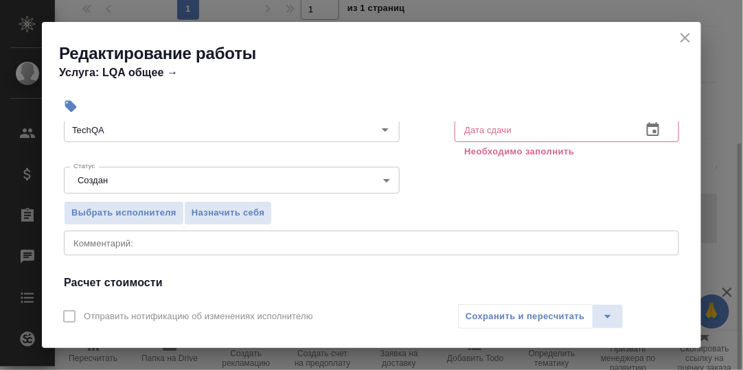
scroll to position [137, 0]
click at [139, 248] on div "x Комментарий:" at bounding box center [371, 243] width 615 height 25
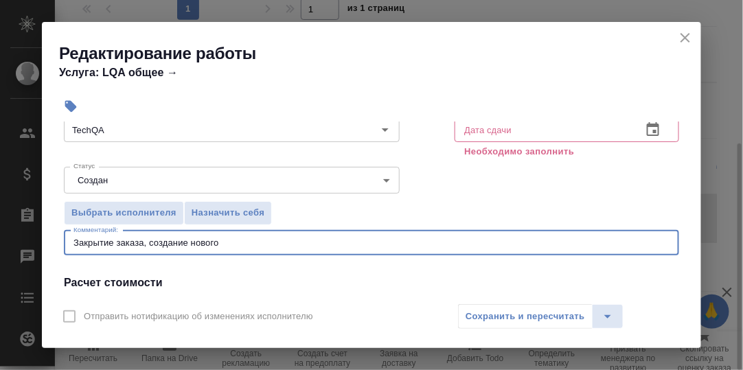
scroll to position [0, 0]
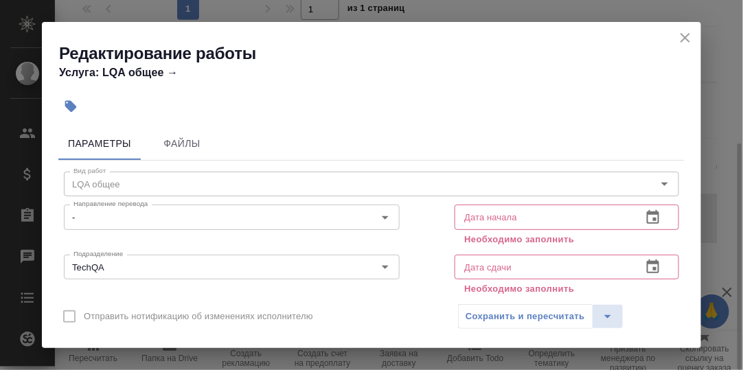
type textarea "Закрытие заказа, создание нового"
click at [645, 218] on icon "button" at bounding box center [653, 217] width 16 height 16
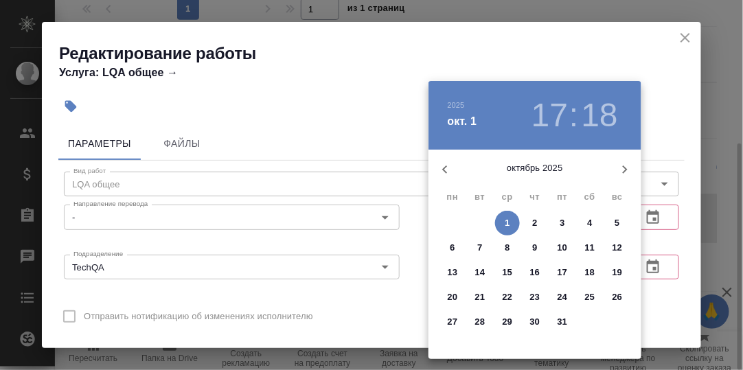
click at [507, 222] on p "1" at bounding box center [507, 223] width 5 height 14
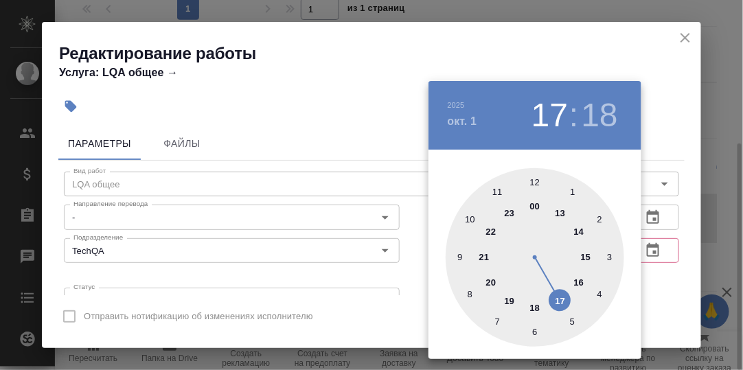
click at [561, 300] on div at bounding box center [535, 257] width 178 height 178
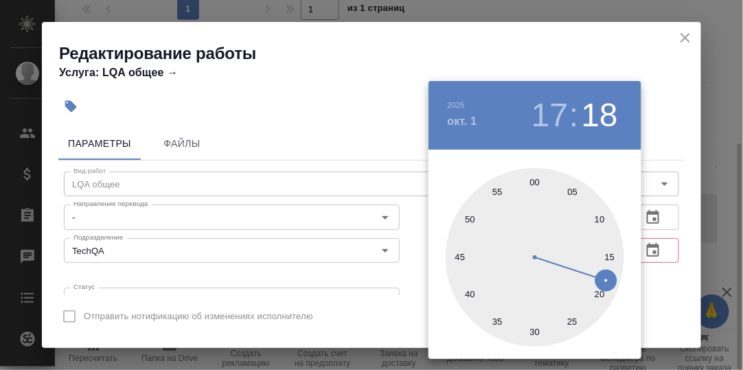
click at [533, 181] on div at bounding box center [535, 257] width 178 height 178
type input "[DATE] 17:00"
click at [687, 241] on div at bounding box center [371, 185] width 743 height 370
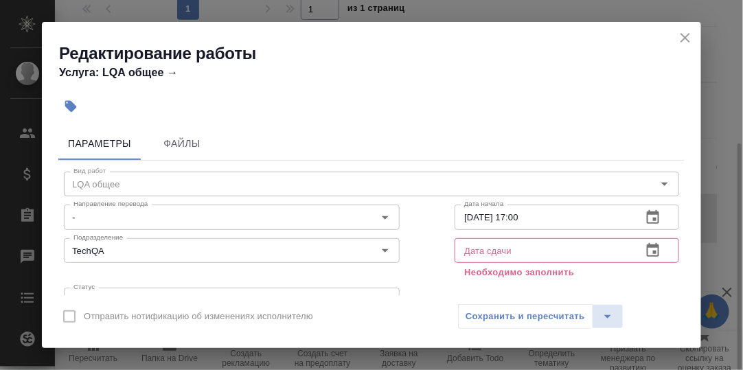
click at [645, 249] on icon "button" at bounding box center [653, 250] width 16 height 16
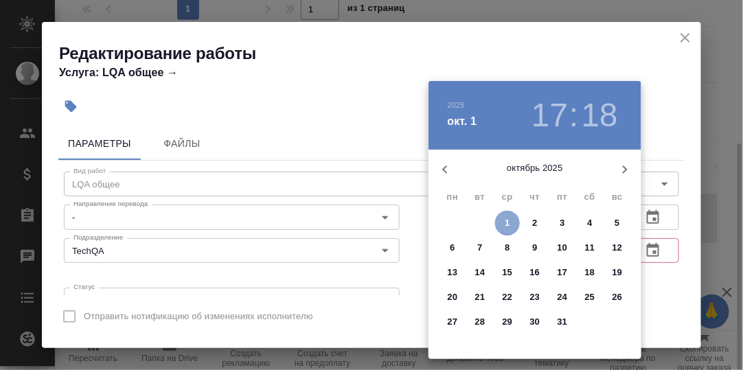
click at [507, 220] on p "1" at bounding box center [507, 223] width 5 height 14
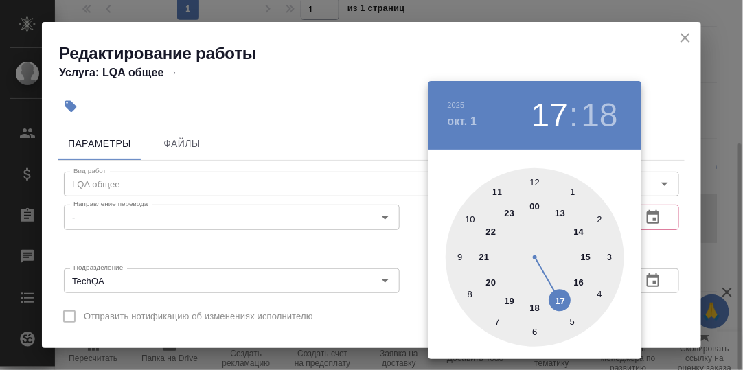
click at [562, 303] on div at bounding box center [535, 257] width 178 height 178
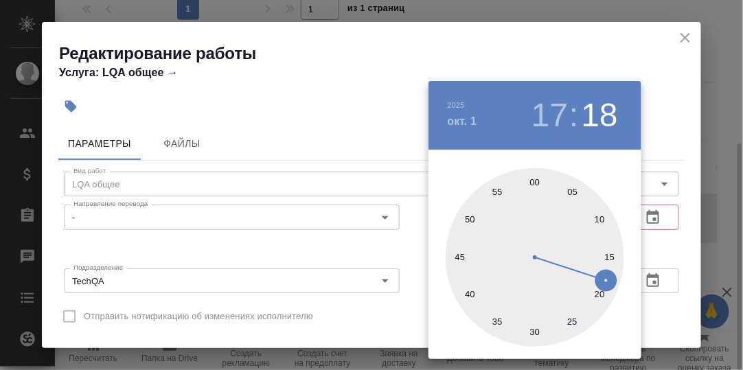
click at [536, 331] on div at bounding box center [535, 257] width 178 height 178
type input "01.10.2025 17:30"
click at [682, 236] on div at bounding box center [371, 185] width 743 height 370
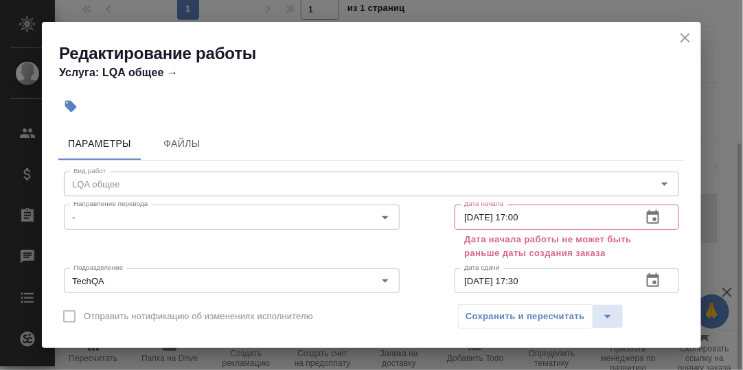
scroll to position [1, 0]
click at [645, 219] on icon "button" at bounding box center [653, 216] width 16 height 16
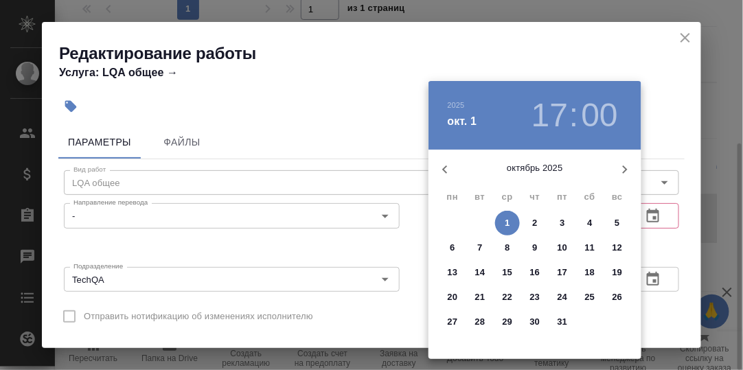
click at [507, 221] on p "1" at bounding box center [507, 223] width 5 height 14
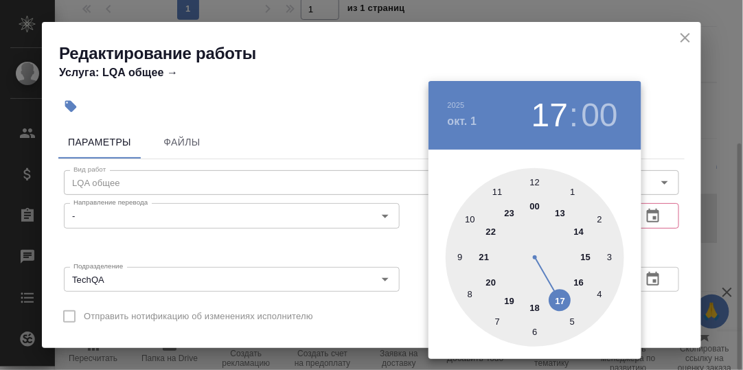
click at [562, 301] on div at bounding box center [535, 257] width 178 height 178
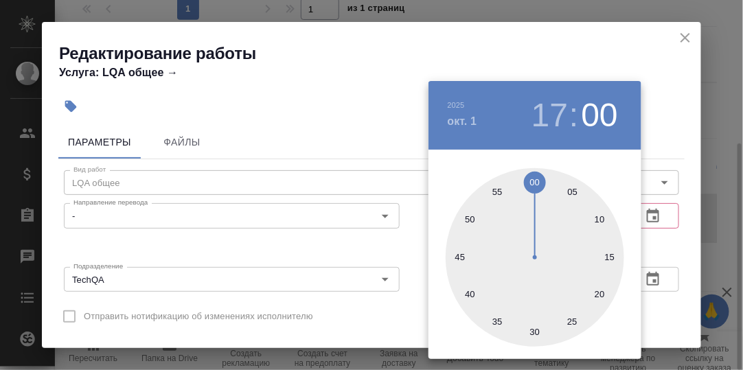
click at [533, 334] on div at bounding box center [535, 257] width 178 height 178
type input "01.10.2025 17:30"
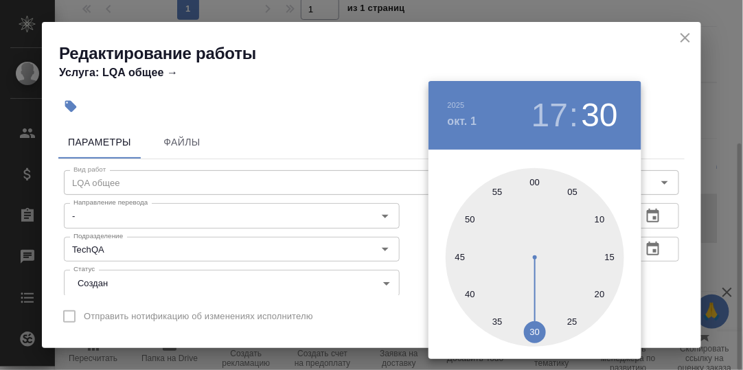
click at [681, 216] on div at bounding box center [371, 185] width 743 height 370
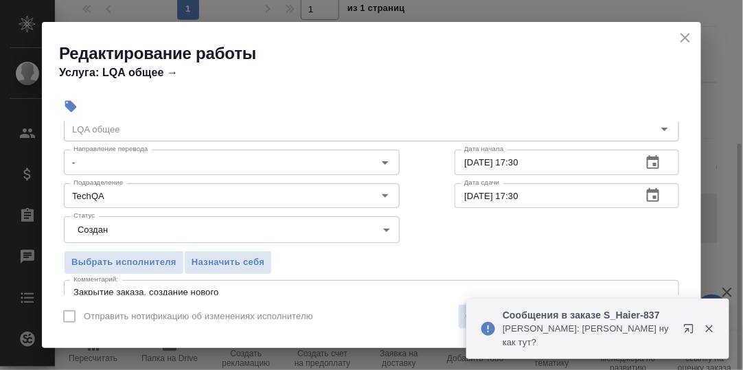
scroll to position [70, 0]
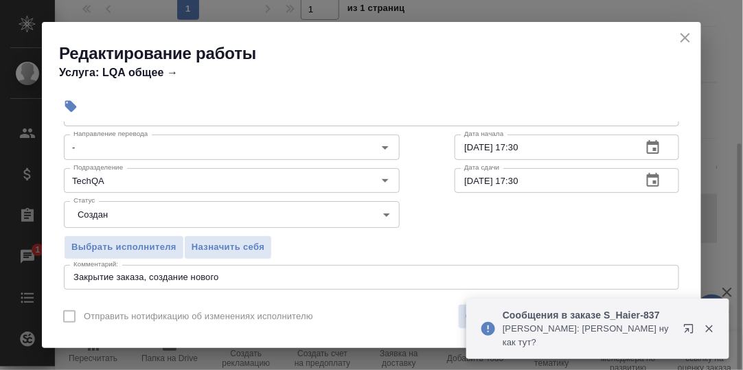
click at [647, 176] on icon "button" at bounding box center [653, 180] width 12 height 14
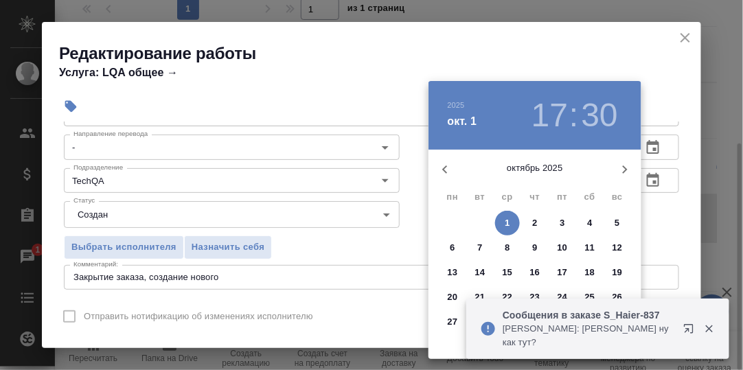
click at [511, 222] on span "1" at bounding box center [507, 223] width 25 height 14
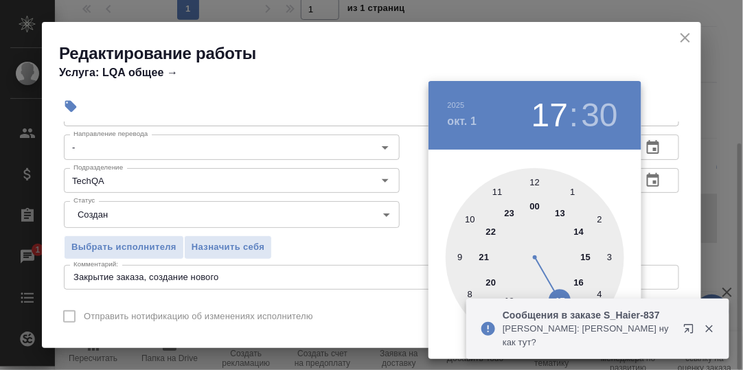
click at [710, 327] on icon "button" at bounding box center [709, 329] width 8 height 8
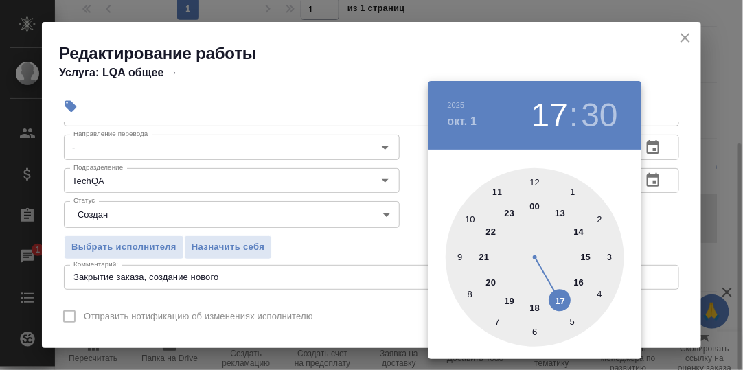
click at [539, 308] on div at bounding box center [535, 257] width 178 height 178
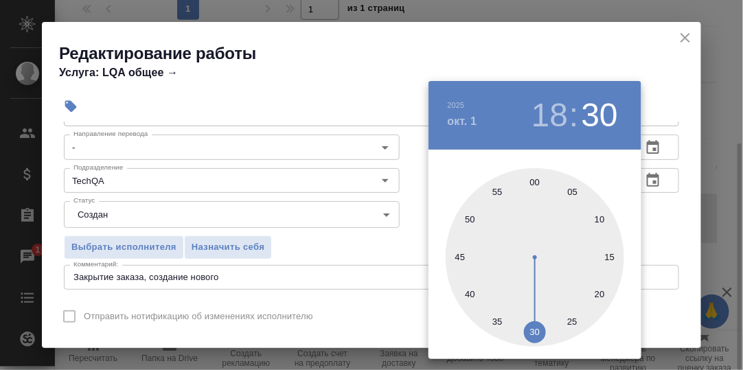
click at [533, 183] on div at bounding box center [535, 257] width 178 height 178
type input "01.10.2025 18:00"
click at [678, 205] on div at bounding box center [371, 185] width 743 height 370
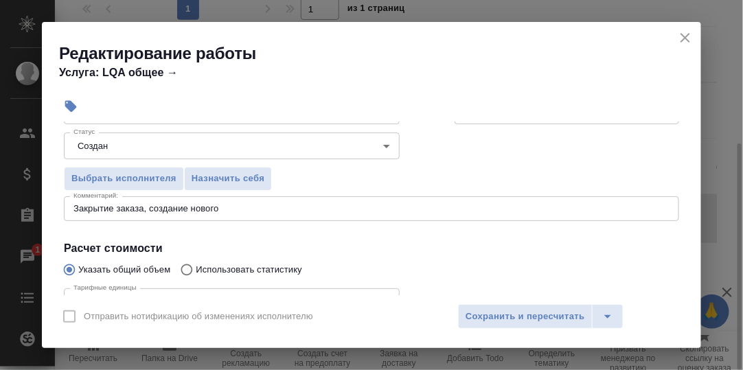
scroll to position [276, 0]
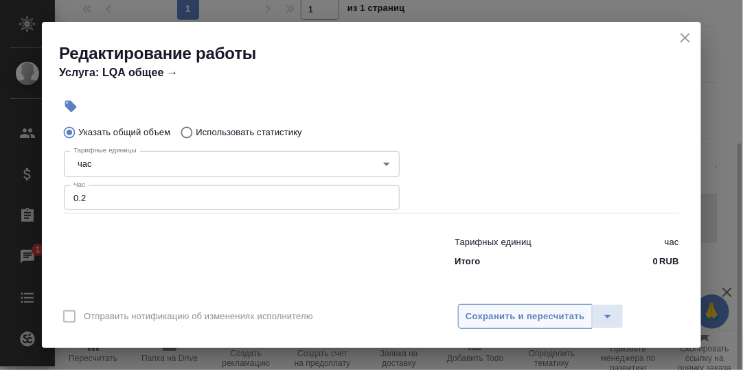
click at [558, 314] on span "Сохранить и пересчитать" at bounding box center [524, 317] width 119 height 16
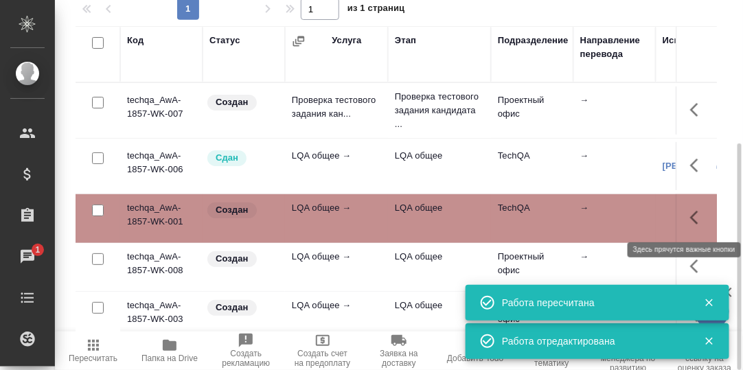
click at [690, 219] on icon "button" at bounding box center [694, 218] width 8 height 14
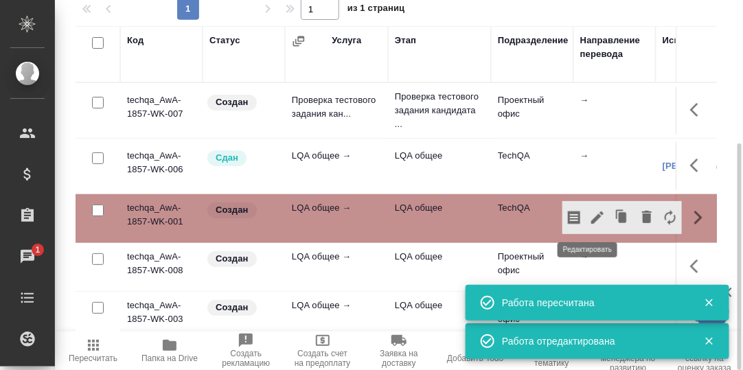
click at [591, 214] on icon "button" at bounding box center [597, 217] width 12 height 12
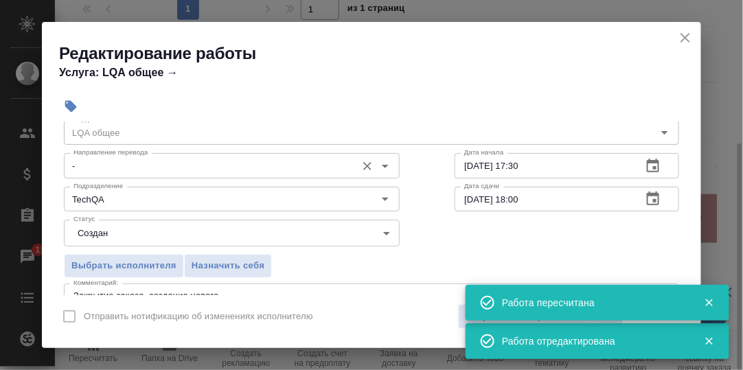
scroll to position [68, 0]
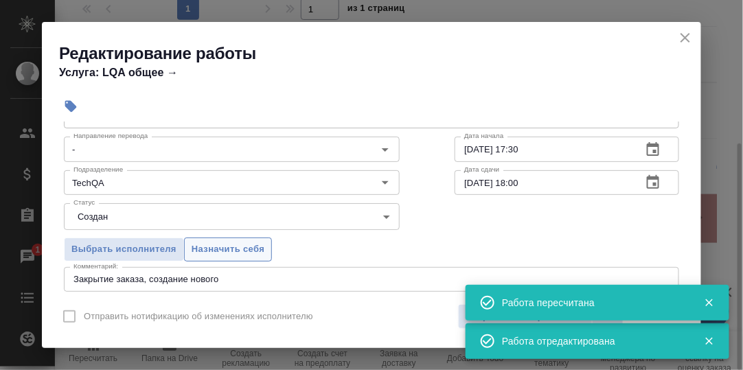
click at [241, 242] on span "Назначить себя" at bounding box center [228, 250] width 73 height 16
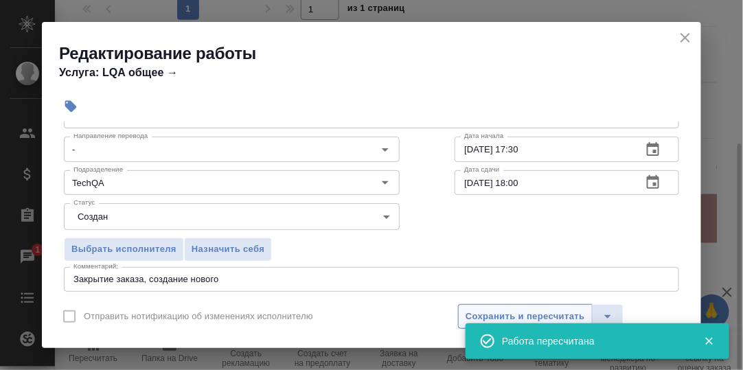
click at [530, 309] on span "Сохранить и пересчитать" at bounding box center [524, 317] width 119 height 16
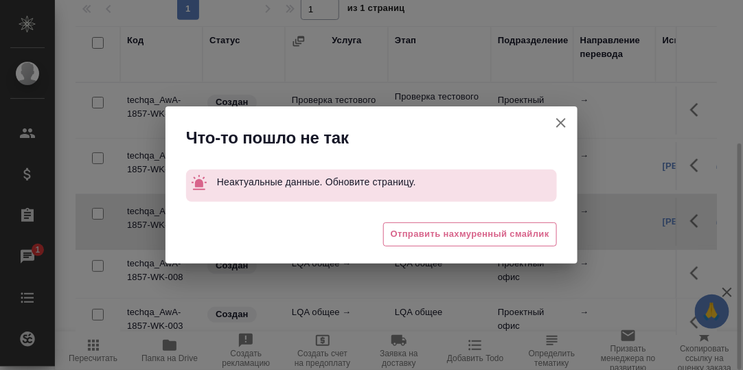
click at [558, 123] on icon "button" at bounding box center [561, 123] width 16 height 16
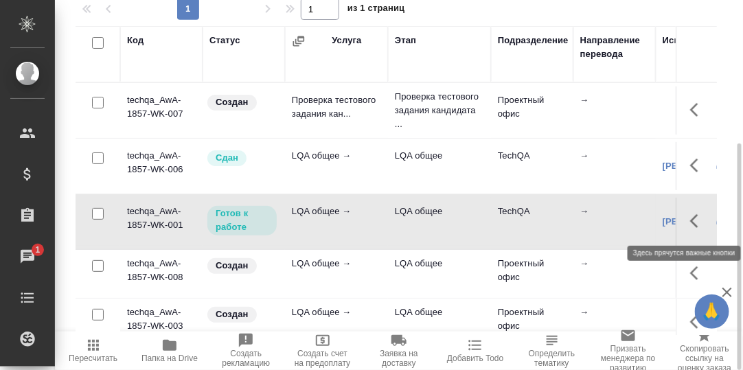
click at [690, 221] on icon "button" at bounding box center [694, 221] width 8 height 14
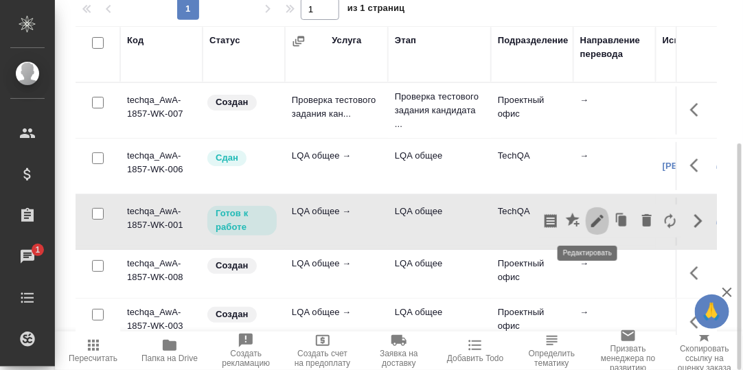
click at [591, 218] on icon "button" at bounding box center [597, 221] width 16 height 16
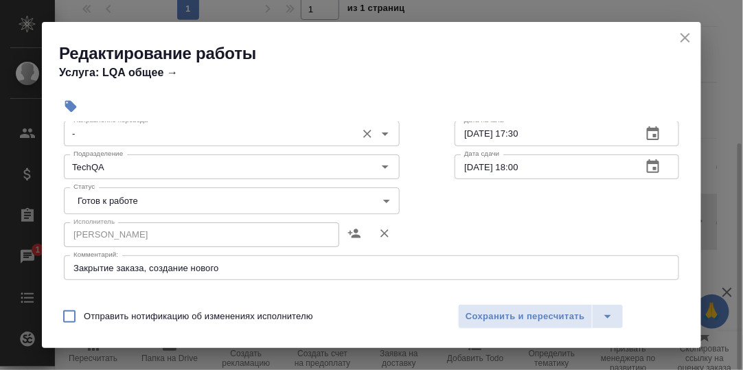
scroll to position [137, 0]
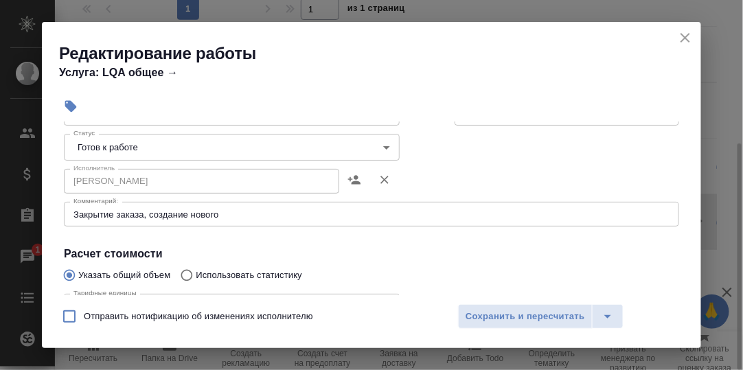
click at [382, 149] on body "🙏 .cls-1 fill:#fff; AWATERA Румянцева Дарья d.rumyantseva Клиенты Спецификации …" at bounding box center [371, 185] width 743 height 370
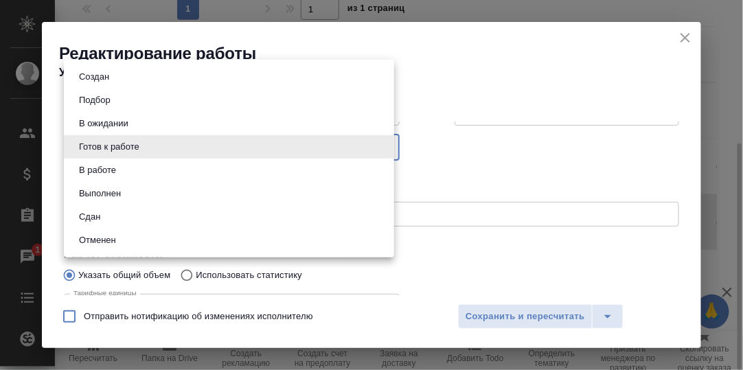
click at [152, 218] on li "Сдан" at bounding box center [229, 216] width 330 height 23
type input "closed"
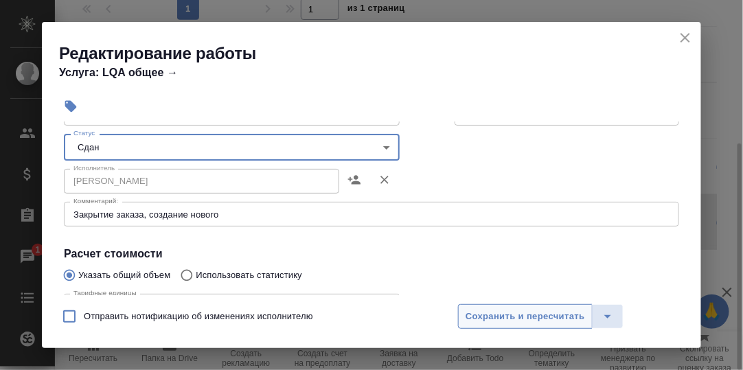
click at [498, 312] on span "Сохранить и пересчитать" at bounding box center [524, 317] width 119 height 16
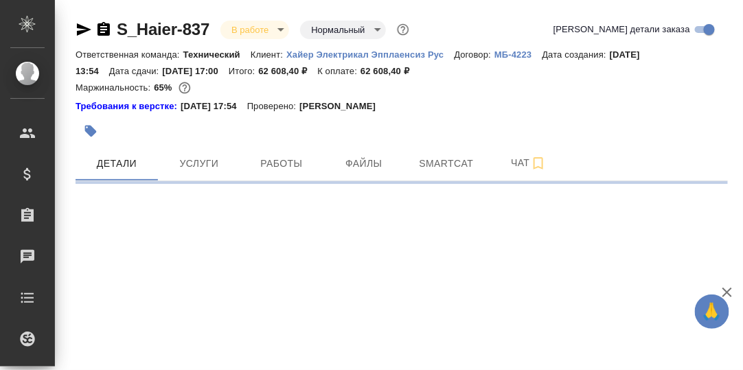
select select "RU"
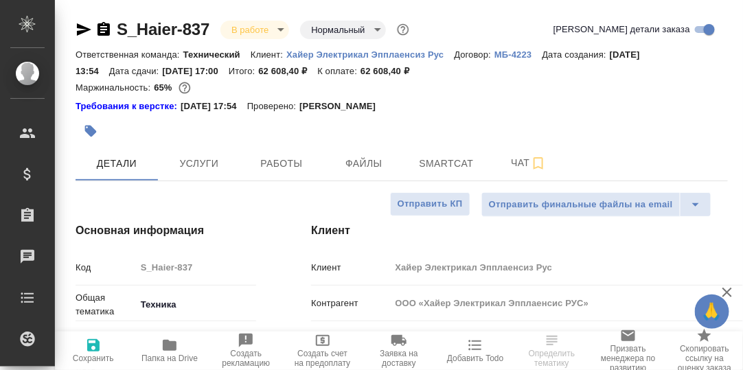
type textarea "x"
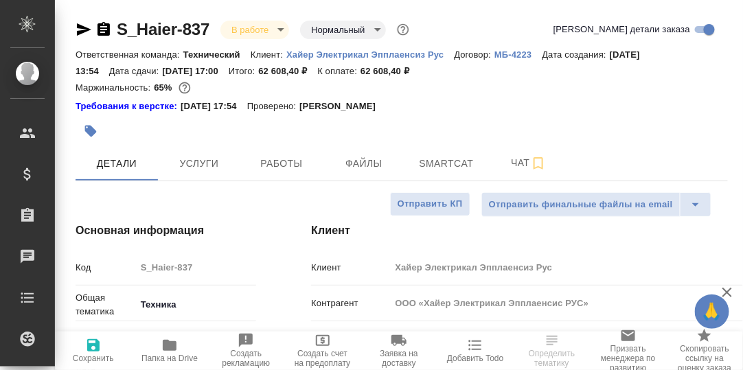
type textarea "x"
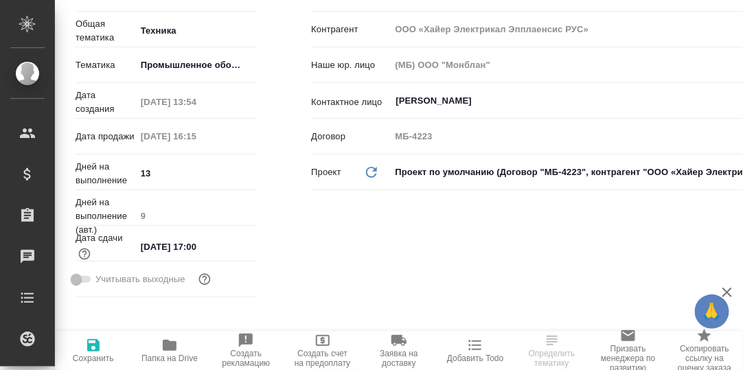
scroll to position [68, 0]
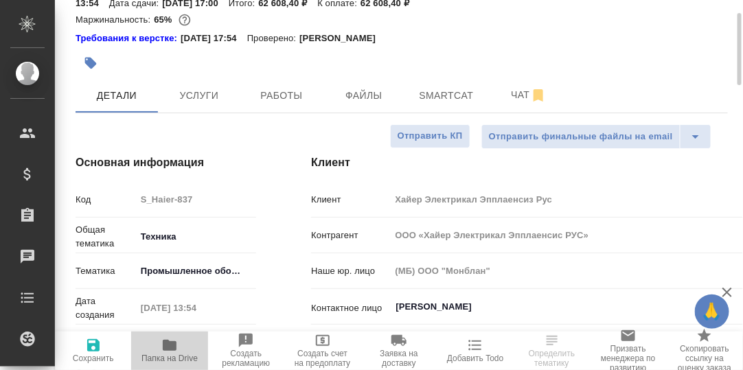
click at [167, 346] on icon "button" at bounding box center [170, 345] width 14 height 11
type textarea "x"
select select "RU"
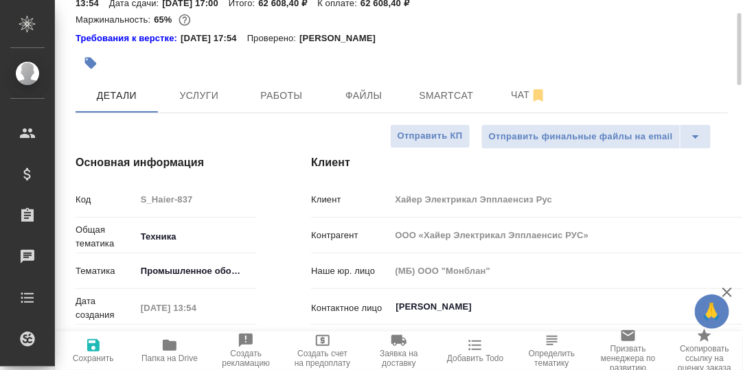
type textarea "x"
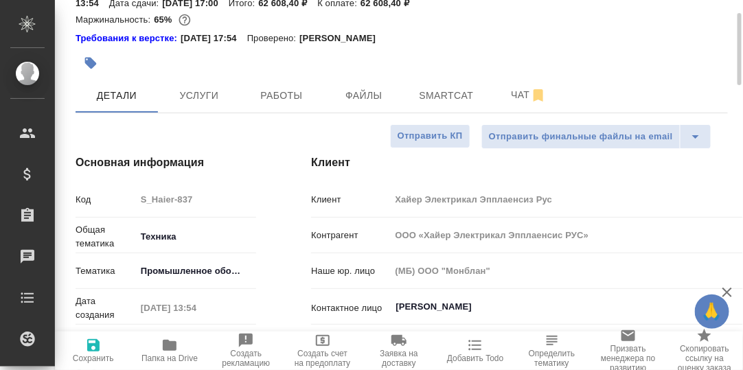
type textarea "x"
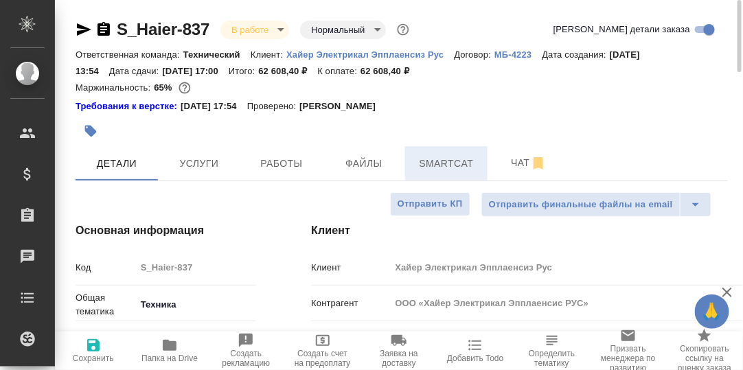
click at [445, 164] on span "Smartcat" at bounding box center [446, 163] width 66 height 17
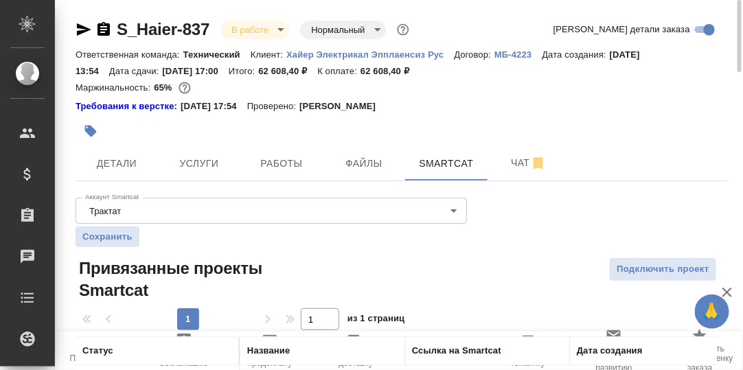
scroll to position [137, 0]
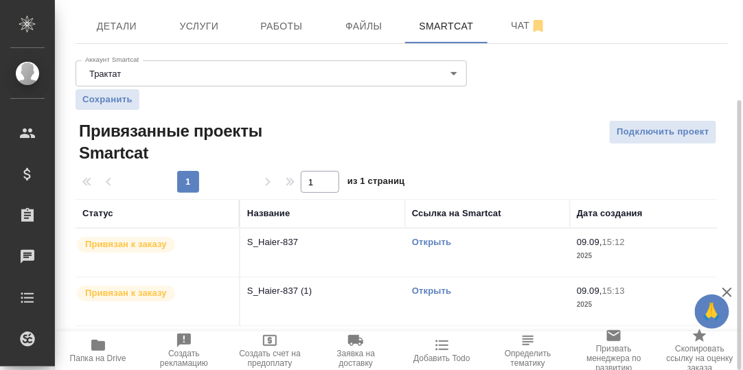
click at [435, 238] on link "Открыть" at bounding box center [431, 242] width 39 height 10
click at [426, 242] on link "Открыть" at bounding box center [431, 242] width 39 height 10
click at [432, 241] on link "Открыть" at bounding box center [431, 242] width 39 height 10
